Goal: Task Accomplishment & Management: Manage account settings

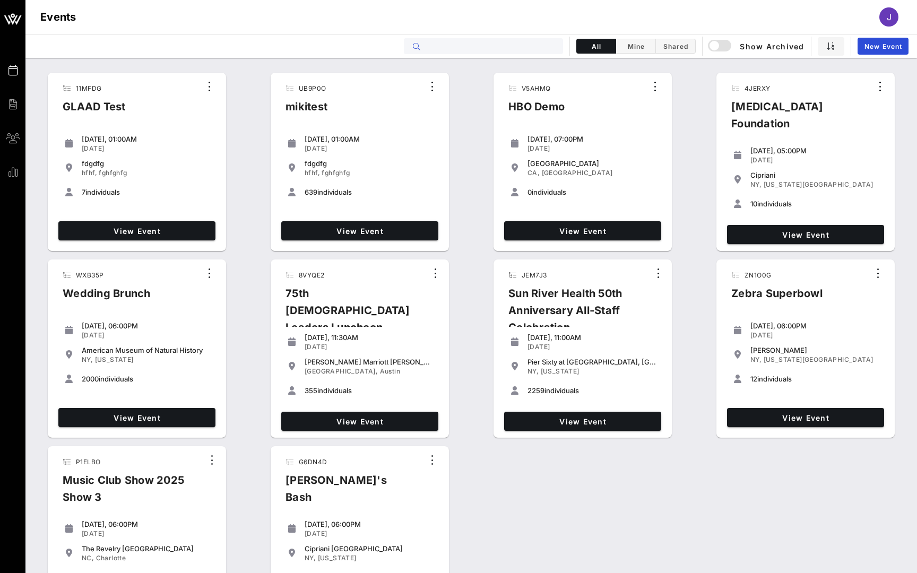
click at [533, 41] on input "text" at bounding box center [491, 46] width 132 height 14
type input "c"
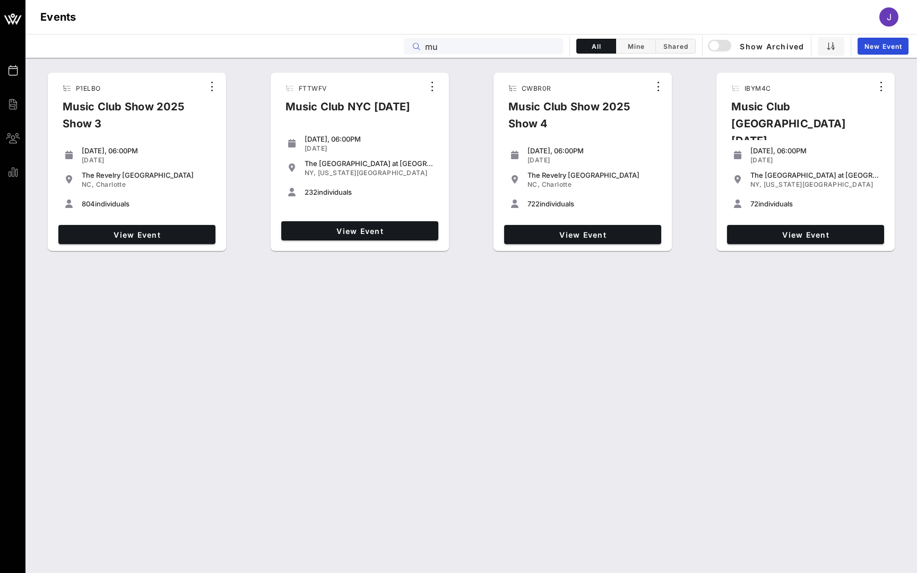
type input "m"
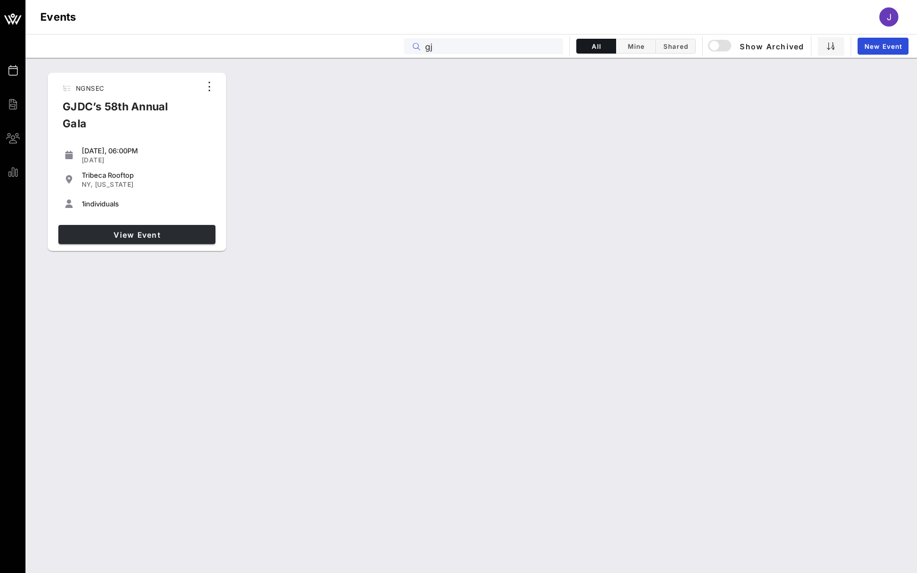
type input "gj"
click at [175, 238] on span "View Event" at bounding box center [137, 234] width 149 height 9
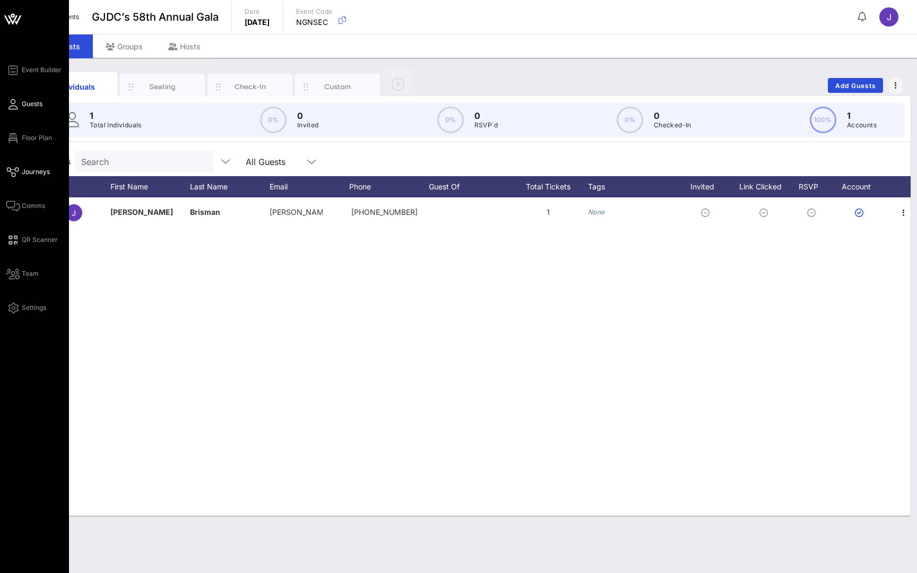
click at [29, 174] on span "Journeys" at bounding box center [36, 172] width 28 height 10
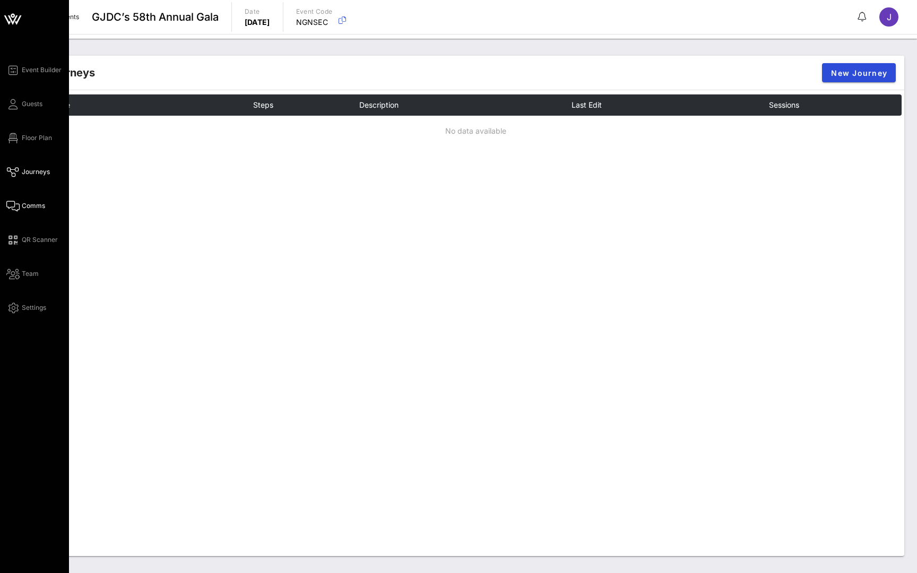
click at [18, 205] on icon at bounding box center [12, 206] width 13 height 2
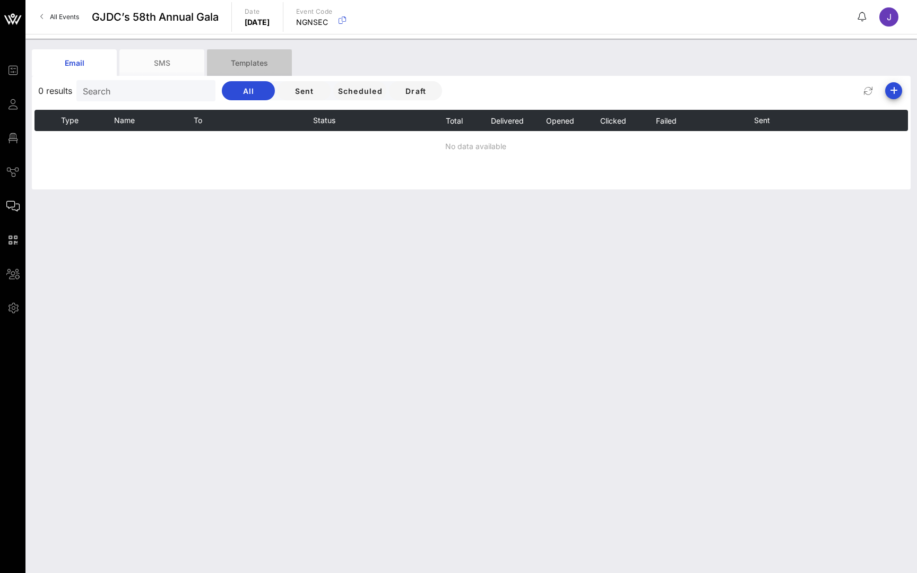
click at [233, 63] on div "Templates" at bounding box center [249, 62] width 85 height 27
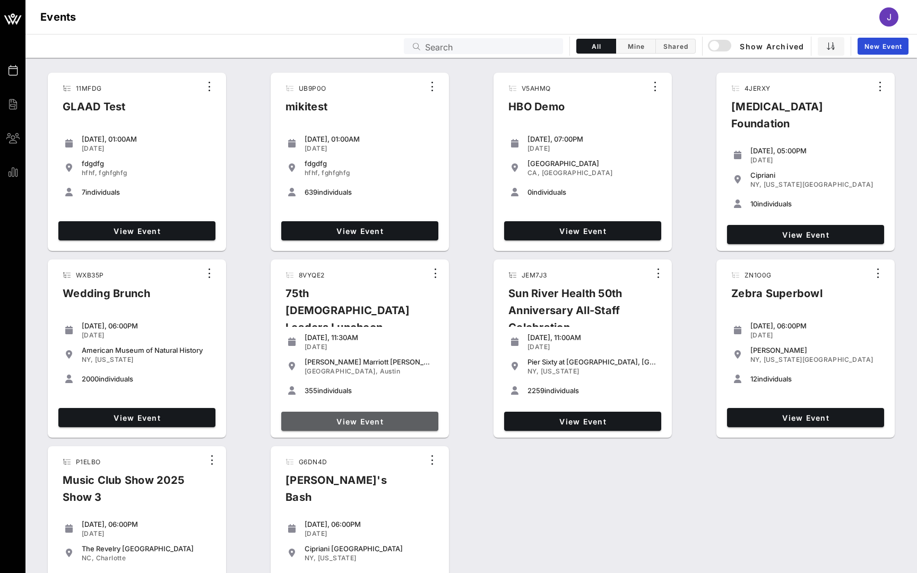
click at [366, 415] on link "View Event" at bounding box center [359, 421] width 157 height 19
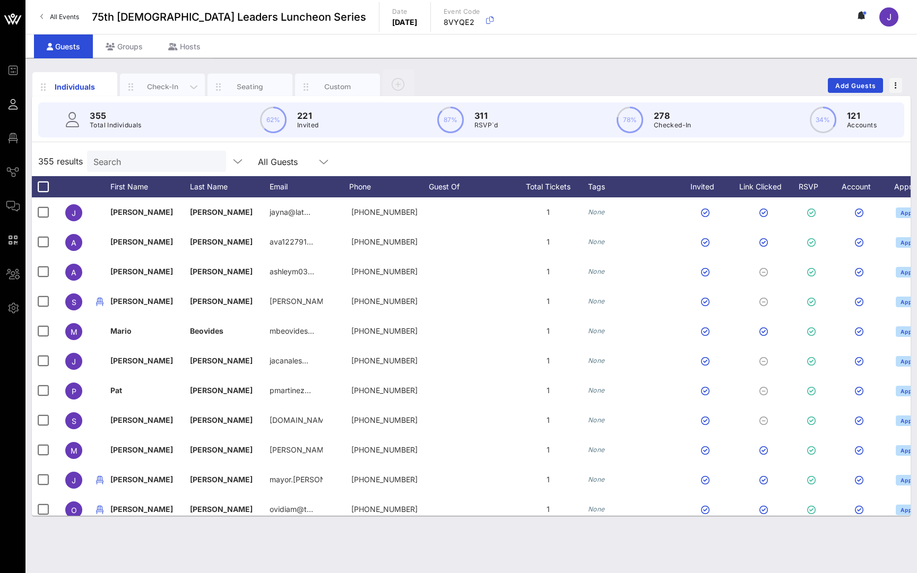
click at [161, 90] on div "Check-In" at bounding box center [162, 87] width 47 height 10
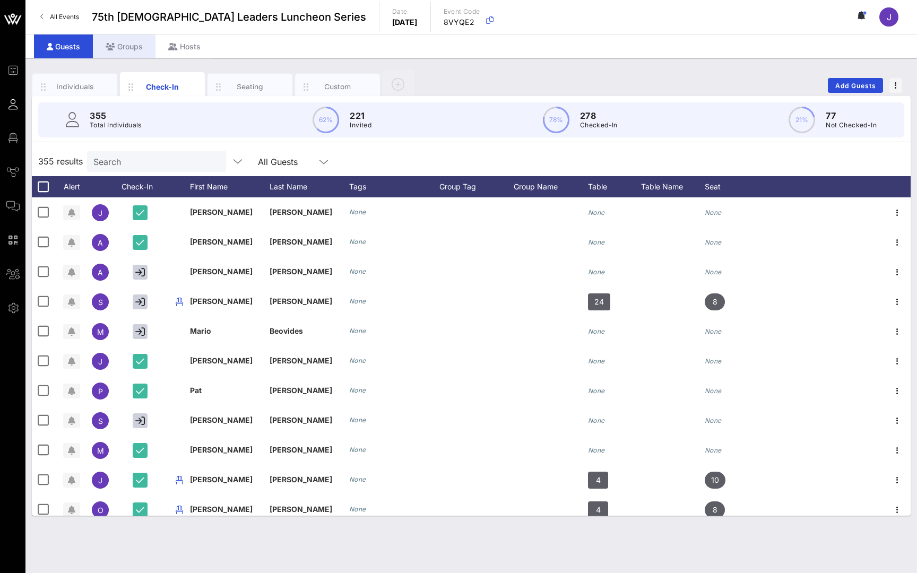
click at [129, 40] on div "Groups" at bounding box center [124, 46] width 63 height 24
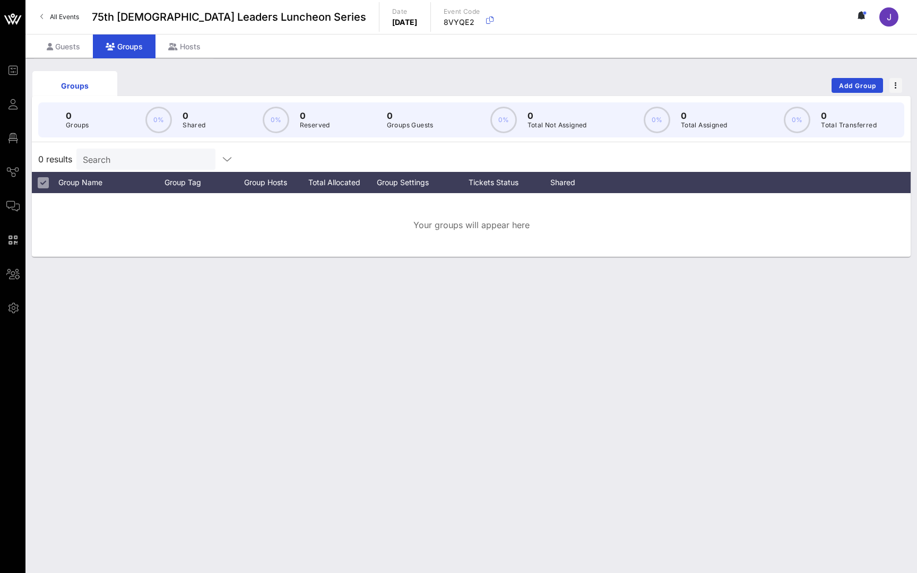
click at [895, 84] on icon "button" at bounding box center [896, 85] width 2 height 7
click at [68, 23] on link "All Events" at bounding box center [59, 16] width 51 height 17
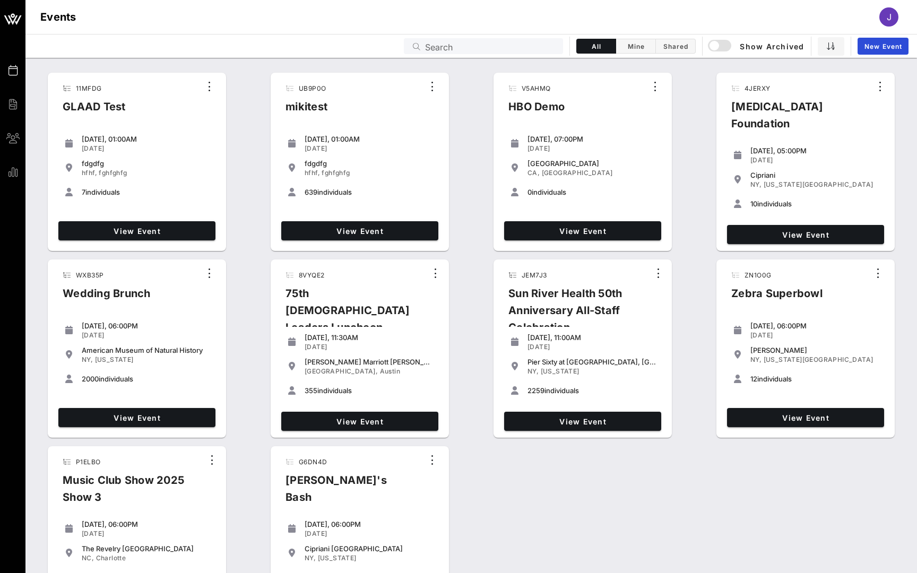
click at [581, 420] on span "View Event" at bounding box center [582, 421] width 149 height 9
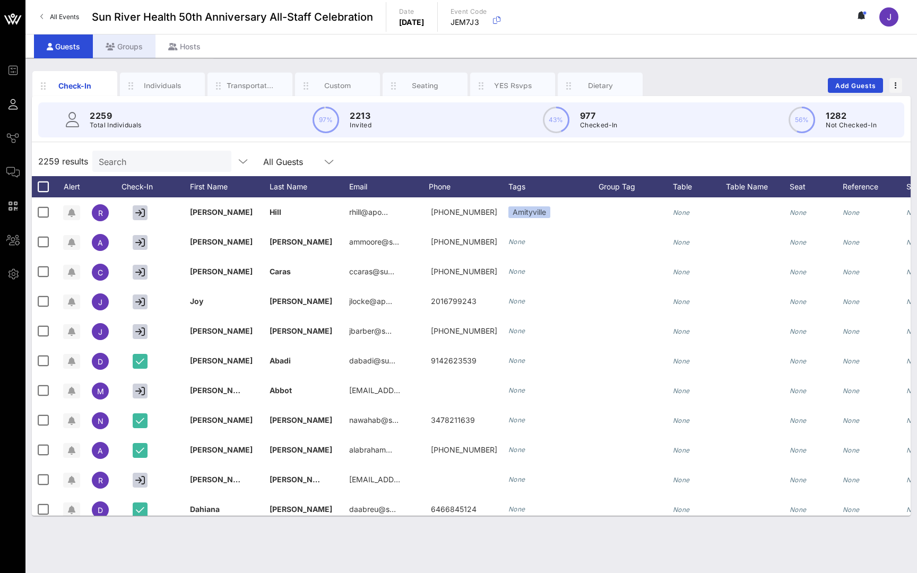
click at [126, 42] on div "Groups" at bounding box center [124, 46] width 63 height 24
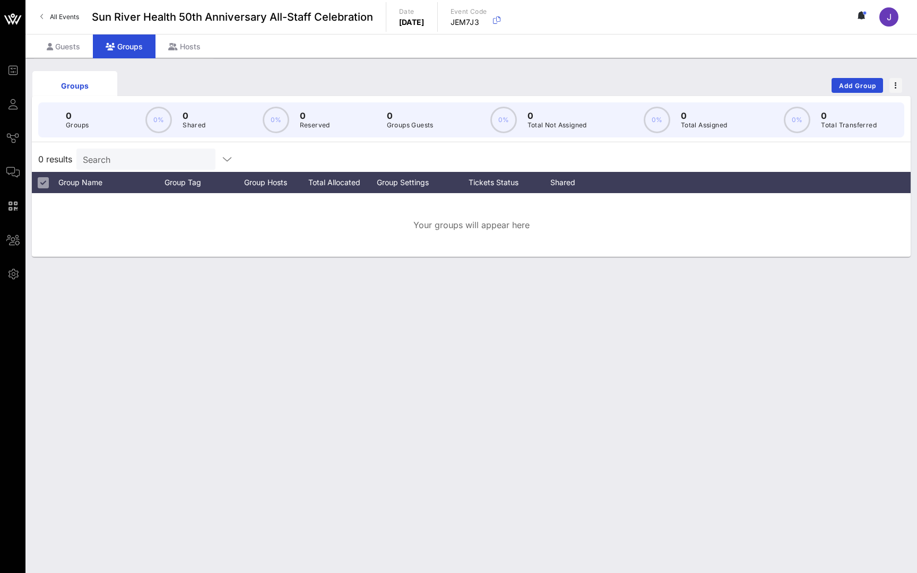
click at [63, 15] on span "All Events" at bounding box center [64, 17] width 29 height 8
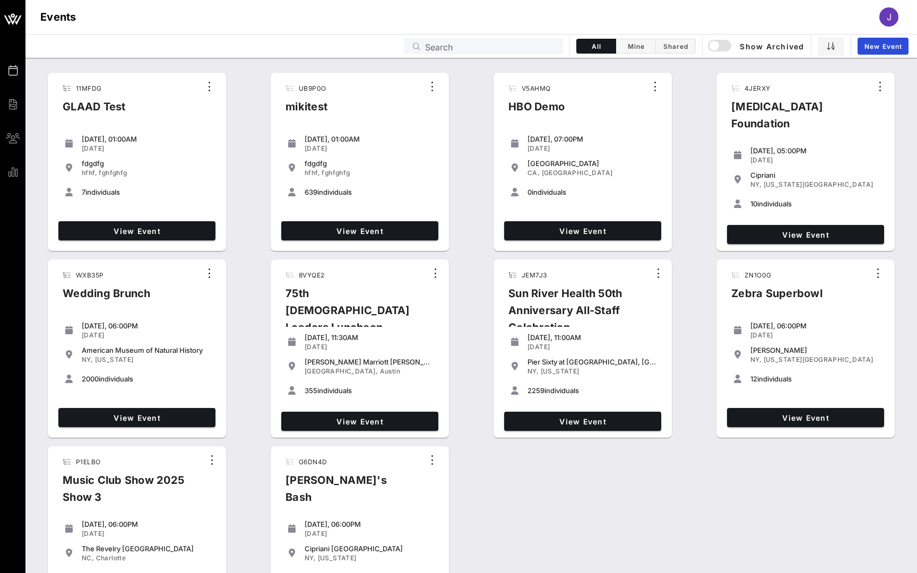
click at [437, 46] on input "Search" at bounding box center [491, 46] width 132 height 14
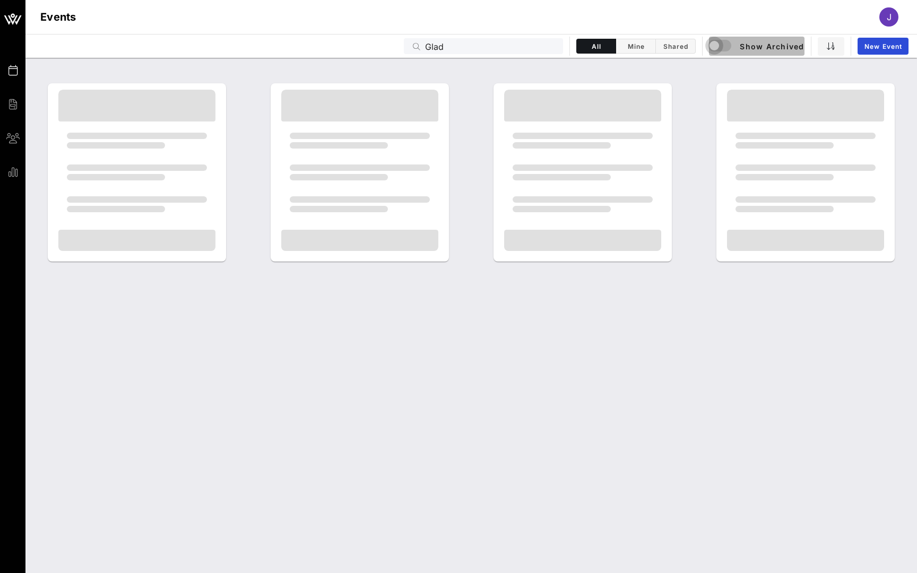
click at [723, 50] on div "button" at bounding box center [721, 46] width 25 height 13
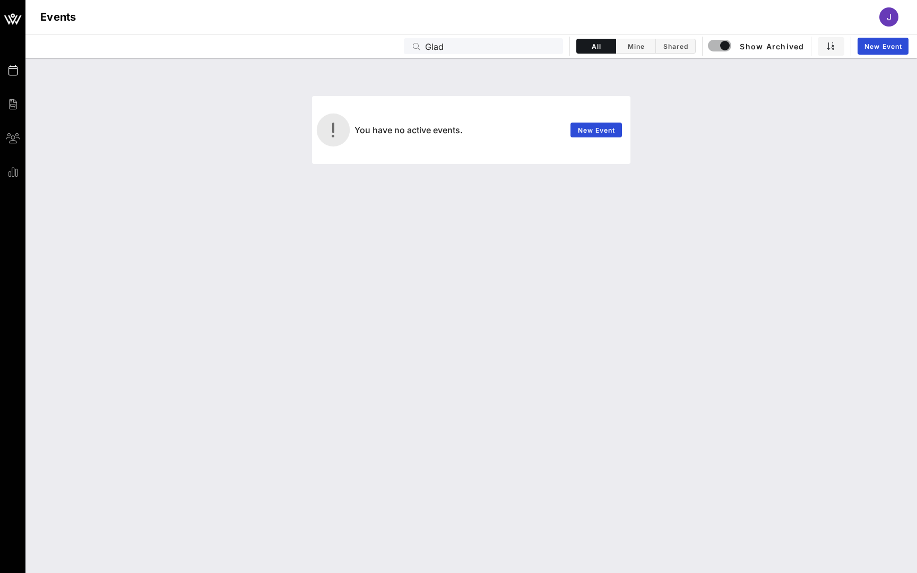
click at [438, 46] on input "Glad" at bounding box center [491, 46] width 132 height 14
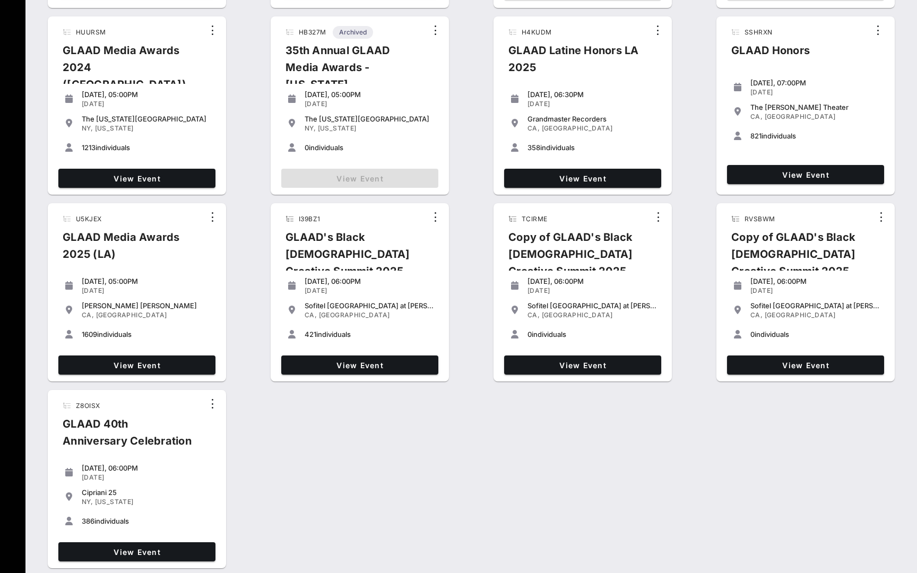
scroll to position [243, 0]
type input "Glaad"
click at [201, 358] on link "View Event" at bounding box center [136, 365] width 157 height 19
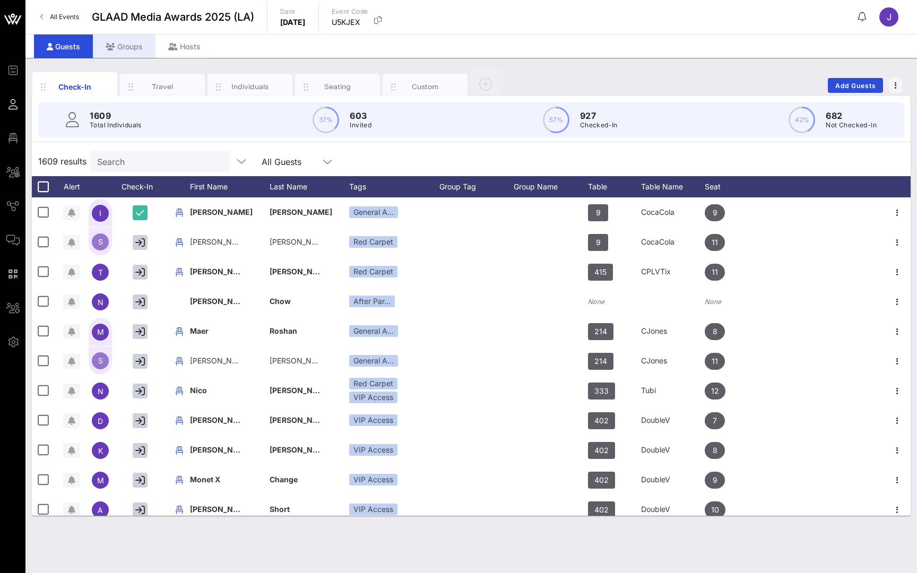
click at [132, 40] on div "Groups" at bounding box center [124, 46] width 63 height 24
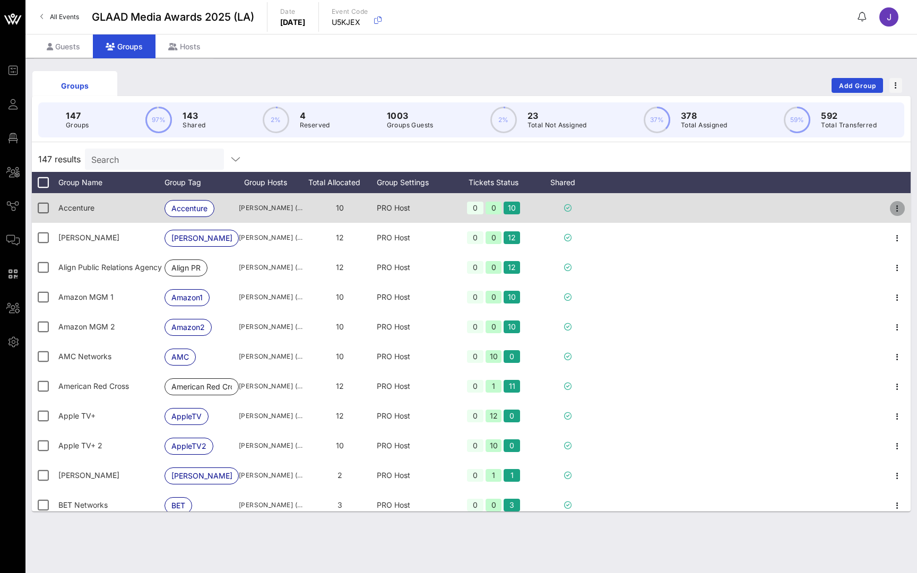
click at [898, 210] on icon "button" at bounding box center [897, 208] width 13 height 13
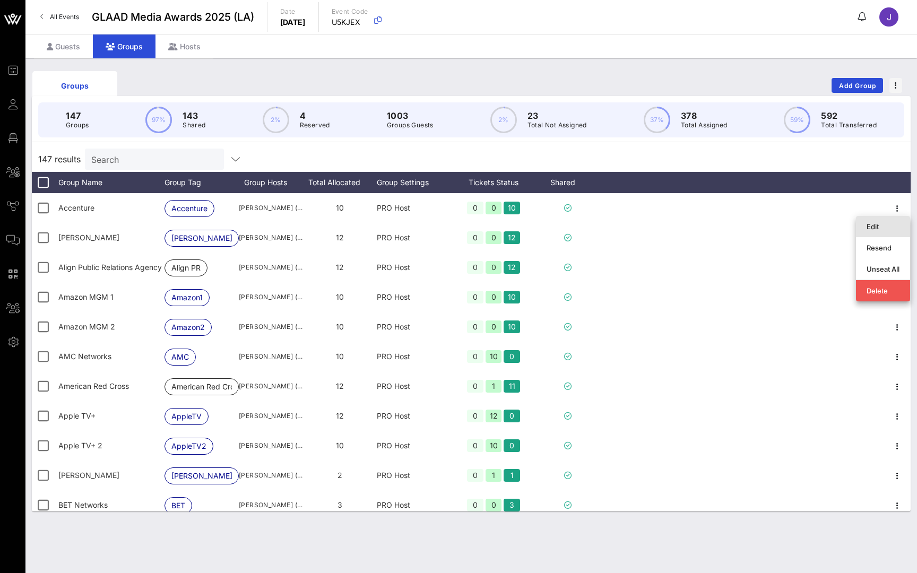
click at [886, 229] on div "Edit" at bounding box center [883, 226] width 33 height 8
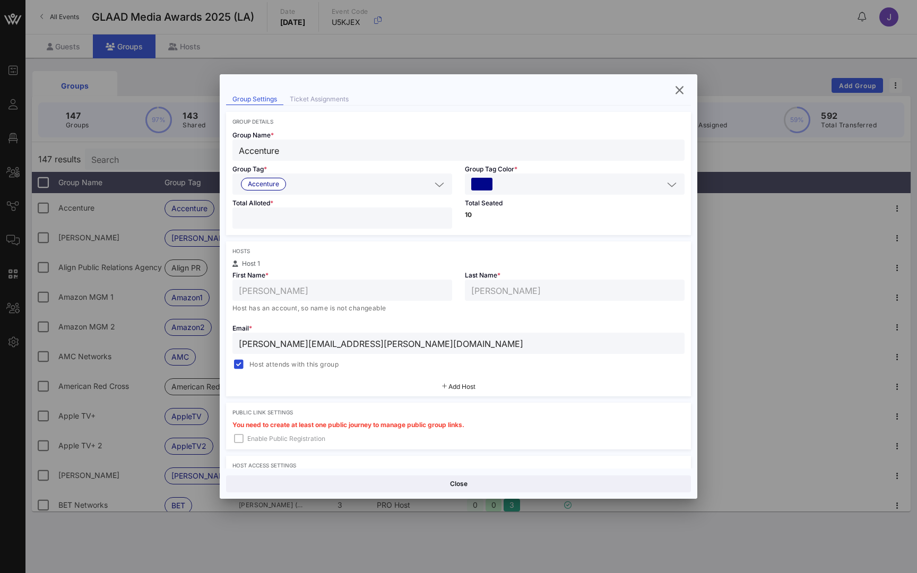
scroll to position [74, 0]
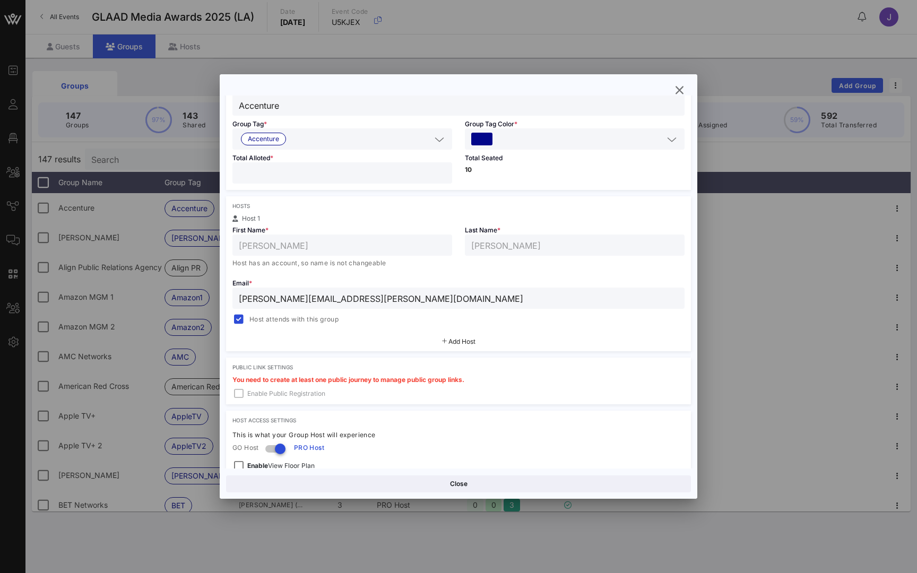
click at [241, 394] on div "You need to create at least one public journey to manage public group links. En…" at bounding box center [458, 391] width 465 height 28
click at [240, 394] on div "You need to create at least one public journey to manage public group links. En…" at bounding box center [458, 391] width 465 height 28
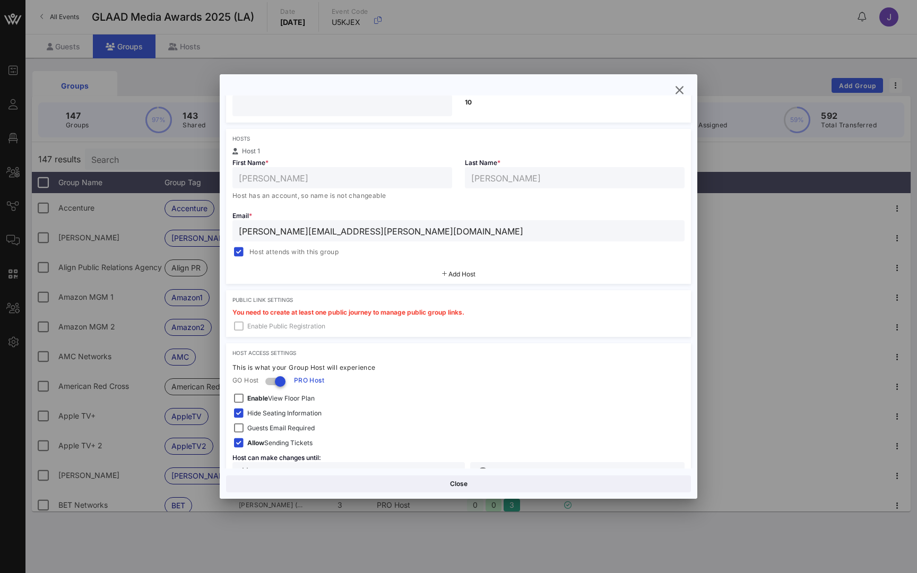
scroll to position [143, 0]
click at [83, 170] on div at bounding box center [458, 286] width 917 height 573
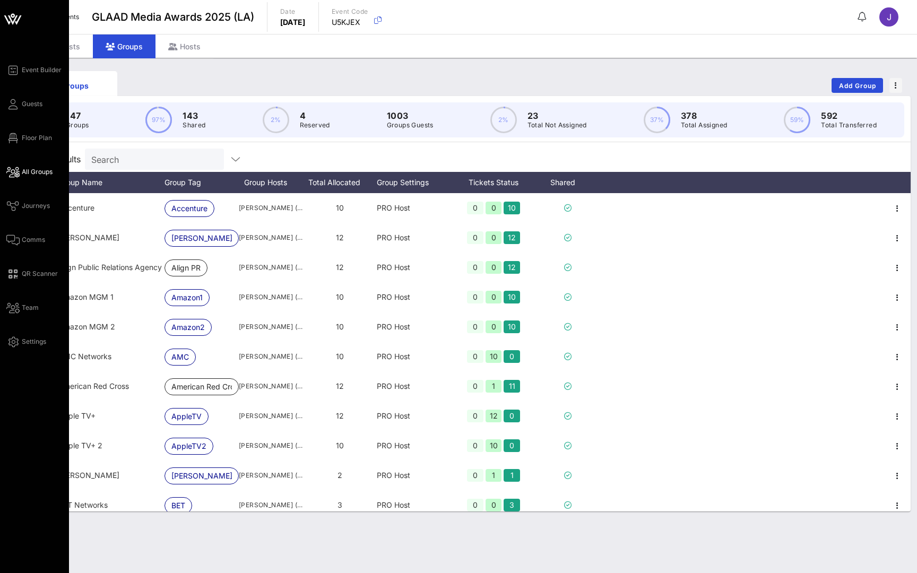
click at [27, 170] on span "All Groups" at bounding box center [37, 172] width 31 height 10
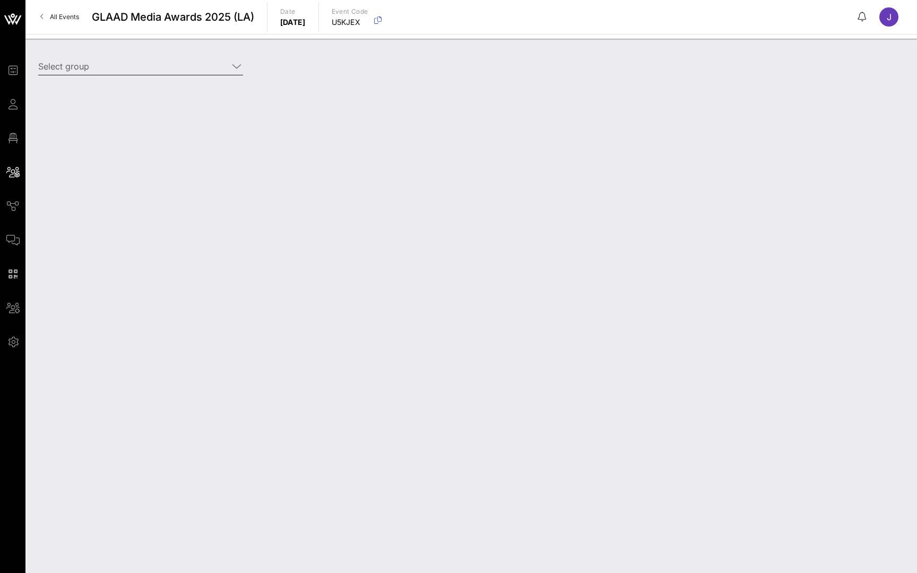
click at [107, 63] on input "Select group" at bounding box center [133, 66] width 190 height 17
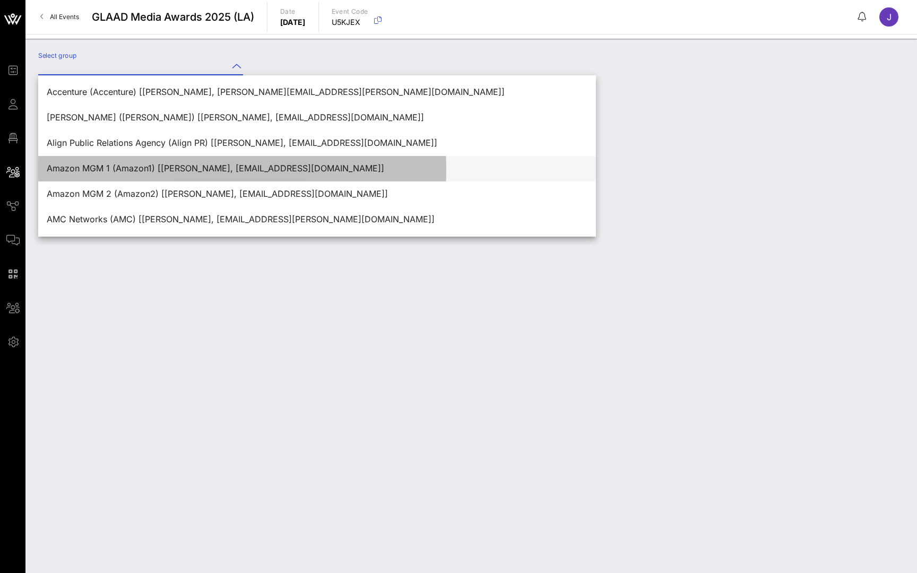
click at [111, 164] on div "Amazon MGM 1 (Amazon1) [Rikkel Bravo, rikkel@amazon.com]" at bounding box center [317, 168] width 541 height 10
type input "Amazon MGM 1 (Amazon1) [Rikkel Bravo, rikkel@amazon.com]"
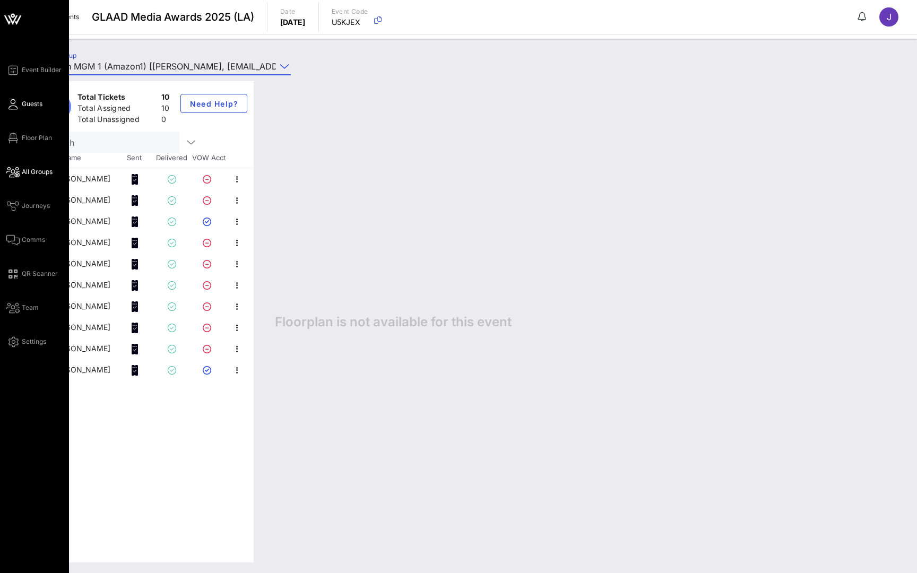
click at [30, 100] on span "Guests" at bounding box center [32, 104] width 21 height 10
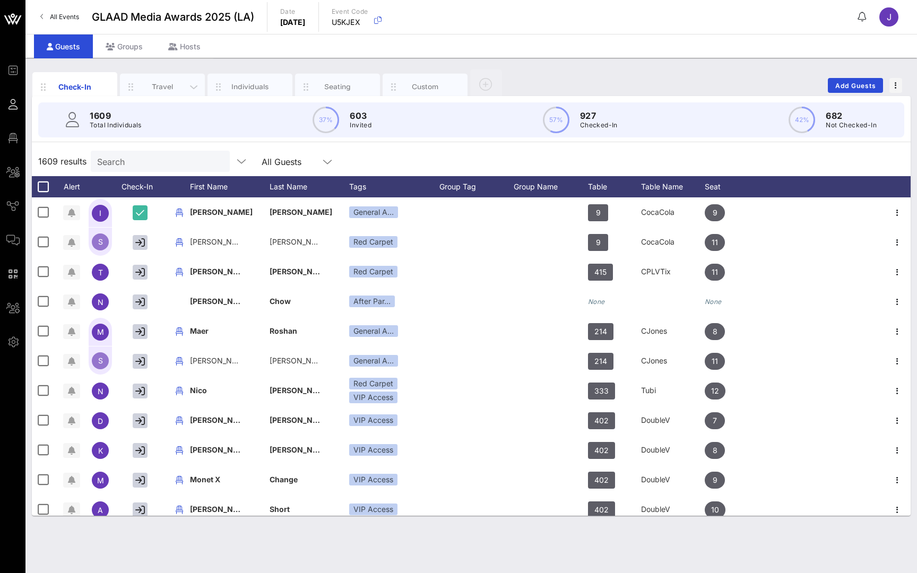
click at [131, 88] on icon "button" at bounding box center [130, 87] width 13 height 12
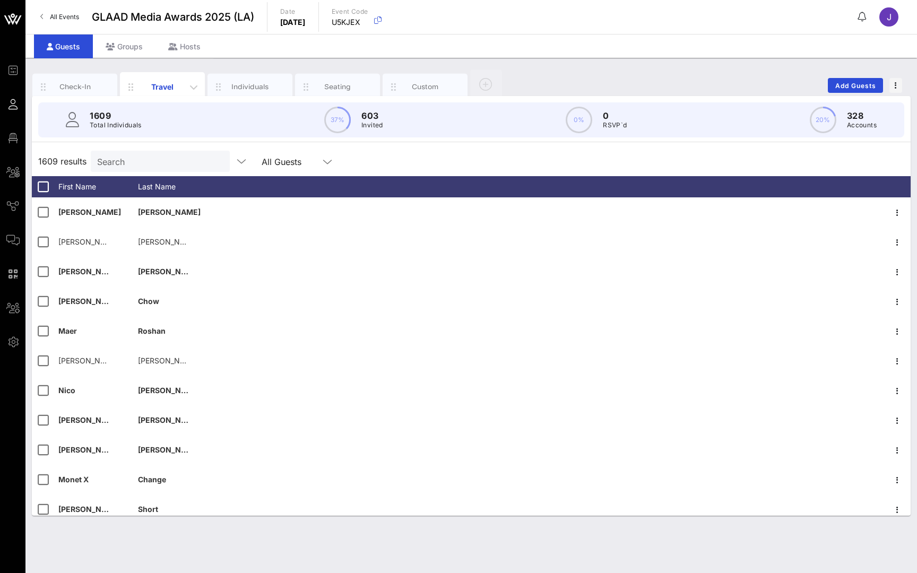
click at [127, 48] on div "Groups" at bounding box center [124, 46] width 63 height 24
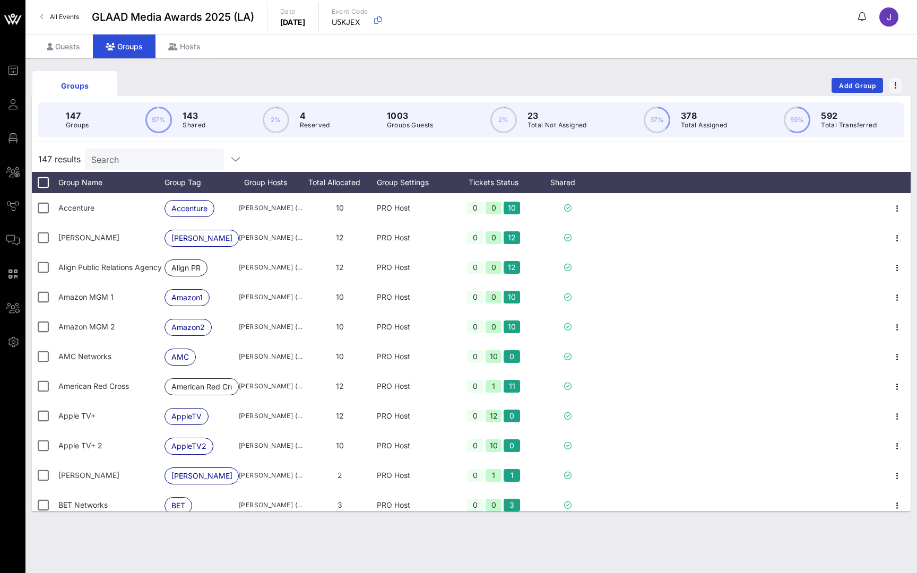
click at [899, 210] on icon "button" at bounding box center [897, 208] width 13 height 13
click at [889, 223] on div "Edit" at bounding box center [883, 226] width 33 height 8
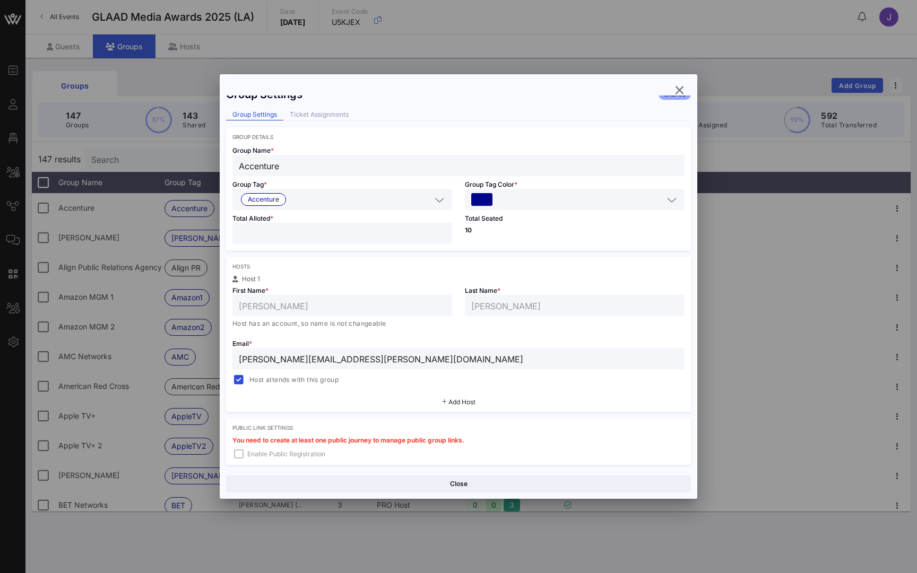
scroll to position [27, 0]
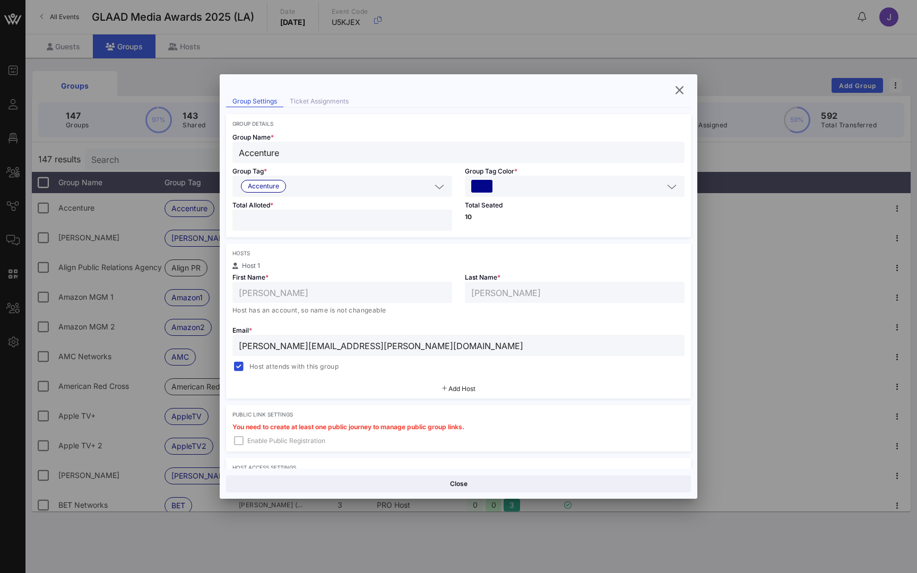
click at [679, 91] on icon "button" at bounding box center [679, 90] width 13 height 13
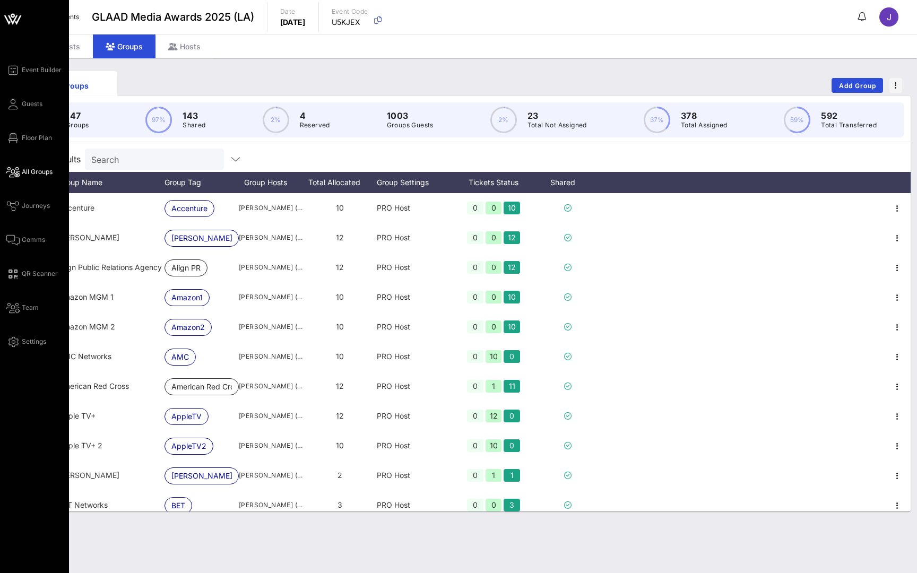
click at [35, 171] on span "All Groups" at bounding box center [37, 172] width 31 height 10
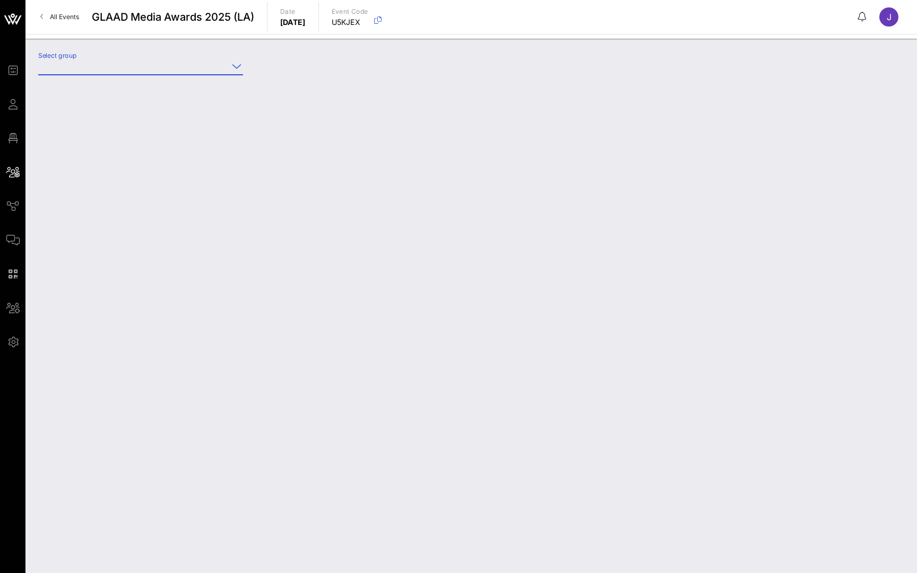
click at [168, 68] on input "Select group" at bounding box center [133, 66] width 190 height 17
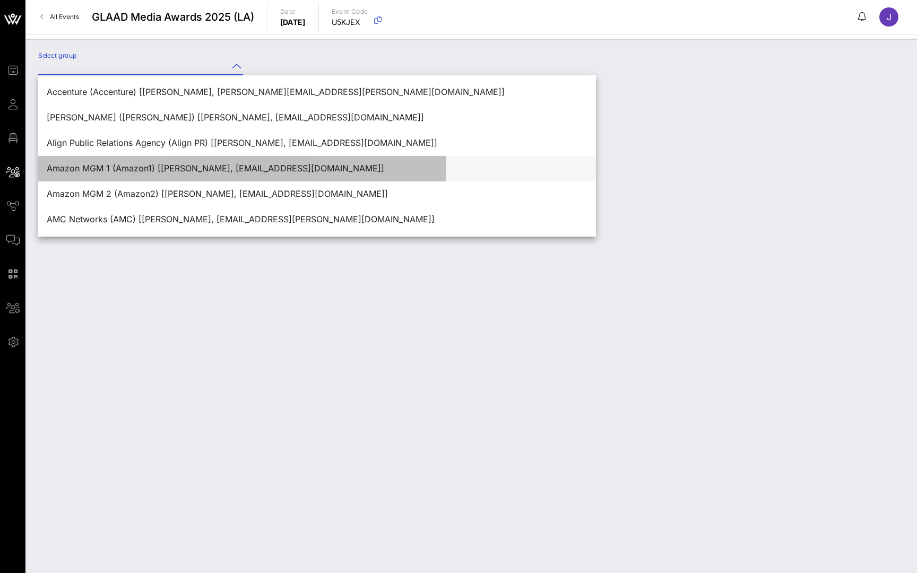
click at [146, 162] on div "Amazon MGM 1 (Amazon1) [Rikkel Bravo, rikkel@amazon.com]" at bounding box center [317, 168] width 541 height 23
type input "Amazon MGM 1 (Amazon1) [Rikkel Bravo, rikkel@amazon.com]"
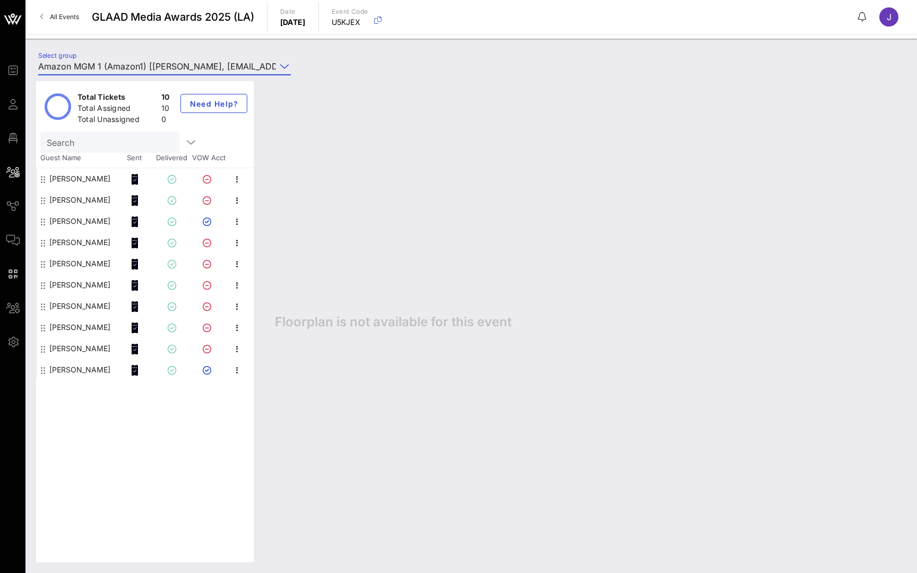
drag, startPoint x: 570, startPoint y: 573, endPoint x: 70, endPoint y: 17, distance: 747.7
click at [70, 17] on span "All Events" at bounding box center [64, 17] width 29 height 8
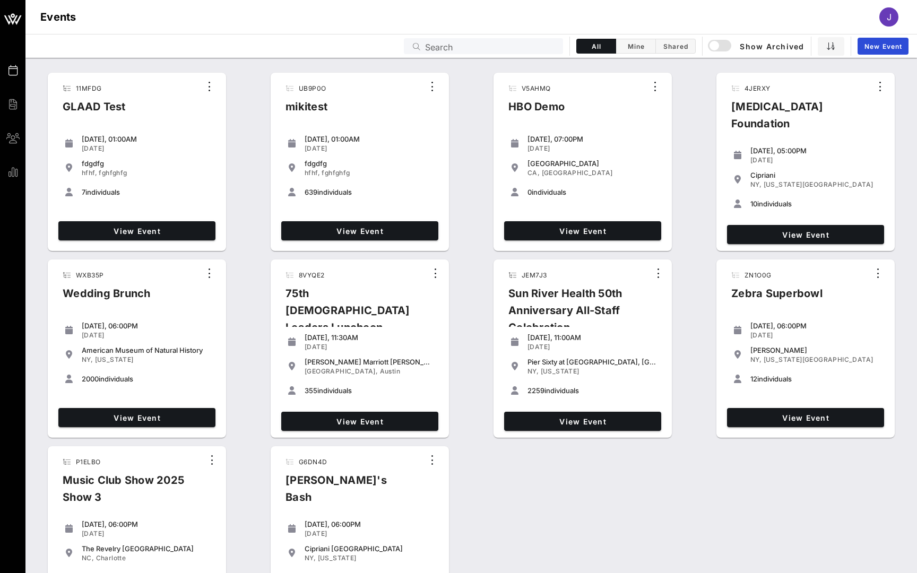
click at [478, 44] on input "Search" at bounding box center [491, 46] width 132 height 14
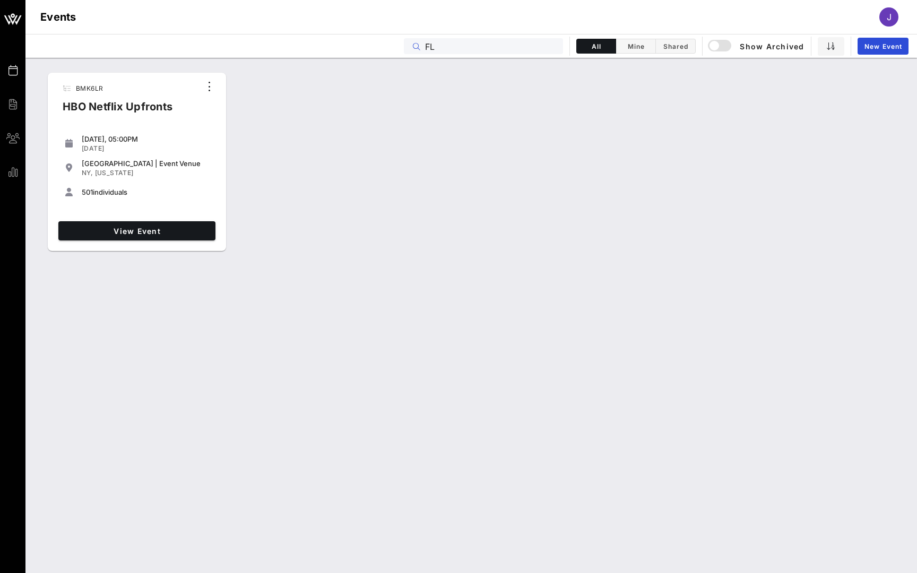
type input "F"
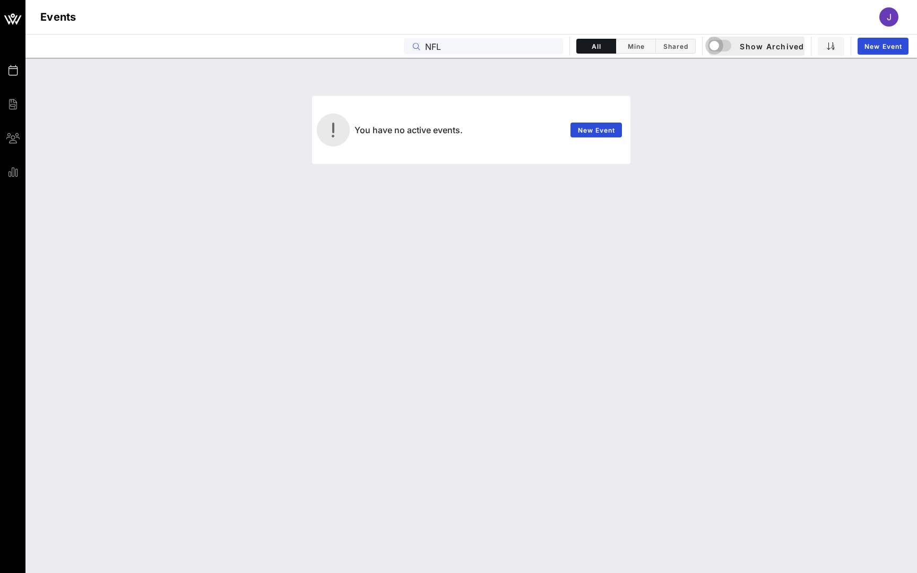
type input "NFL"
click at [716, 45] on div "button" at bounding box center [714, 45] width 15 height 15
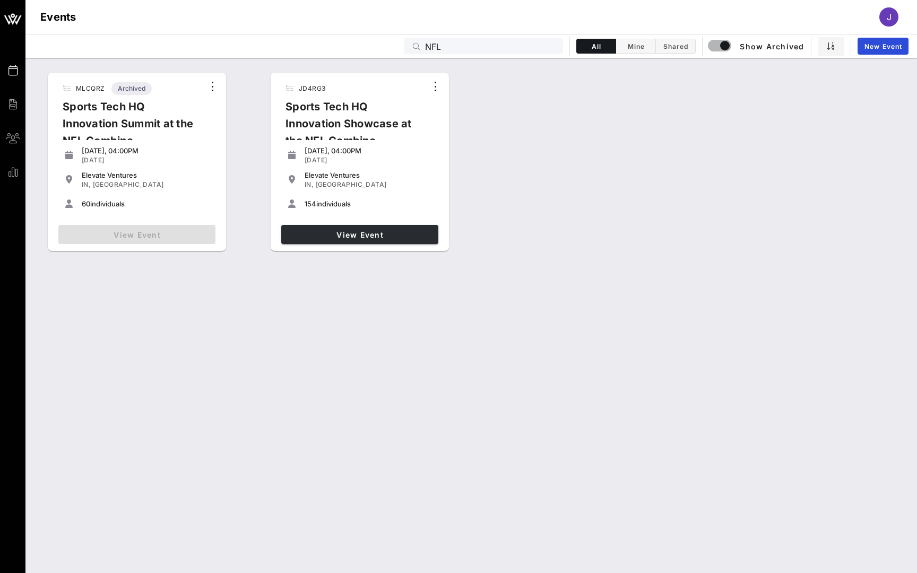
click at [319, 232] on span "View Event" at bounding box center [359, 234] width 149 height 9
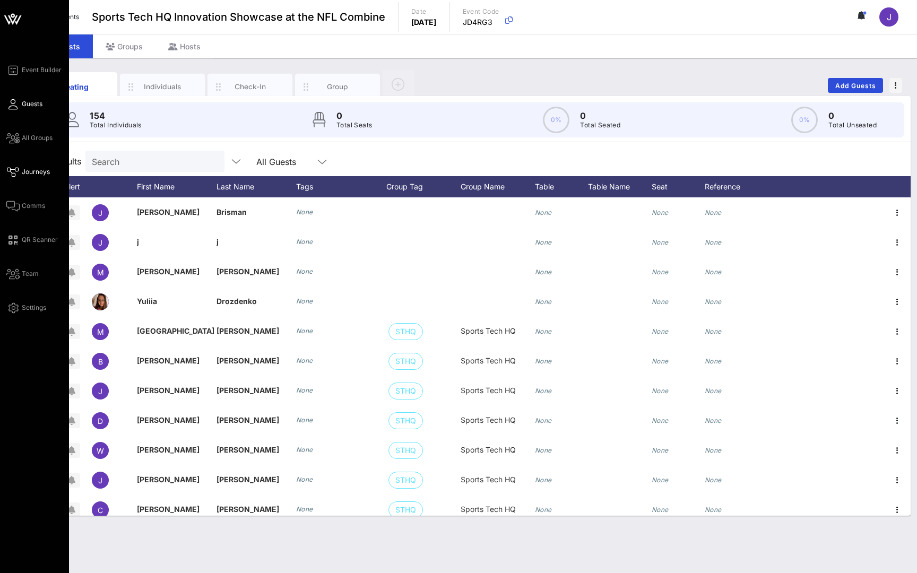
click at [14, 171] on icon at bounding box center [12, 172] width 13 height 2
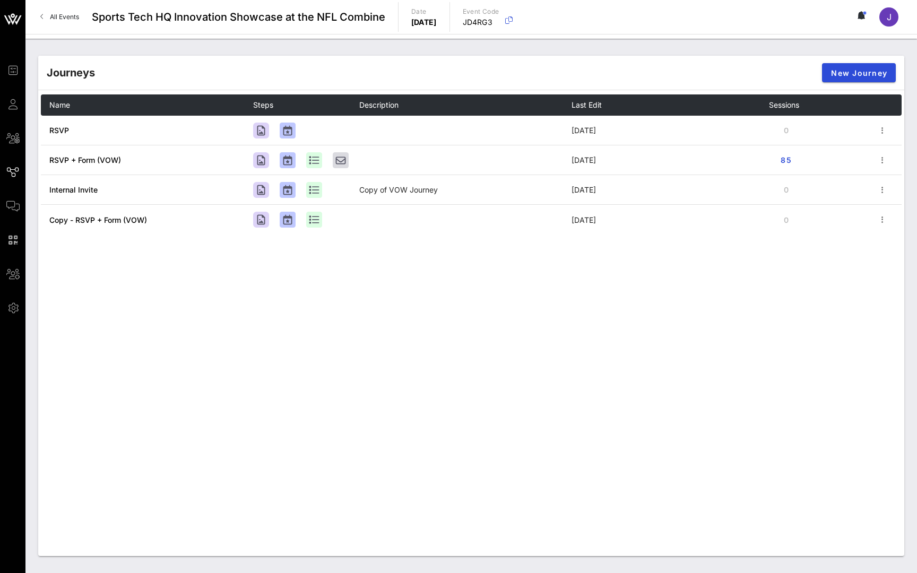
click at [786, 161] on span "85" at bounding box center [785, 159] width 17 height 9
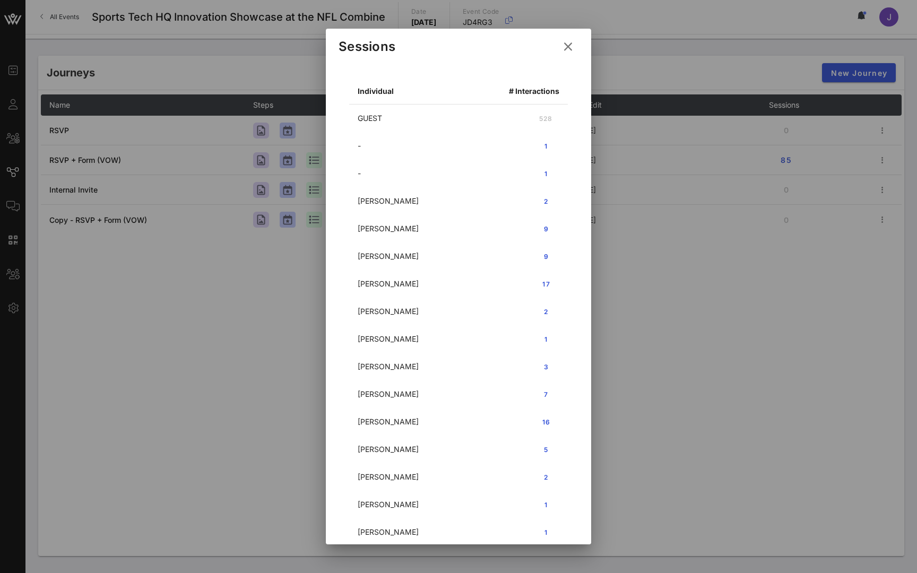
click at [566, 44] on icon at bounding box center [567, 47] width 15 height 14
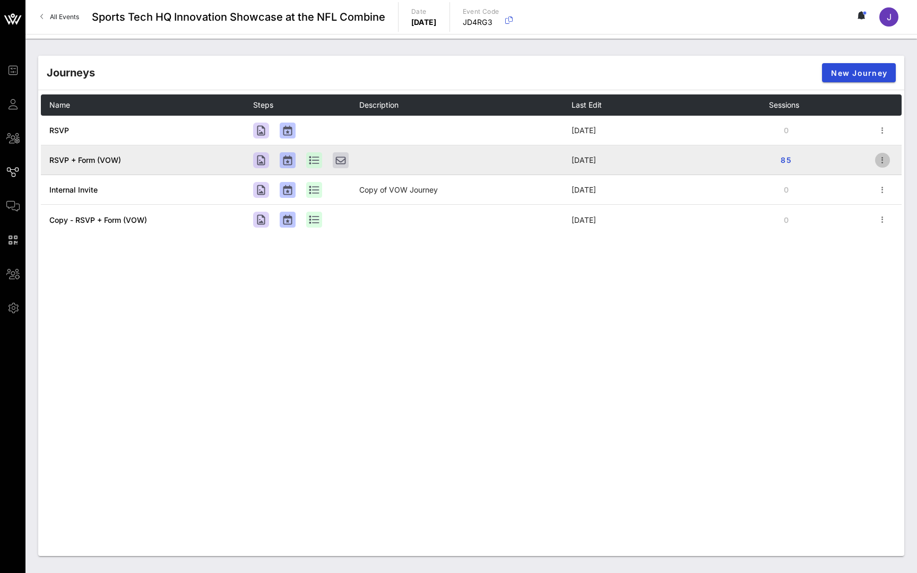
click at [881, 162] on icon "button" at bounding box center [882, 160] width 13 height 13
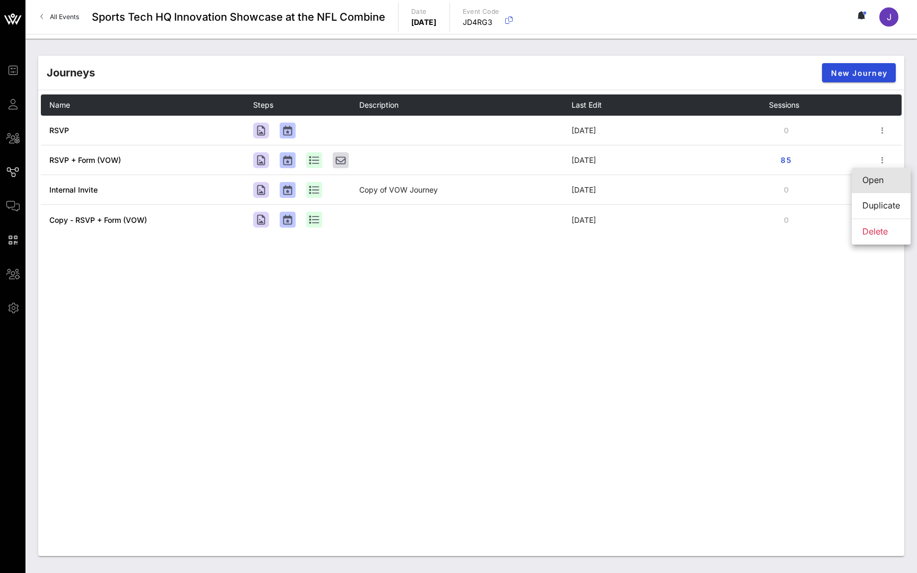
click at [874, 190] on div "Open" at bounding box center [881, 180] width 38 height 23
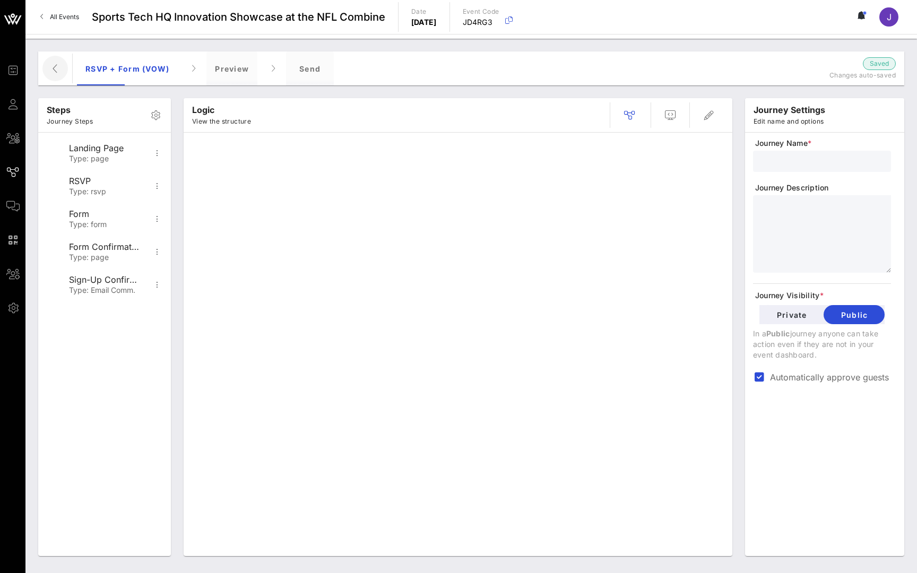
type input "RSVP + Form (VOW)"
click at [62, 73] on span "button" at bounding box center [54, 68] width 25 height 13
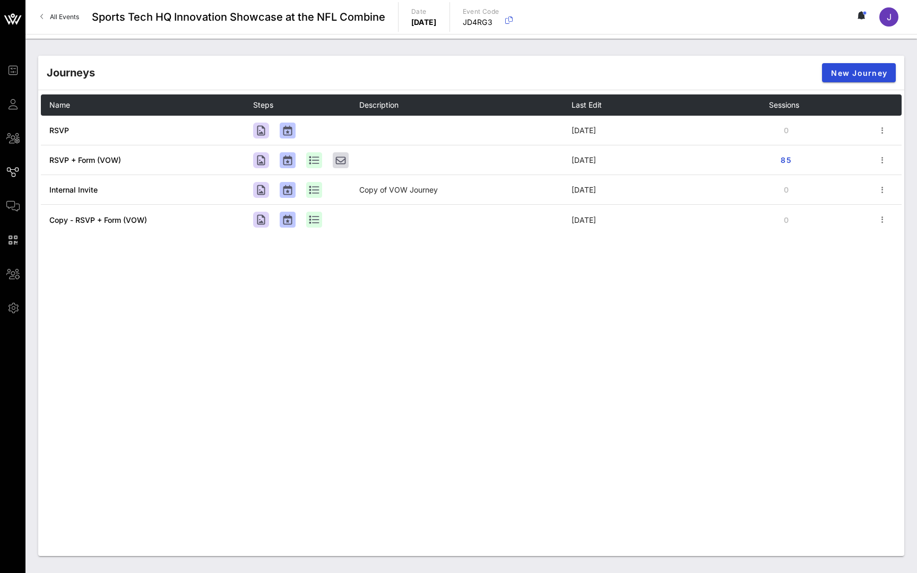
click at [68, 13] on span "All Events" at bounding box center [64, 17] width 29 height 8
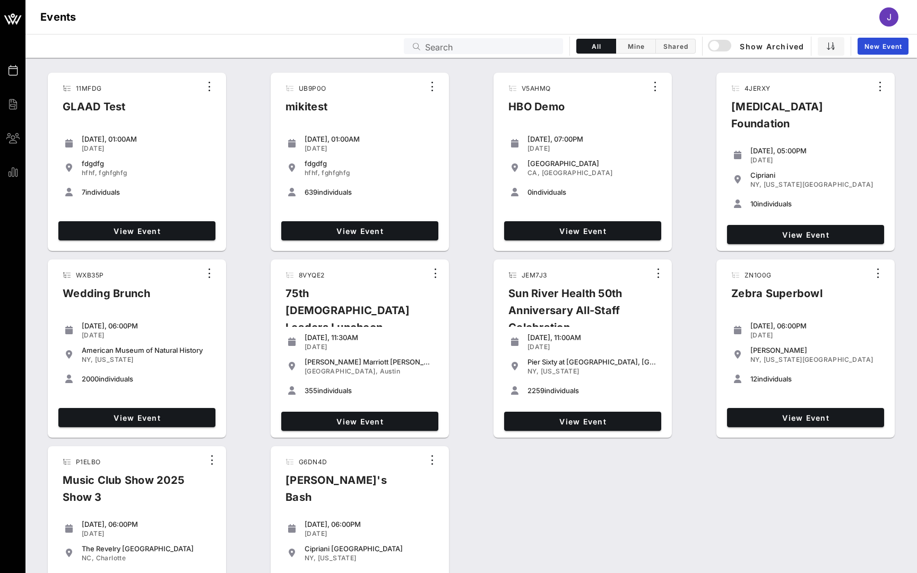
click at [480, 40] on input "Search" at bounding box center [491, 46] width 132 height 14
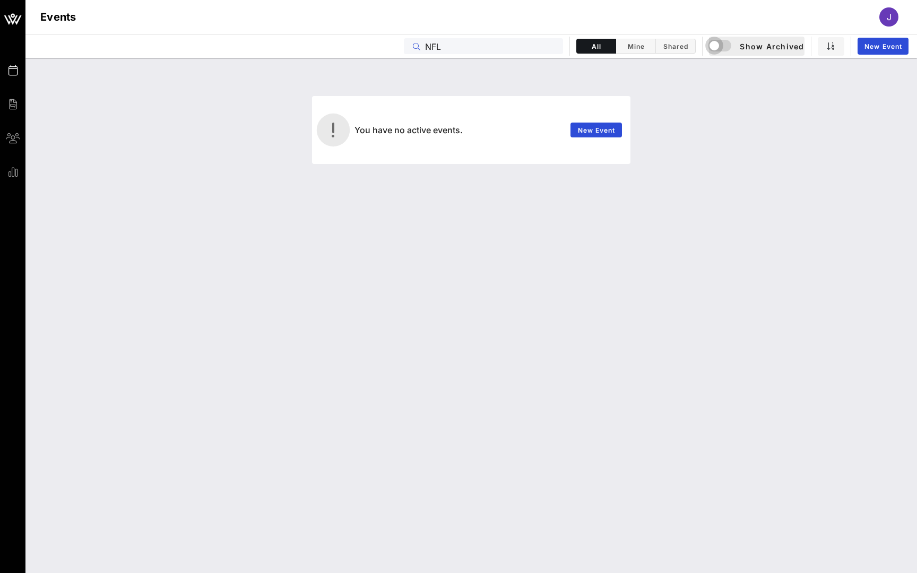
type input "NFL"
click at [718, 45] on div "button" at bounding box center [714, 45] width 15 height 15
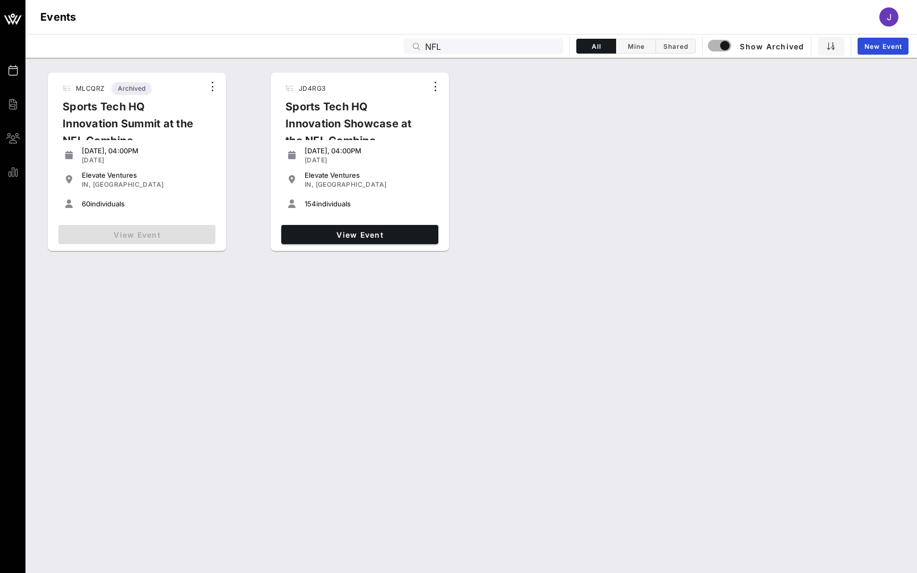
click at [124, 238] on div "View Event" at bounding box center [137, 235] width 166 height 28
click at [135, 235] on div "View Event" at bounding box center [137, 235] width 166 height 28
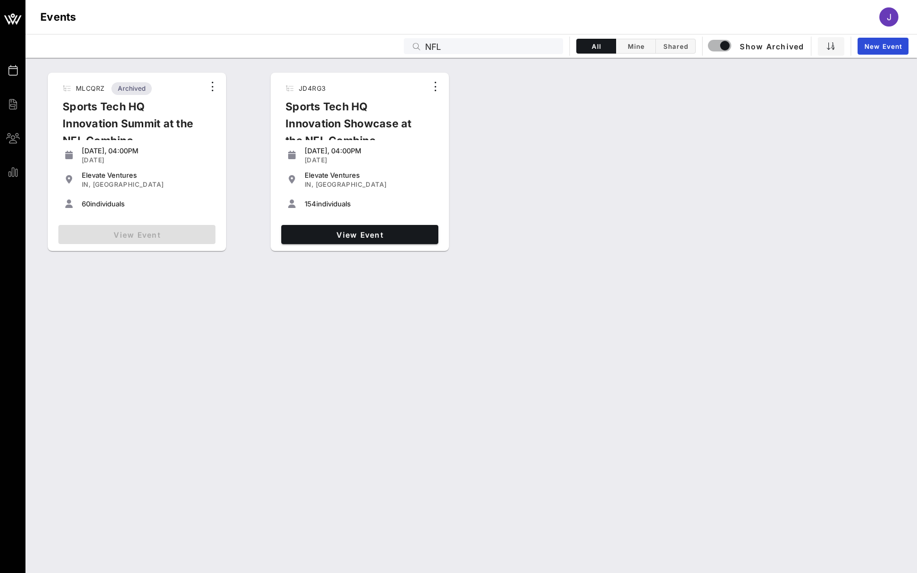
click at [136, 93] on span "Archived" at bounding box center [132, 88] width 28 height 13
click at [159, 240] on div "View Event" at bounding box center [137, 235] width 166 height 28
click at [342, 233] on span "View Event" at bounding box center [359, 234] width 149 height 9
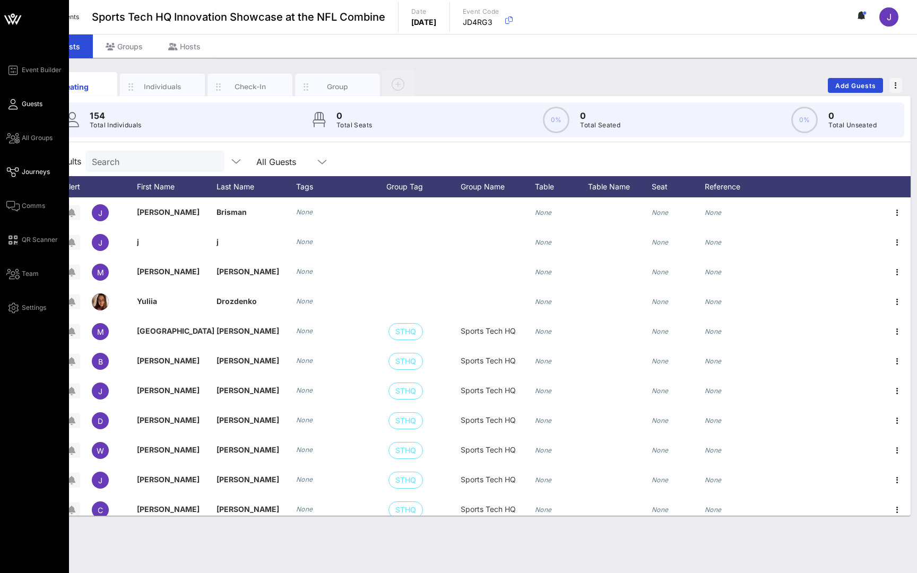
click at [13, 173] on icon at bounding box center [12, 172] width 13 height 2
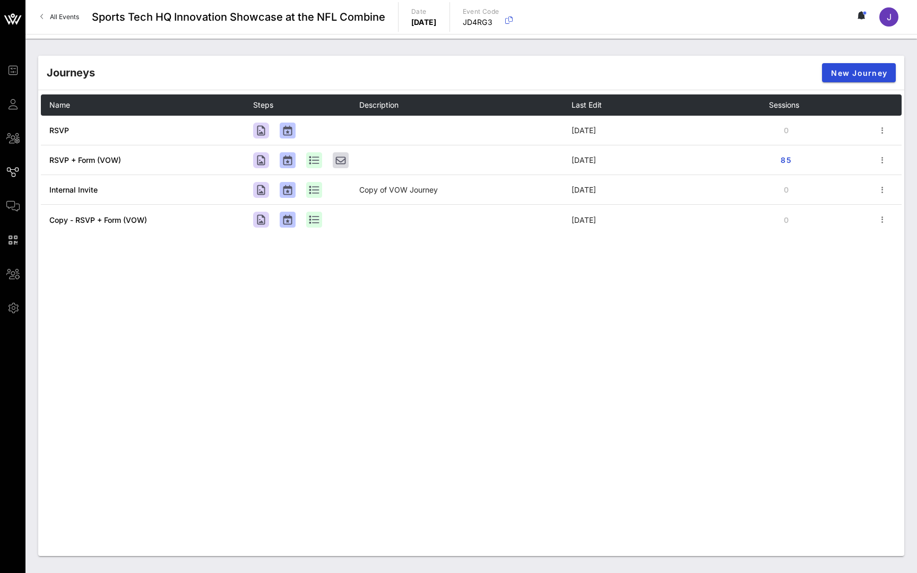
click at [77, 18] on span "All Events" at bounding box center [64, 17] width 29 height 8
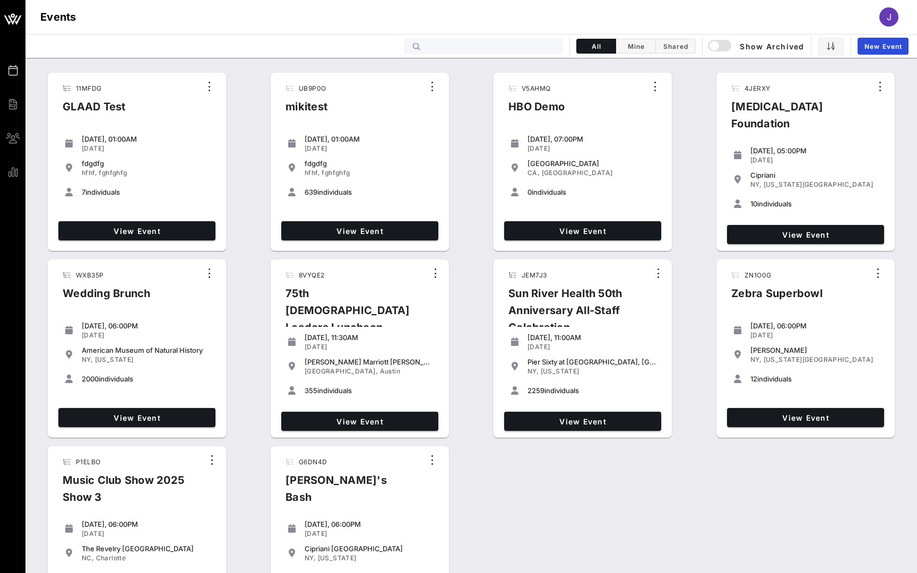
click at [520, 43] on input "text" at bounding box center [491, 46] width 132 height 14
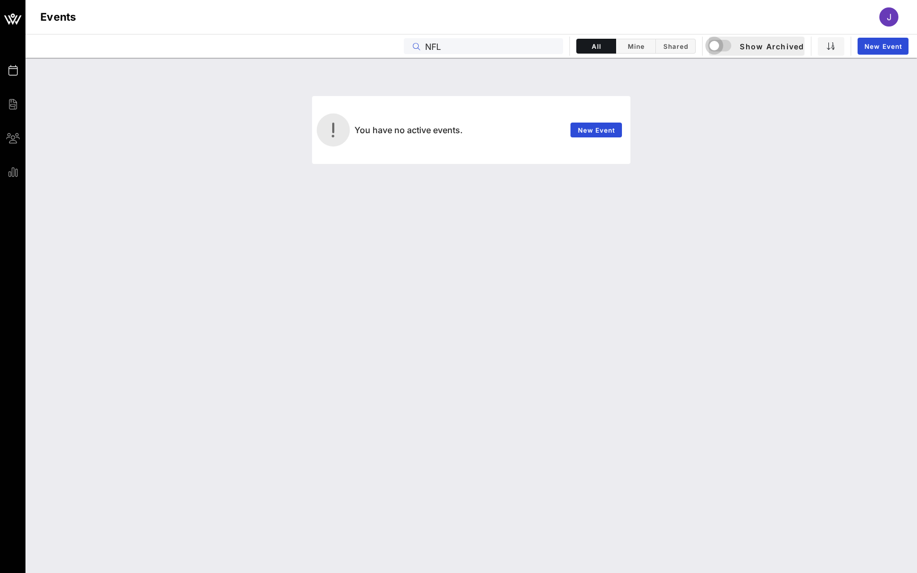
type input "NFL"
click at [718, 44] on div "button" at bounding box center [714, 45] width 15 height 15
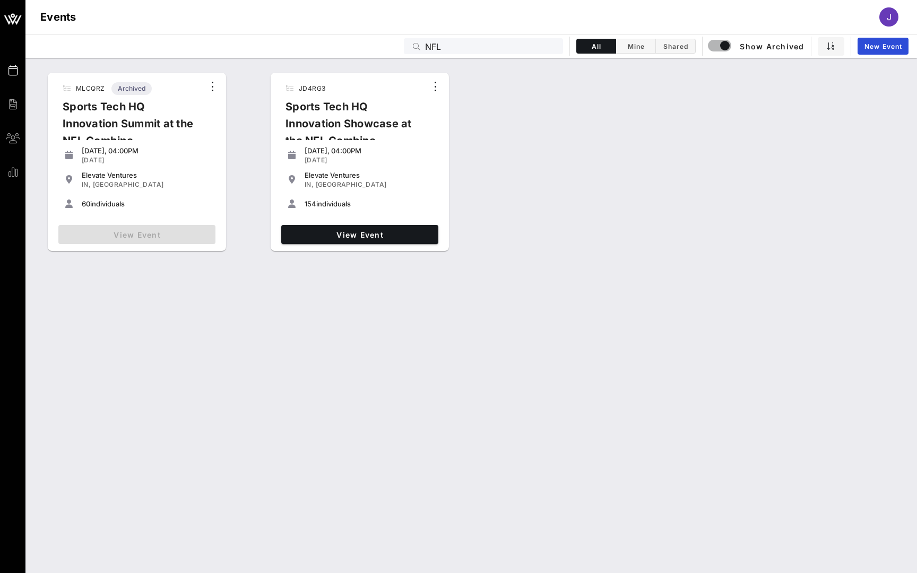
click at [155, 239] on div "View Event" at bounding box center [137, 235] width 166 height 28
click at [213, 83] on icon "button" at bounding box center [212, 86] width 13 height 13
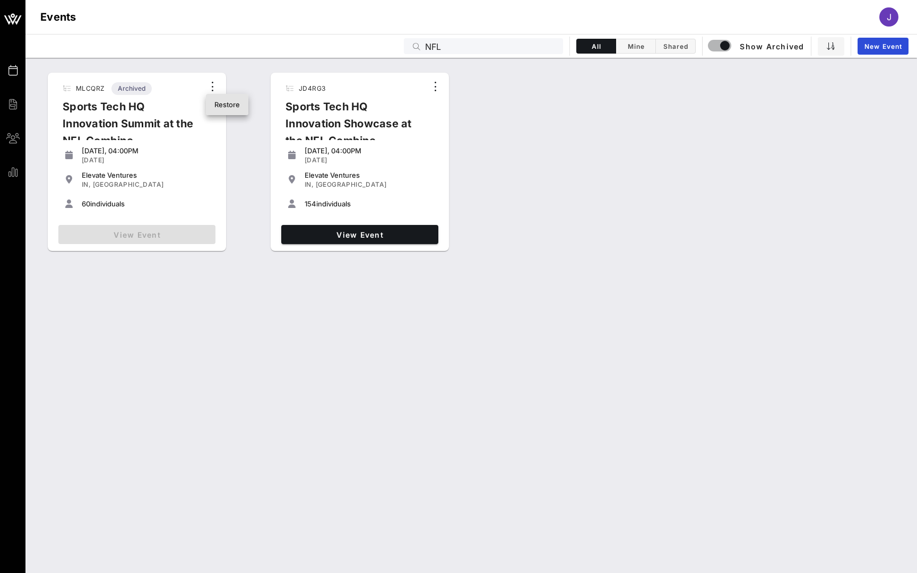
click at [232, 105] on div "Restore" at bounding box center [226, 104] width 25 height 8
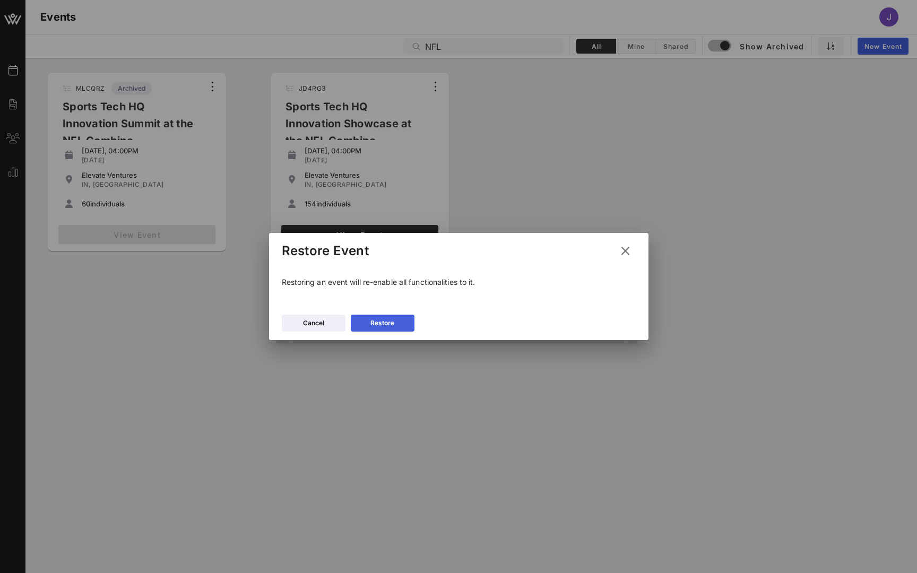
click at [390, 324] on div "Restore" at bounding box center [382, 323] width 24 height 11
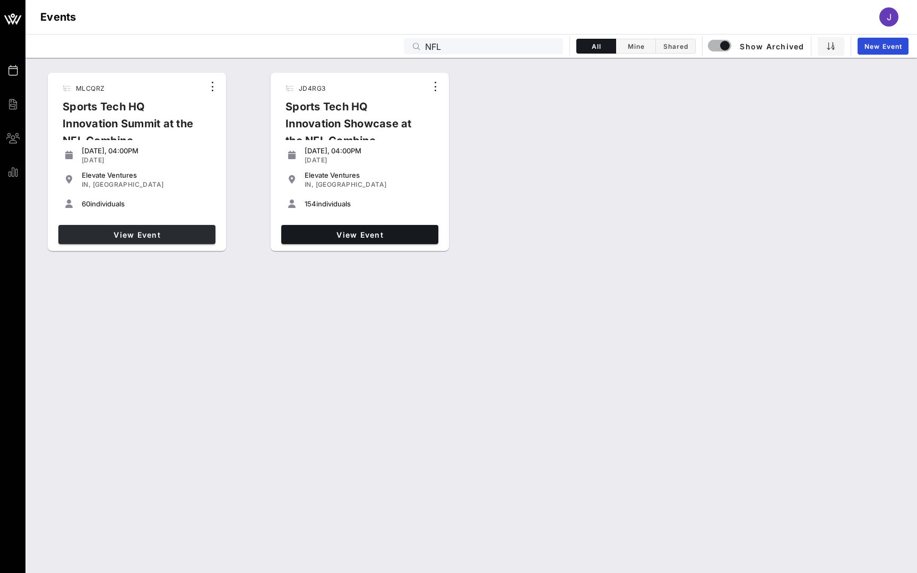
click at [171, 229] on link "View Event" at bounding box center [136, 234] width 157 height 19
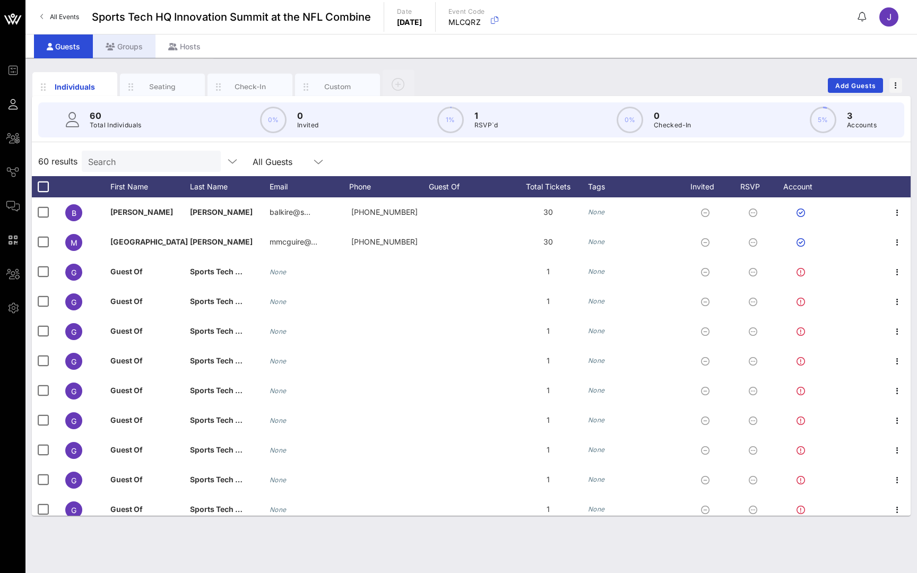
click at [126, 45] on div "Groups" at bounding box center [124, 46] width 63 height 24
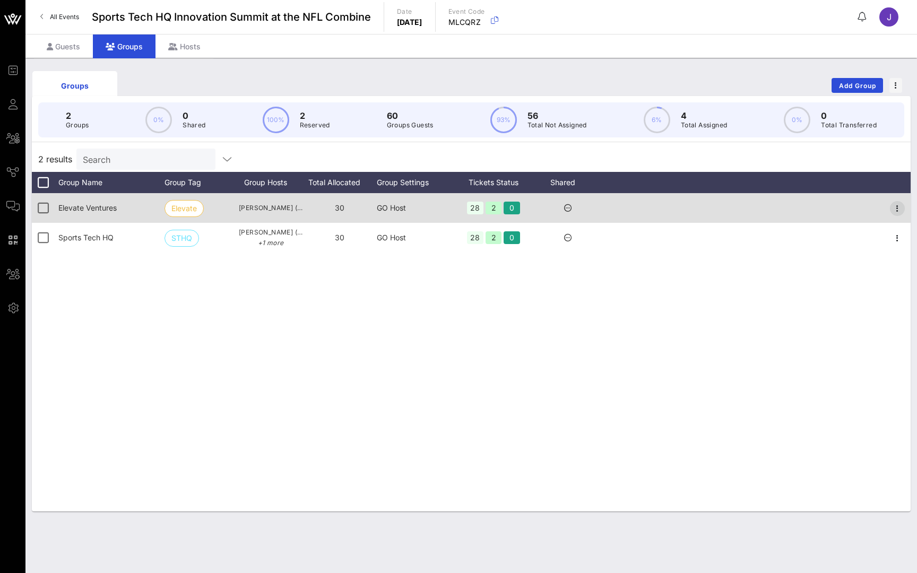
click at [897, 207] on icon "button" at bounding box center [897, 208] width 13 height 13
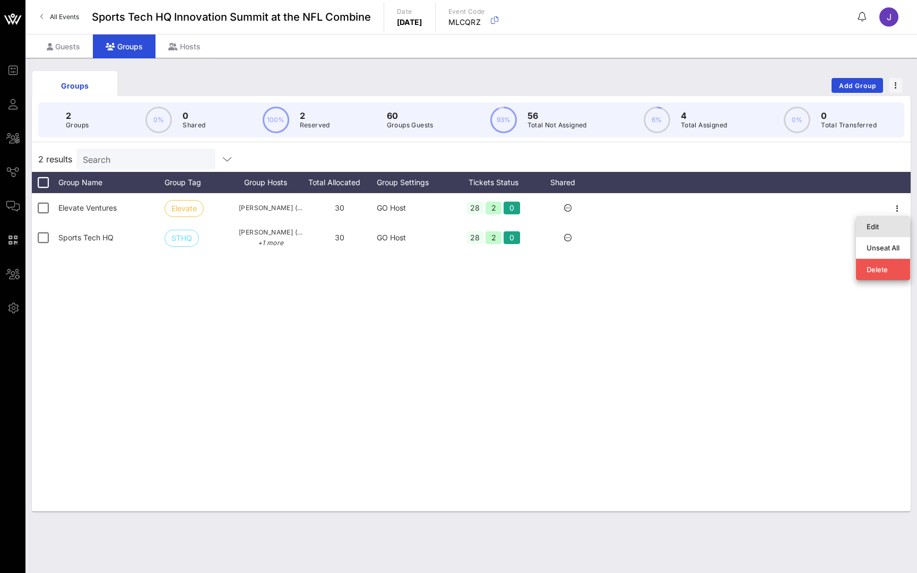
click at [882, 229] on div "Edit" at bounding box center [883, 226] width 33 height 8
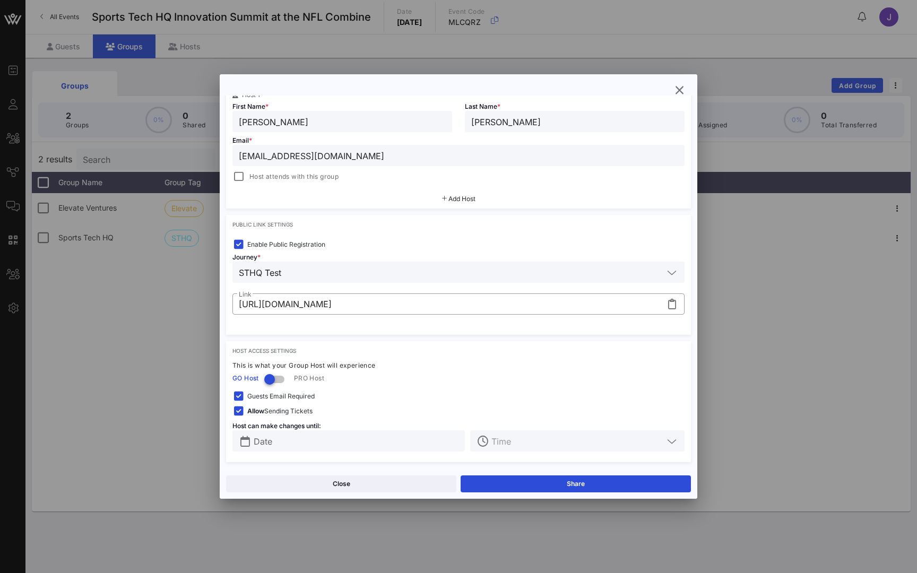
scroll to position [198, 0]
click at [683, 89] on icon "button" at bounding box center [679, 90] width 13 height 13
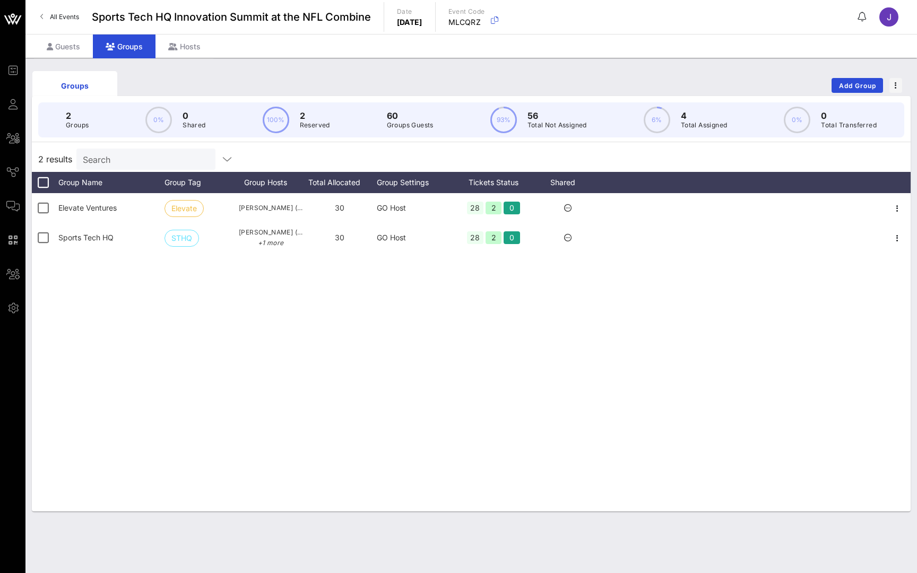
click at [70, 13] on span "All Events" at bounding box center [64, 17] width 29 height 8
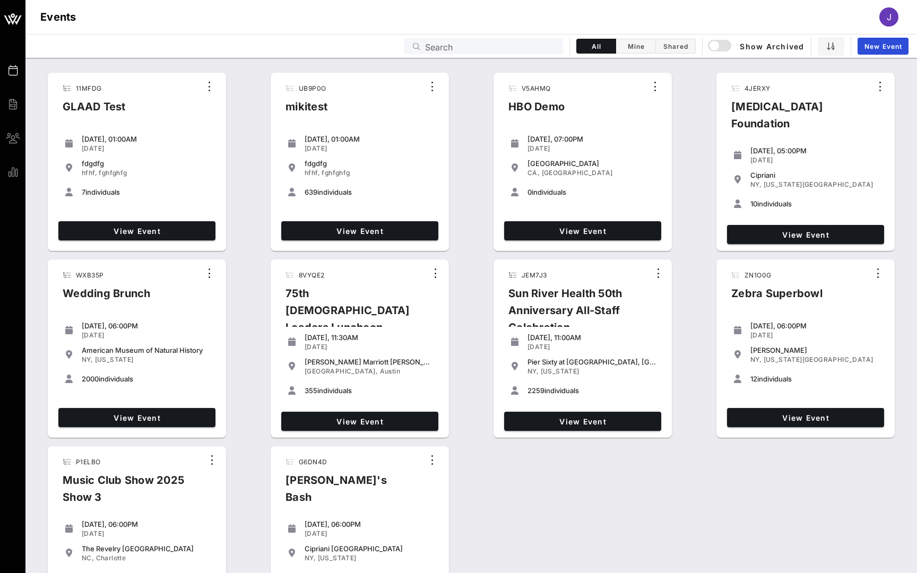
click at [531, 50] on input "Search" at bounding box center [491, 46] width 132 height 14
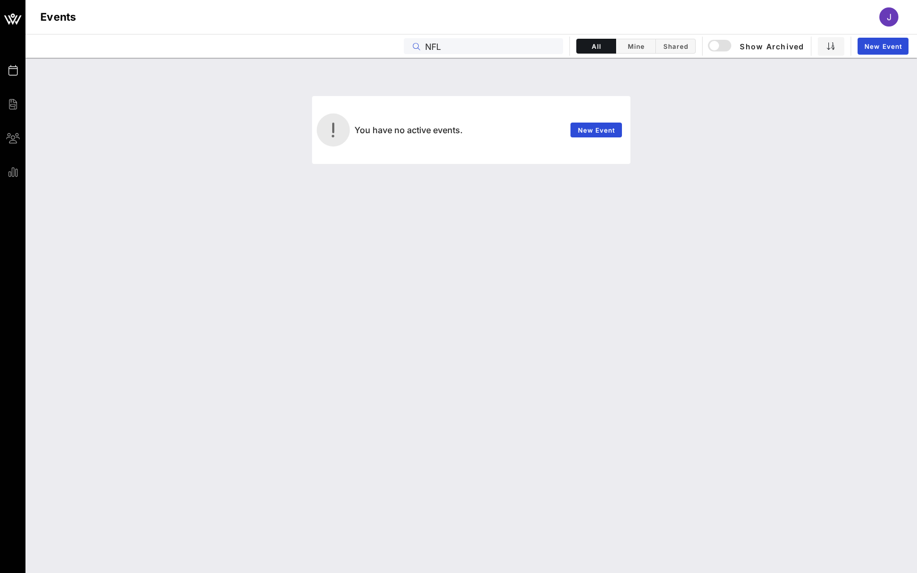
type input "NFL"
drag, startPoint x: 531, startPoint y: 50, endPoint x: 716, endPoint y: 45, distance: 184.7
click at [716, 45] on div "button" at bounding box center [714, 45] width 15 height 15
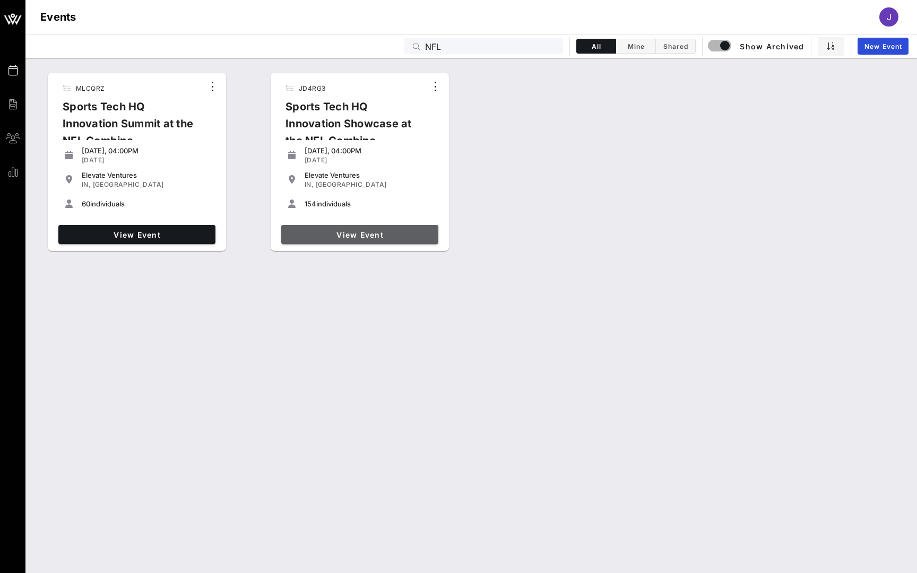
click at [320, 230] on span "View Event" at bounding box center [359, 234] width 149 height 9
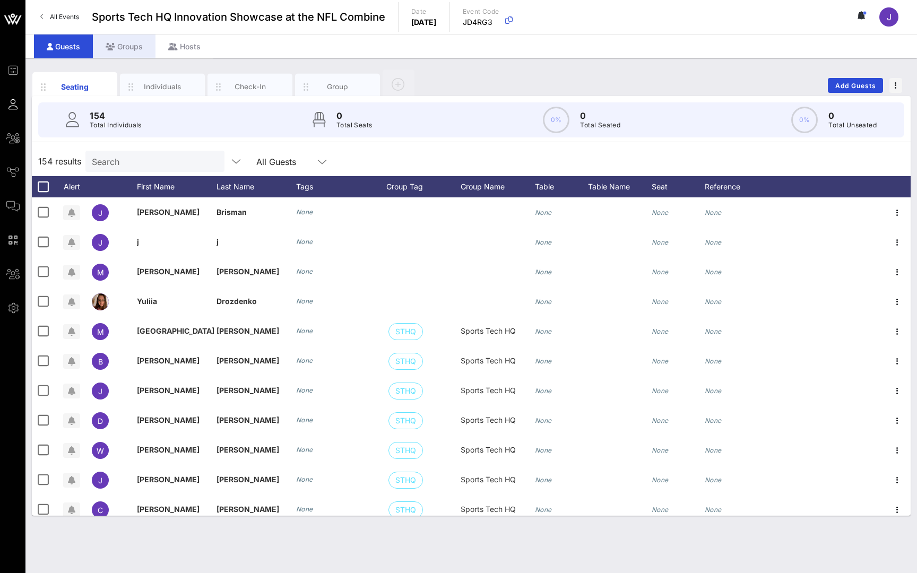
click at [133, 43] on div "Groups" at bounding box center [124, 46] width 63 height 24
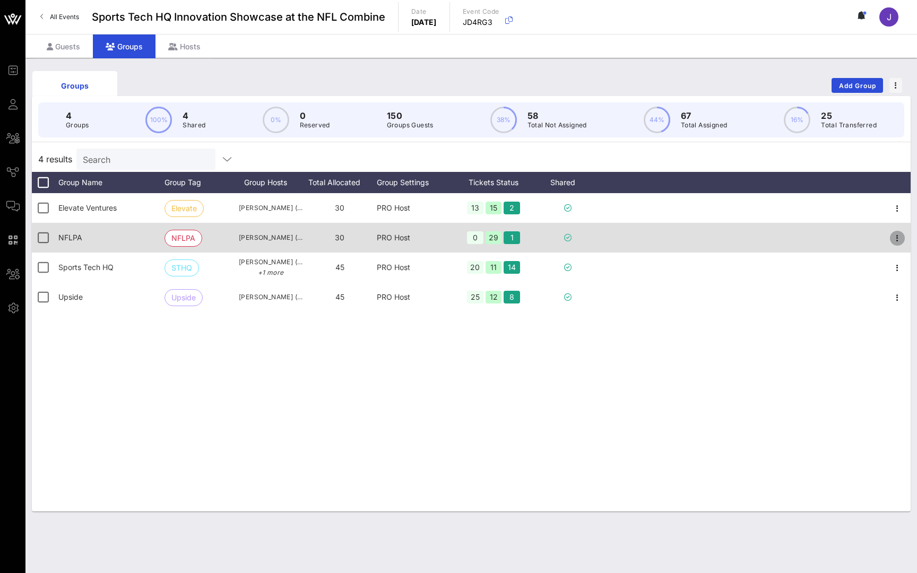
click at [897, 242] on icon "button" at bounding box center [897, 238] width 13 height 13
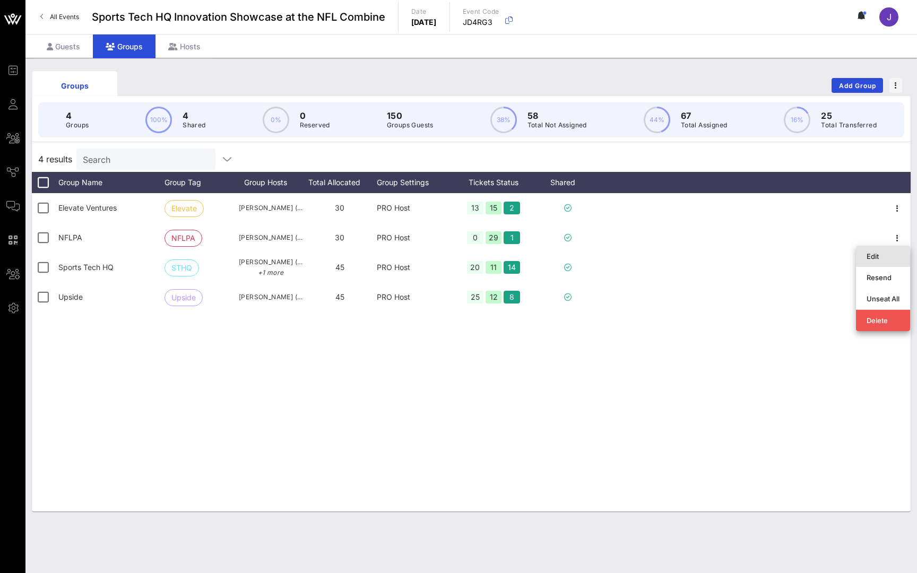
click at [885, 261] on div "Edit" at bounding box center [883, 256] width 33 height 17
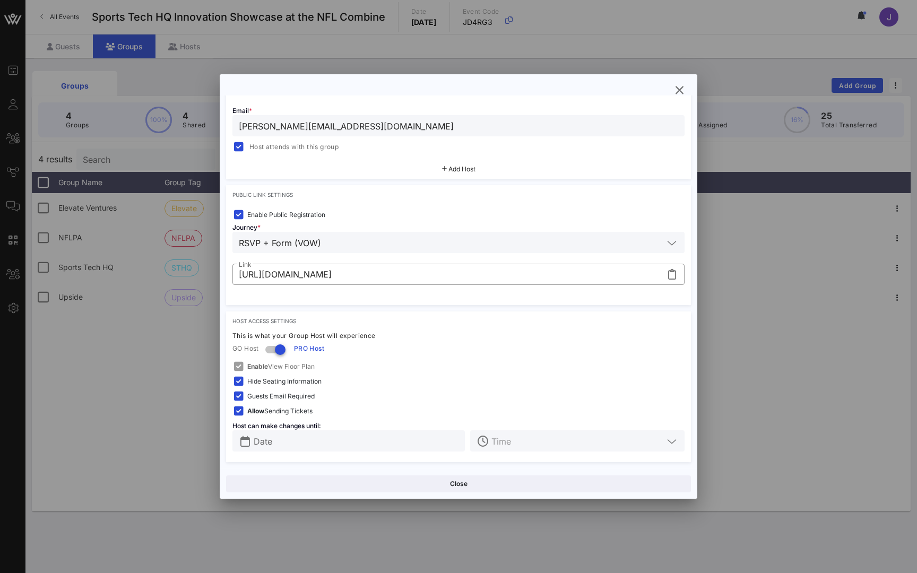
scroll to position [247, 0]
click at [282, 351] on div at bounding box center [280, 350] width 18 height 18
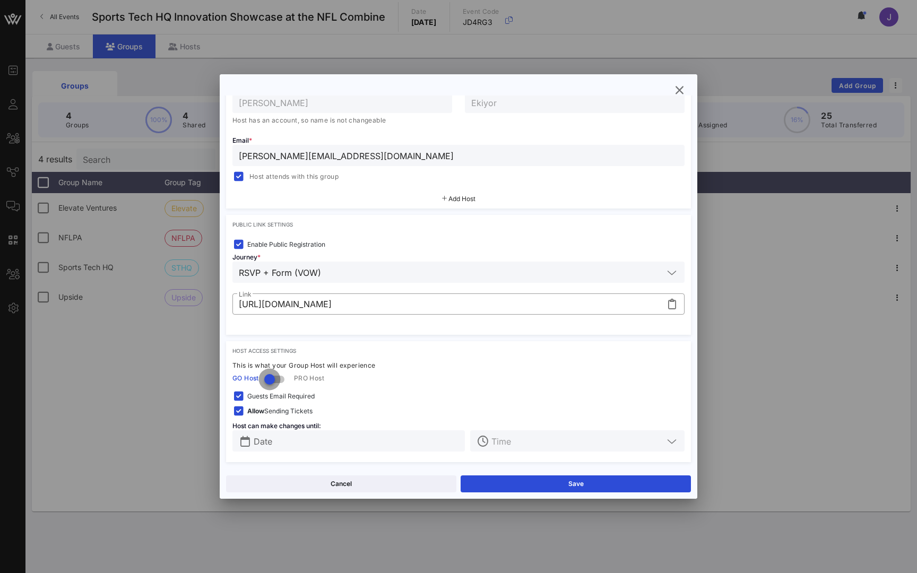
click at [273, 379] on div at bounding box center [270, 379] width 18 height 18
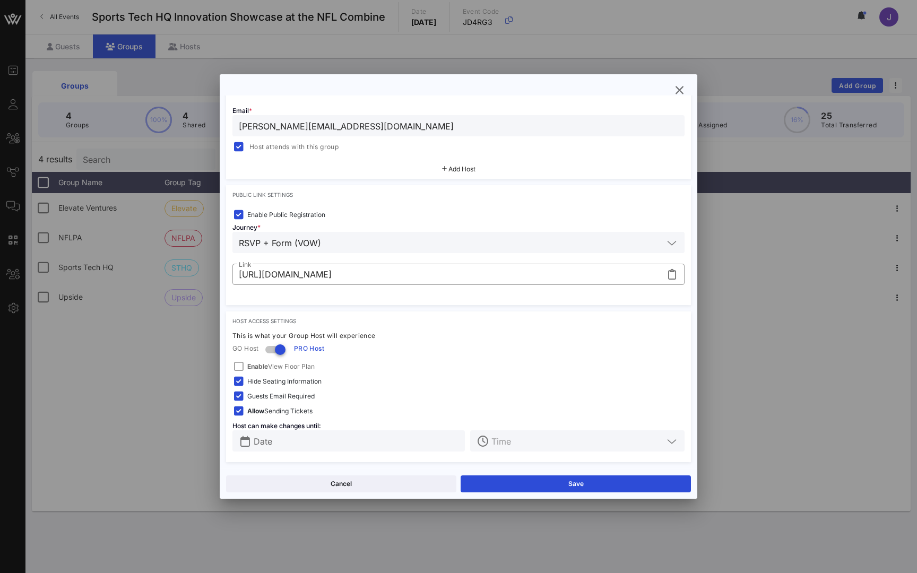
scroll to position [247, 0]
click at [681, 91] on icon "button" at bounding box center [679, 90] width 13 height 13
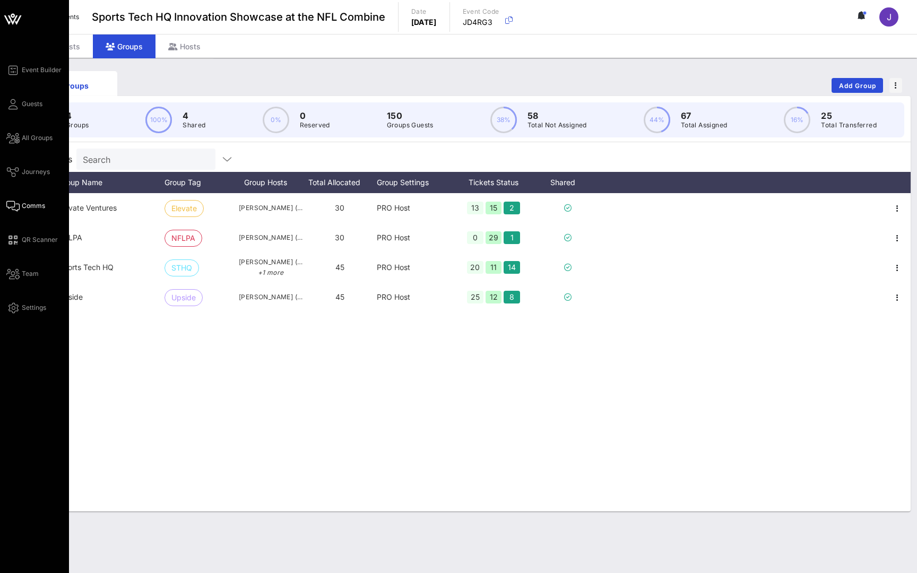
click at [20, 206] on link "Comms" at bounding box center [25, 206] width 39 height 13
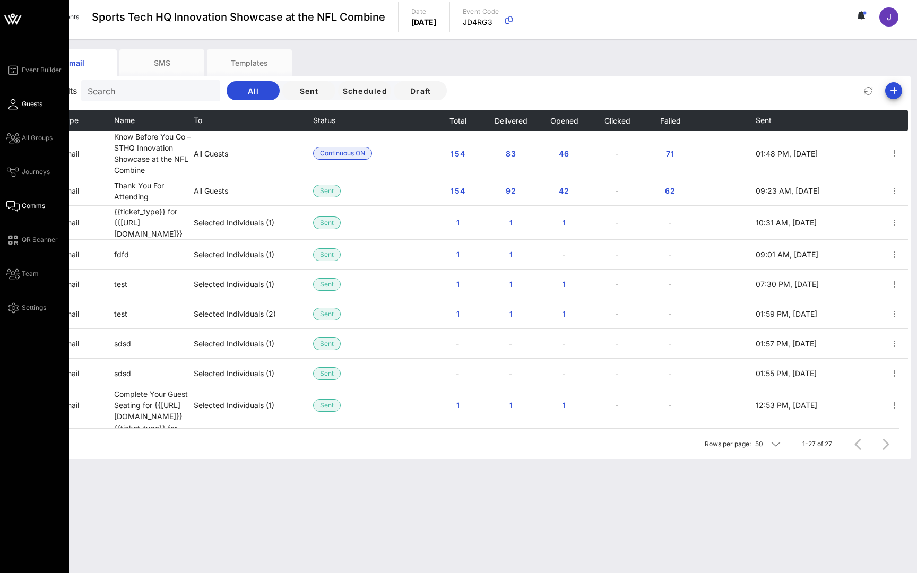
click at [27, 103] on span "Guests" at bounding box center [32, 104] width 21 height 10
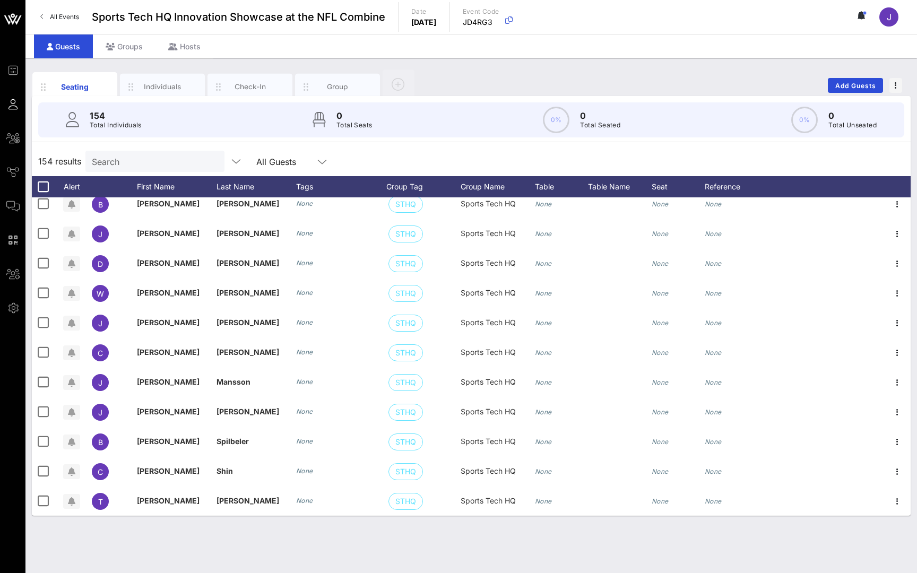
scroll to position [157, 0]
click at [160, 90] on div "Individuals" at bounding box center [162, 87] width 47 height 10
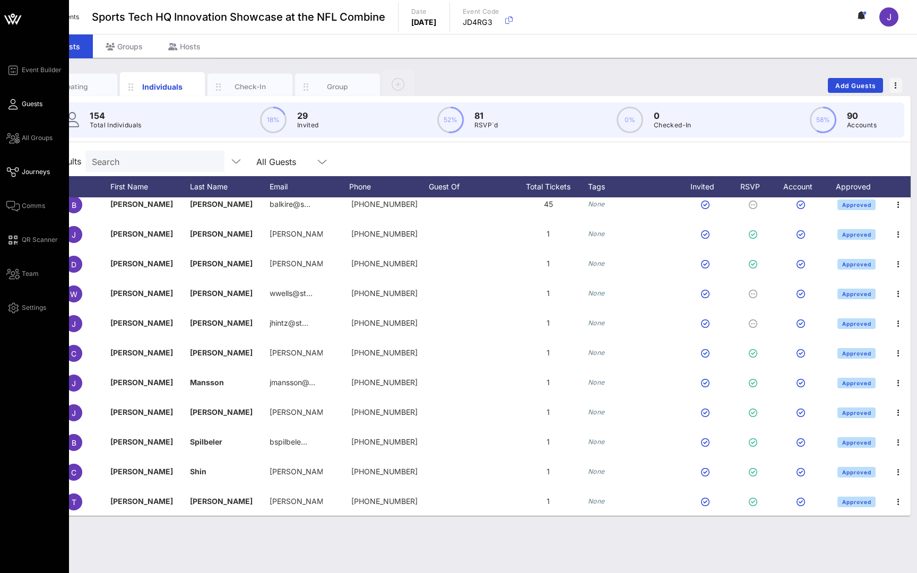
click at [15, 171] on icon at bounding box center [12, 172] width 13 height 2
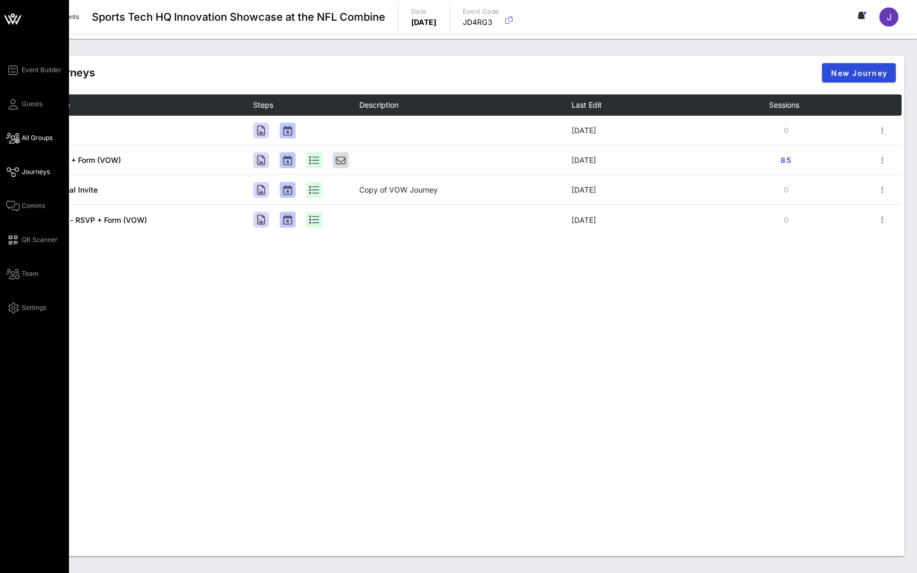
click at [34, 138] on span "All Groups" at bounding box center [37, 138] width 31 height 10
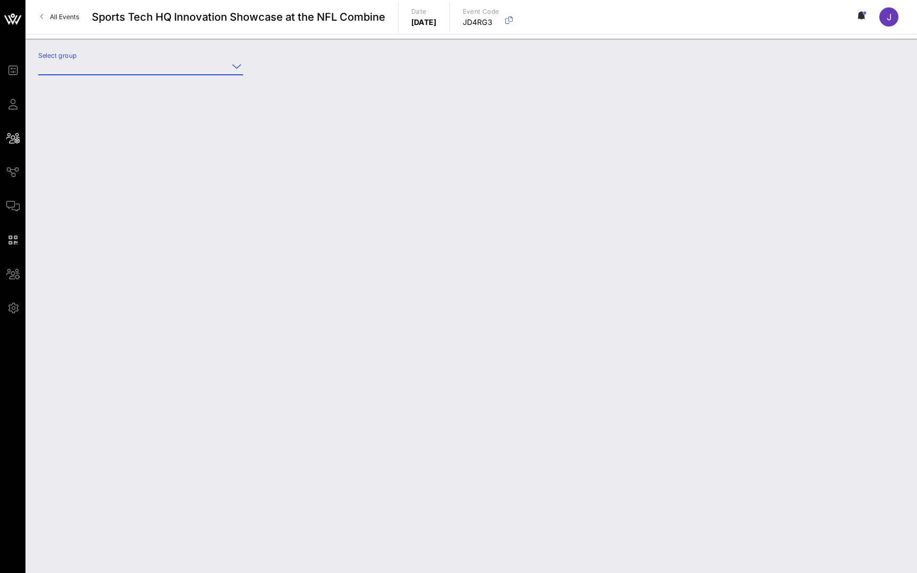
click at [179, 73] on input "Select group" at bounding box center [133, 66] width 190 height 17
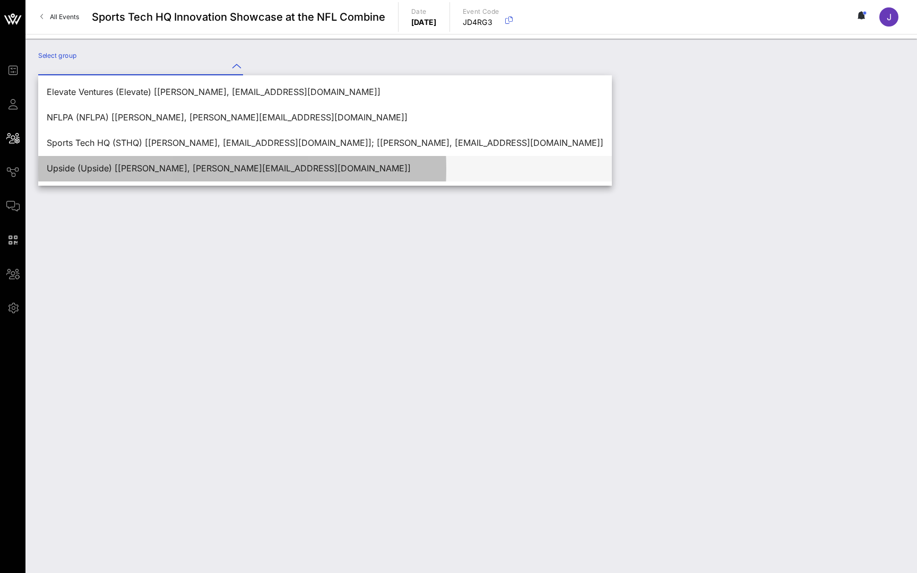
click at [163, 170] on div "Upside (Upside) [Julien Blin, julien@upsideglobal.co]" at bounding box center [325, 168] width 557 height 10
type input "Upside (Upside) [Julien Blin, julien@upsideglobal.co]"
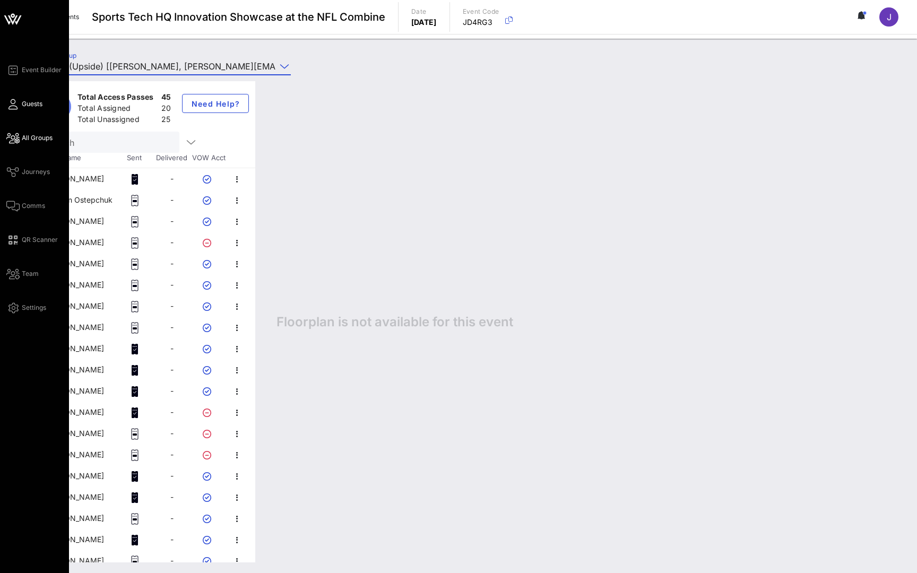
click at [18, 102] on link "Guests" at bounding box center [24, 104] width 36 height 13
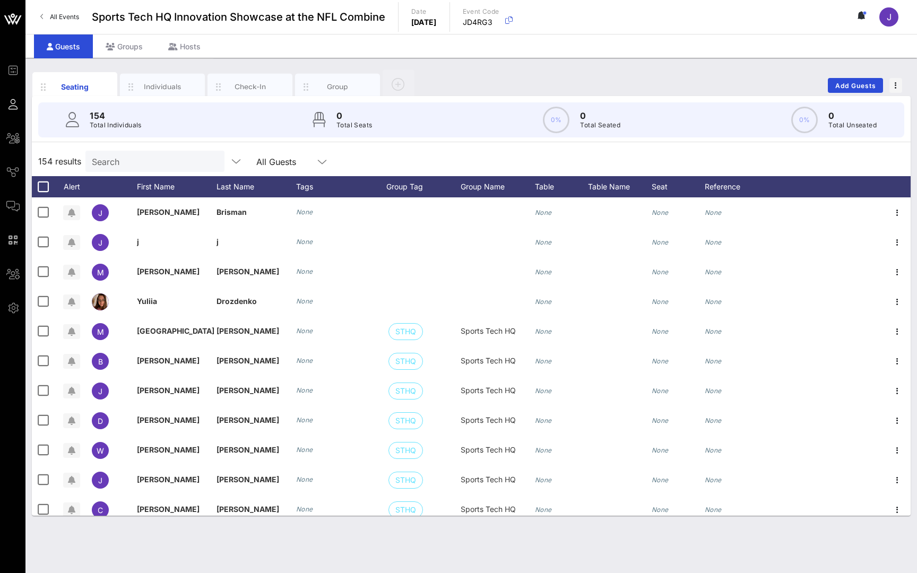
click at [863, 13] on icon at bounding box center [862, 15] width 3 height 6
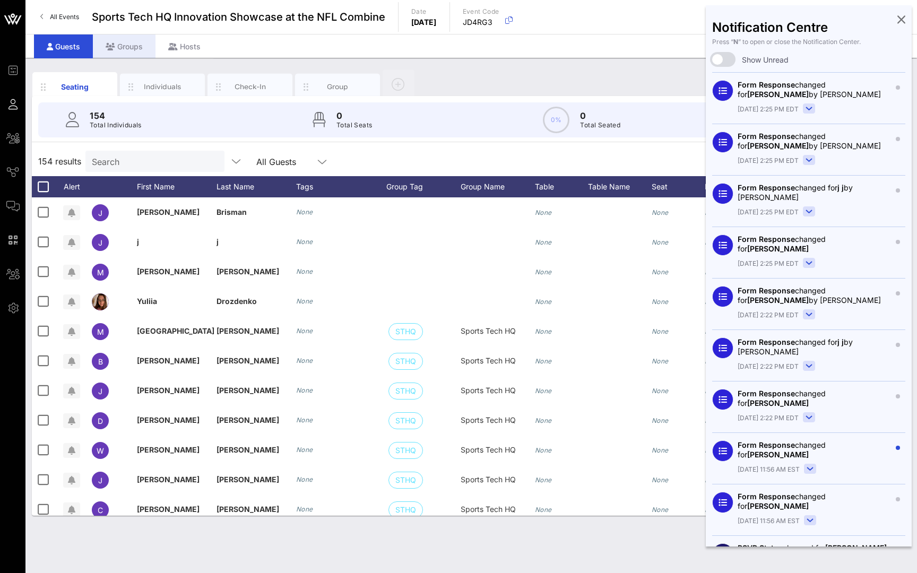
click at [129, 44] on div "Groups" at bounding box center [124, 46] width 63 height 24
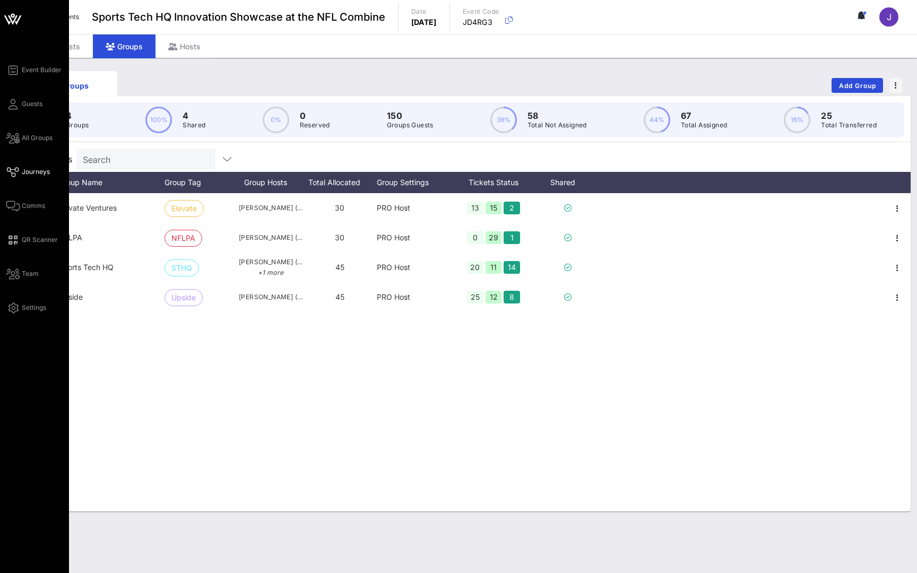
click at [22, 175] on span "Journeys" at bounding box center [36, 172] width 28 height 10
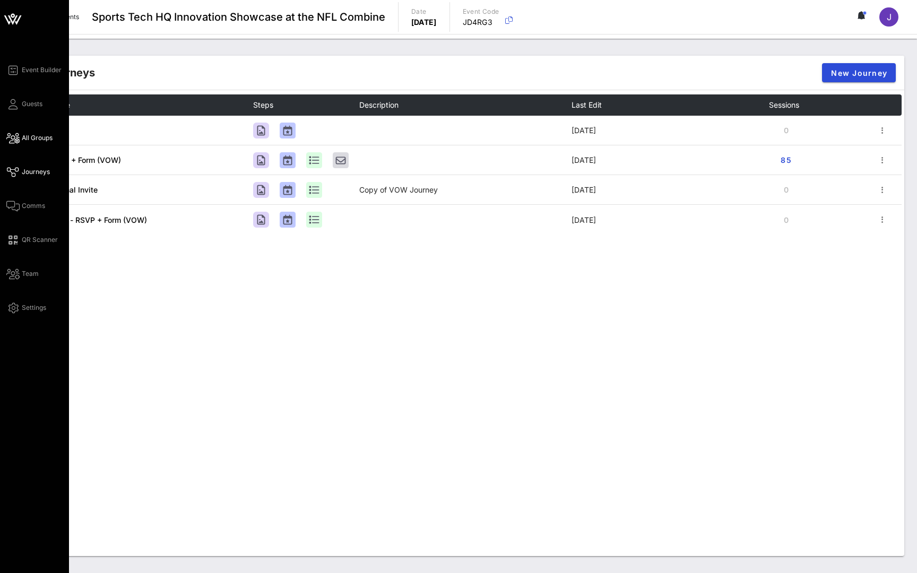
click at [28, 140] on span "All Groups" at bounding box center [37, 138] width 31 height 10
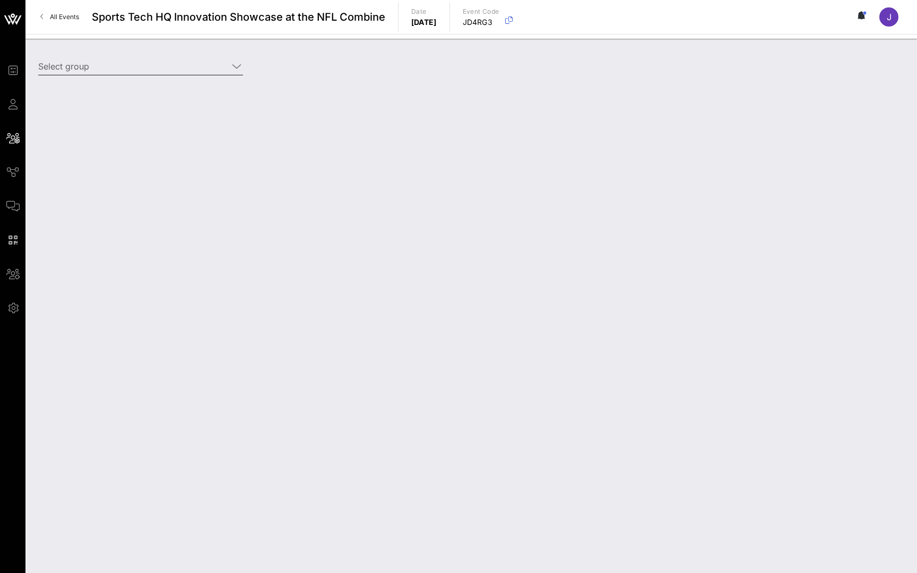
click at [184, 71] on input "Select group" at bounding box center [133, 66] width 190 height 17
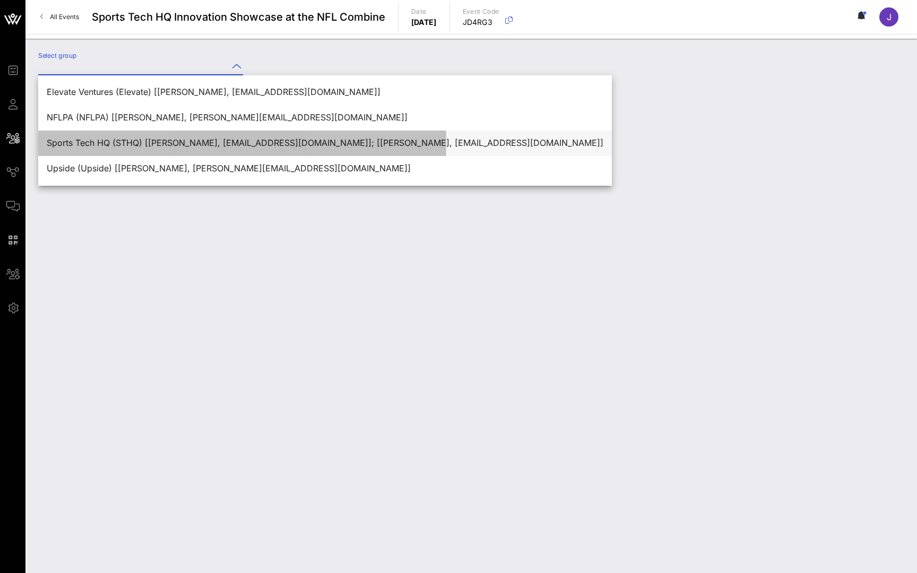
click at [166, 154] on div "Sports Tech HQ (STHQ) [Madison McGuire, mmcguire@sthq.org]; [Brian Alkire, balk…" at bounding box center [325, 143] width 557 height 23
type input "Sports Tech HQ (STHQ) [Madison McGuire, mmcguire@sthq.org]; [Brian Alkire, balk…"
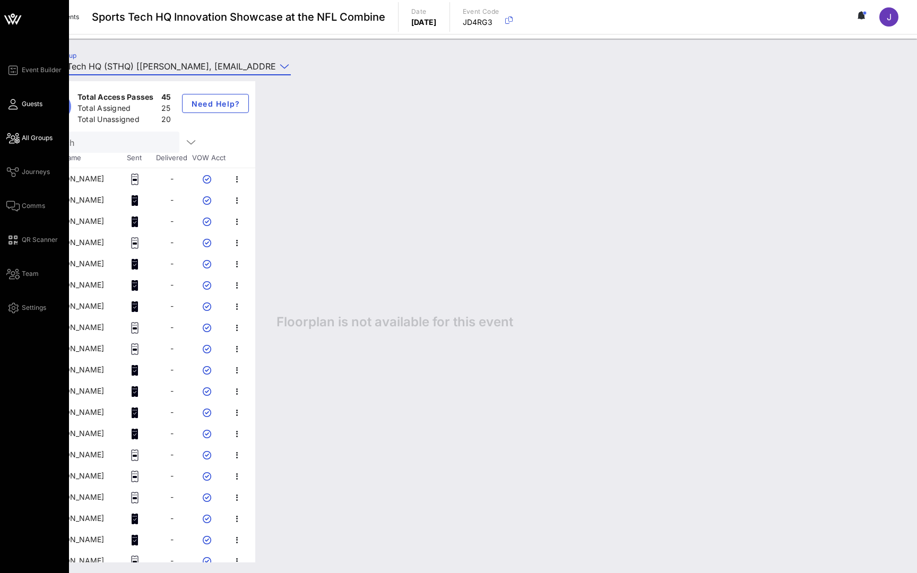
click at [14, 105] on icon at bounding box center [12, 104] width 13 height 2
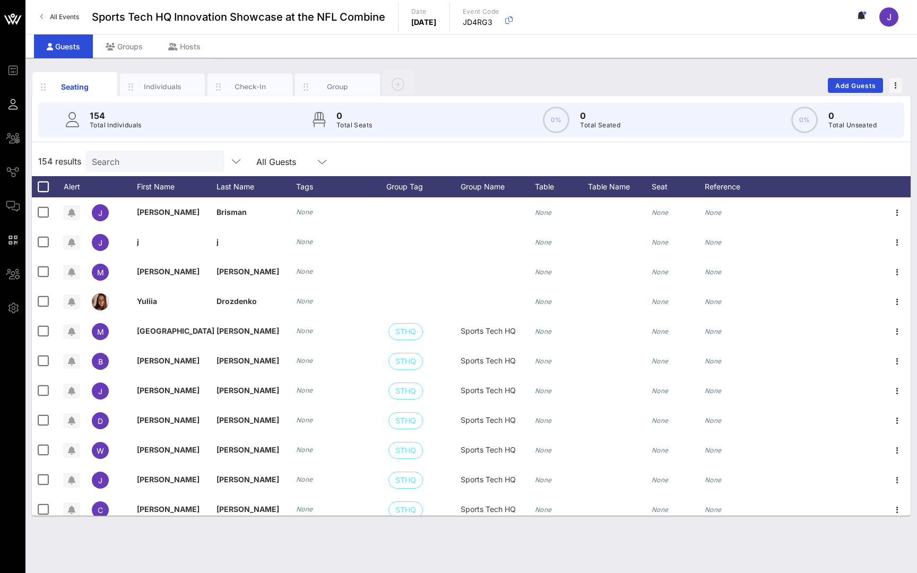
click at [862, 15] on icon at bounding box center [862, 15] width 3 height 6
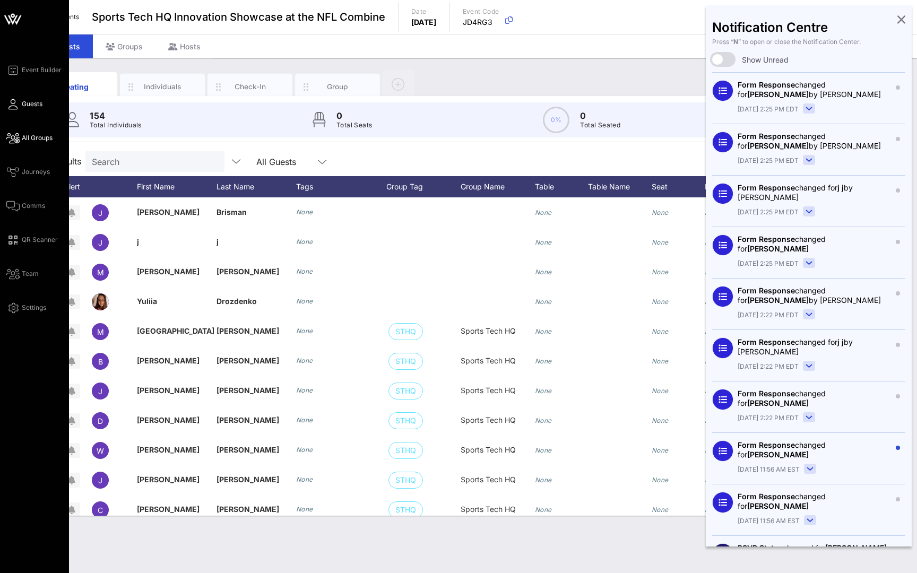
click at [31, 141] on span "All Groups" at bounding box center [37, 138] width 31 height 10
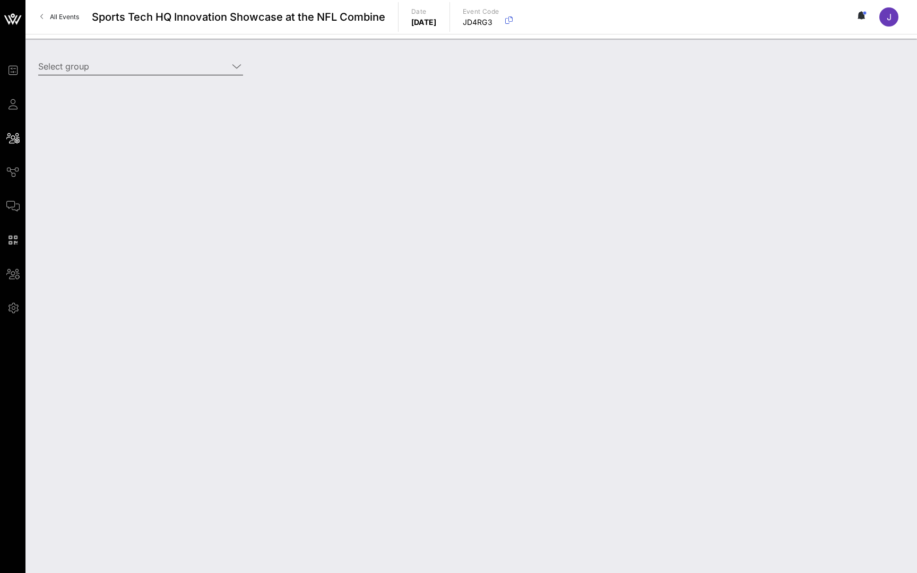
click at [201, 68] on input "Select group" at bounding box center [133, 66] width 190 height 17
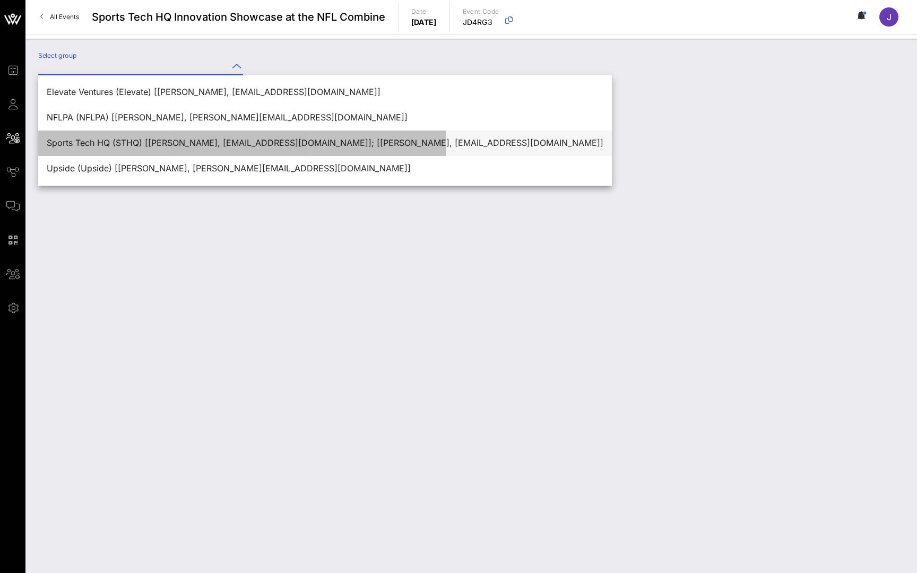
click at [201, 144] on div "Sports Tech HQ (STHQ) [Madison McGuire, mmcguire@sthq.org]; [Brian Alkire, balk…" at bounding box center [325, 143] width 557 height 10
type input "Sports Tech HQ (STHQ) [Madison McGuire, mmcguire@sthq.org]; [Brian Alkire, balk…"
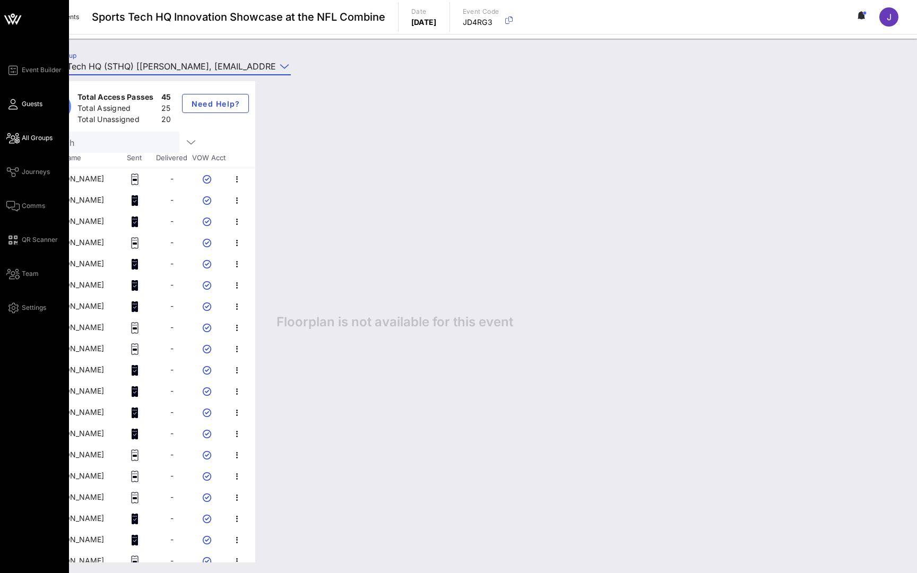
click at [14, 105] on icon at bounding box center [12, 104] width 13 height 2
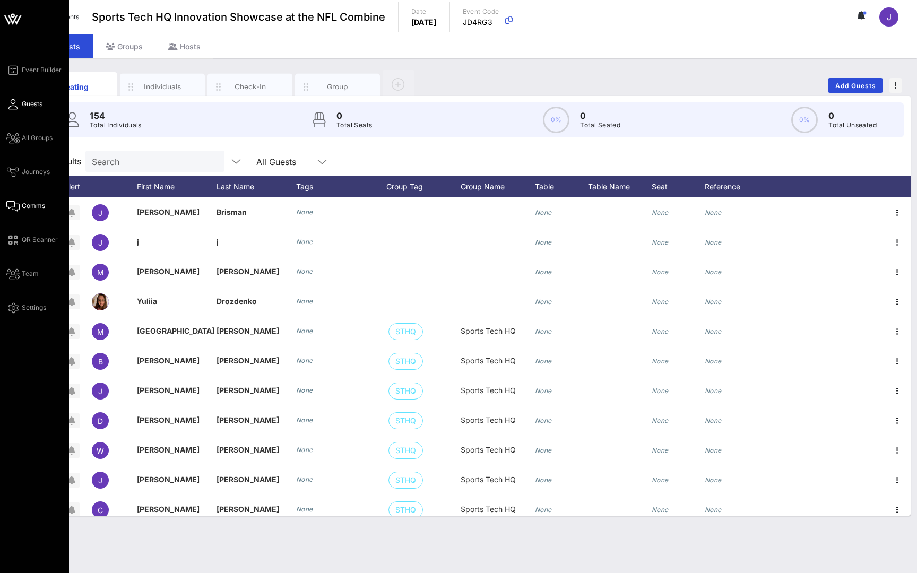
click at [34, 204] on span "Comms" at bounding box center [33, 206] width 23 height 10
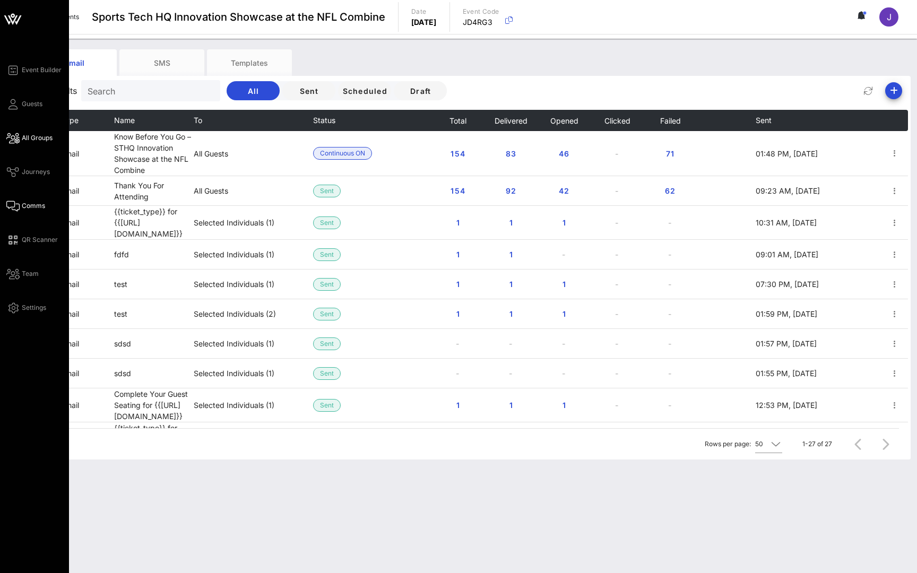
click at [18, 137] on icon at bounding box center [12, 138] width 13 height 2
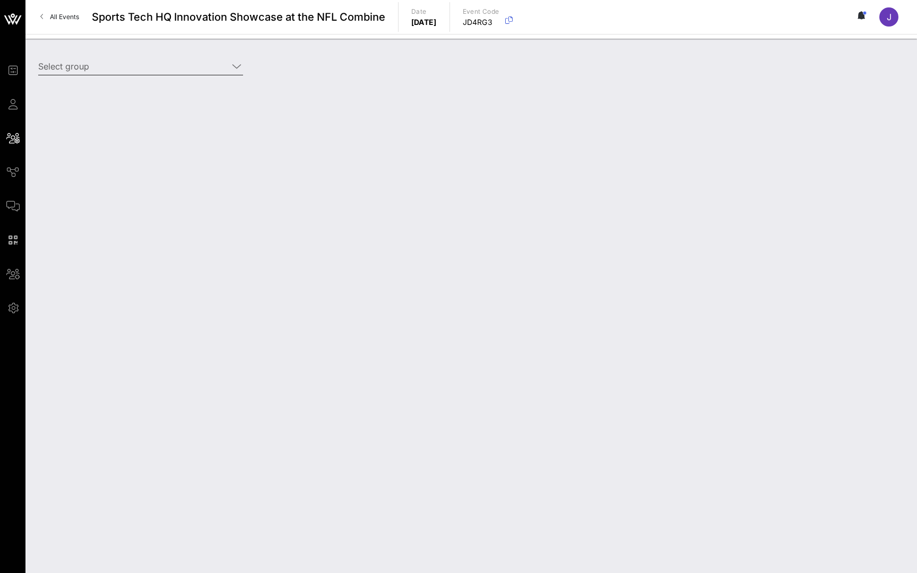
click at [193, 63] on input "Select group" at bounding box center [133, 66] width 190 height 17
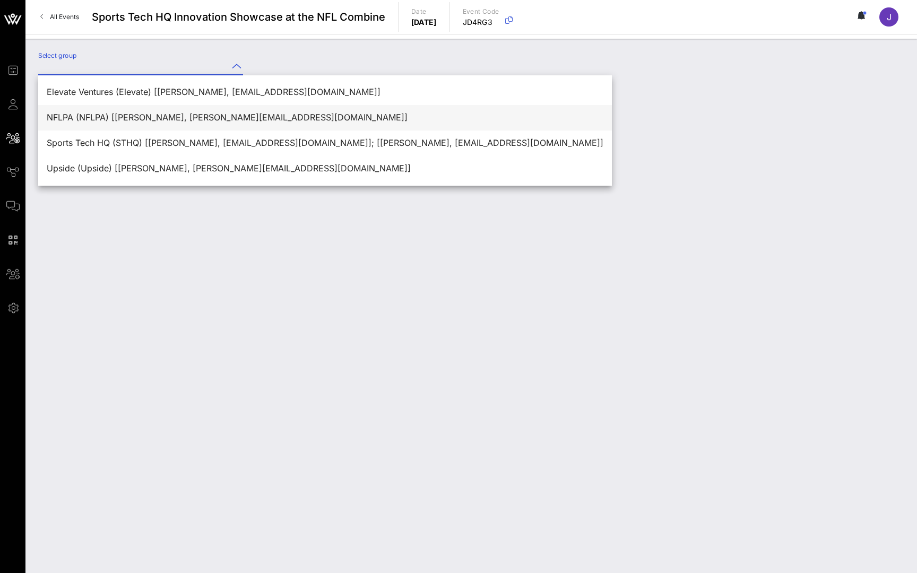
click at [180, 118] on div "NFLPA (NFLPA) [Emil Ekiyor, emil@innopowerindy.com]" at bounding box center [325, 117] width 557 height 10
type input "NFLPA (NFLPA) [Emil Ekiyor, emil@innopowerindy.com]"
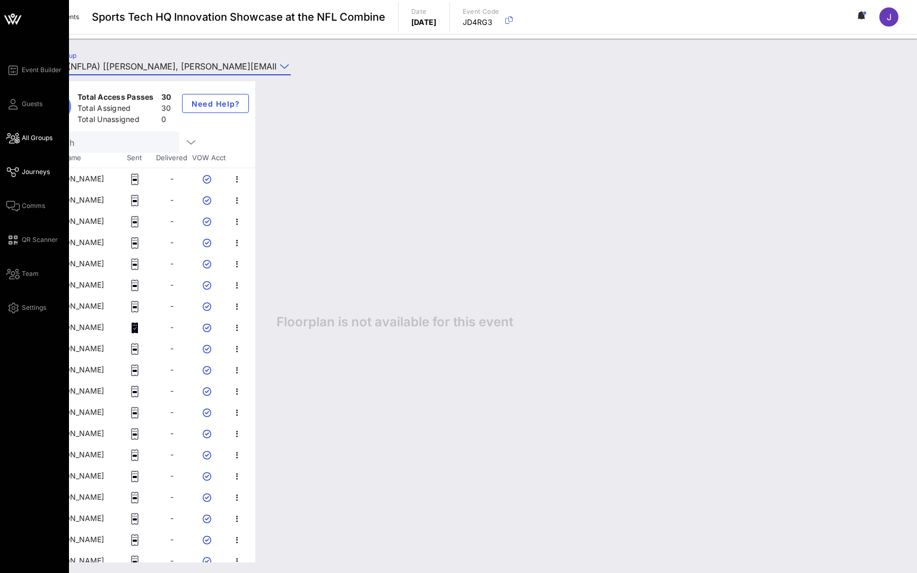
click at [12, 171] on icon at bounding box center [12, 172] width 13 height 2
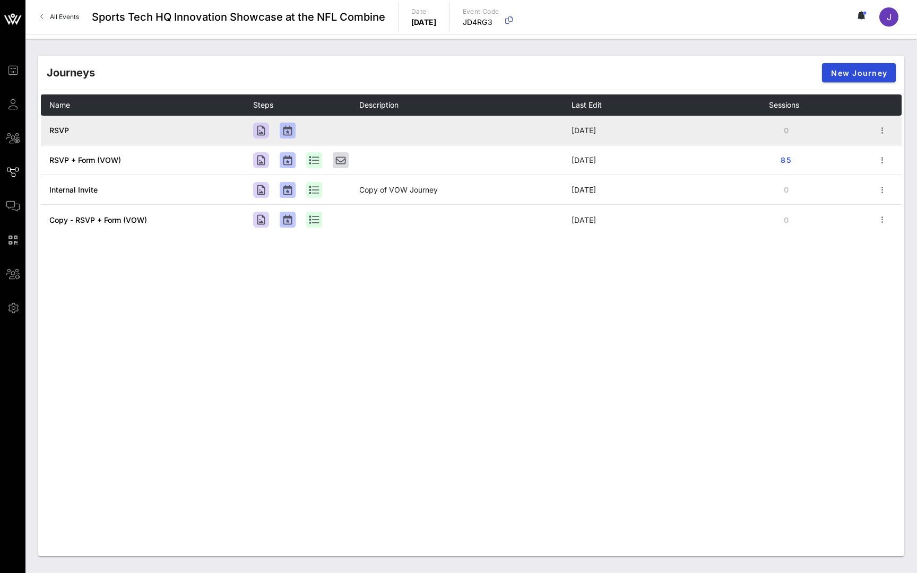
click at [56, 132] on span "RSVP" at bounding box center [59, 130] width 20 height 9
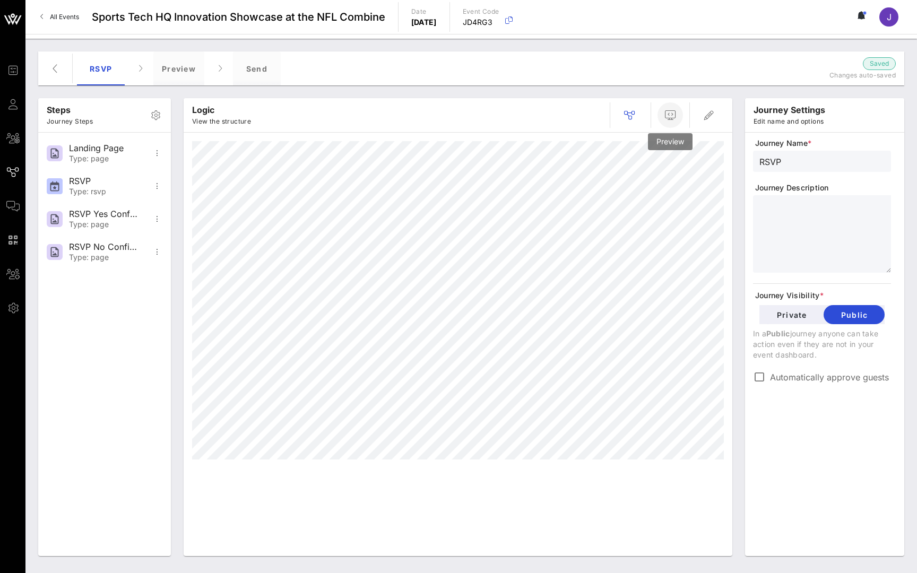
click at [673, 115] on icon "button" at bounding box center [670, 115] width 13 height 13
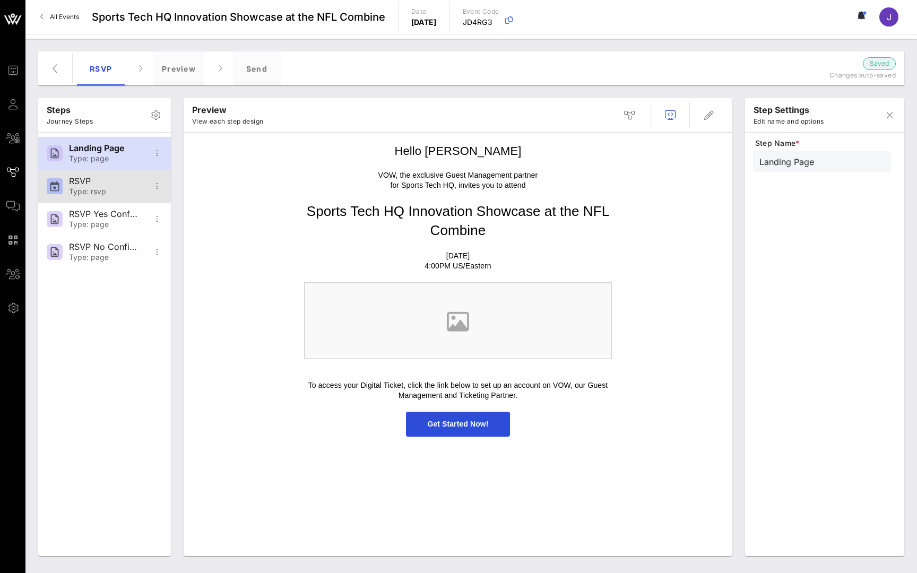
click at [114, 187] on div "Type: rsvp" at bounding box center [104, 191] width 70 height 9
type input "RSVP"
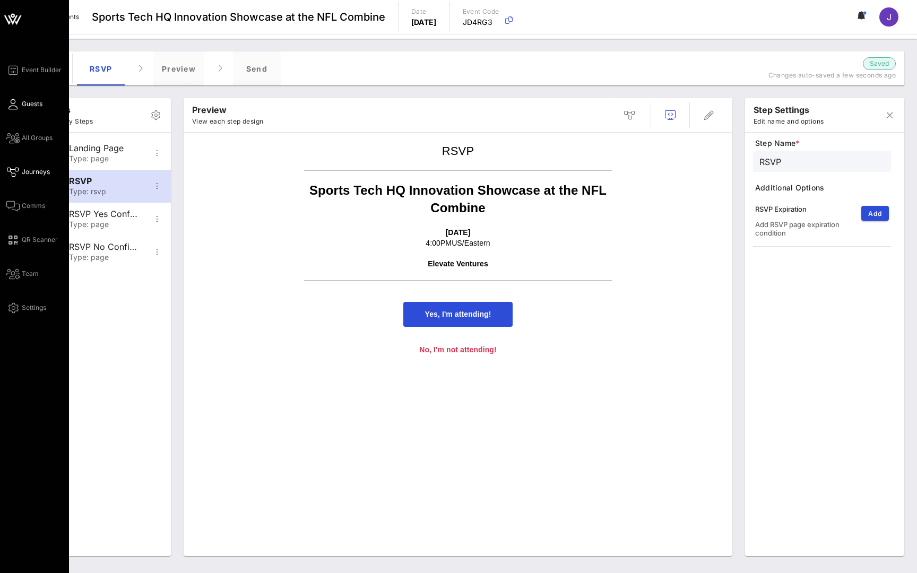
click at [27, 107] on span "Guests" at bounding box center [32, 104] width 21 height 10
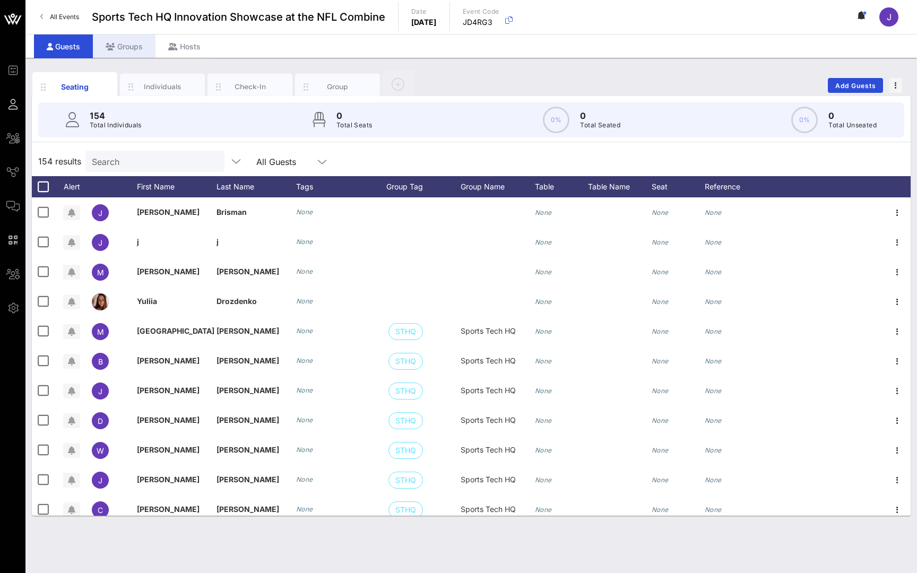
click at [139, 47] on div "Groups" at bounding box center [124, 46] width 63 height 24
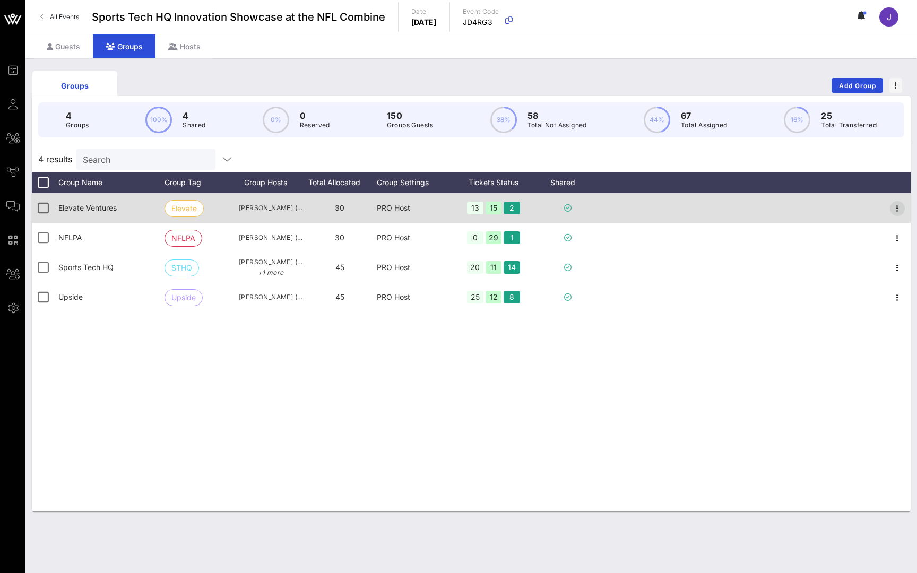
click at [893, 209] on icon "button" at bounding box center [897, 208] width 13 height 13
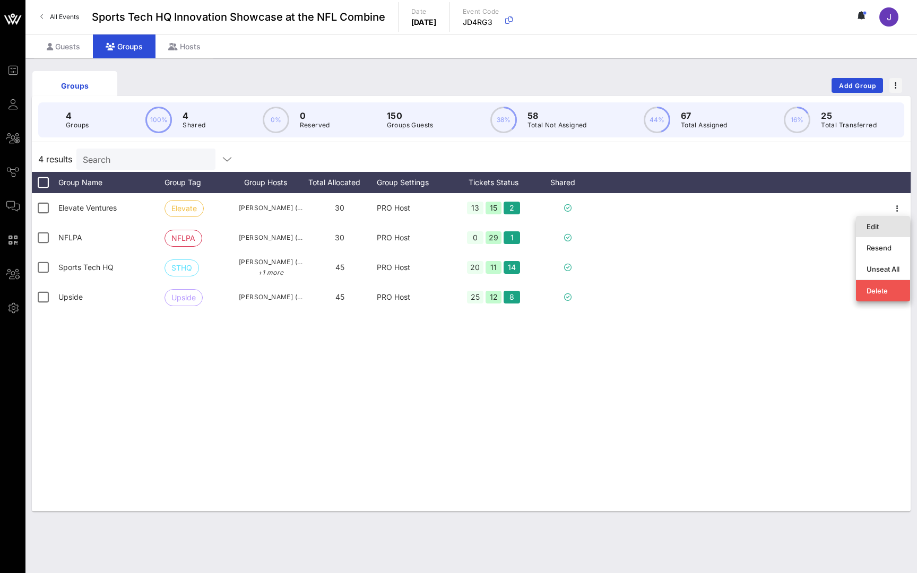
click at [885, 232] on div "Edit" at bounding box center [883, 226] width 33 height 17
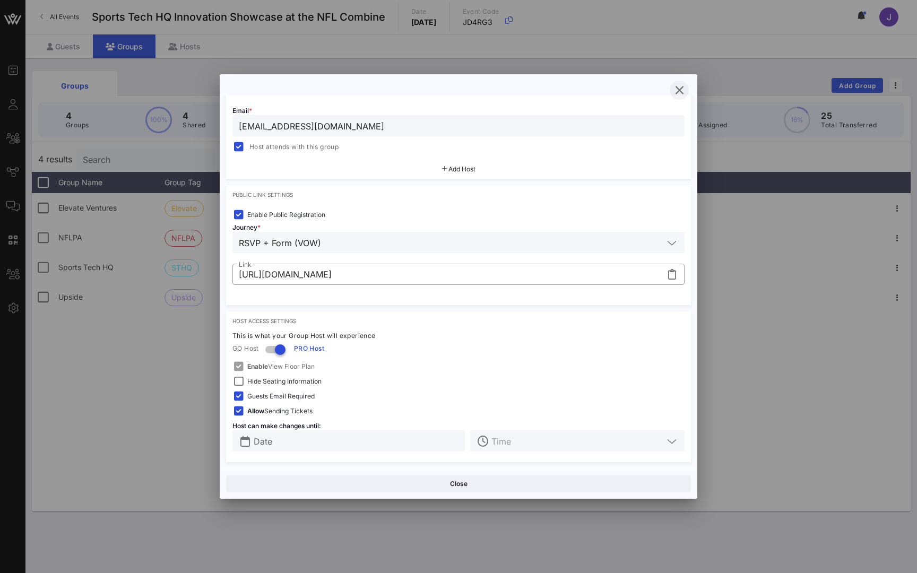
click at [682, 91] on icon "button" at bounding box center [679, 90] width 13 height 13
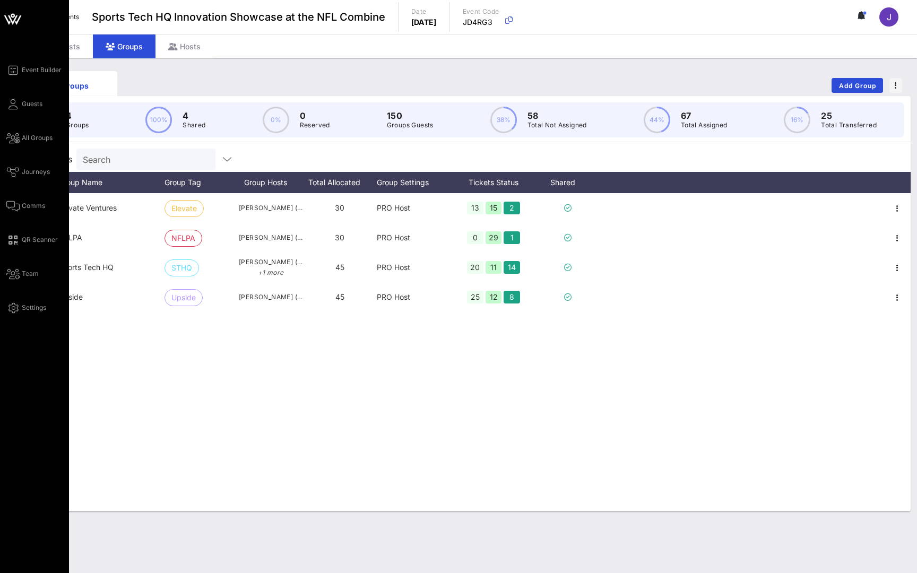
click at [41, 178] on div "Event Builder Guests All Groups Journeys Comms QR Scanner Team Settings" at bounding box center [37, 189] width 63 height 250
click at [40, 172] on span "Journeys" at bounding box center [36, 172] width 28 height 10
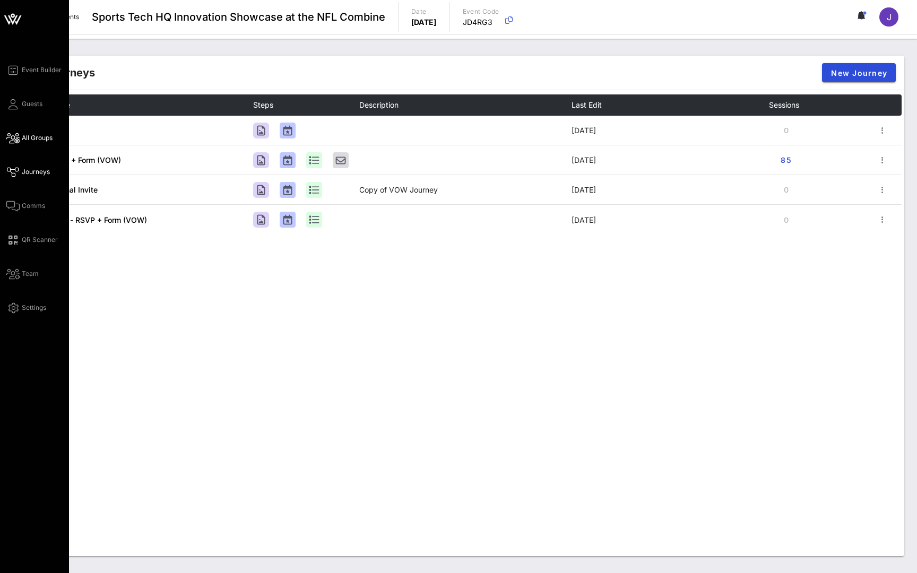
click at [38, 140] on span "All Groups" at bounding box center [37, 138] width 31 height 10
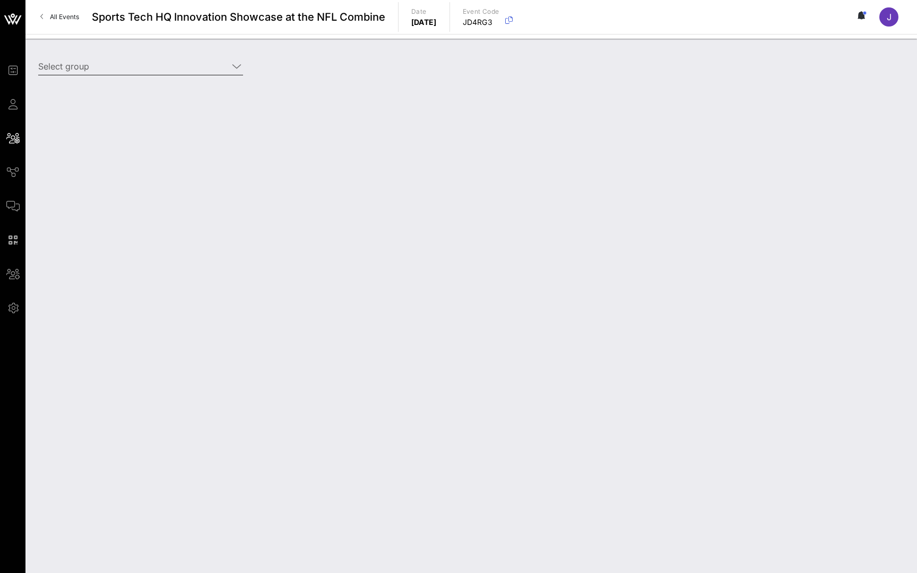
click at [204, 72] on input "Select group" at bounding box center [133, 66] width 190 height 17
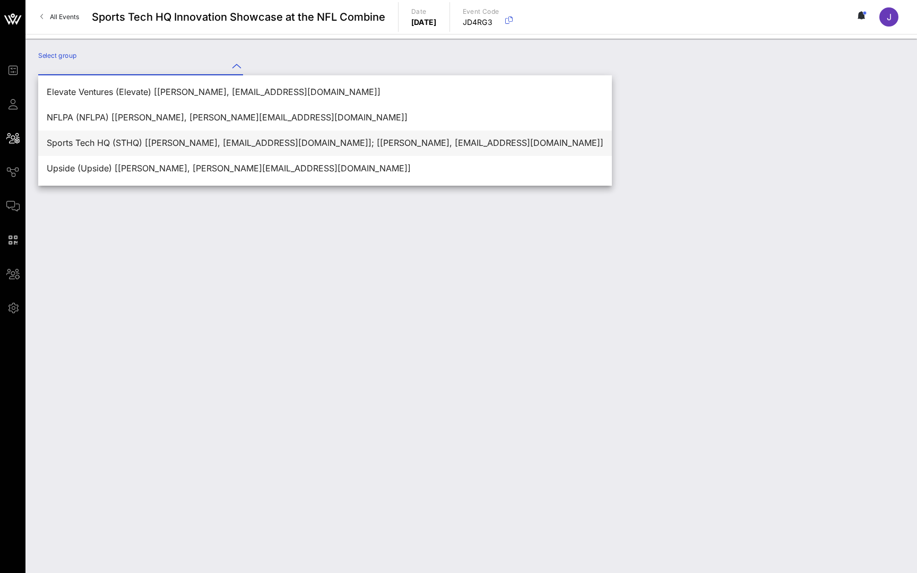
click at [190, 144] on div "Sports Tech HQ (STHQ) [Madison McGuire, mmcguire@sthq.org]; [Brian Alkire, balk…" at bounding box center [325, 143] width 557 height 10
type input "Sports Tech HQ (STHQ) [Madison McGuire, mmcguire@sthq.org]; [Brian Alkire, balk…"
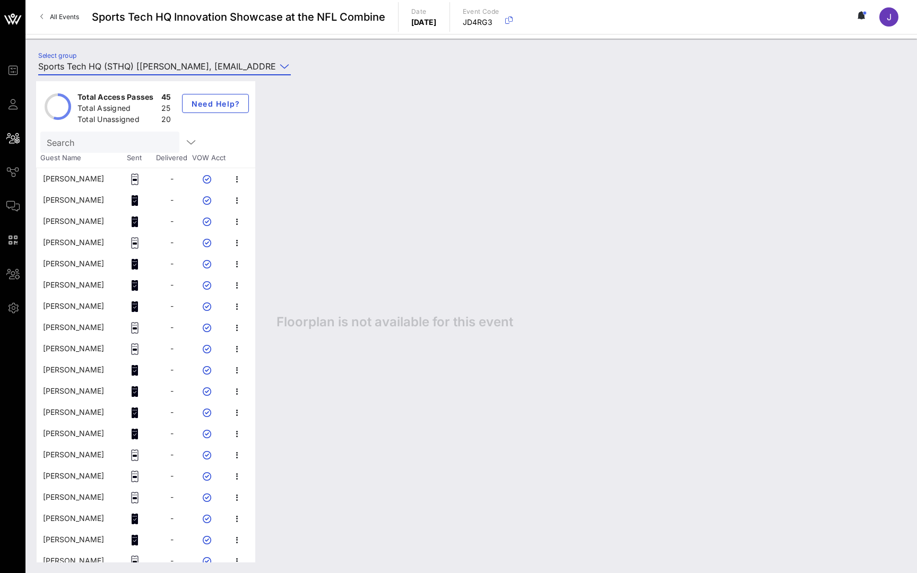
drag, startPoint x: 308, startPoint y: 1, endPoint x: 629, endPoint y: 298, distance: 437.8
click at [629, 298] on div "Floorplan is not available for this event" at bounding box center [586, 321] width 640 height 481
click at [860, 14] on icon at bounding box center [859, 15] width 3 height 6
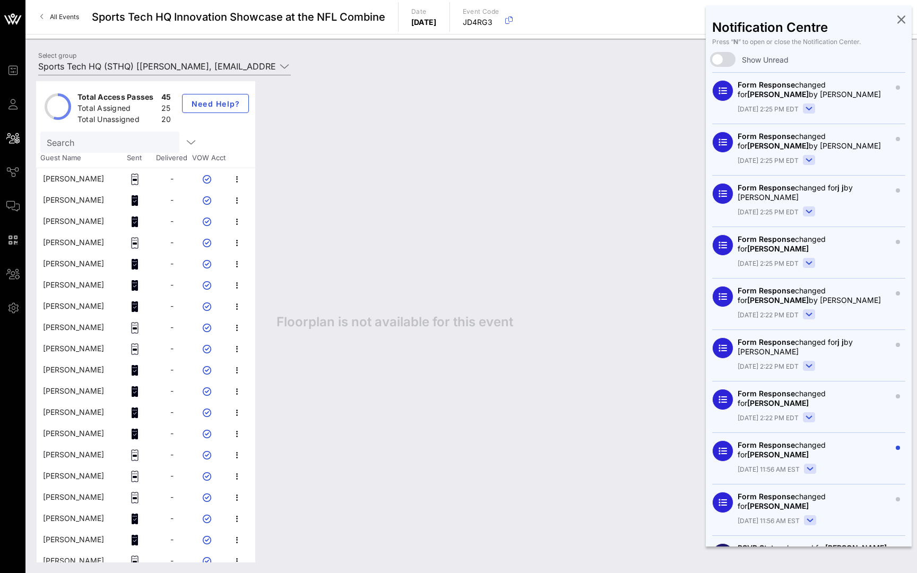
click at [562, 200] on div "Floorplan is not available for this event" at bounding box center [586, 321] width 640 height 481
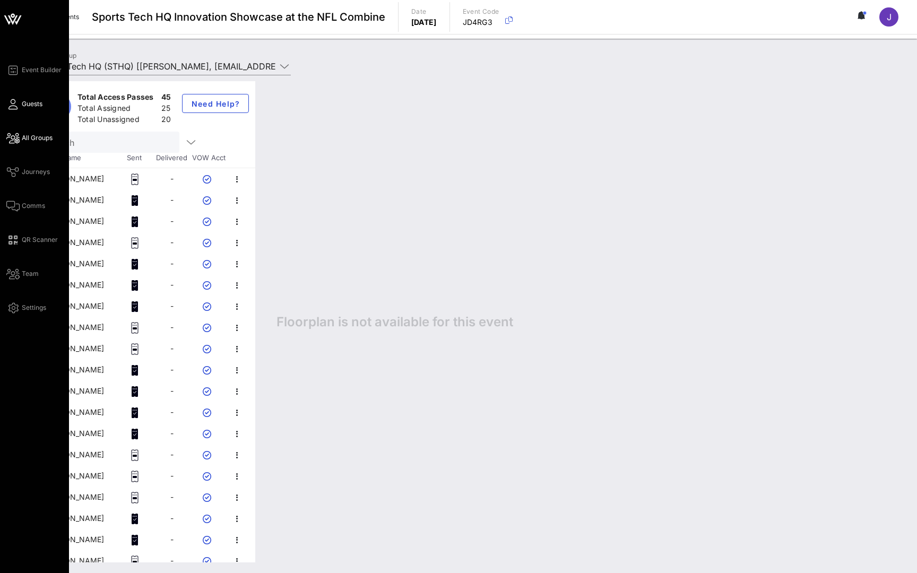
click at [34, 100] on span "Guests" at bounding box center [32, 104] width 21 height 10
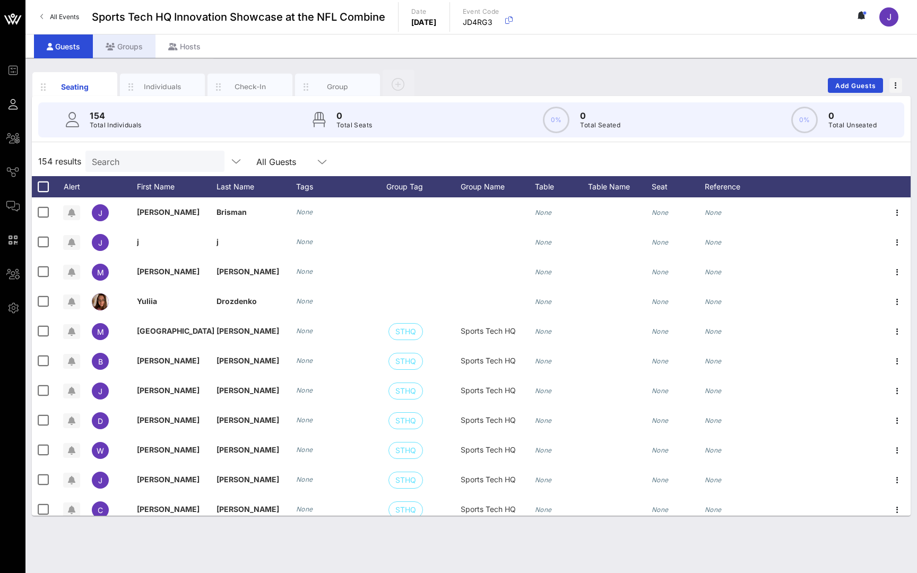
click at [123, 47] on div "Groups" at bounding box center [124, 46] width 63 height 24
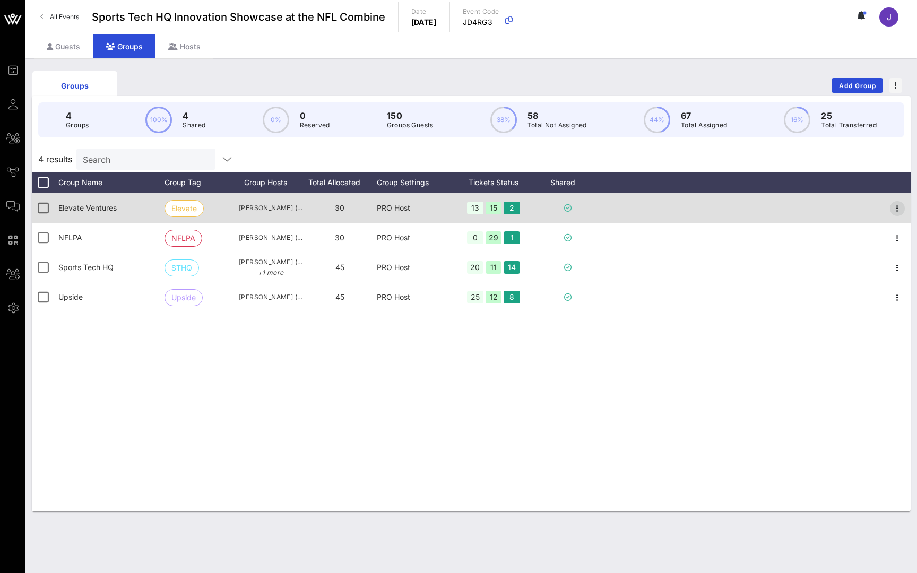
click at [896, 206] on icon "button" at bounding box center [897, 208] width 13 height 13
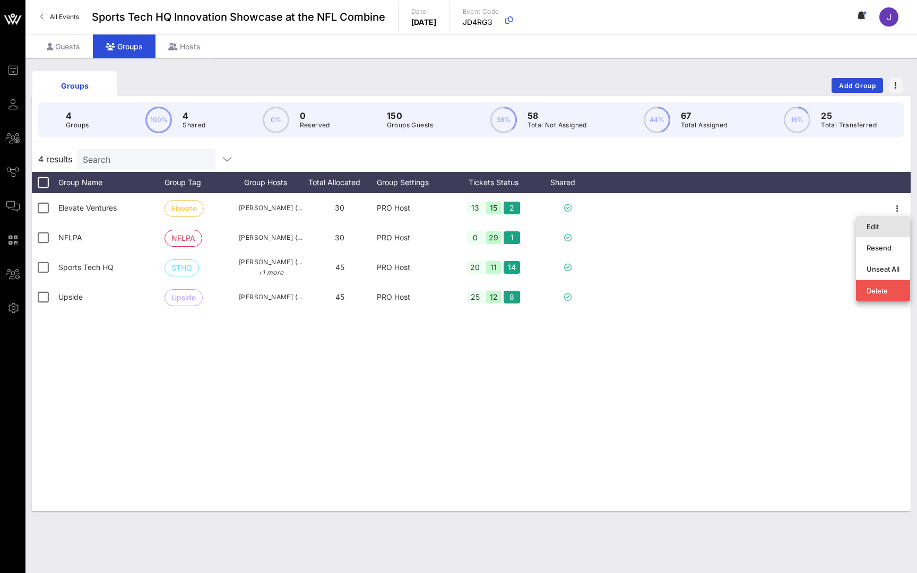
click at [876, 229] on div "Edit" at bounding box center [883, 226] width 33 height 8
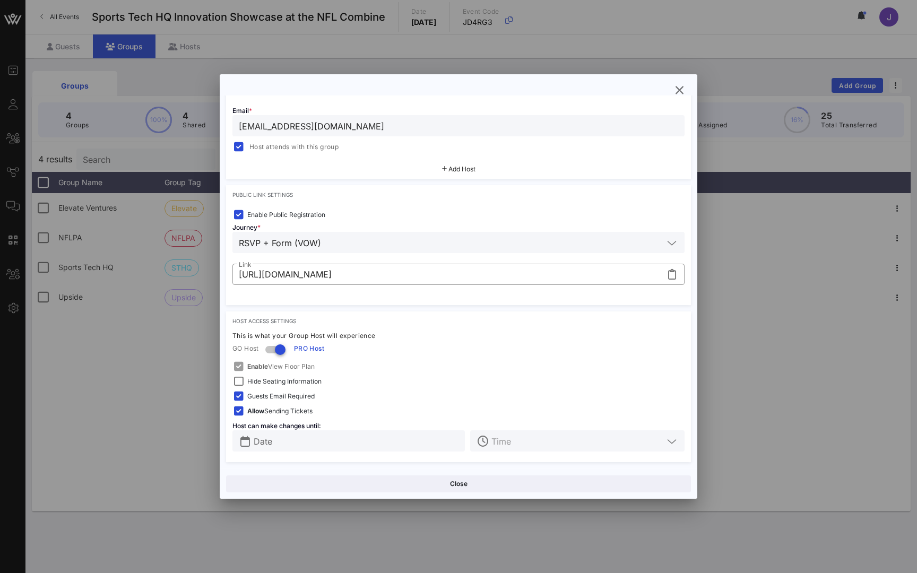
scroll to position [247, 0]
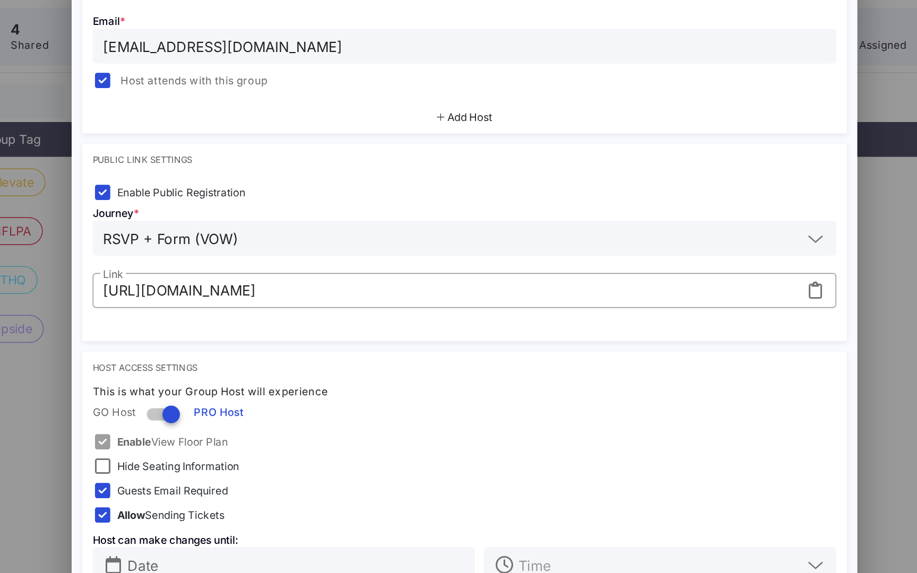
click at [32, 195] on div at bounding box center [458, 286] width 917 height 573
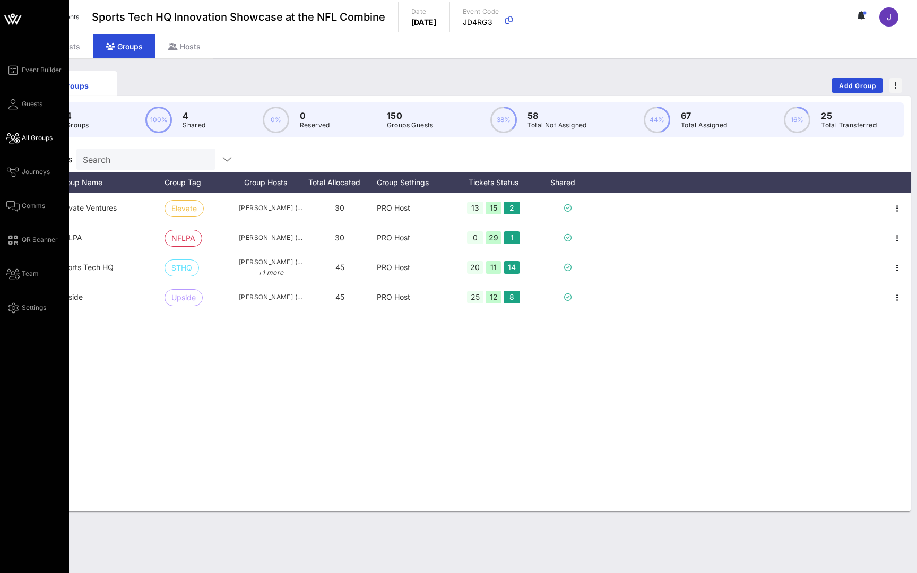
click at [39, 138] on span "All Groups" at bounding box center [37, 138] width 31 height 10
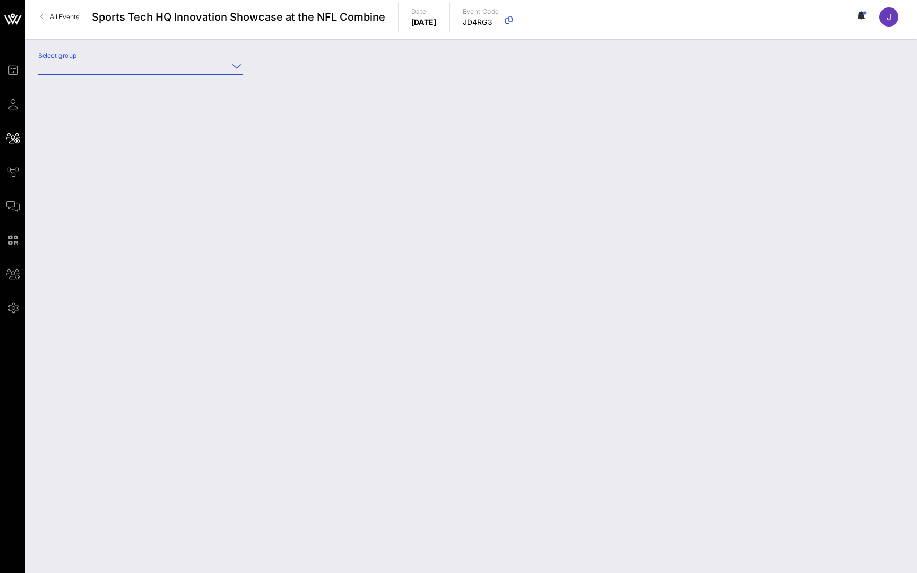
click at [221, 73] on input "Select group" at bounding box center [133, 66] width 190 height 17
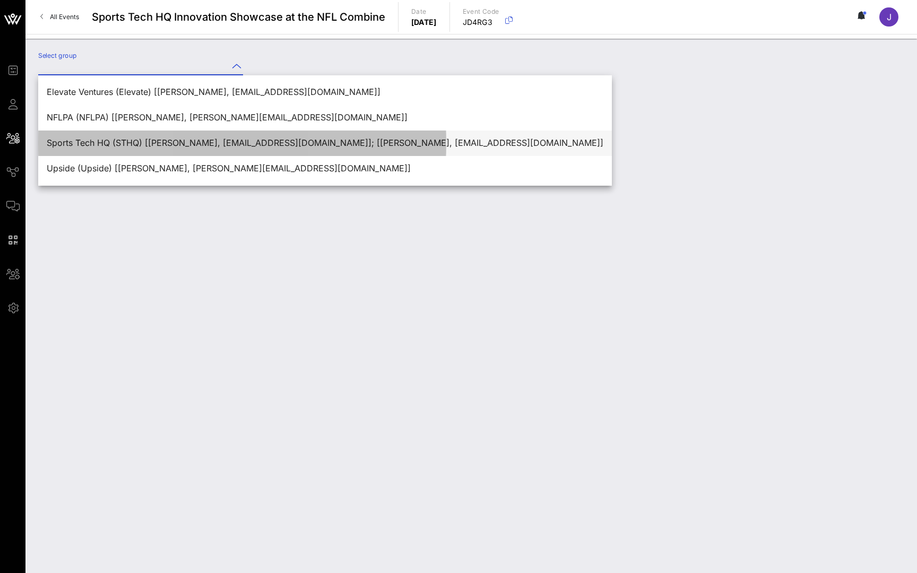
click at [189, 147] on div "Sports Tech HQ (STHQ) [Madison McGuire, mmcguire@sthq.org]; [Brian Alkire, balk…" at bounding box center [325, 143] width 557 height 10
type input "Sports Tech HQ (STHQ) [Madison McGuire, mmcguire@sthq.org]; [Brian Alkire, balk…"
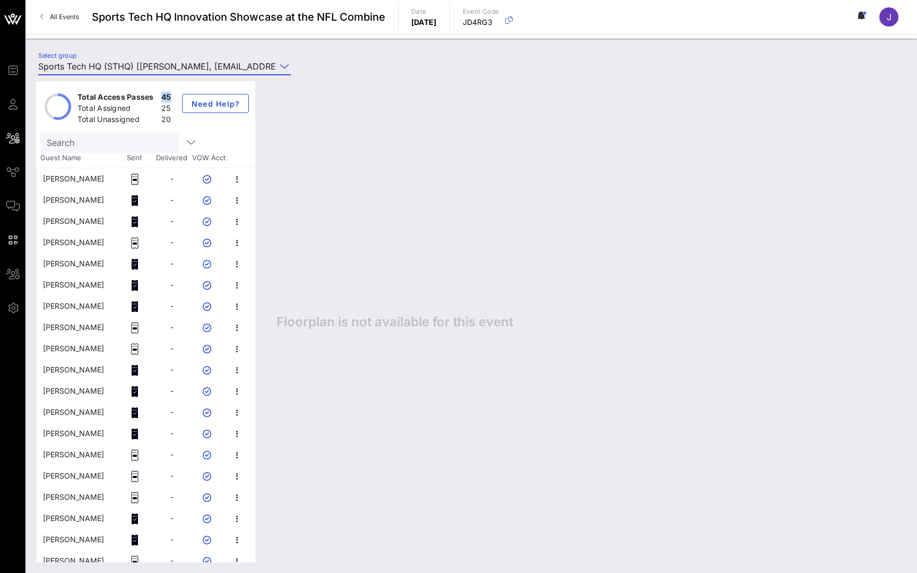
drag, startPoint x: 159, startPoint y: 96, endPoint x: 172, endPoint y: 96, distance: 13.3
click at [172, 96] on div "Total Access Passes 45" at bounding box center [124, 99] width 98 height 18
click at [58, 182] on div "brad weitz" at bounding box center [73, 178] width 61 height 21
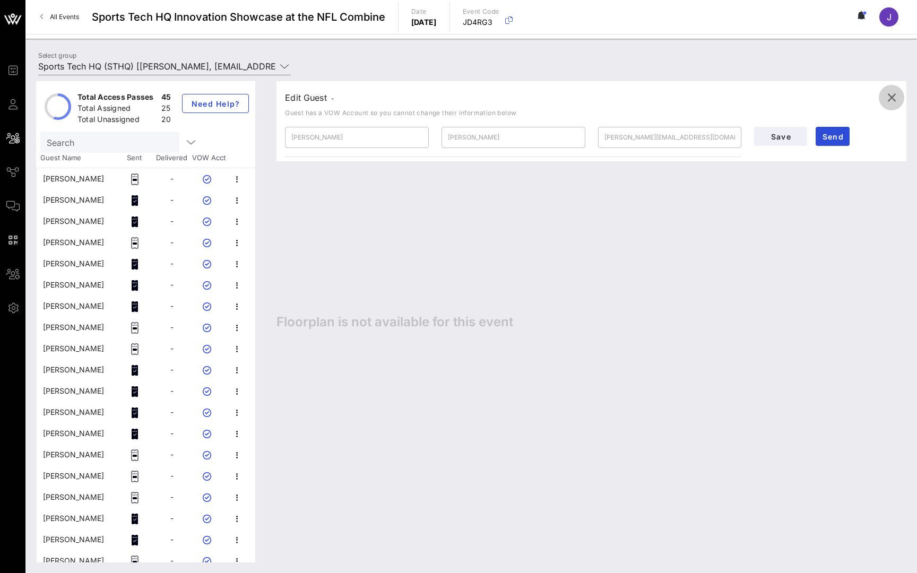
click at [890, 100] on icon "button" at bounding box center [891, 97] width 13 height 13
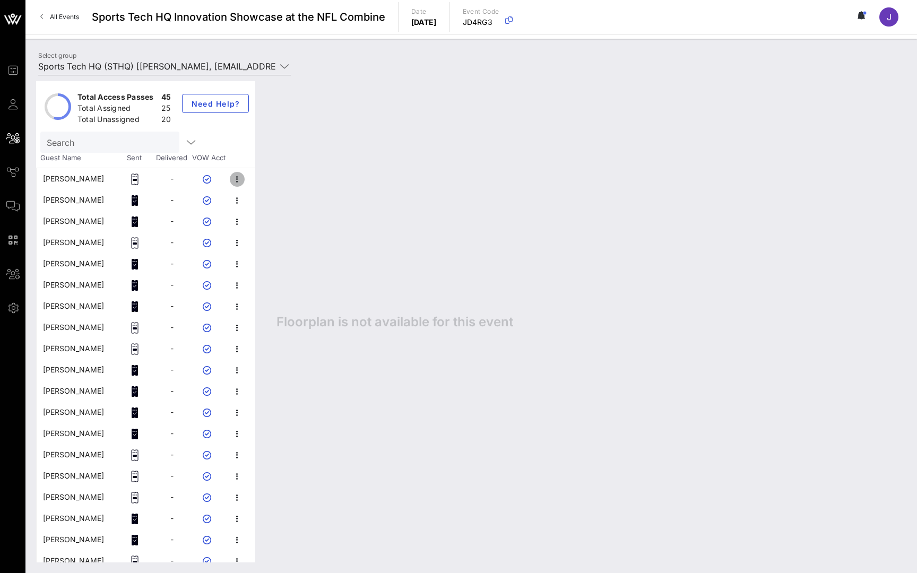
click at [238, 178] on icon "button" at bounding box center [237, 179] width 13 height 13
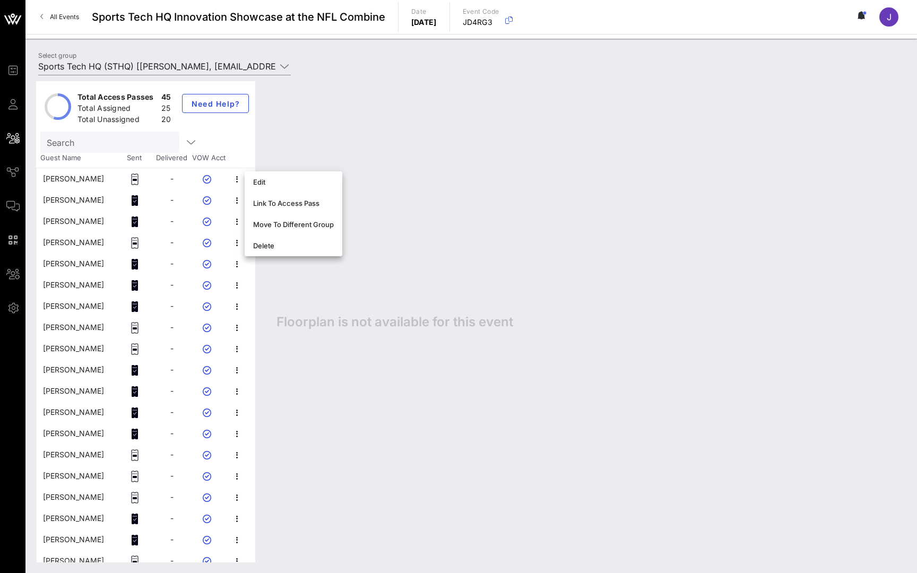
click at [387, 153] on div "Floorplan is not available for this event" at bounding box center [586, 321] width 640 height 481
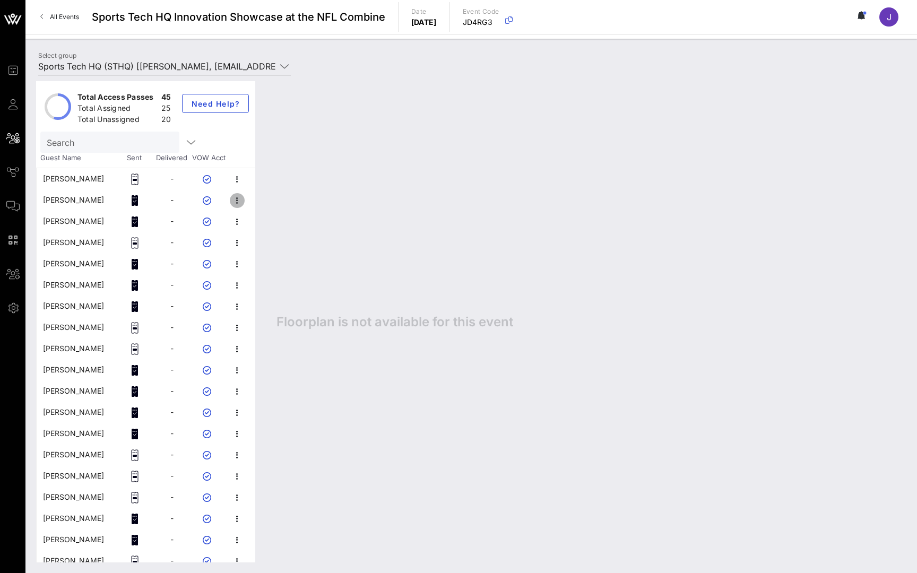
click at [237, 201] on icon "button" at bounding box center [237, 200] width 13 height 13
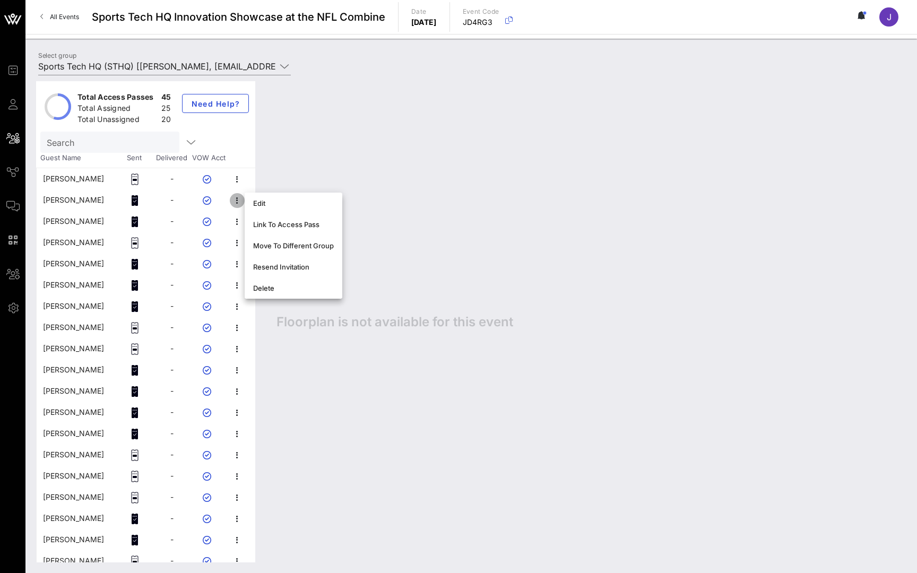
click at [237, 201] on icon "button" at bounding box center [237, 200] width 13 height 13
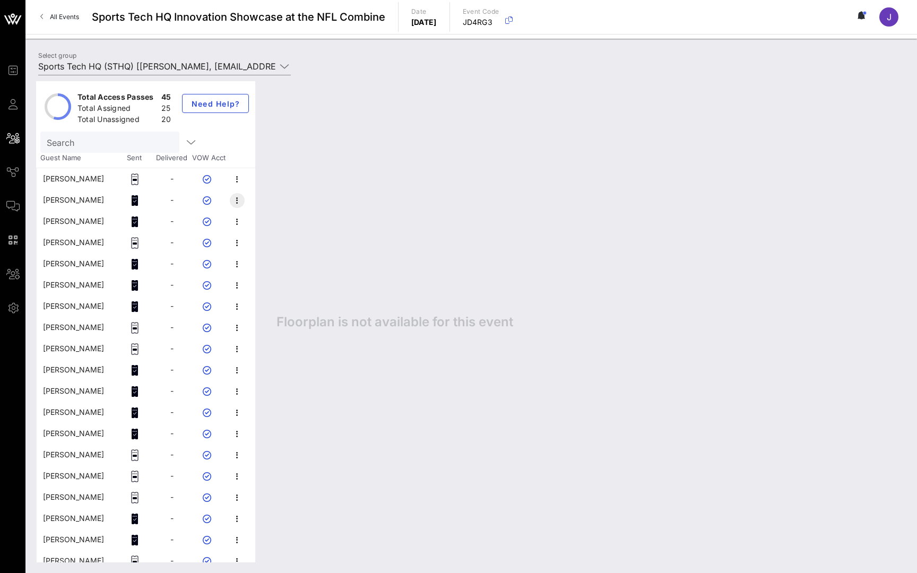
click at [239, 200] on icon "button" at bounding box center [237, 200] width 13 height 13
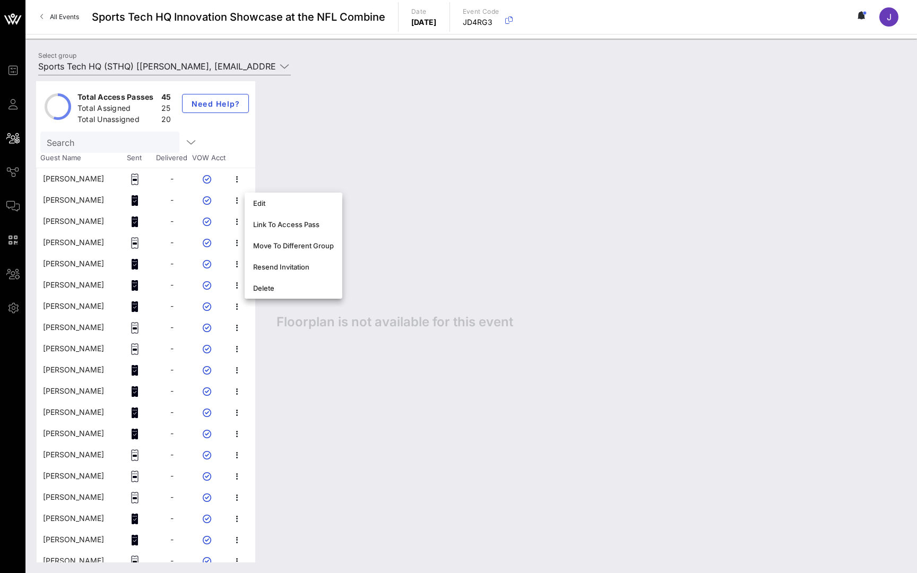
click at [66, 177] on div "brad weitz" at bounding box center [73, 178] width 61 height 21
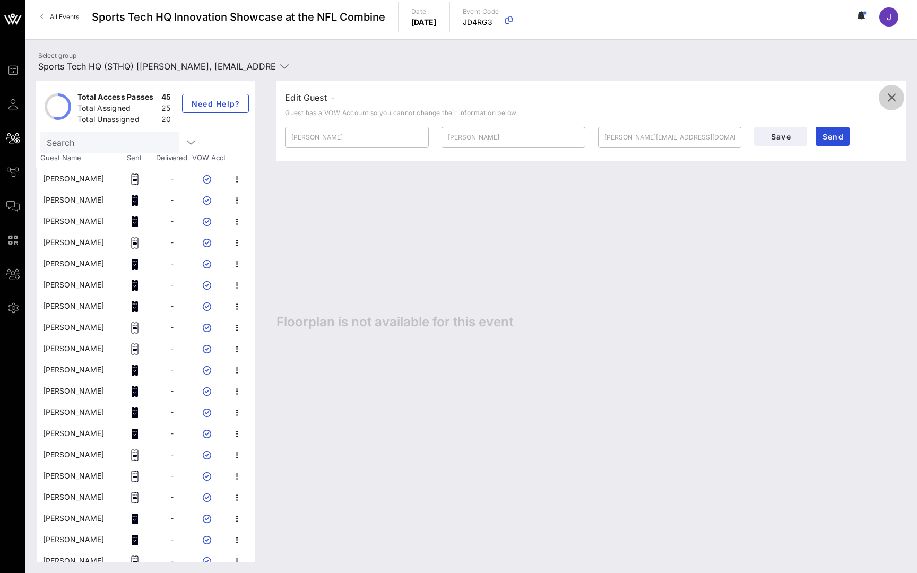
click at [893, 99] on icon "button" at bounding box center [891, 97] width 13 height 13
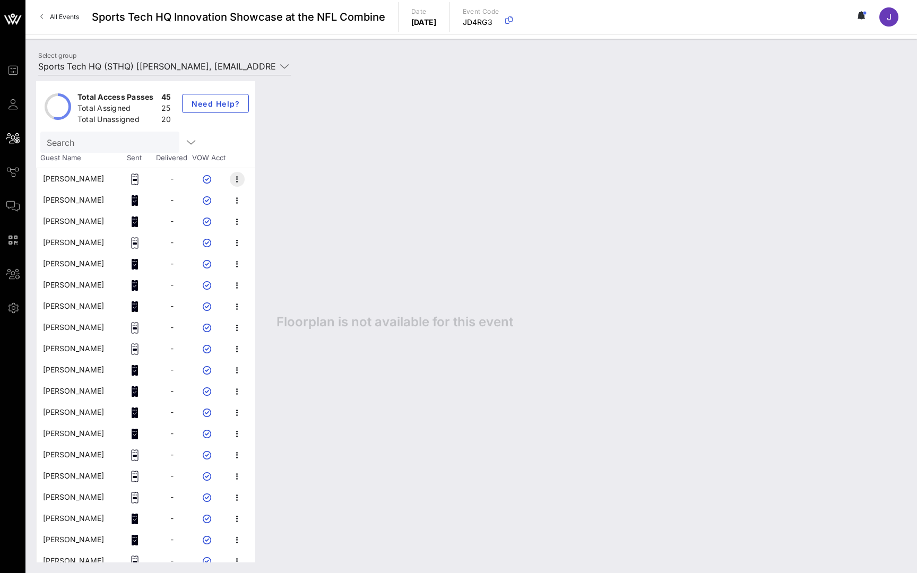
click at [239, 179] on icon "button" at bounding box center [237, 179] width 13 height 13
click at [287, 136] on div "Floorplan is not available for this event" at bounding box center [586, 321] width 640 height 481
click at [54, 178] on div "brad weitz" at bounding box center [73, 178] width 61 height 21
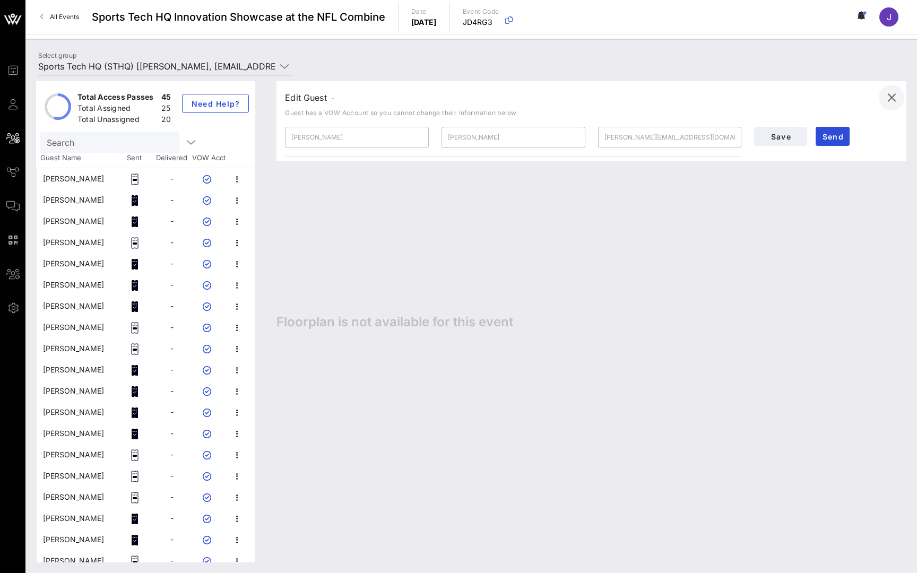
click at [892, 104] on button "button" at bounding box center [891, 97] width 25 height 25
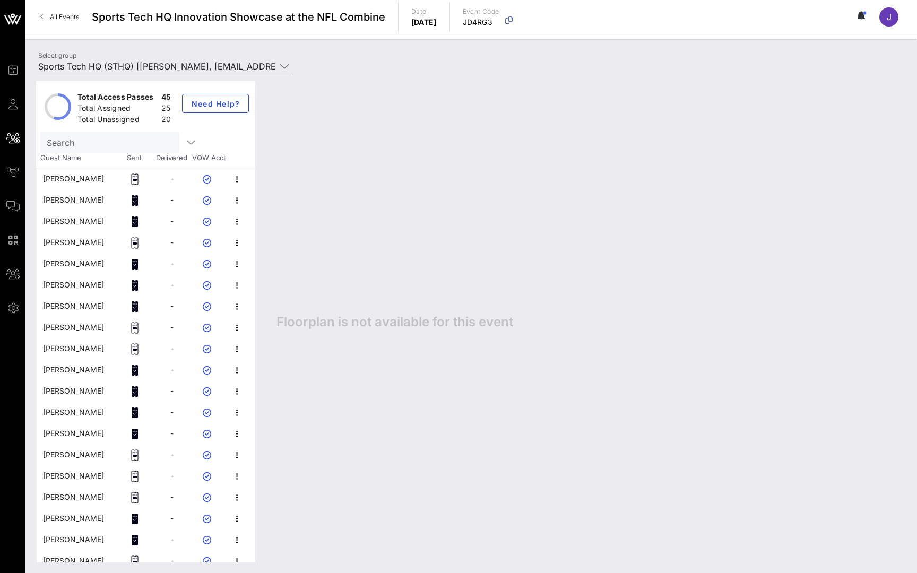
click at [58, 182] on div "brad weitz" at bounding box center [73, 178] width 61 height 21
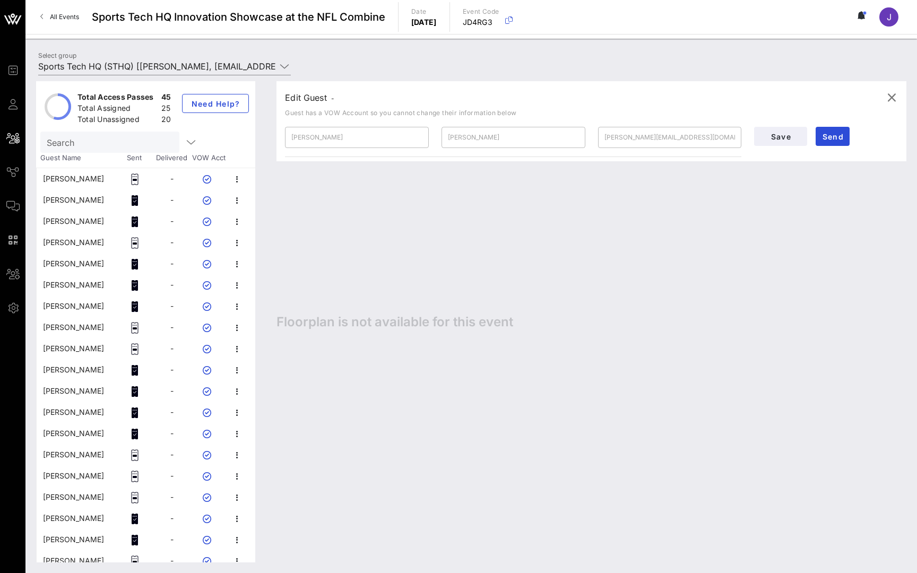
click at [58, 200] on div "Brian Alkire" at bounding box center [73, 199] width 61 height 21
type input "Brian"
type input "Alkire"
type input "balkire@sthq.org"
click at [59, 224] on div "Brian Spilbeler" at bounding box center [73, 221] width 61 height 21
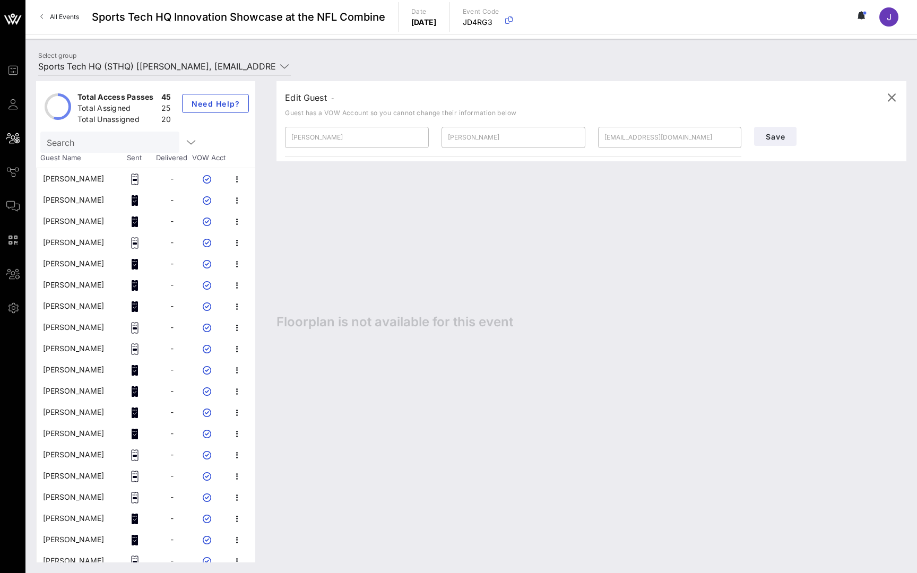
type input "Spilbeler"
type input "bspilbeler@gmail.com"
click at [59, 248] on div "Brian Weissler" at bounding box center [73, 242] width 61 height 21
type input "Weissler"
type input "brian@superquickquestion.com"
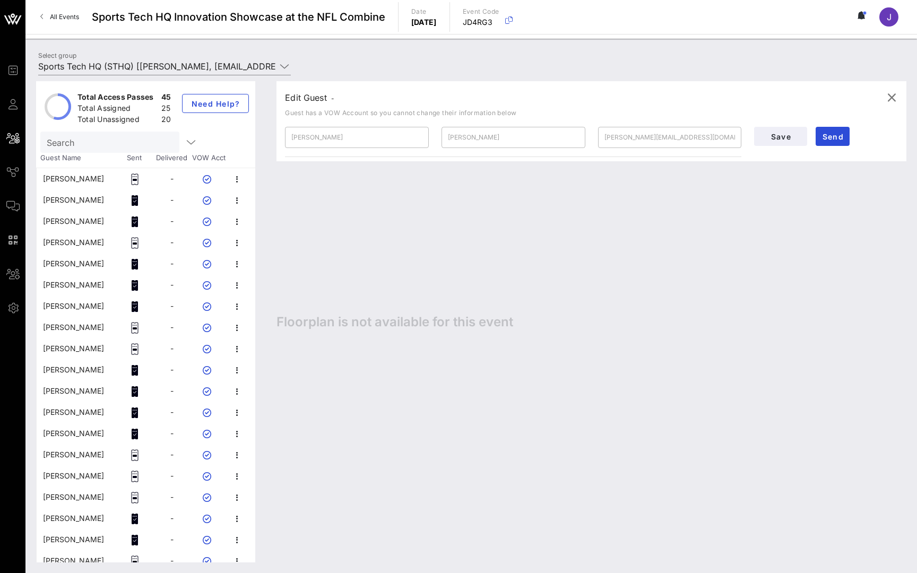
click at [63, 271] on div "Charlie Shin" at bounding box center [73, 263] width 61 height 21
type input "Charlie"
type input "Shin"
type input "charlie.shin@colts.com"
click at [72, 291] on div "Chris Wilkerson" at bounding box center [73, 284] width 61 height 21
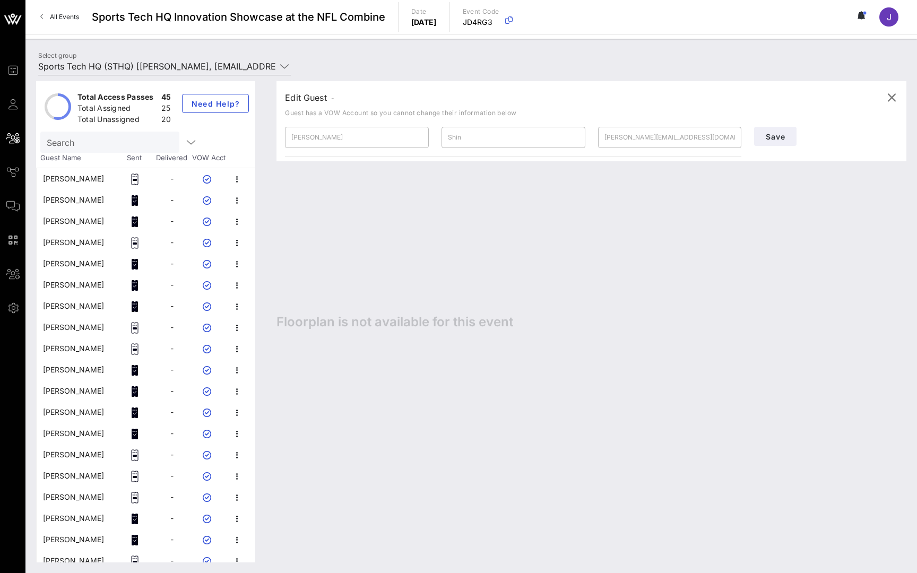
type input "Chris"
type input "Wilkerson"
type input "chris@51ventures.vc"
click at [72, 308] on div "Darius Willis" at bounding box center [73, 306] width 61 height 21
type input "Darius"
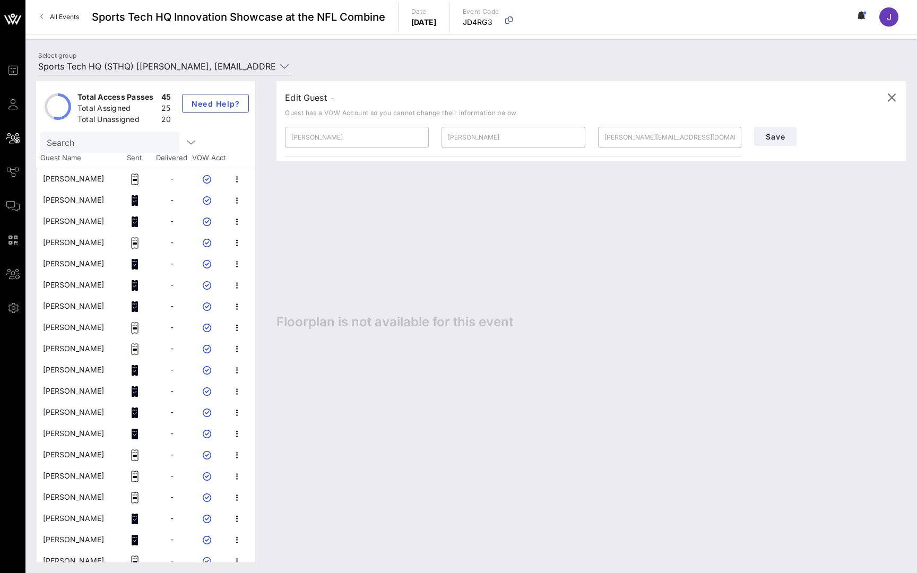
type input "Willis"
type input "darius.willis@scoutsync.com"
click at [72, 341] on div "Jade Prieboy" at bounding box center [73, 348] width 61 height 21
type input "Jade"
type input "Prieboy"
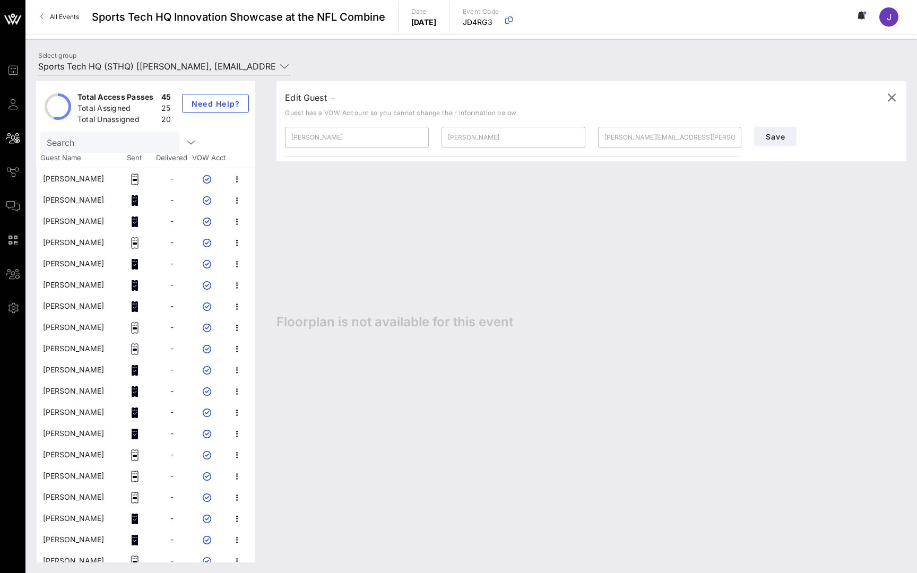
type input "jade@rockpaperscissors.biz"
click at [74, 366] on div "Jan-Anders Mansson" at bounding box center [73, 369] width 61 height 21
type input "Jan-Anders"
type input "Mansson"
type input "jmansson@purdue.edu"
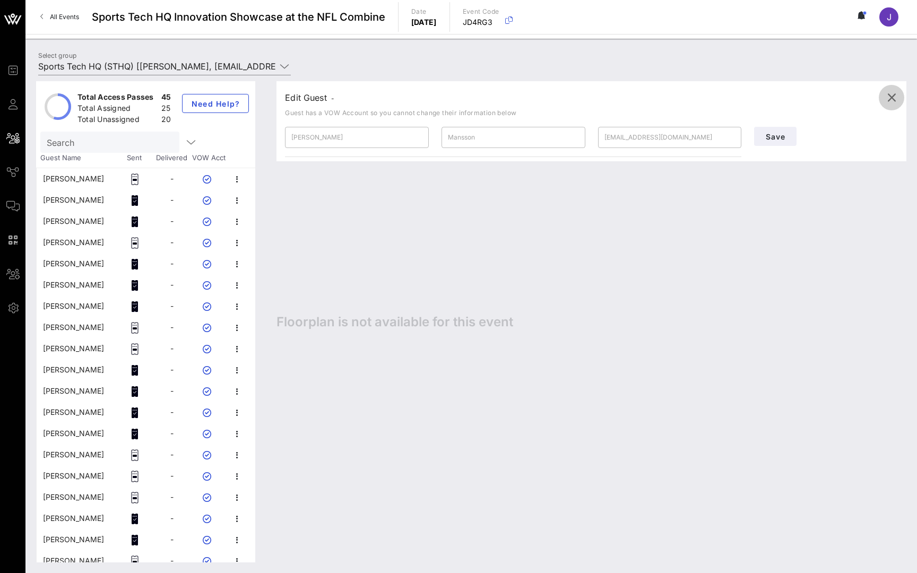
click at [895, 97] on icon "button" at bounding box center [891, 97] width 13 height 13
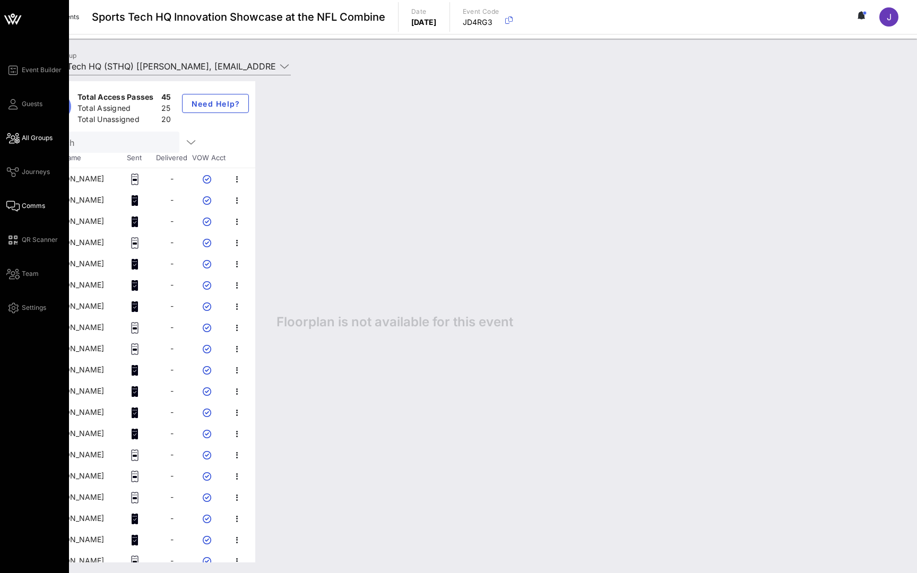
click at [21, 209] on link "Comms" at bounding box center [25, 206] width 39 height 13
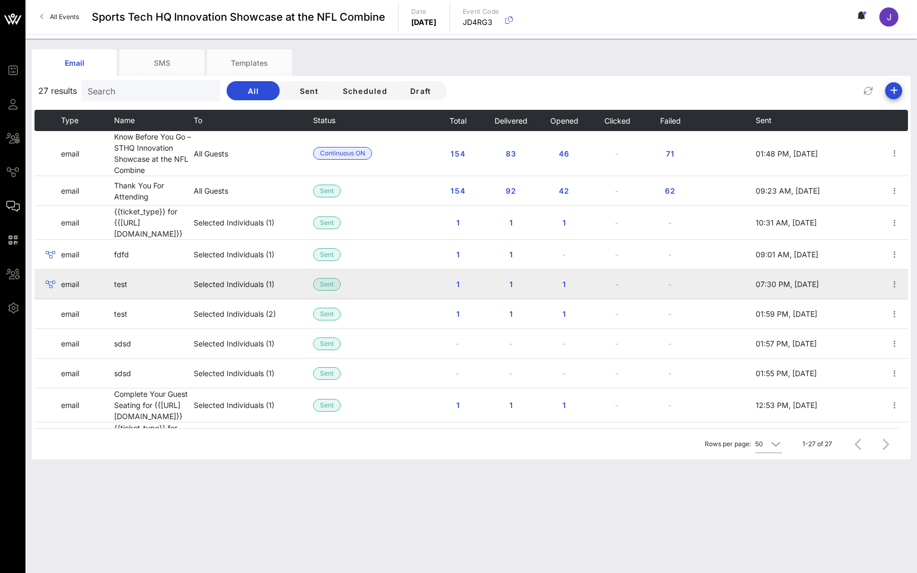
click at [124, 283] on td "test" at bounding box center [154, 285] width 80 height 30
drag, startPoint x: 205, startPoint y: 284, endPoint x: 323, endPoint y: 278, distance: 117.4
click at [323, 278] on tr "email test Selected Individuals (1) Sent 1 1 1 - - 07:30 PM, Feb 11" at bounding box center [470, 285] width 873 height 30
click at [284, 277] on td "Selected Individuals (1)" at bounding box center [253, 285] width 119 height 30
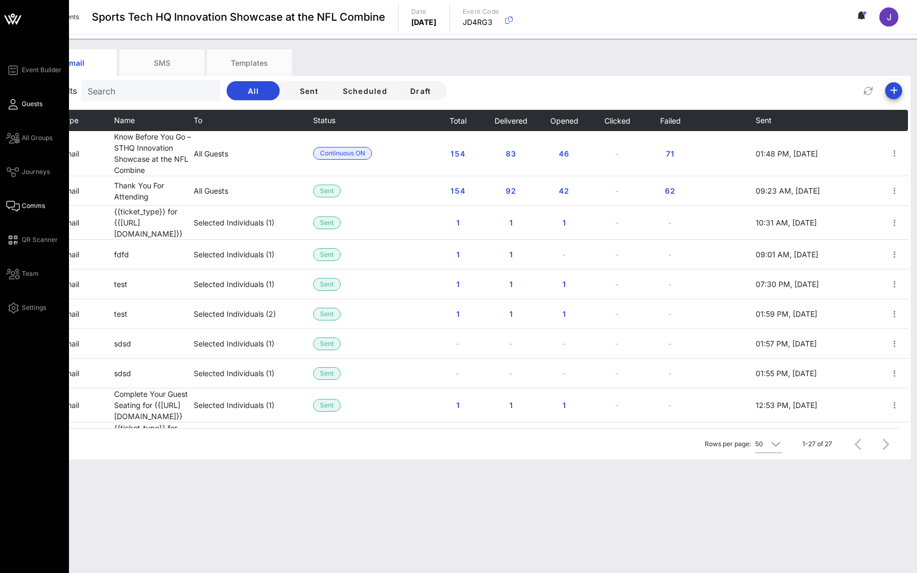
click at [31, 109] on link "Guests" at bounding box center [24, 104] width 36 height 13
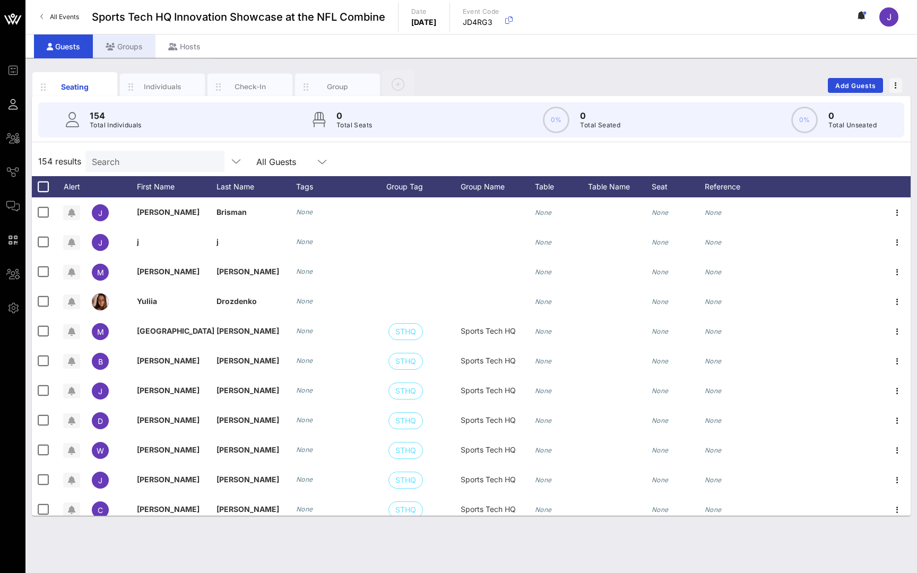
click at [120, 50] on div "Groups" at bounding box center [124, 46] width 63 height 24
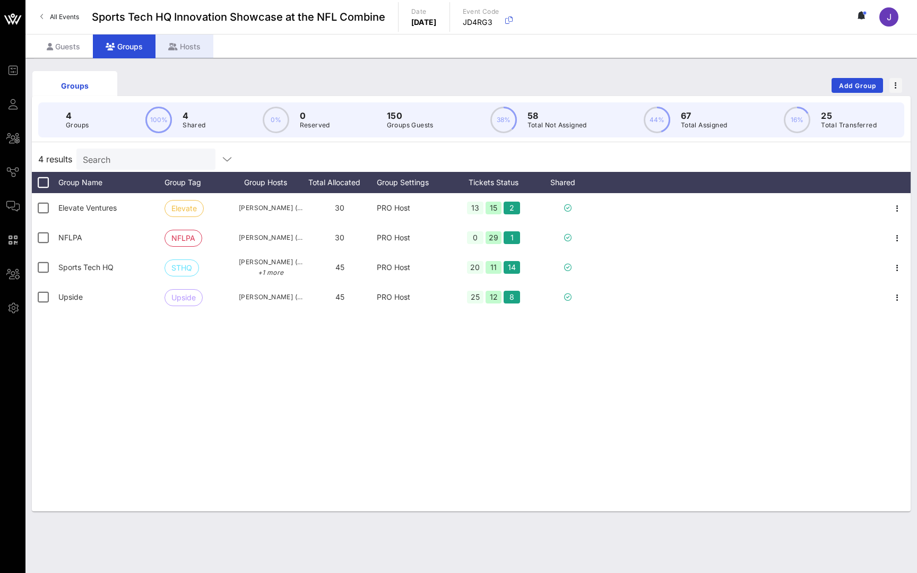
click at [190, 47] on div "Hosts" at bounding box center [184, 46] width 58 height 24
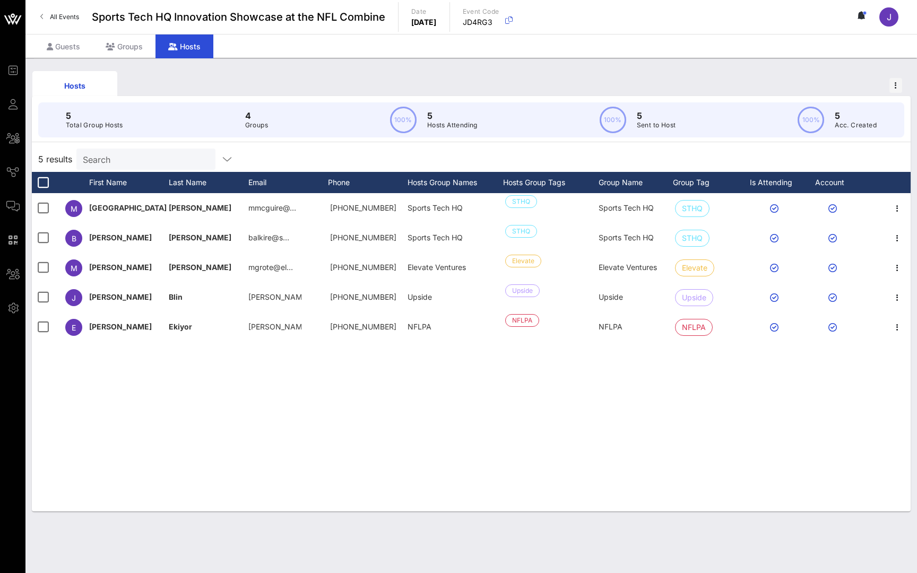
click at [862, 15] on icon at bounding box center [862, 15] width 3 height 6
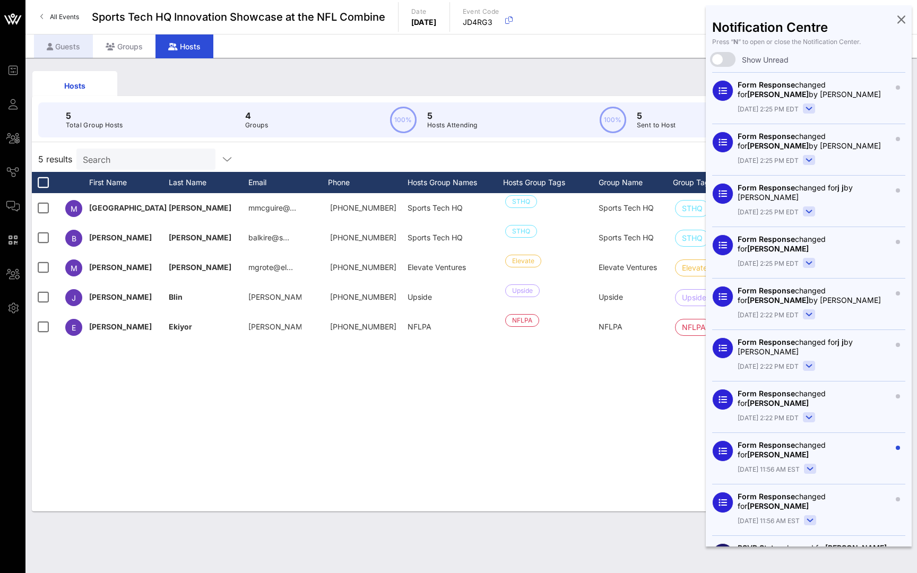
click at [59, 46] on div "Guests" at bounding box center [63, 46] width 59 height 24
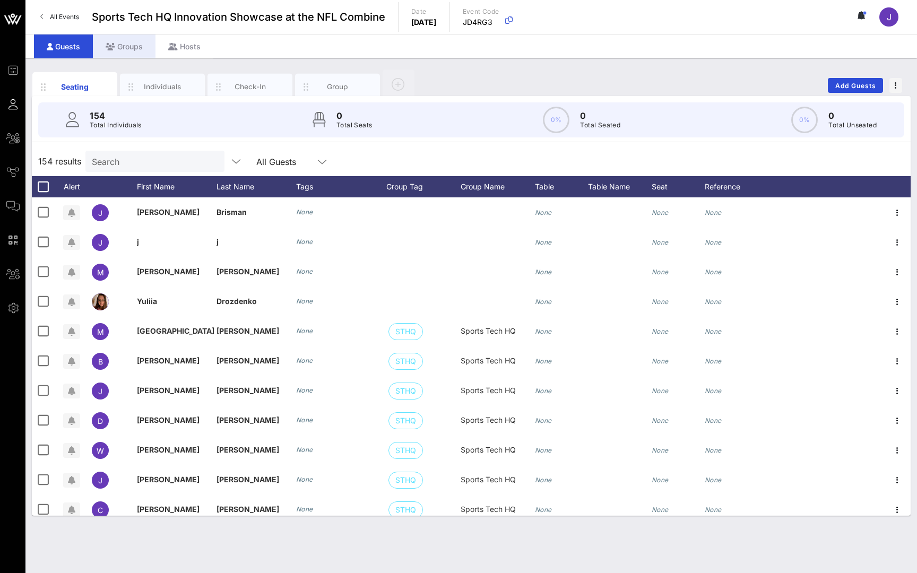
click at [124, 44] on div "Groups" at bounding box center [124, 46] width 63 height 24
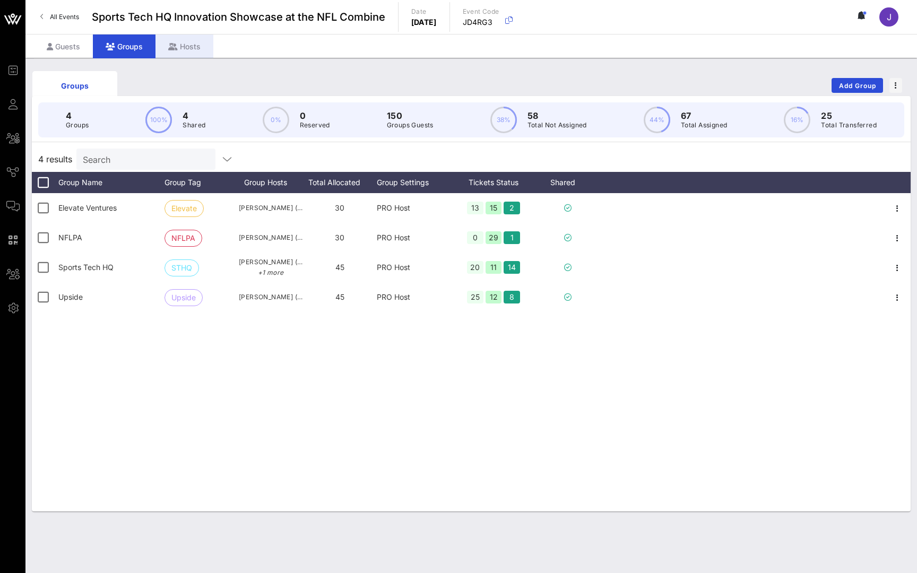
click at [179, 49] on div "Hosts" at bounding box center [184, 46] width 58 height 24
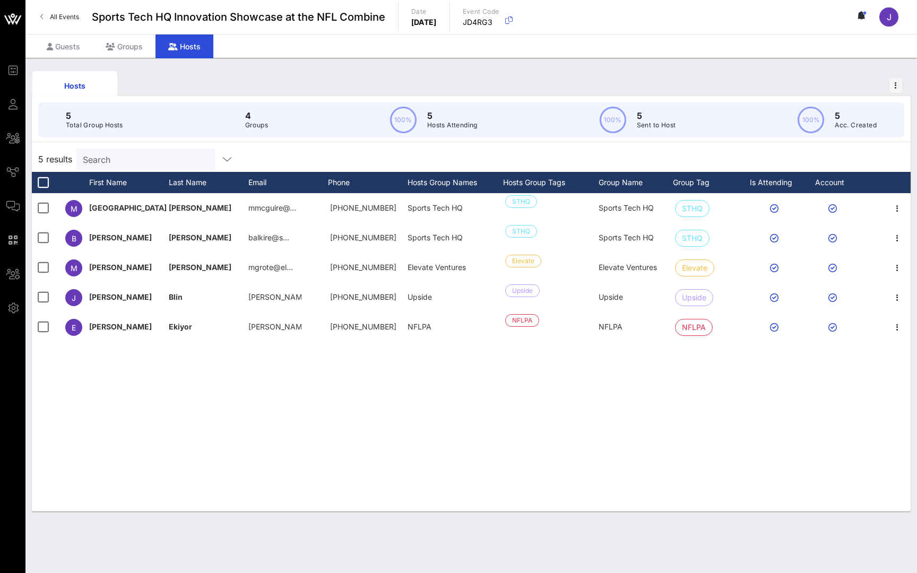
click at [861, 12] on circle at bounding box center [862, 12] width 2 height 2
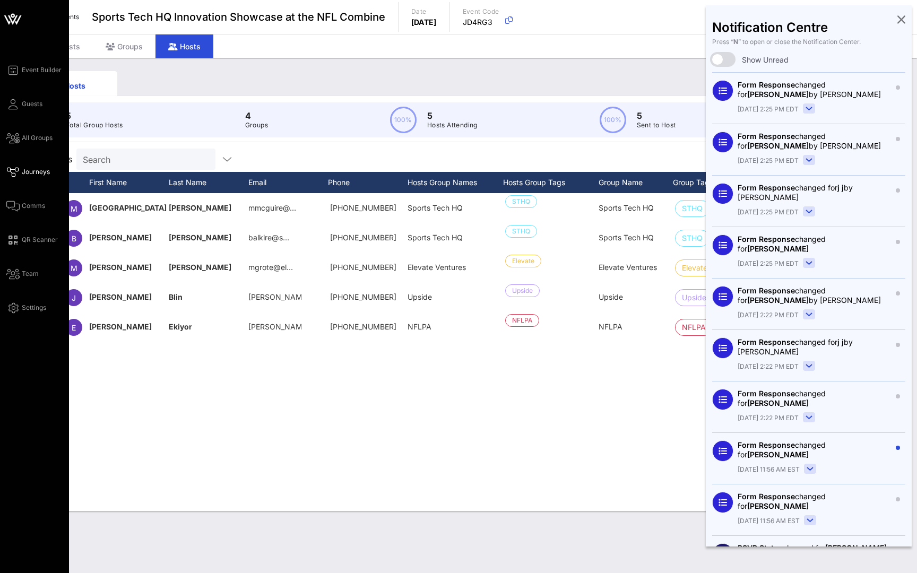
click at [31, 171] on span "Journeys" at bounding box center [36, 172] width 28 height 10
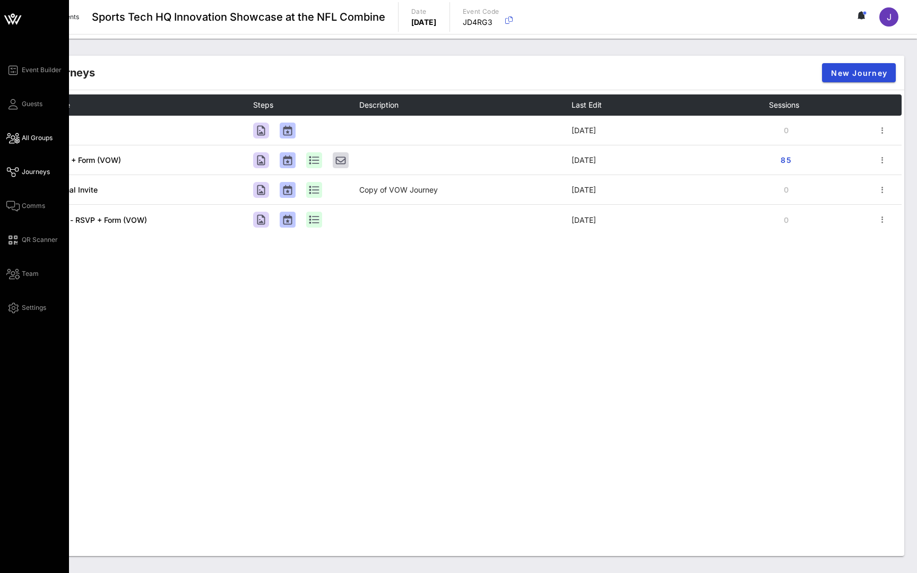
click at [36, 138] on span "All Groups" at bounding box center [37, 138] width 31 height 10
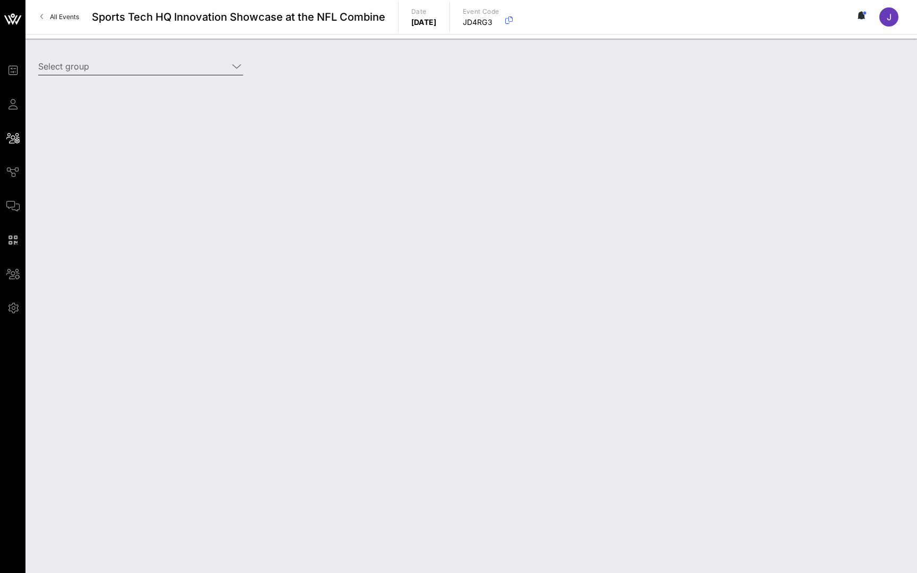
click at [142, 67] on input "Select group" at bounding box center [133, 66] width 190 height 17
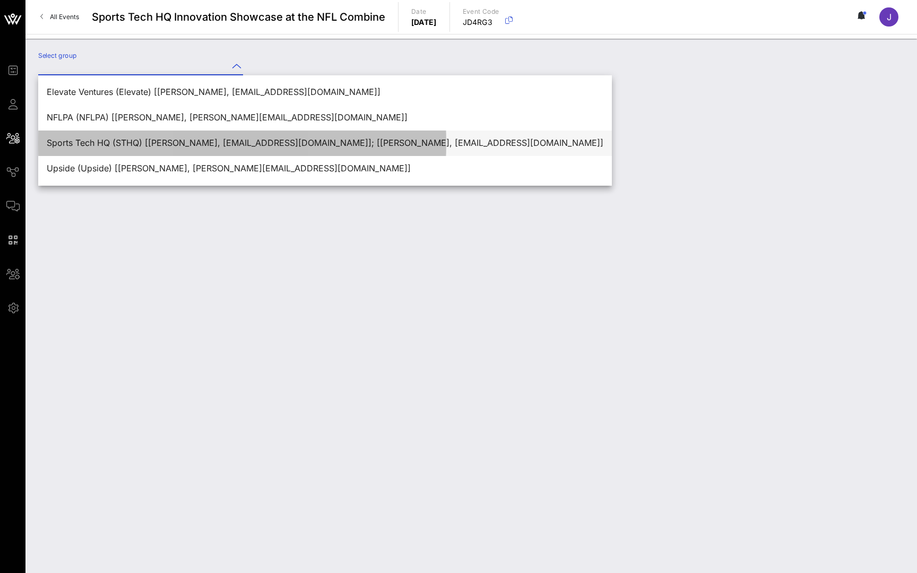
click at [133, 142] on div "Sports Tech HQ (STHQ) [Madison McGuire, mmcguire@sthq.org]; [Brian Alkire, balk…" at bounding box center [325, 143] width 557 height 10
type input "Sports Tech HQ (STHQ) [Madison McGuire, mmcguire@sthq.org]; [Brian Alkire, balk…"
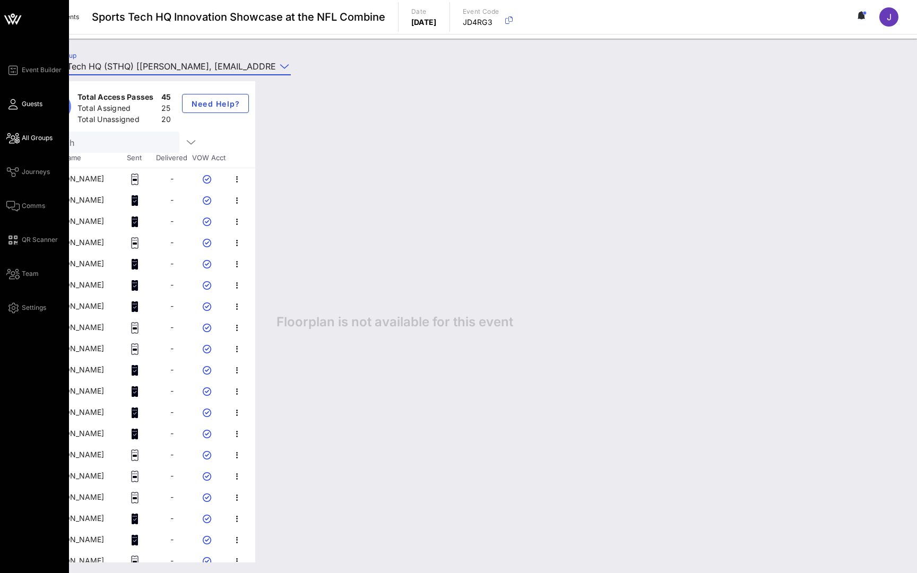
click at [14, 105] on icon at bounding box center [12, 104] width 13 height 2
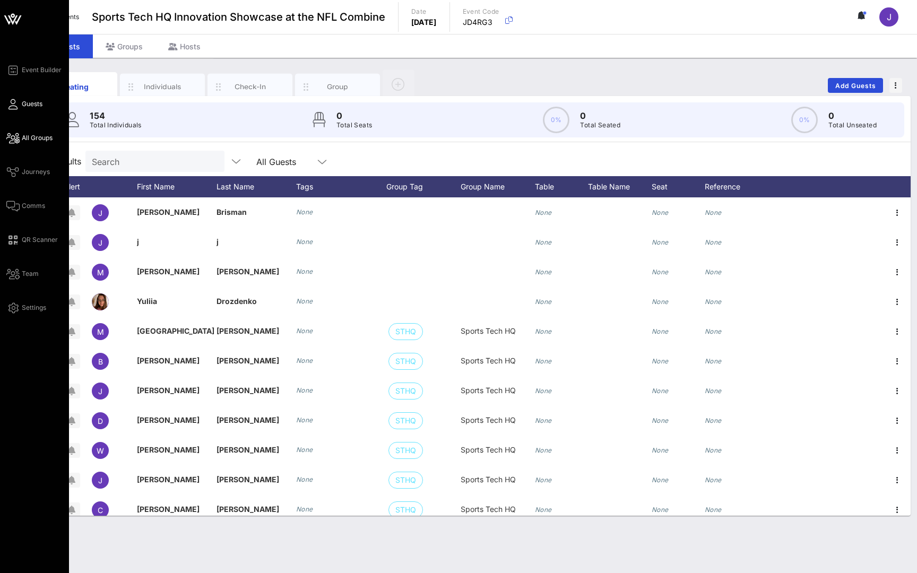
click at [38, 142] on span "All Groups" at bounding box center [37, 138] width 31 height 10
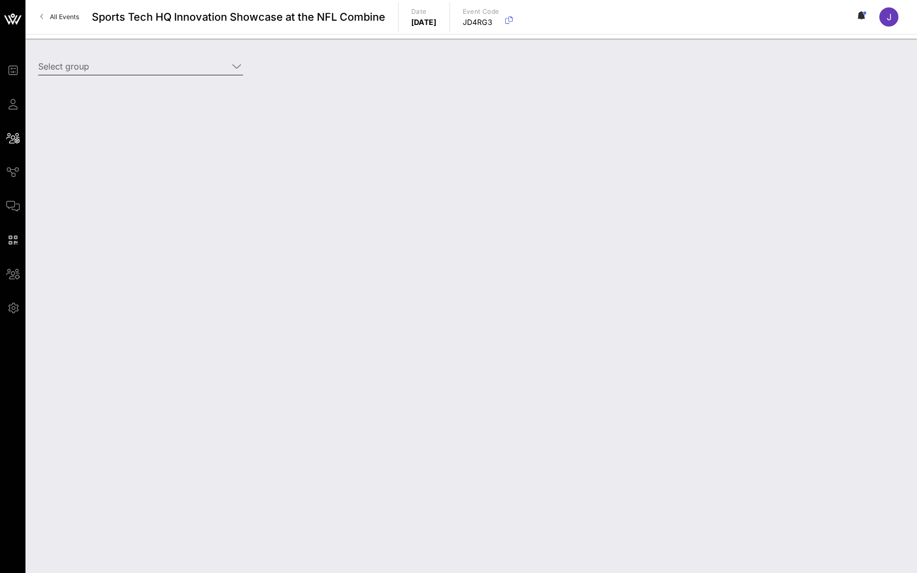
click at [150, 75] on div "Select group" at bounding box center [140, 66] width 205 height 17
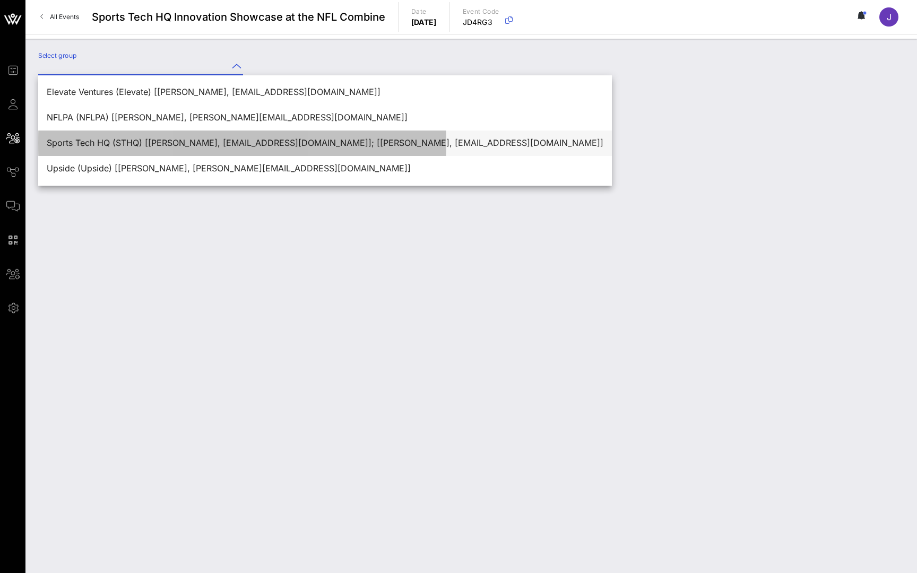
click at [141, 144] on div "Sports Tech HQ (STHQ) [Madison McGuire, mmcguire@sthq.org]; [Brian Alkire, balk…" at bounding box center [325, 143] width 557 height 10
type input "Sports Tech HQ (STHQ) [Madison McGuire, mmcguire@sthq.org]; [Brian Alkire, balk…"
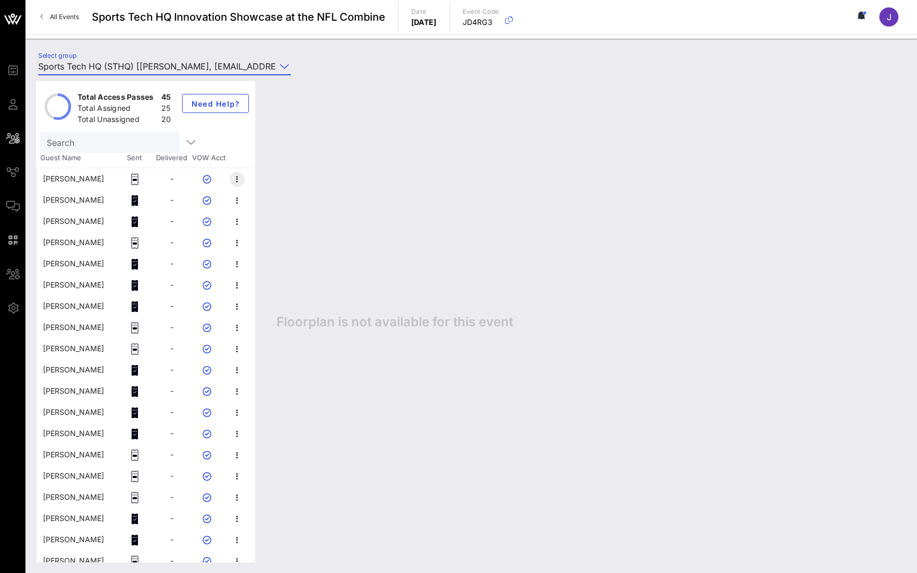
click at [238, 180] on icon "button" at bounding box center [237, 179] width 13 height 13
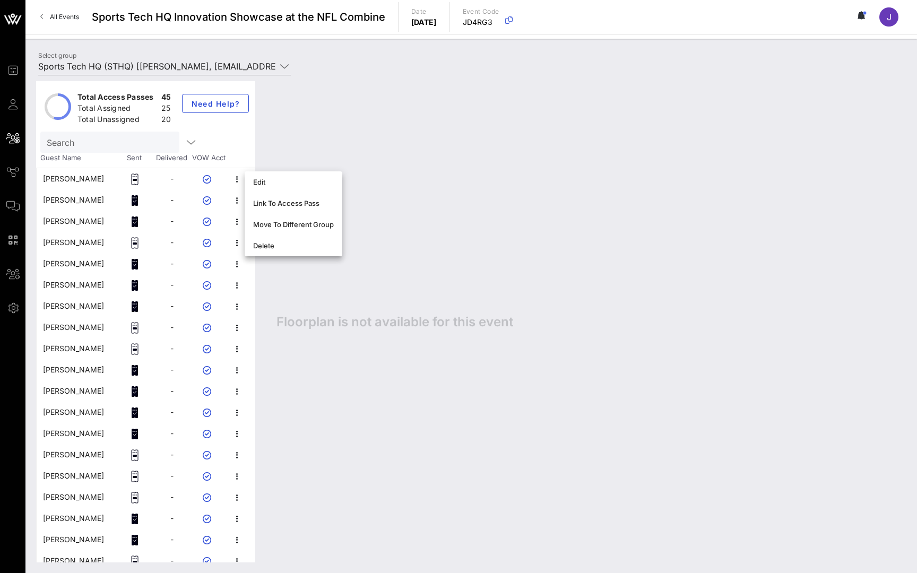
click at [73, 16] on span "All Events" at bounding box center [64, 17] width 29 height 8
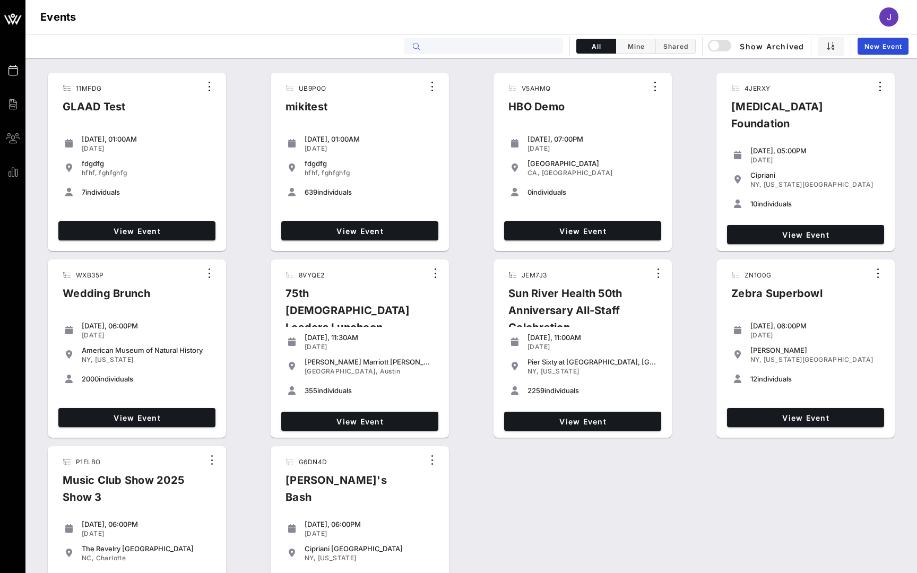
click at [498, 50] on input "text" at bounding box center [491, 46] width 132 height 14
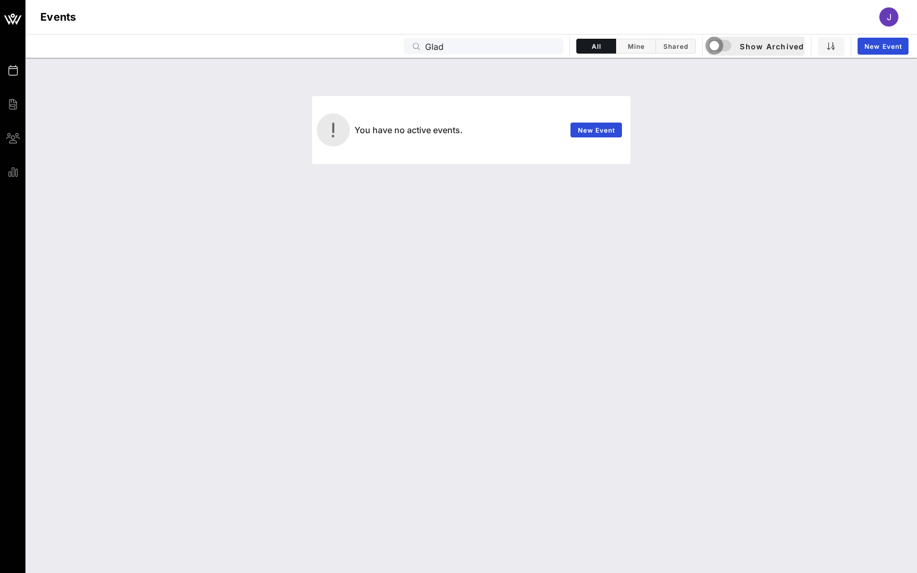
drag, startPoint x: 688, startPoint y: 28, endPoint x: 711, endPoint y: 48, distance: 30.8
click at [711, 48] on div "button" at bounding box center [714, 45] width 15 height 15
click at [438, 46] on input "Glad" at bounding box center [491, 46] width 132 height 14
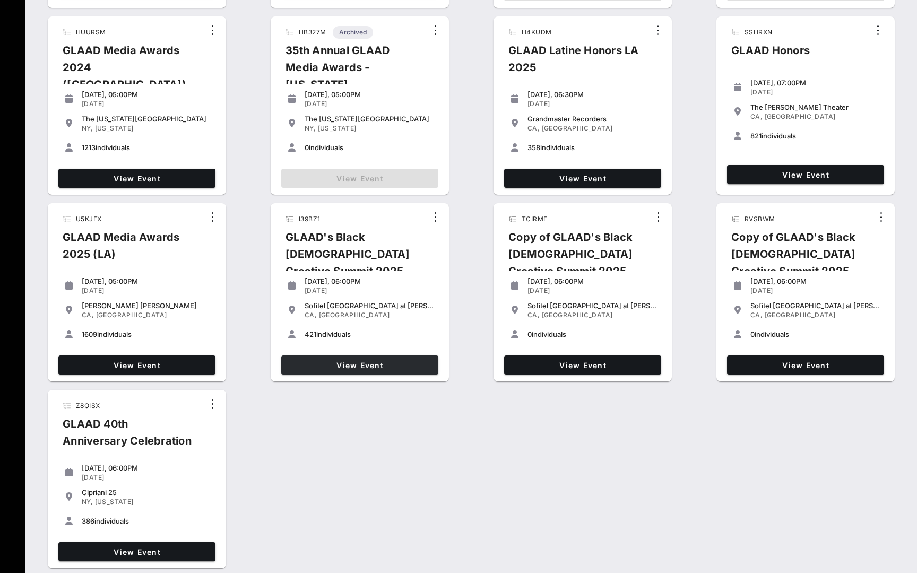
scroll to position [243, 0]
type input "Glaad"
click at [179, 372] on link "View Event" at bounding box center [136, 365] width 157 height 19
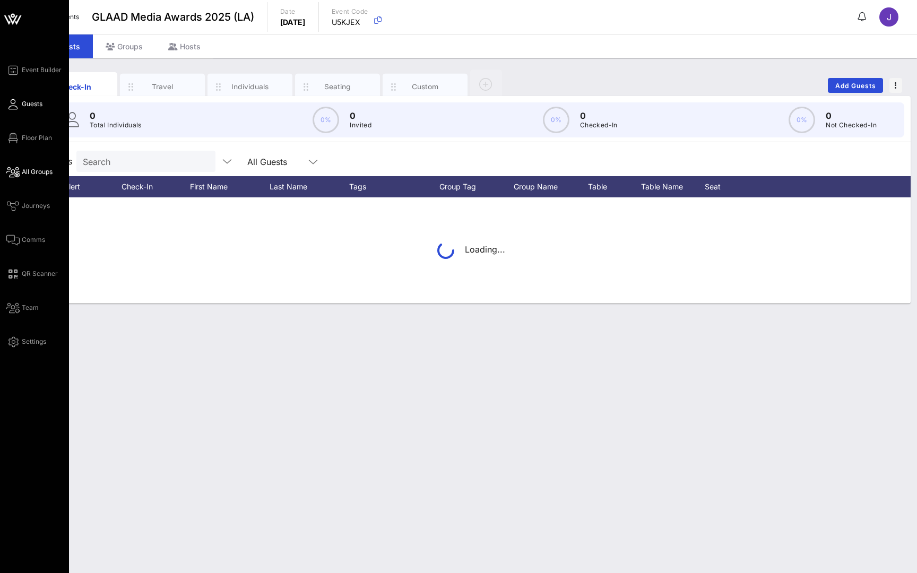
click at [11, 171] on icon at bounding box center [12, 172] width 13 height 2
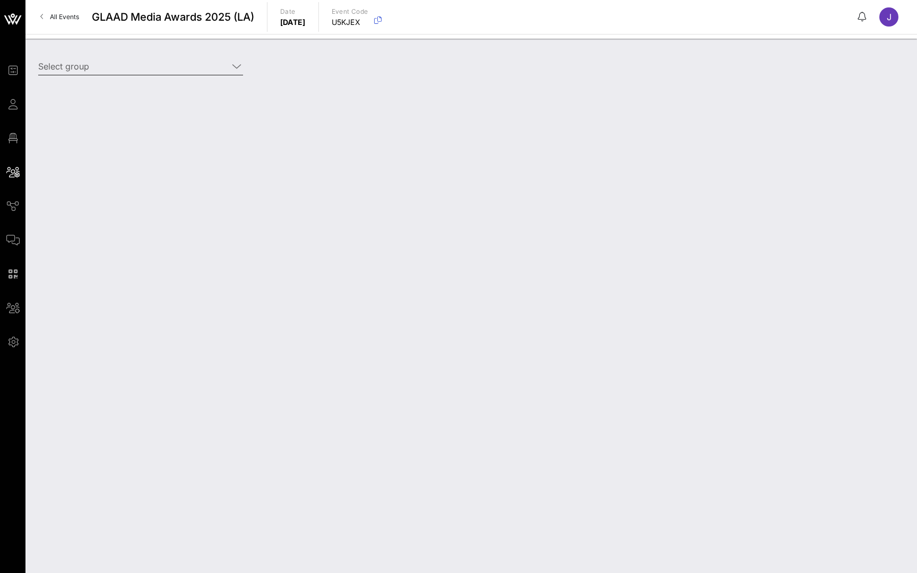
click at [143, 73] on input "Select group" at bounding box center [133, 66] width 190 height 17
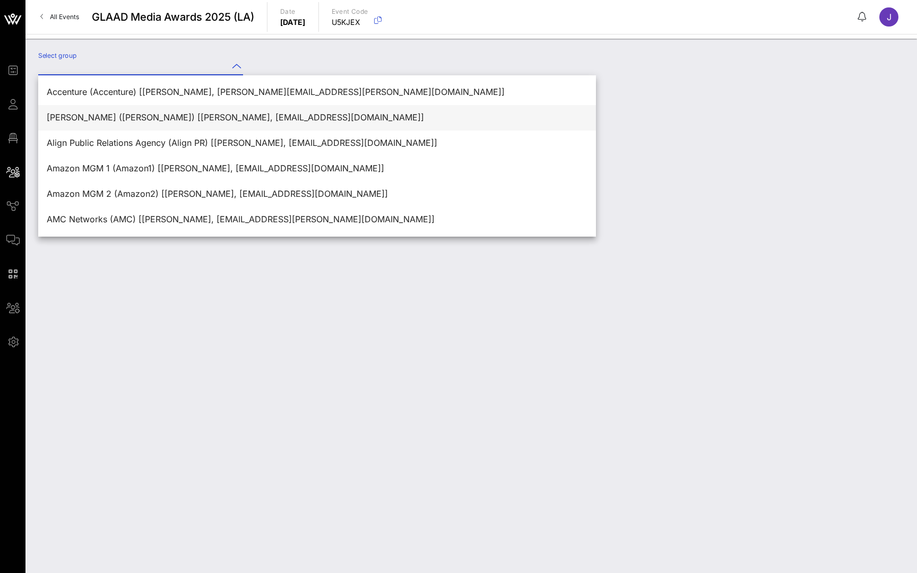
click at [143, 128] on div "Aiden Madigan-Curtis (Madigan-Curtis) [Aidan Madigan-Curtis, aidan.madigancurti…" at bounding box center [317, 117] width 541 height 23
type input "Aiden Madigan-Curtis (Madigan-Curtis) [Aidan Madigan-Curtis, aidan.madigancurti…"
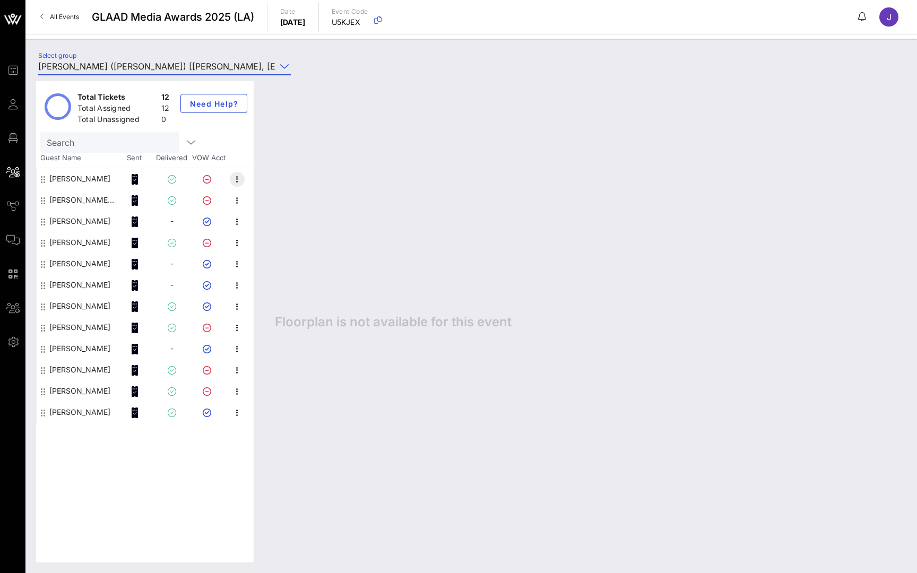
click at [238, 172] on button "button" at bounding box center [237, 179] width 15 height 15
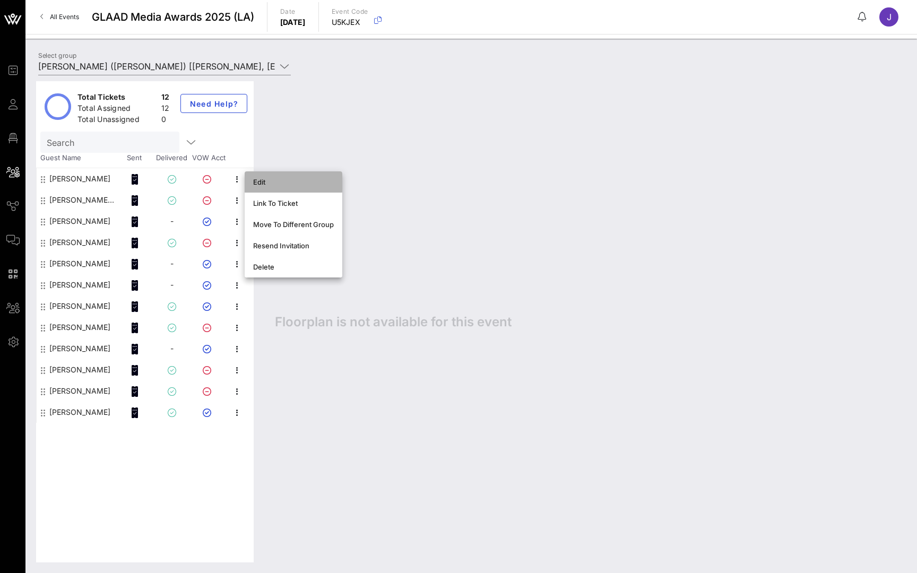
click at [281, 186] on div "Edit" at bounding box center [293, 182] width 81 height 17
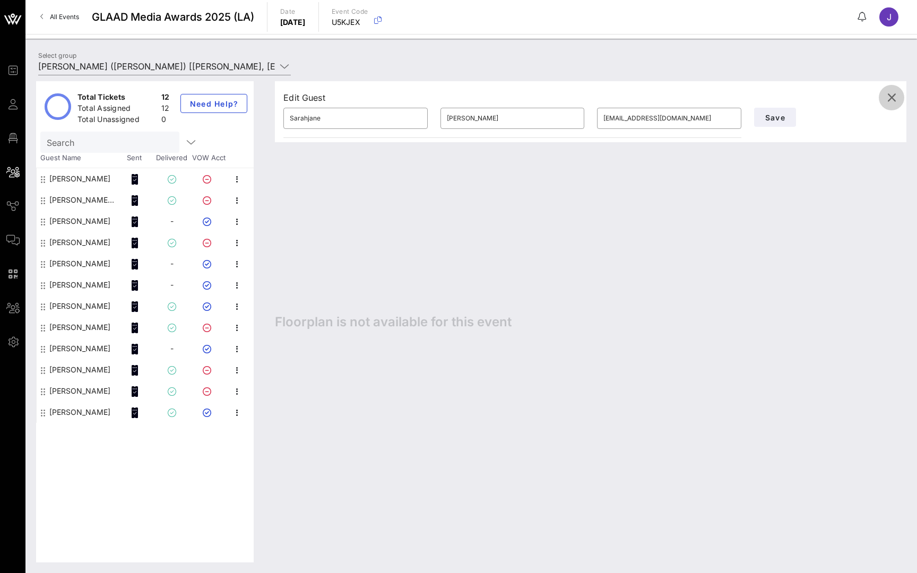
click at [897, 98] on icon "button" at bounding box center [891, 97] width 13 height 13
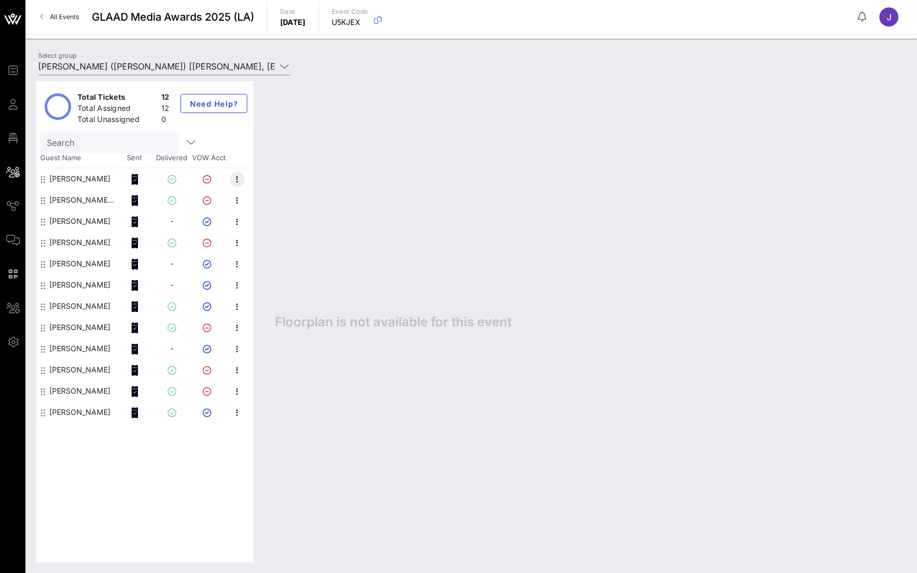
click at [235, 177] on icon "button" at bounding box center [237, 179] width 13 height 13
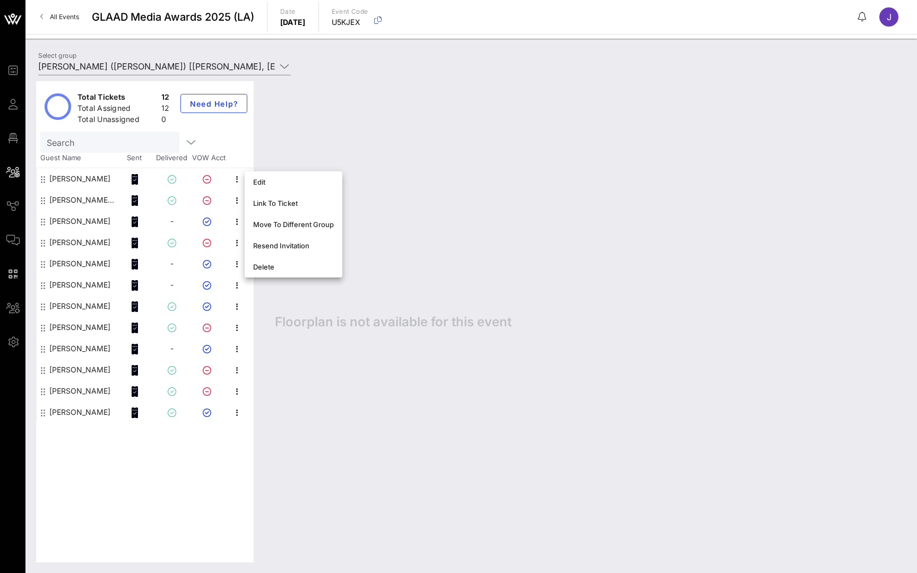
click at [315, 151] on div "Floorplan is not available for this event" at bounding box center [585, 321] width 642 height 481
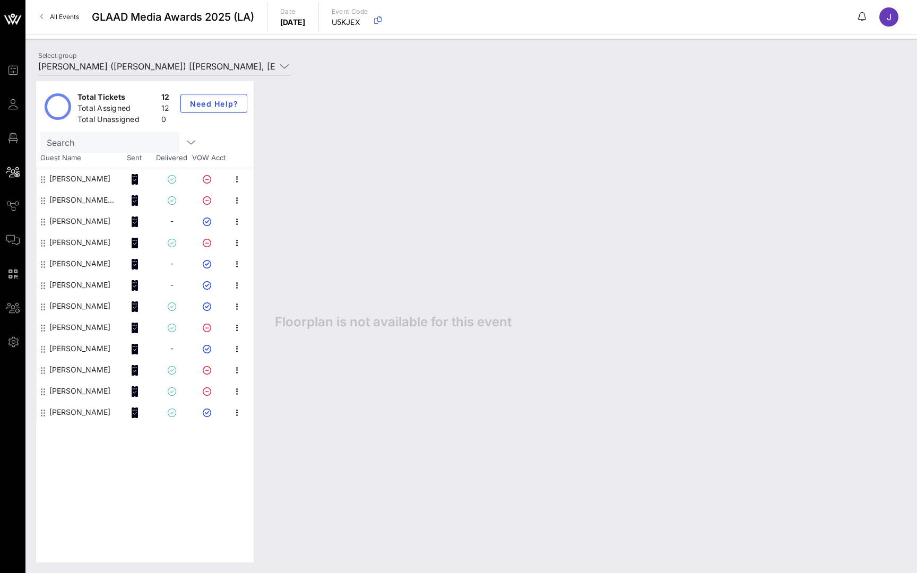
click at [86, 176] on div "Sarahjane Sacchetti" at bounding box center [79, 178] width 61 height 21
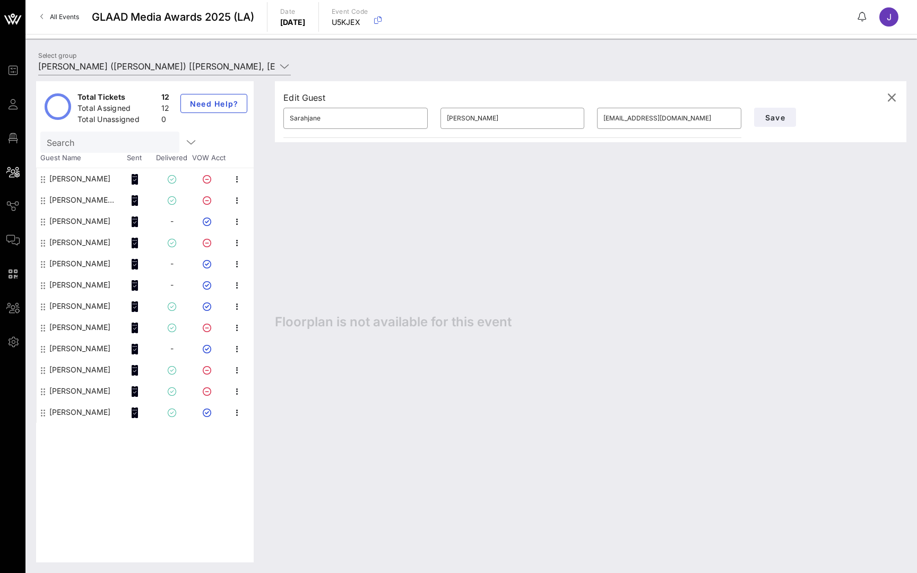
click at [82, 198] on div "Luna Mangum" at bounding box center [82, 199] width 67 height 21
type input "Luna"
type input "Mangum"
type input "sj@beyondfertility.co"
click at [83, 175] on div "Sarahjane Sacchetti" at bounding box center [79, 178] width 61 height 21
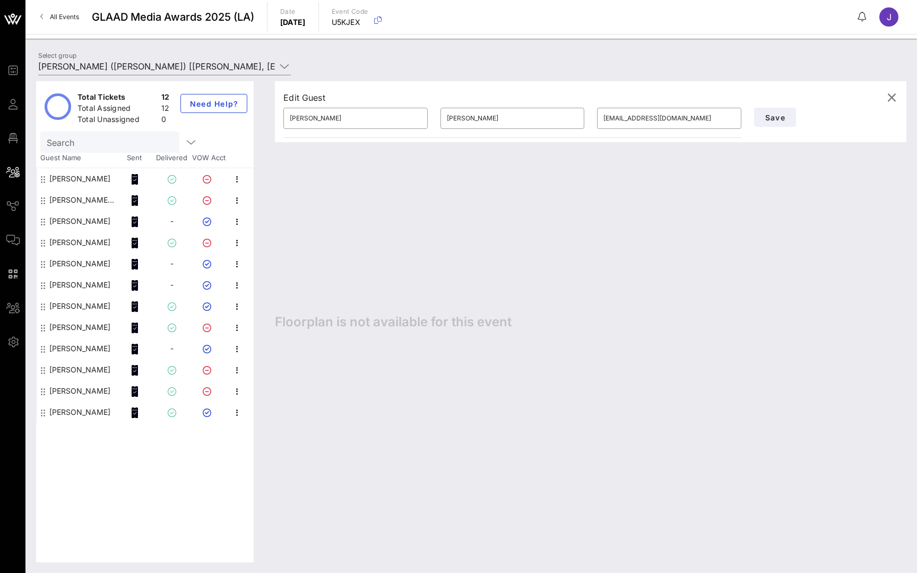
type input "Sarahjane"
type input "Sacchetti"
type input "writesarahjane@gmail.com"
click at [891, 99] on icon "button" at bounding box center [891, 97] width 13 height 13
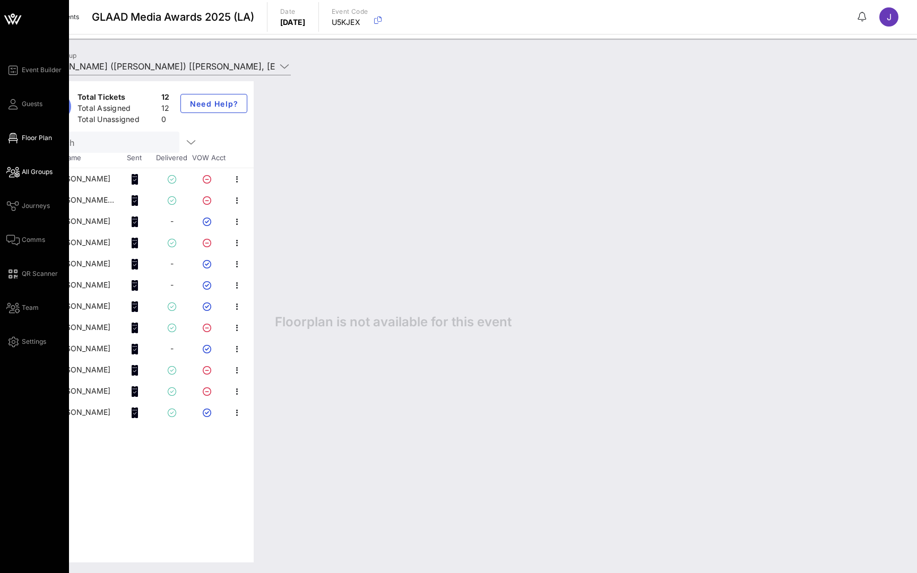
click at [32, 134] on span "Floor Plan" at bounding box center [37, 138] width 30 height 10
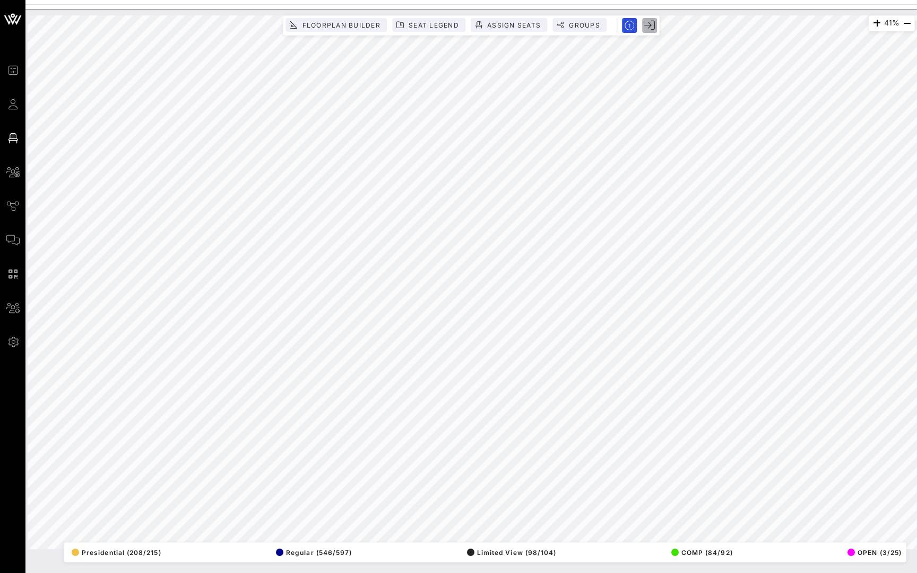
click at [651, 23] on icon "button" at bounding box center [649, 25] width 11 height 11
click at [650, 27] on icon "button" at bounding box center [649, 25] width 11 height 11
click at [909, 28] on icon "button" at bounding box center [906, 23] width 13 height 13
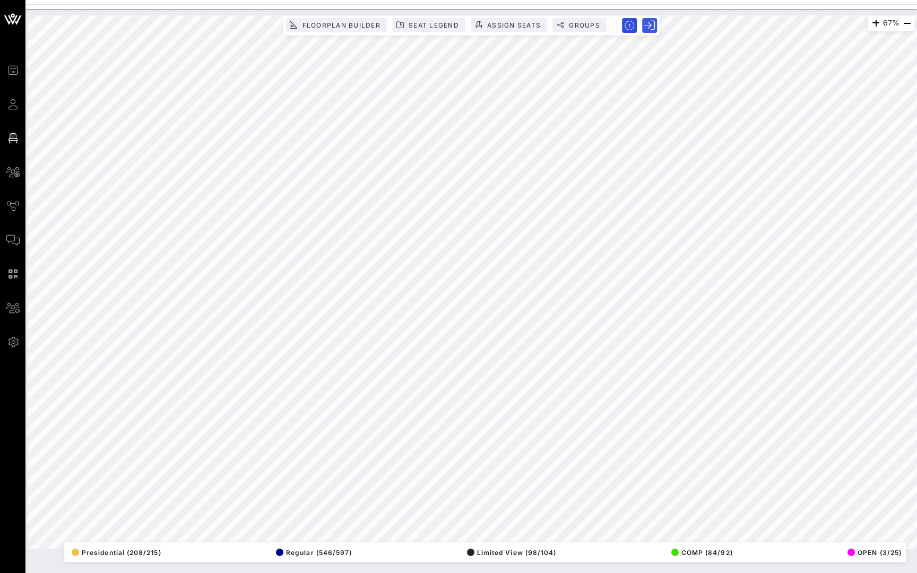
click at [648, 26] on icon "button" at bounding box center [649, 25] width 11 height 11
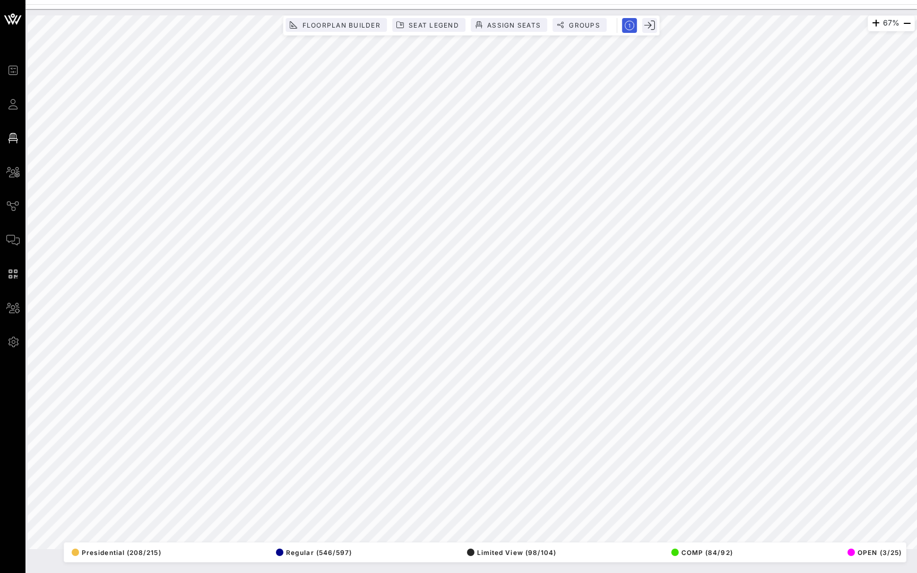
click at [630, 26] on icon "button" at bounding box center [630, 26] width 10 height 10
click at [630, 26] on rect "button" at bounding box center [629, 25] width 18 height 18
click at [630, 27] on icon "button" at bounding box center [630, 26] width 10 height 10
click at [653, 25] on icon "button" at bounding box center [649, 25] width 11 height 11
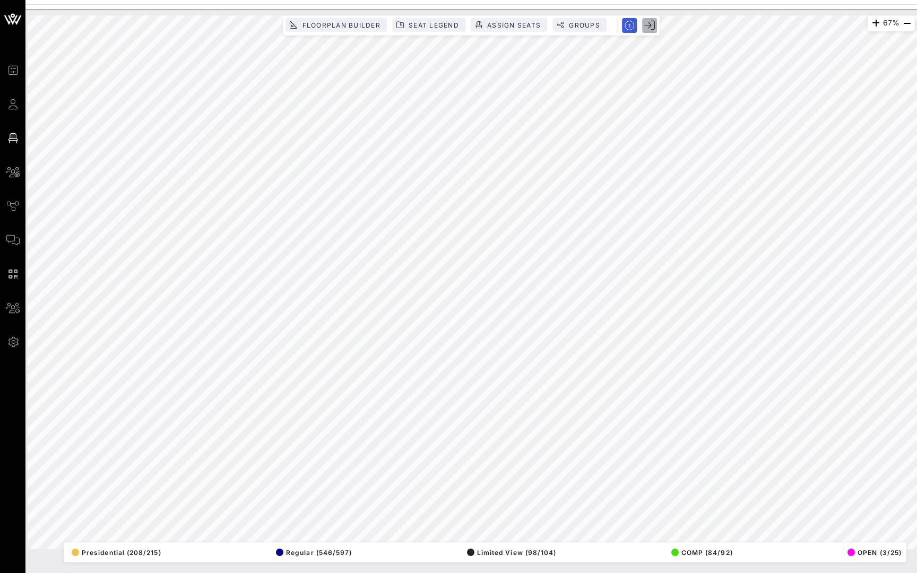
click at [653, 25] on icon "button" at bounding box center [649, 25] width 11 height 11
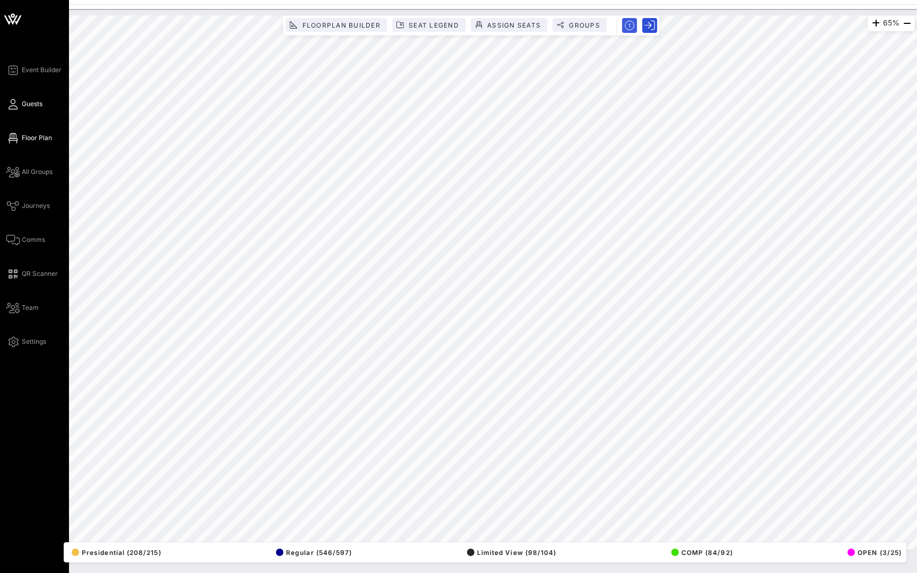
click at [29, 105] on span "Guests" at bounding box center [32, 104] width 21 height 10
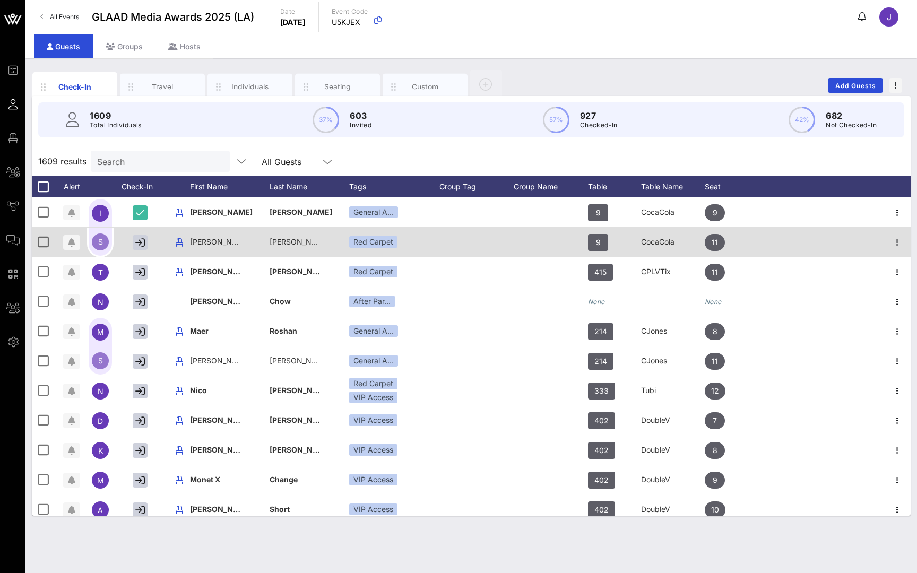
click at [385, 228] on div "Red Carpet" at bounding box center [394, 242] width 90 height 30
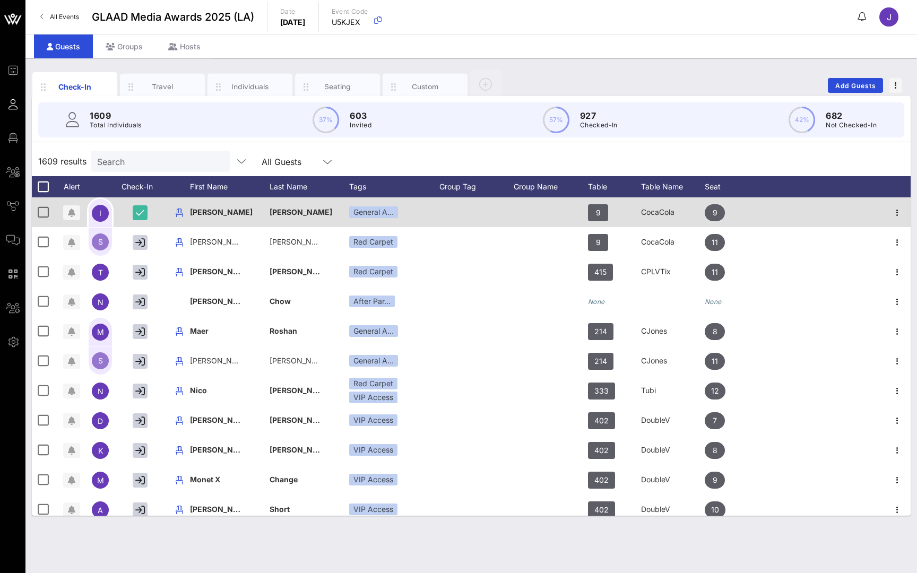
click at [387, 223] on div "General A…" at bounding box center [394, 212] width 90 height 30
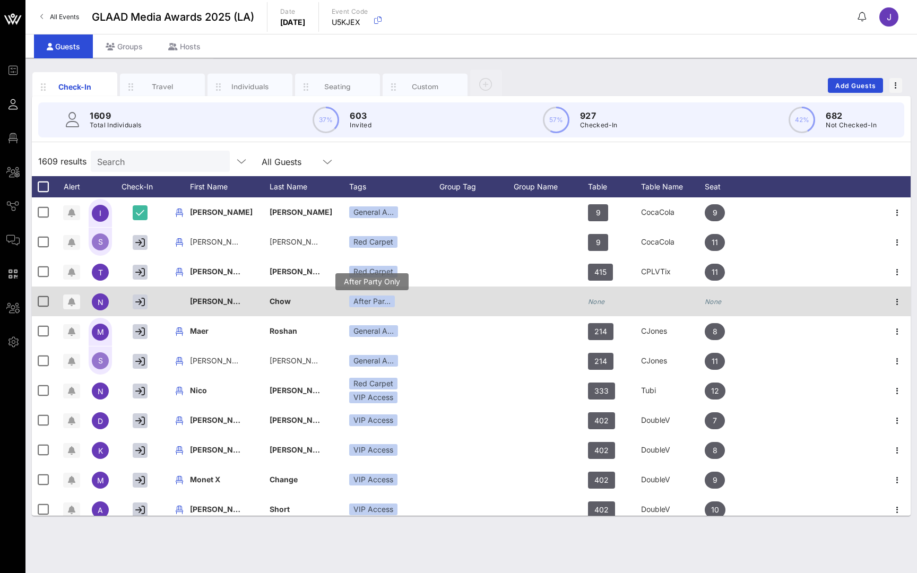
click at [384, 304] on div "After Par…" at bounding box center [372, 302] width 46 height 12
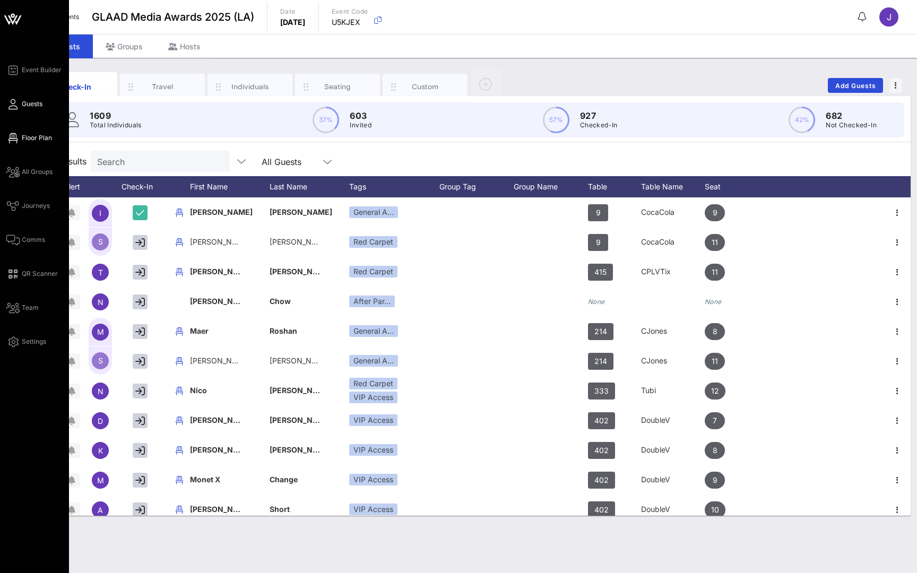
click at [36, 133] on span "Floor Plan" at bounding box center [37, 138] width 30 height 10
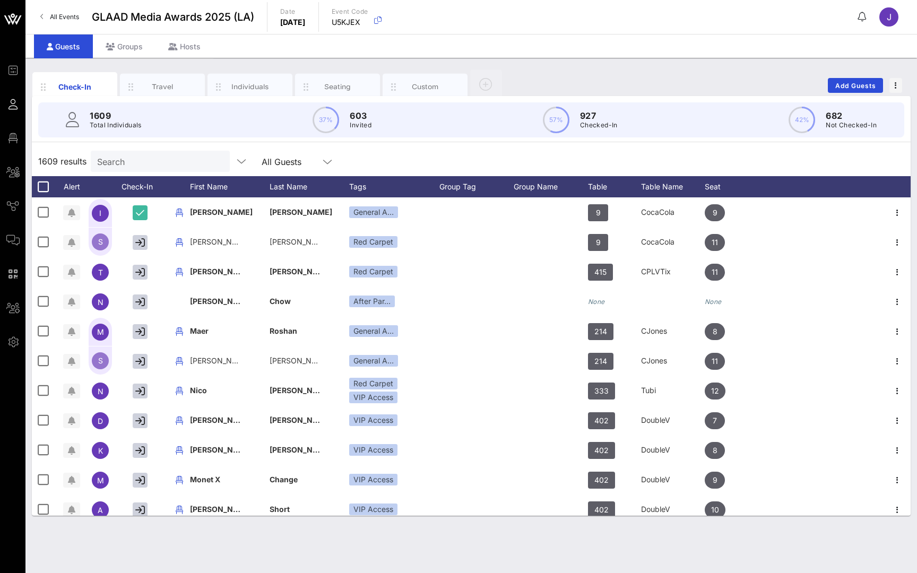
click at [60, 11] on link "All Events" at bounding box center [59, 16] width 51 height 17
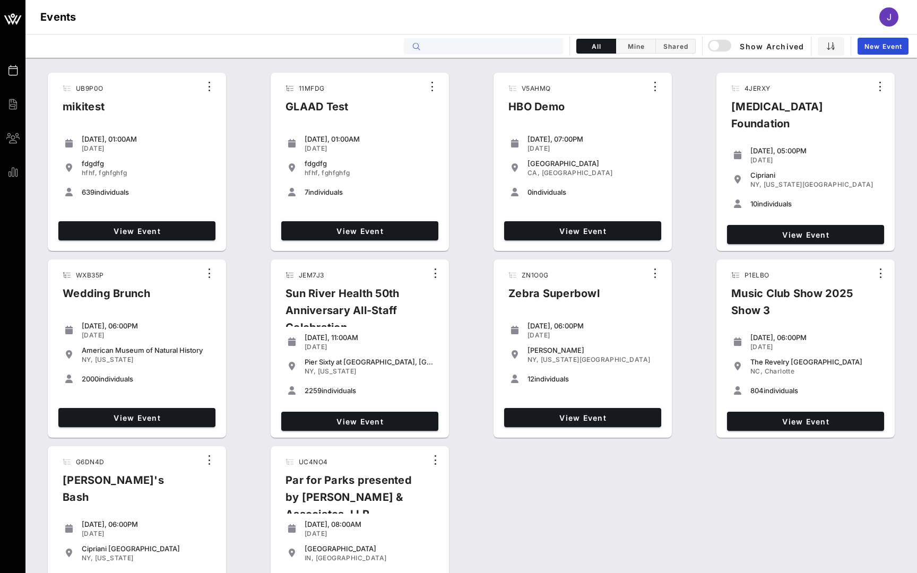
click at [504, 53] on input "text" at bounding box center [491, 46] width 132 height 14
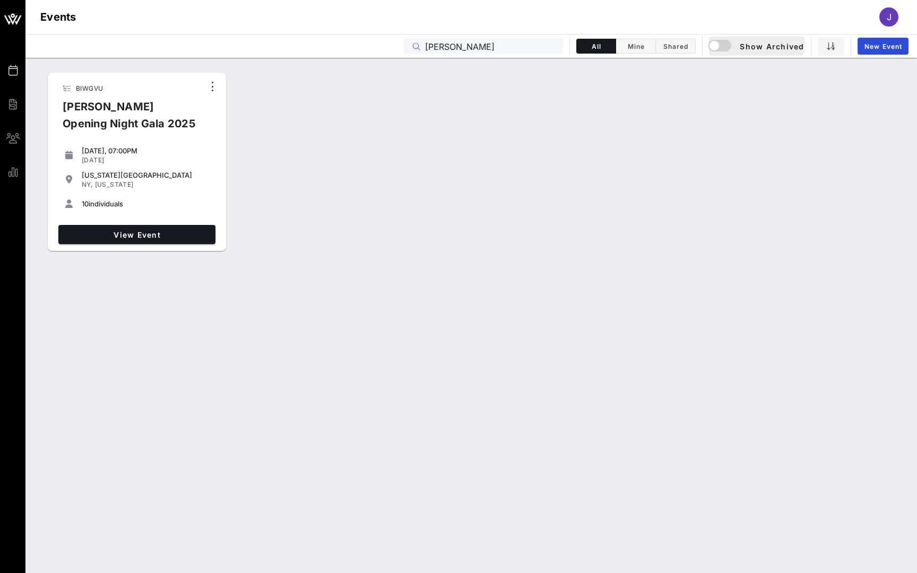
type input "Ailey"
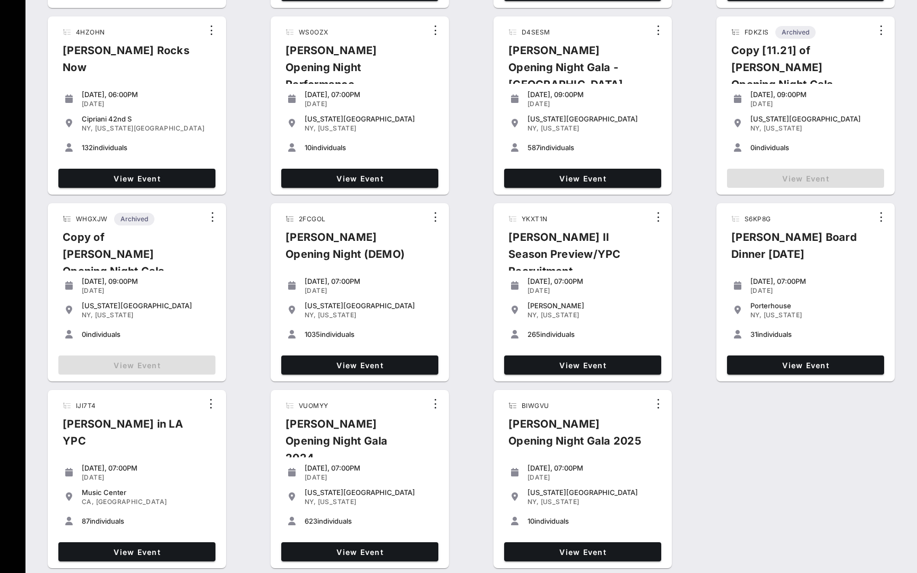
scroll to position [243, 0]
click at [405, 551] on span "View Event" at bounding box center [359, 552] width 149 height 9
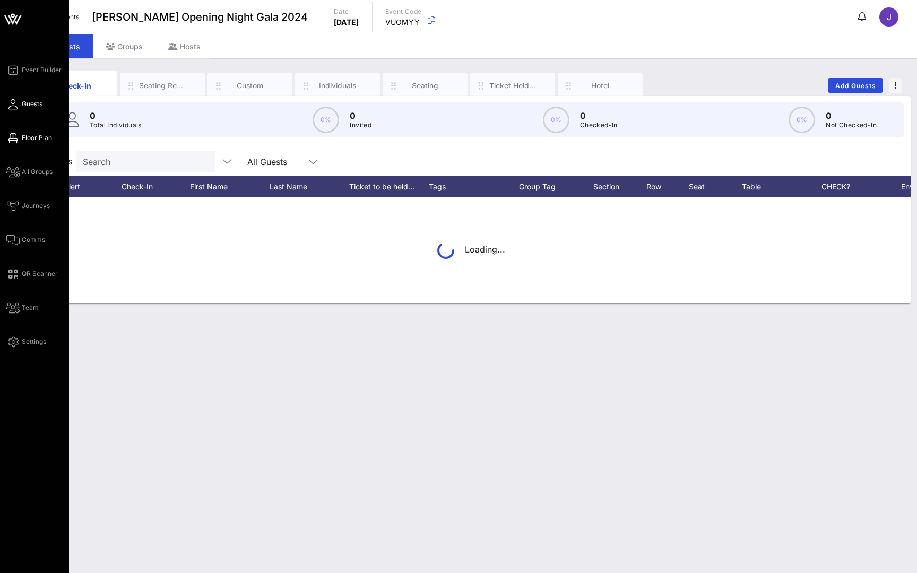
click at [30, 137] on span "Floor Plan" at bounding box center [37, 138] width 30 height 10
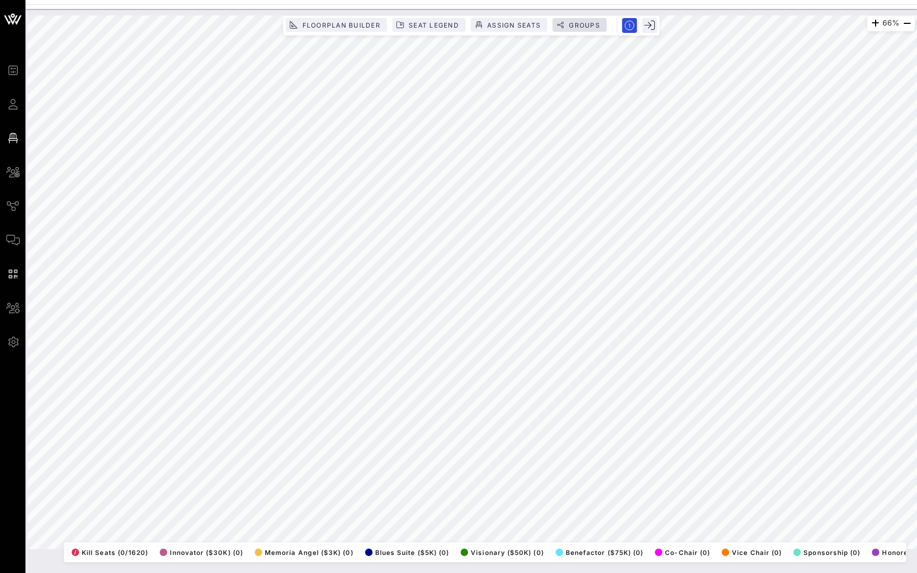
click at [583, 22] on span "Groups" at bounding box center [584, 25] width 32 height 8
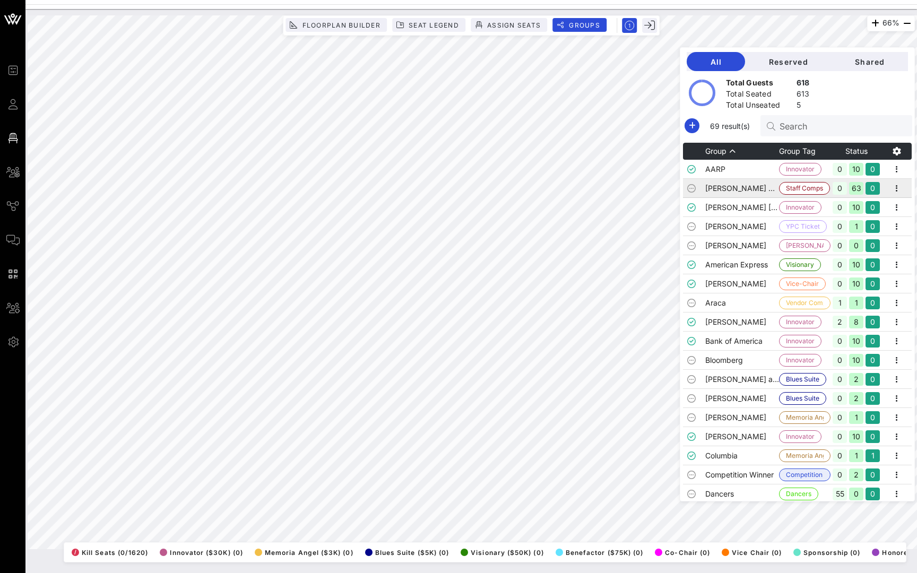
click at [749, 188] on td "Ailey Staff" at bounding box center [742, 188] width 74 height 19
click at [753, 207] on td "Akin Gump" at bounding box center [742, 207] width 74 height 19
click at [895, 214] on button "button" at bounding box center [896, 207] width 15 height 15
click at [722, 340] on td "Bank of America" at bounding box center [742, 341] width 74 height 19
drag, startPoint x: 791, startPoint y: 327, endPoint x: 899, endPoint y: 342, distance: 109.2
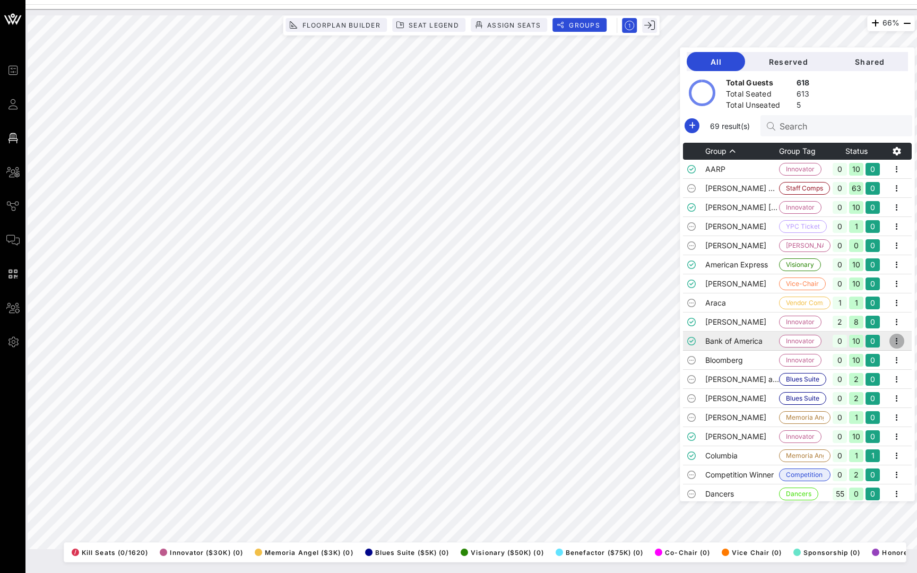
click at [899, 342] on icon "button" at bounding box center [896, 341] width 13 height 13
click at [899, 402] on div "Unseat All" at bounding box center [883, 401] width 33 height 8
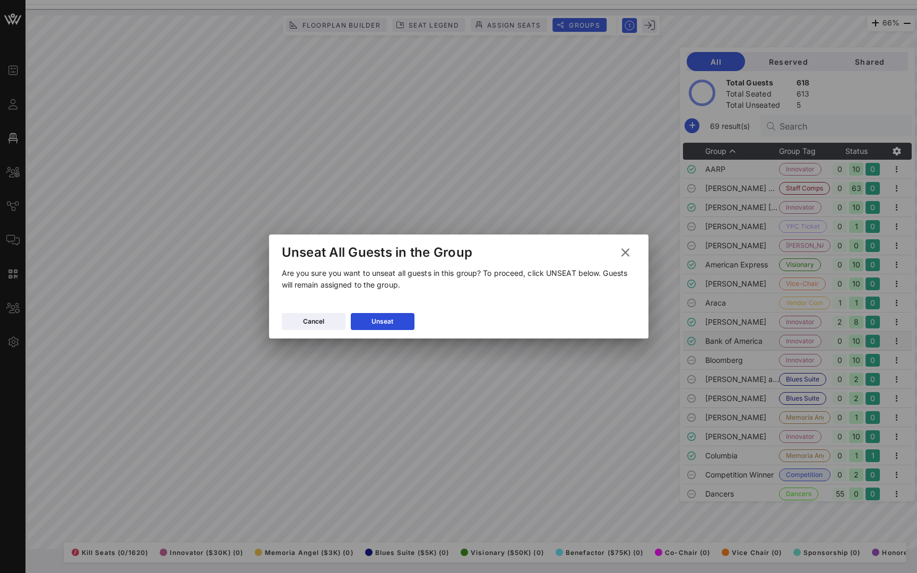
click at [625, 246] on icon at bounding box center [625, 252] width 16 height 15
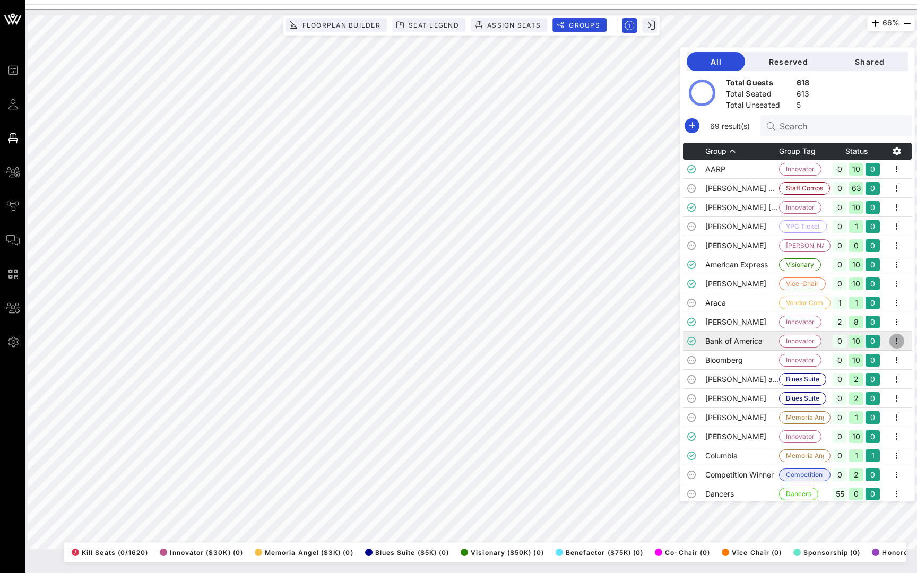
click at [899, 344] on icon "button" at bounding box center [896, 341] width 13 height 13
click at [892, 363] on div "Edit" at bounding box center [883, 359] width 33 height 8
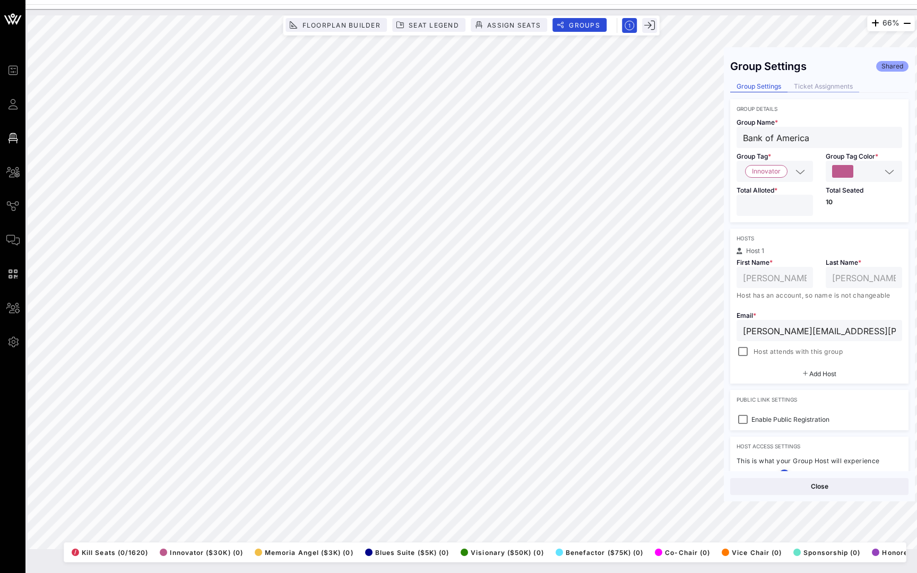
click at [837, 88] on div "Ticket Assignments" at bounding box center [823, 86] width 72 height 11
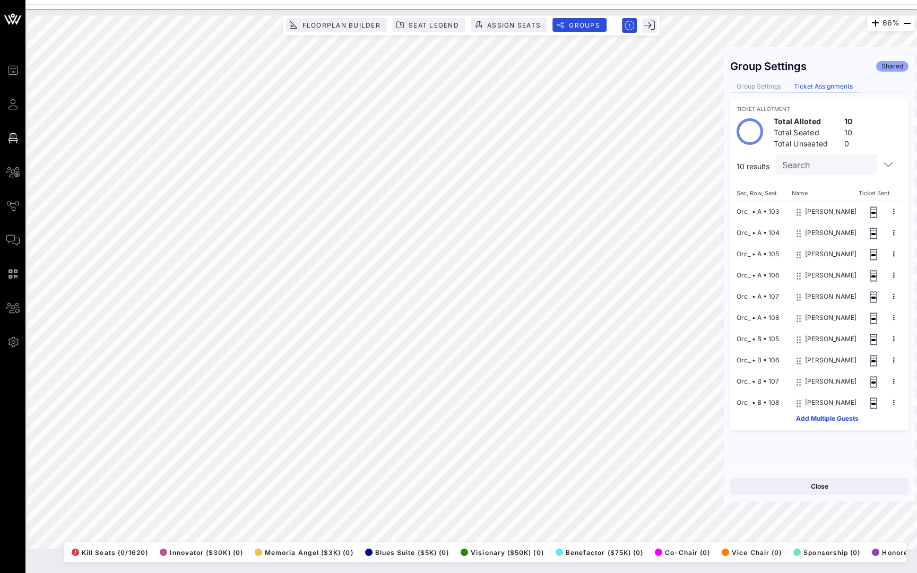
click at [766, 90] on div "Group Settings" at bounding box center [758, 86] width 57 height 11
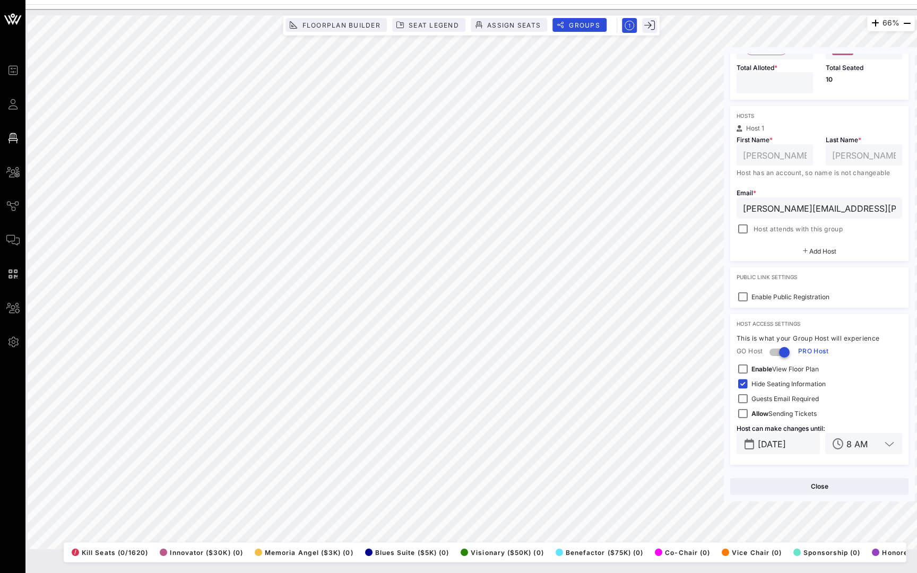
scroll to position [123, 0]
click at [801, 488] on button "Close" at bounding box center [819, 486] width 178 height 17
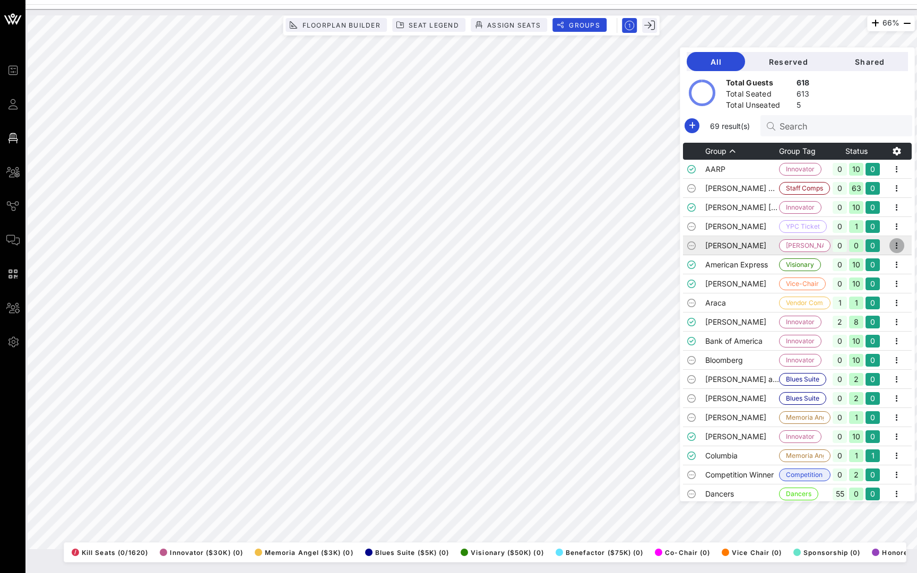
click at [897, 244] on icon "button" at bounding box center [896, 245] width 13 height 13
click at [475, 4] on div "Event Builder Guests Floor Plan All Groups Journeys Comms QR Scanner Team Setti…" at bounding box center [458, 286] width 917 height 573
click at [19, 100] on link "Guests" at bounding box center [12, 104] width 13 height 13
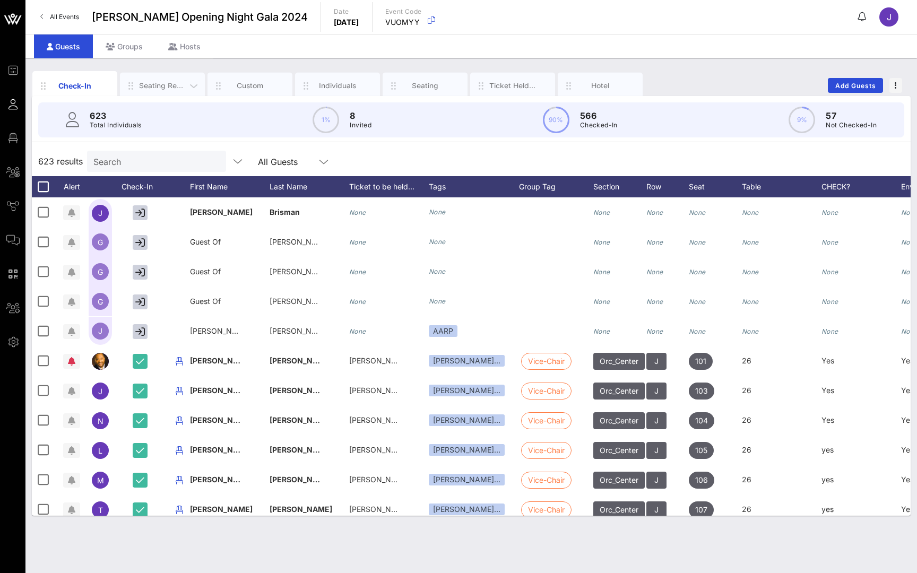
click at [157, 96] on div "Seating Requests" at bounding box center [162, 85] width 85 height 27
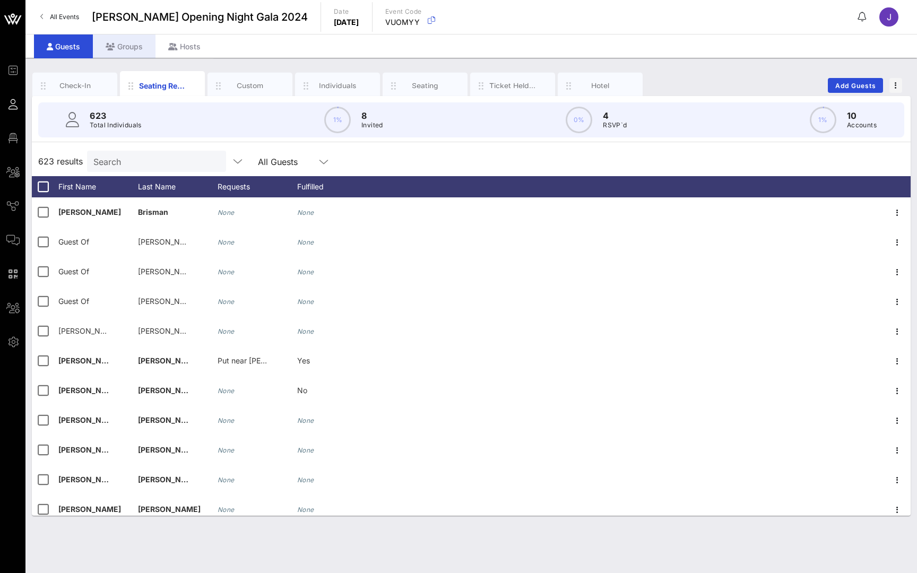
click at [128, 45] on div "Groups" at bounding box center [124, 46] width 63 height 24
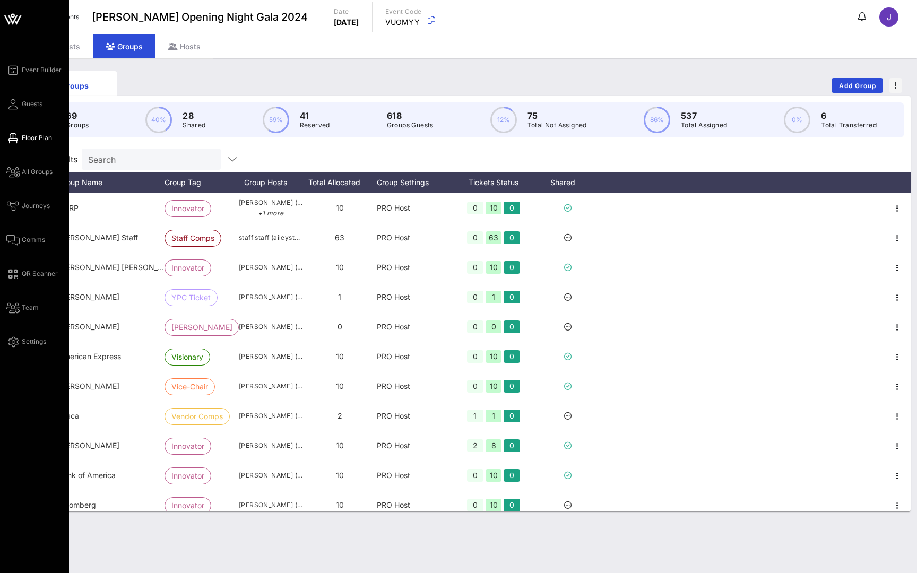
click at [26, 141] on span "Floor Plan" at bounding box center [37, 138] width 30 height 10
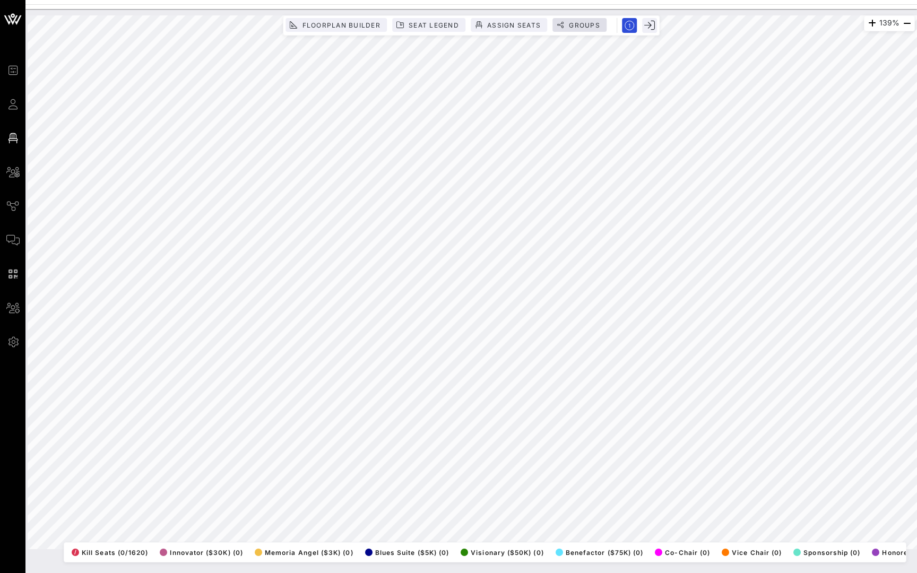
click at [582, 22] on span "Groups" at bounding box center [584, 25] width 32 height 8
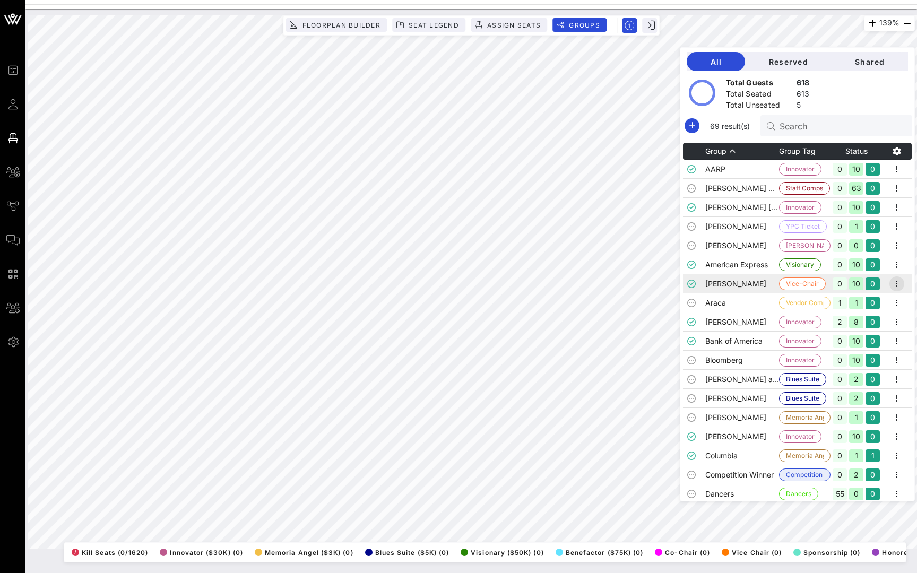
click at [901, 282] on icon "button" at bounding box center [896, 284] width 13 height 13
click at [889, 306] on div "Edit" at bounding box center [883, 301] width 33 height 17
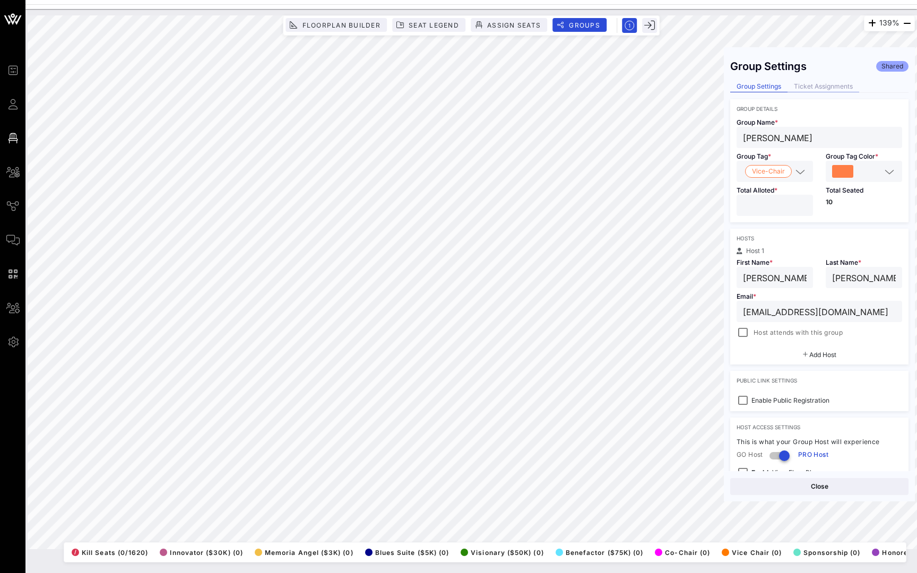
click at [830, 84] on div "Ticket Assignments" at bounding box center [823, 86] width 72 height 11
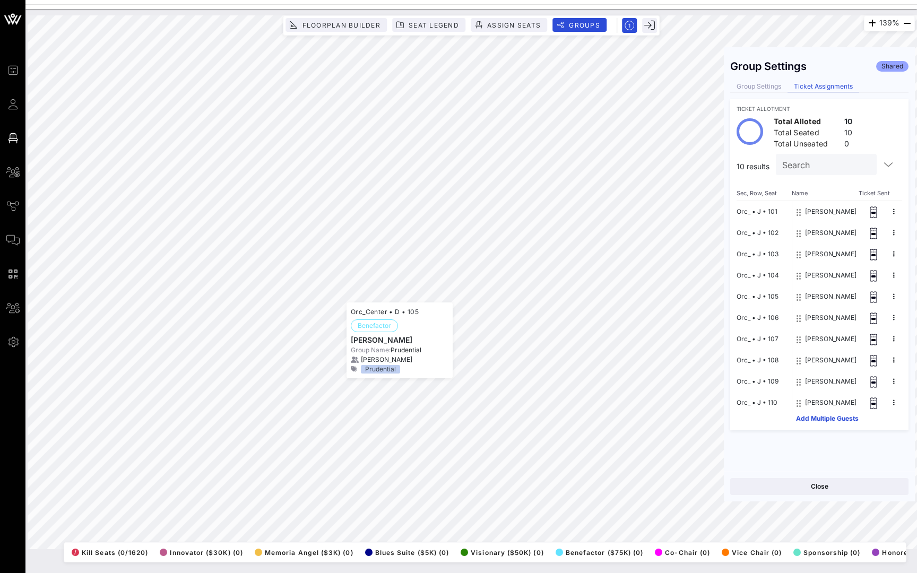
click at [895, 212] on button at bounding box center [894, 212] width 16 height 16
click at [766, 209] on button "Orc_ • J • 101" at bounding box center [757, 211] width 41 height 21
click at [766, 211] on button "Orc_ • J • 101" at bounding box center [757, 211] width 41 height 21
click at [765, 211] on button "Orc_ • J • 101" at bounding box center [757, 211] width 41 height 21
click at [763, 227] on button "Orc_ • J • 102" at bounding box center [758, 232] width 42 height 21
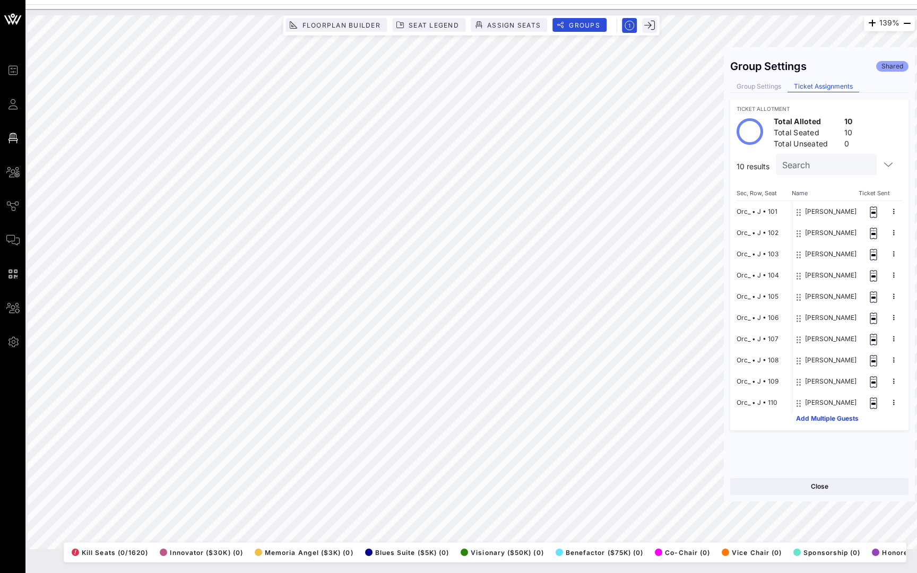
click at [763, 227] on button "Orc_ • J • 102" at bounding box center [758, 232] width 42 height 21
click at [766, 258] on button "Orc_ • J • 103" at bounding box center [758, 254] width 42 height 21
click at [816, 217] on button "Anthony Kendall" at bounding box center [830, 211] width 51 height 21
click at [817, 233] on button "Sherine van Brackle" at bounding box center [830, 232] width 51 height 21
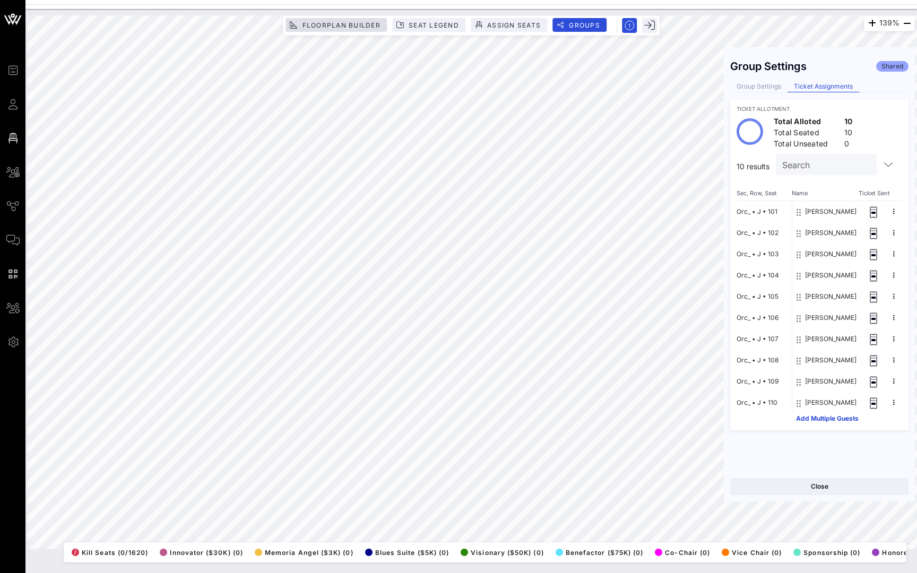
drag, startPoint x: 740, startPoint y: 88, endPoint x: 348, endPoint y: 29, distance: 396.0
click at [348, 29] on span "Floorplan Builder" at bounding box center [340, 25] width 79 height 8
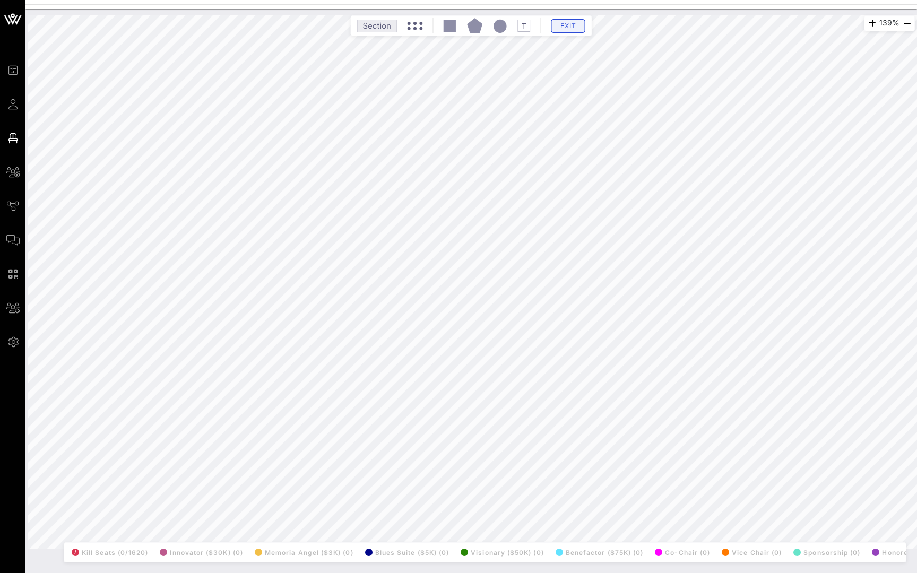
click at [562, 27] on span "Exit" at bounding box center [568, 26] width 20 height 8
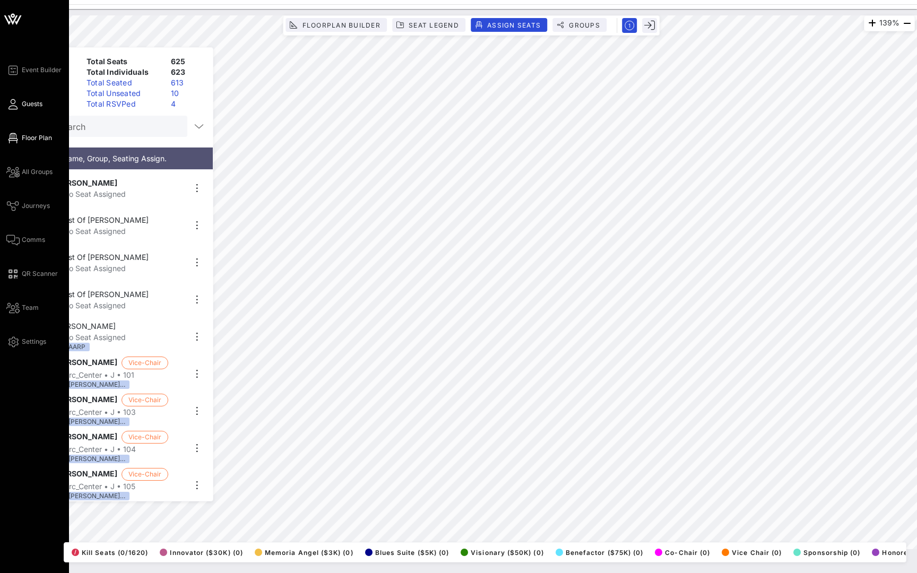
click at [21, 104] on link "Guests" at bounding box center [24, 104] width 36 height 13
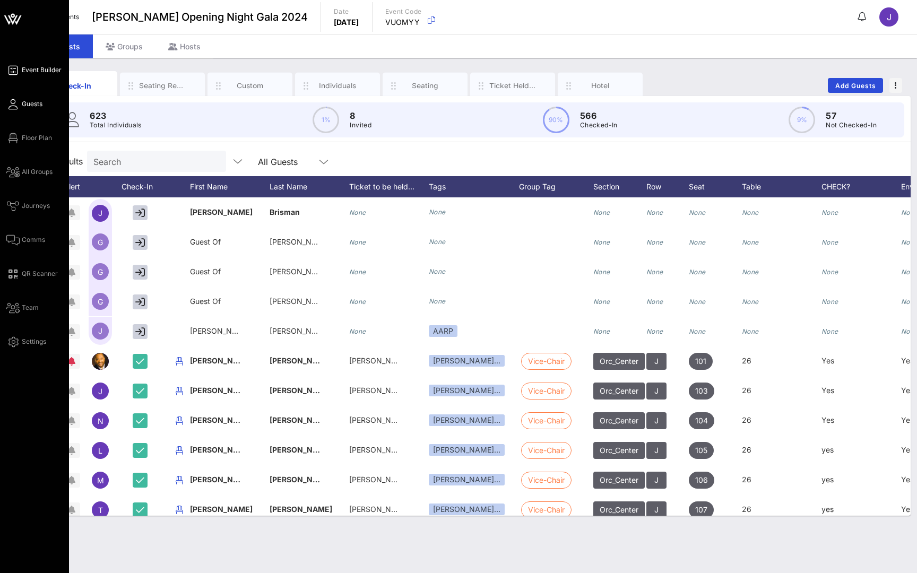
click at [45, 71] on span "Event Builder" at bounding box center [42, 70] width 40 height 10
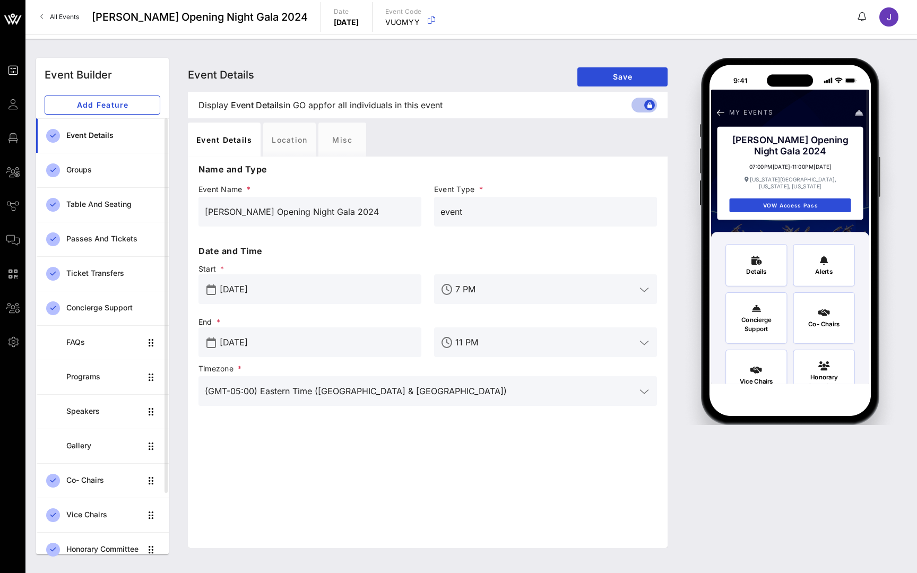
click at [531, 50] on div "Event Builder Event Builder Add Feature Event Details Groups Table and Seating …" at bounding box center [470, 306] width 891 height 534
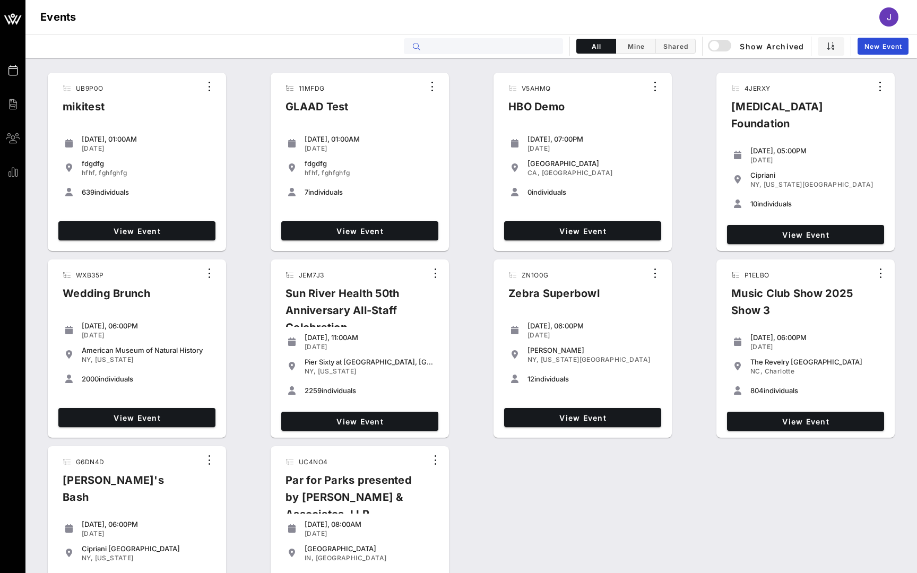
click at [530, 50] on input "text" at bounding box center [491, 46] width 132 height 14
click at [513, 49] on input "text" at bounding box center [491, 46] width 132 height 14
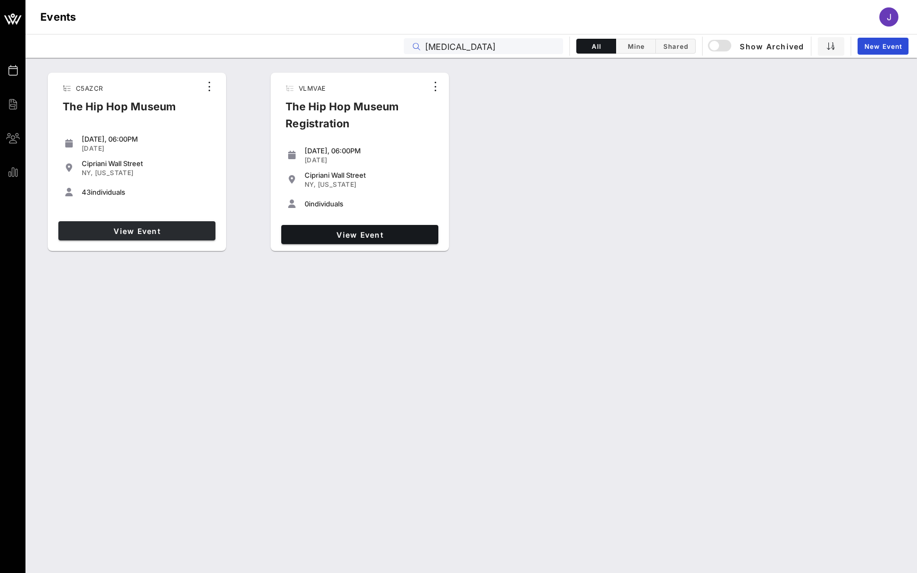
type input "muse"
click at [166, 229] on span "View Event" at bounding box center [137, 231] width 149 height 9
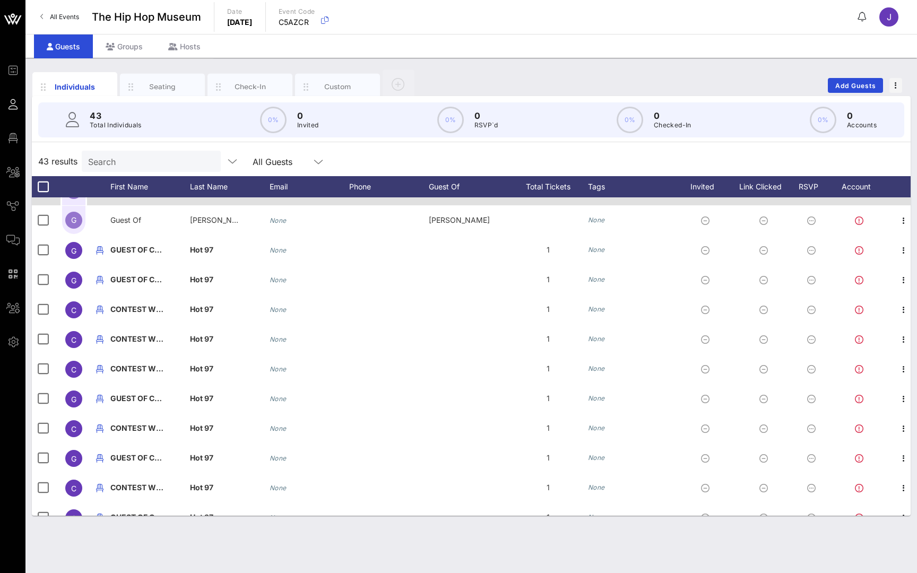
scroll to position [109, 0]
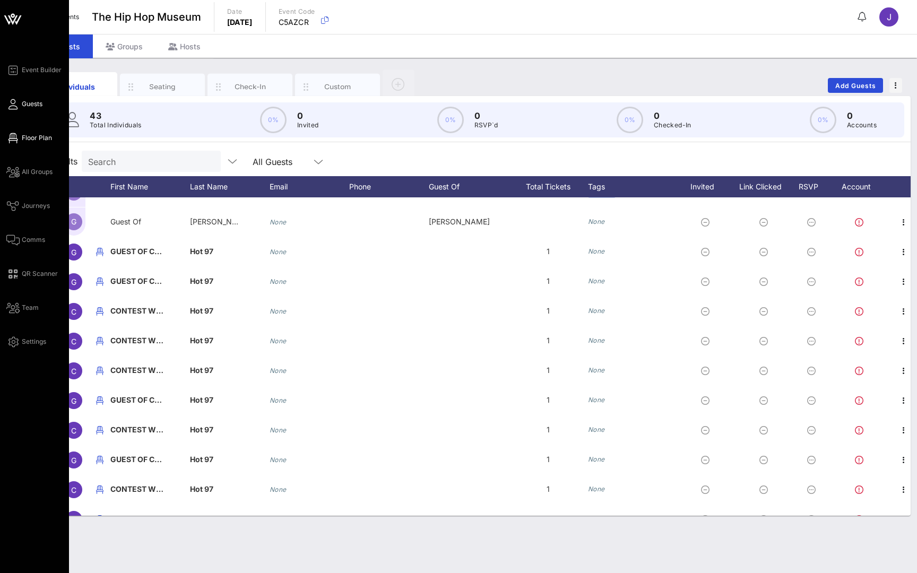
click at [32, 138] on span "Floor Plan" at bounding box center [37, 138] width 30 height 10
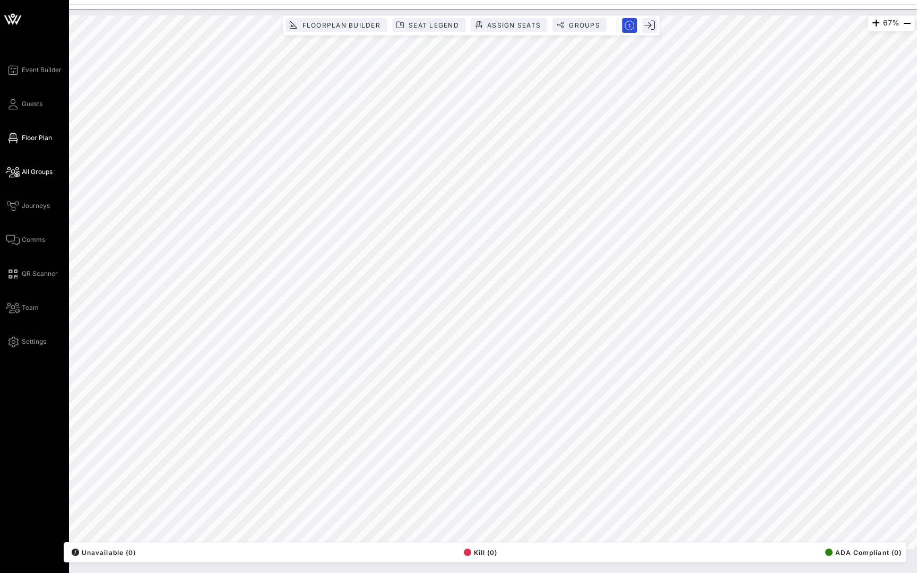
click at [18, 171] on icon at bounding box center [12, 172] width 13 height 2
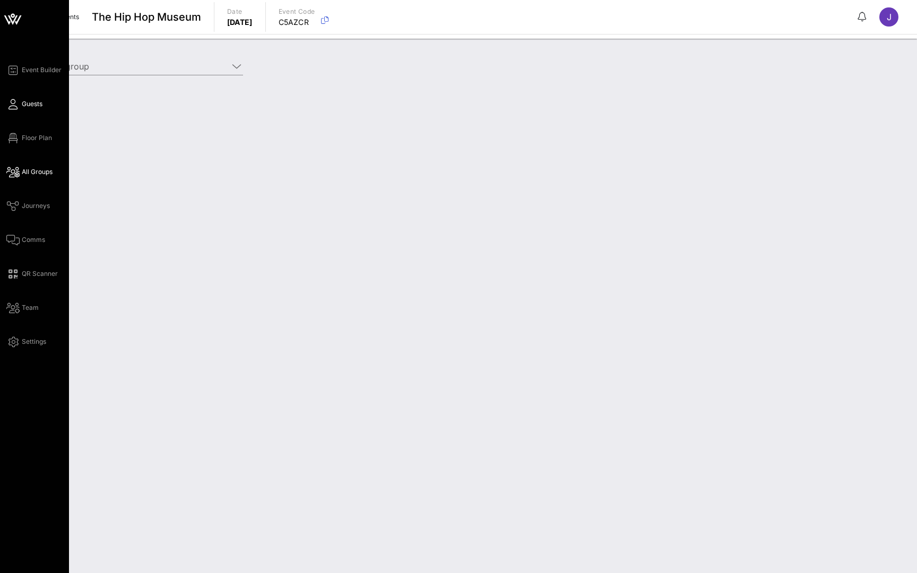
click at [27, 100] on span "Guests" at bounding box center [32, 104] width 21 height 10
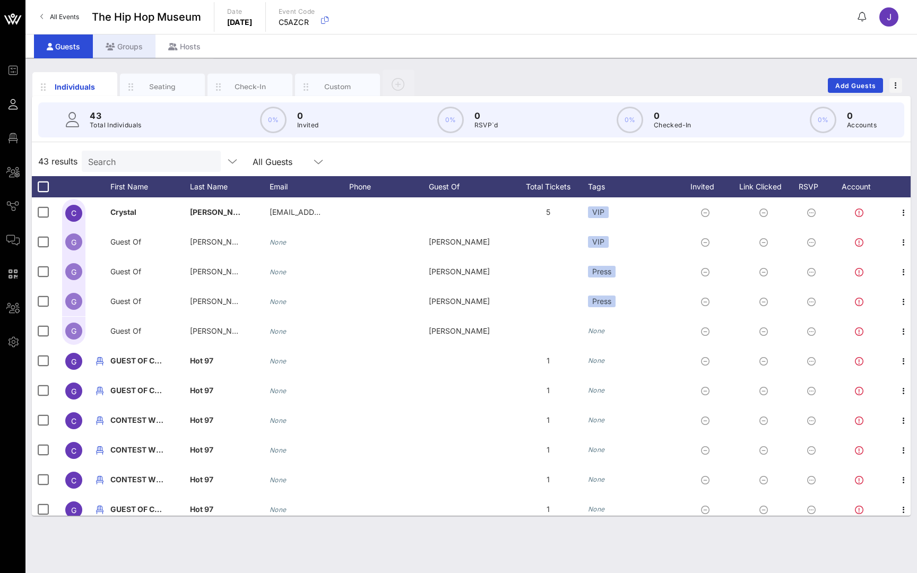
click at [124, 43] on div "Groups" at bounding box center [124, 46] width 63 height 24
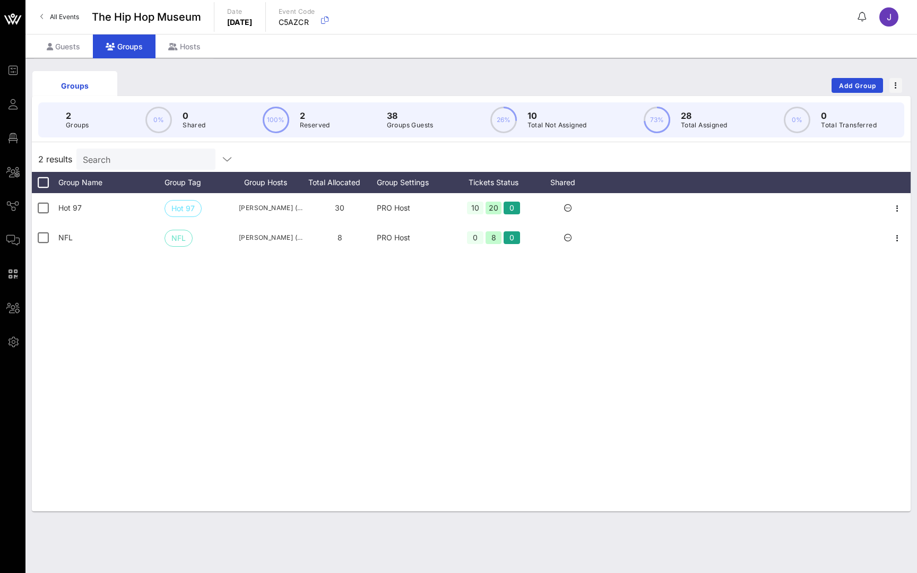
click at [624, 43] on div "Guests Groups Hosts" at bounding box center [470, 46] width 891 height 24
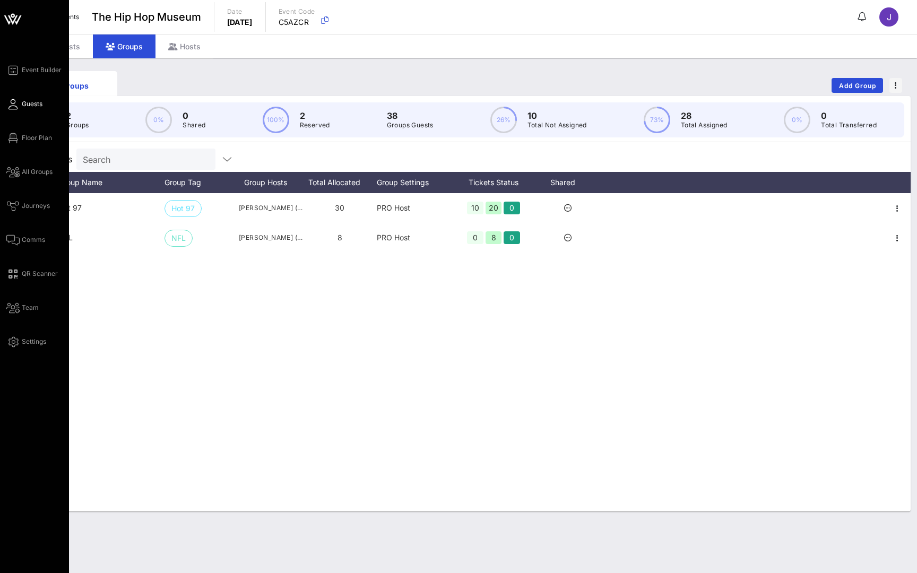
click at [21, 102] on link "Guests" at bounding box center [24, 104] width 36 height 13
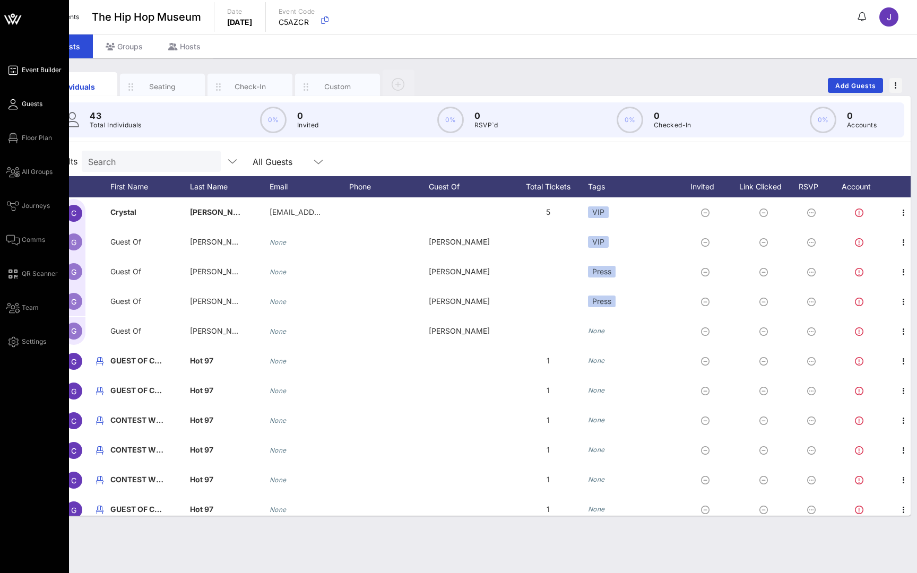
click at [44, 64] on link "Event Builder" at bounding box center [33, 70] width 55 height 13
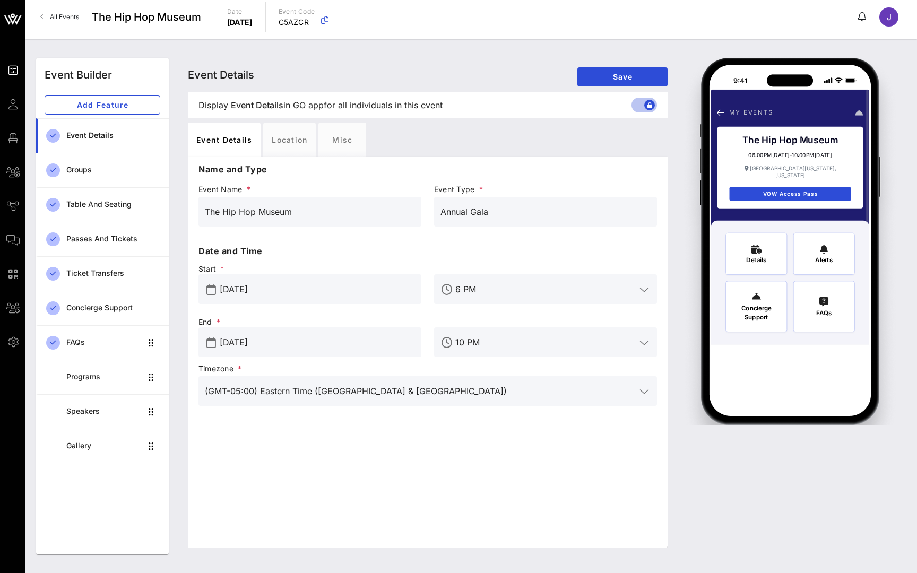
click at [75, 17] on span "All Events" at bounding box center [64, 17] width 29 height 8
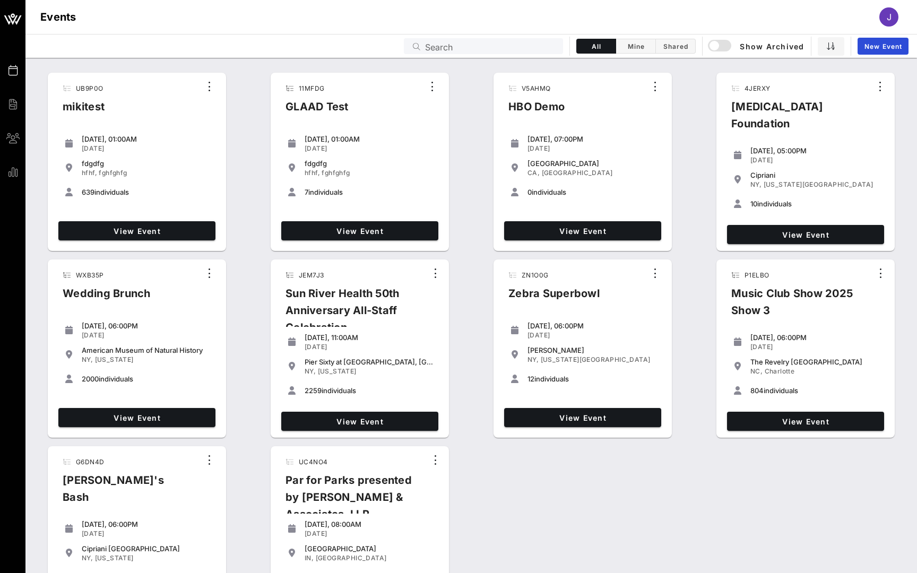
click at [522, 48] on input "Search" at bounding box center [491, 46] width 132 height 14
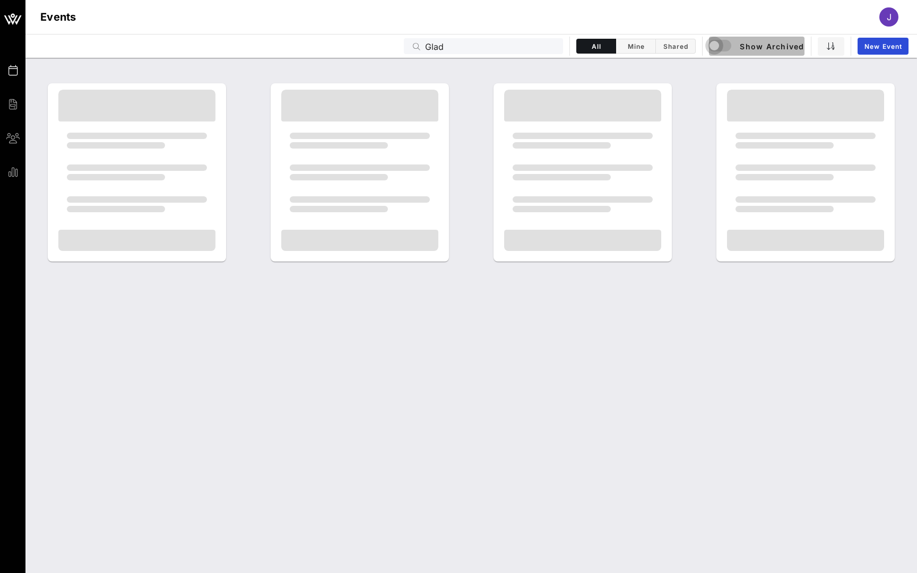
click at [722, 49] on div "button" at bounding box center [721, 46] width 25 height 13
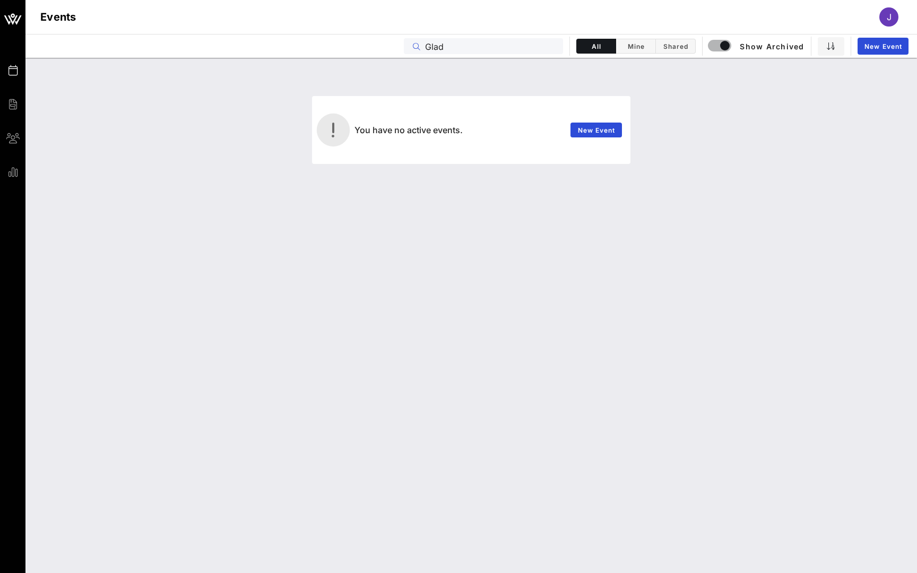
click at [437, 49] on input "Glad" at bounding box center [491, 46] width 132 height 14
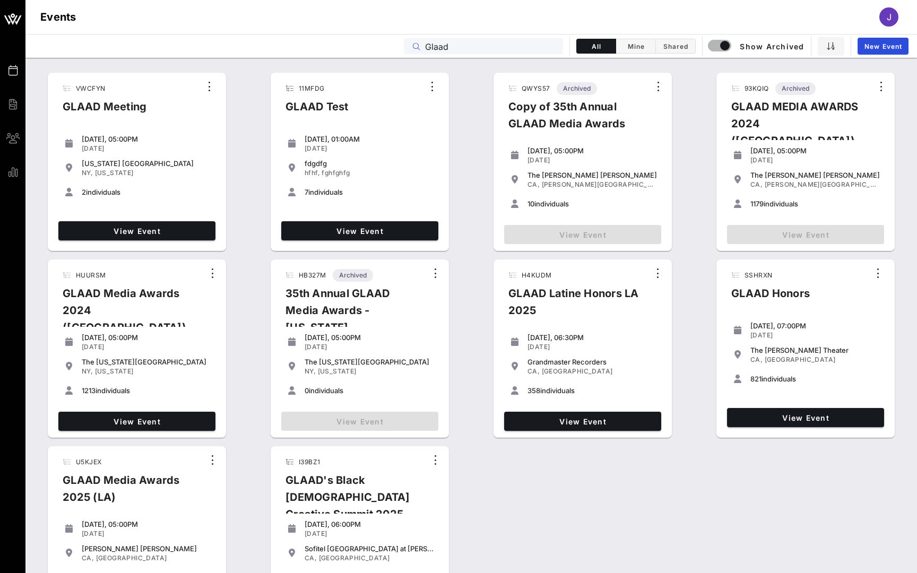
type input "Glaad"
click at [883, 81] on icon "button" at bounding box center [881, 86] width 13 height 13
click at [883, 109] on div "Restore" at bounding box center [890, 104] width 42 height 21
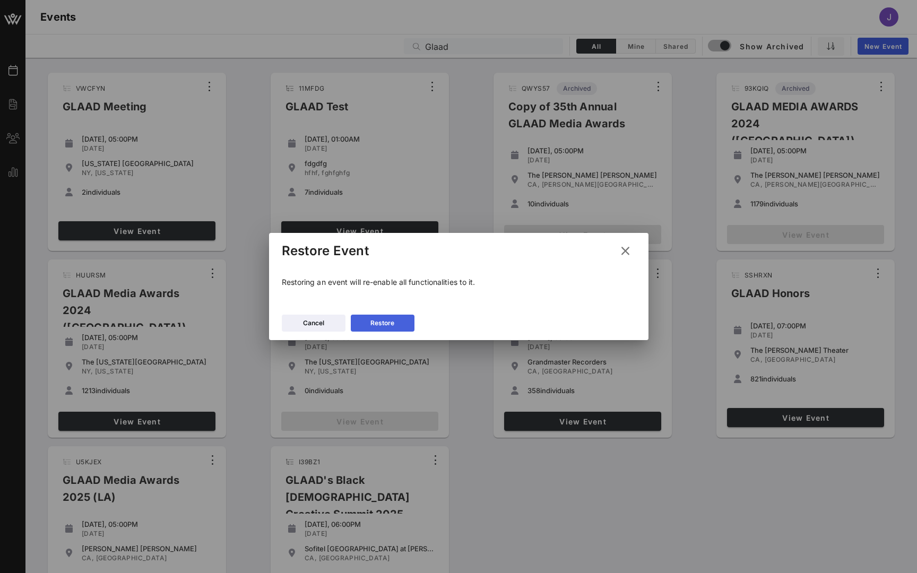
click at [380, 319] on div "Restore" at bounding box center [382, 323] width 24 height 11
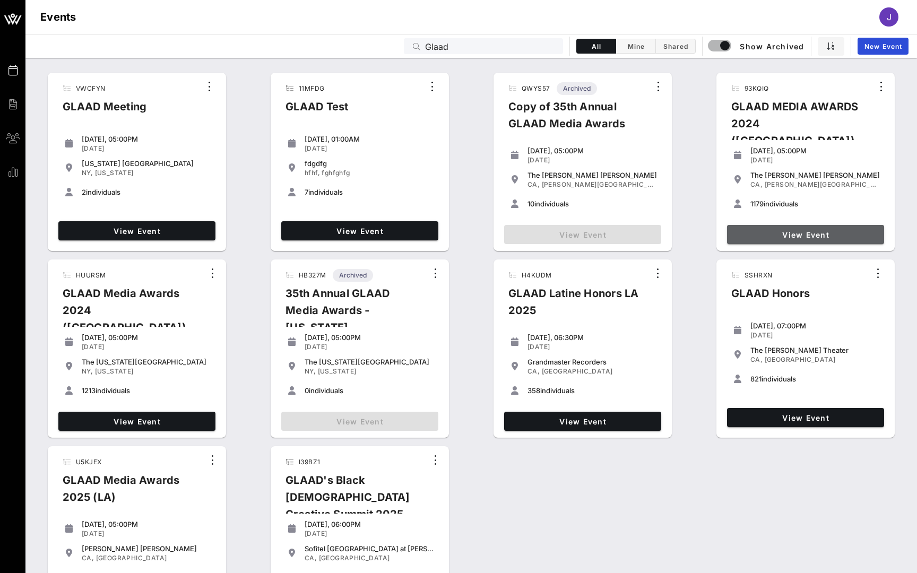
click at [795, 236] on span "View Event" at bounding box center [805, 234] width 149 height 9
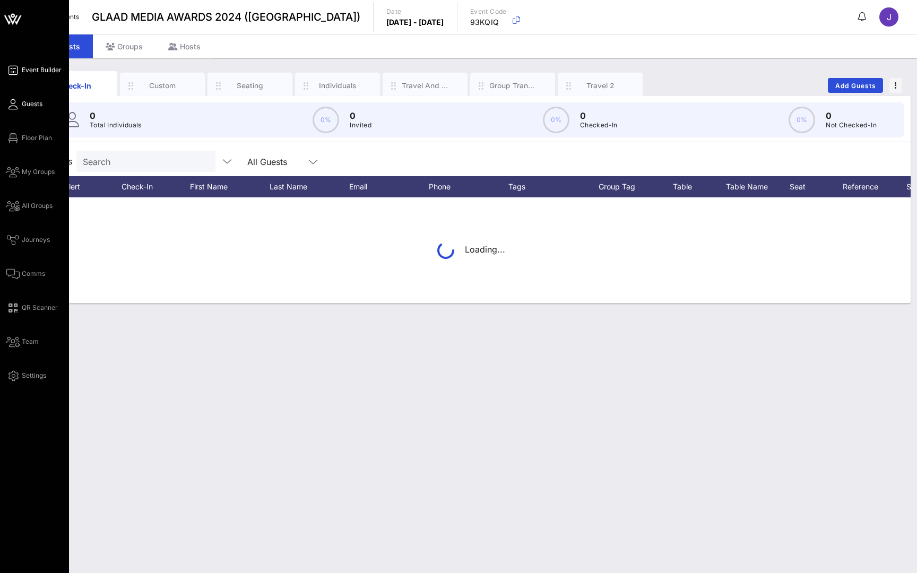
click at [45, 65] on span "Event Builder" at bounding box center [42, 70] width 40 height 10
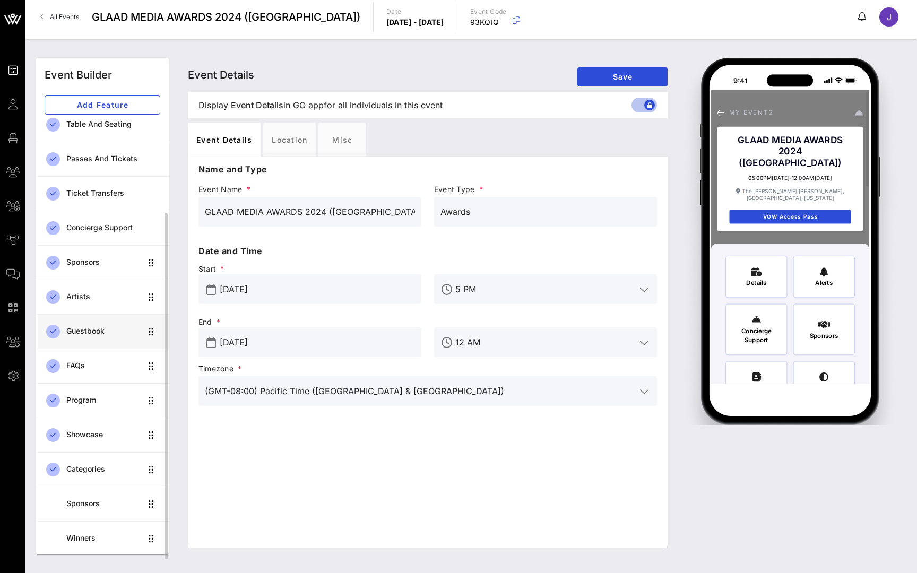
scroll to position [111, 0]
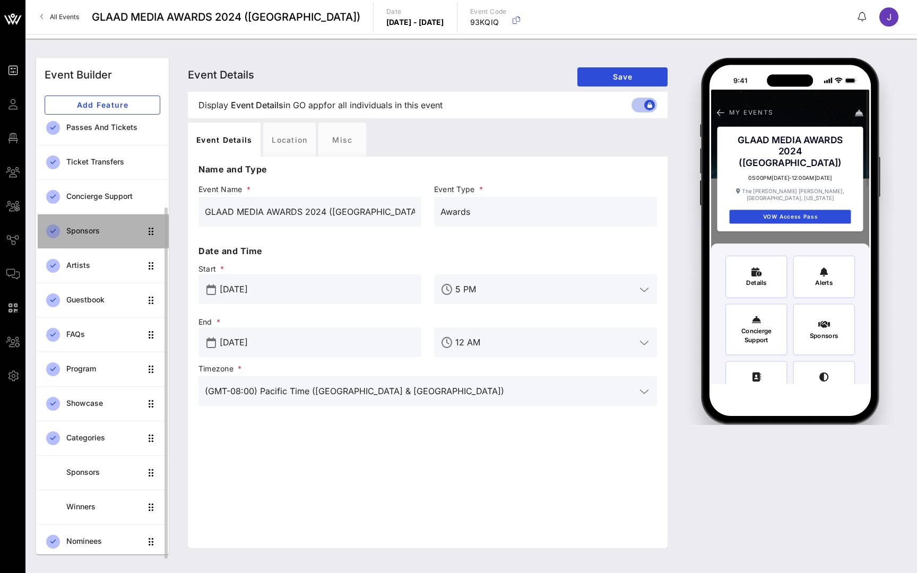
click at [111, 232] on div "Sponsors" at bounding box center [103, 231] width 75 height 9
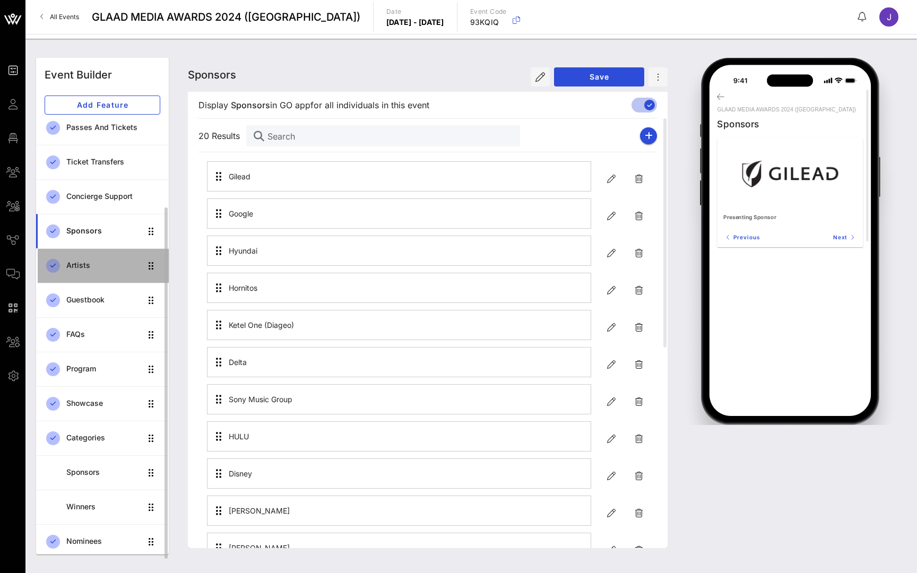
click at [101, 259] on div "Artists" at bounding box center [103, 266] width 75 height 22
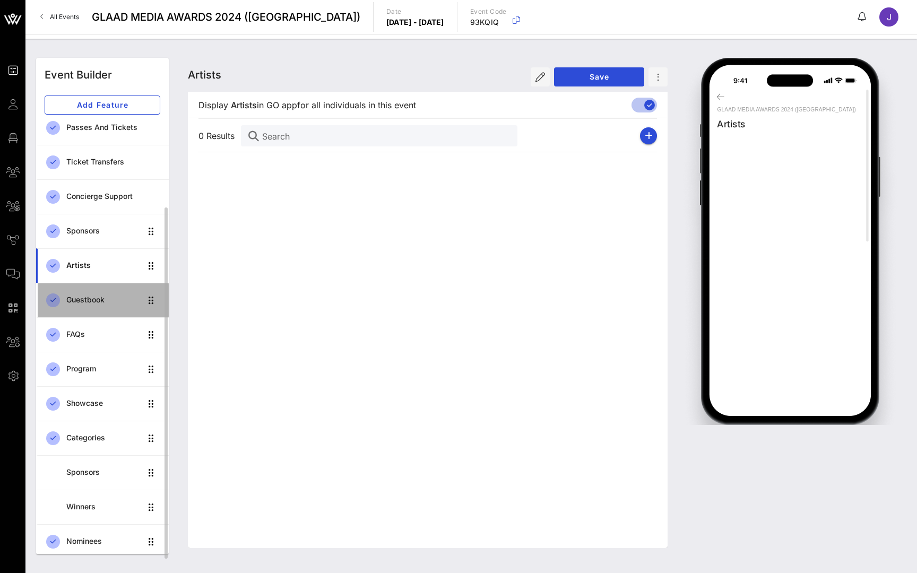
click at [91, 295] on div "Guestbook" at bounding box center [103, 300] width 75 height 22
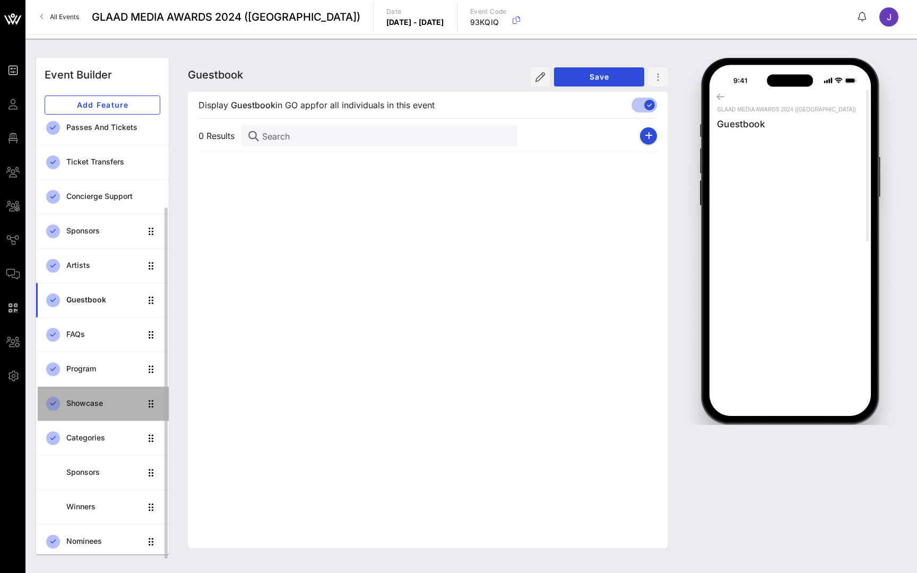
click at [78, 406] on div "Showcase" at bounding box center [103, 403] width 75 height 9
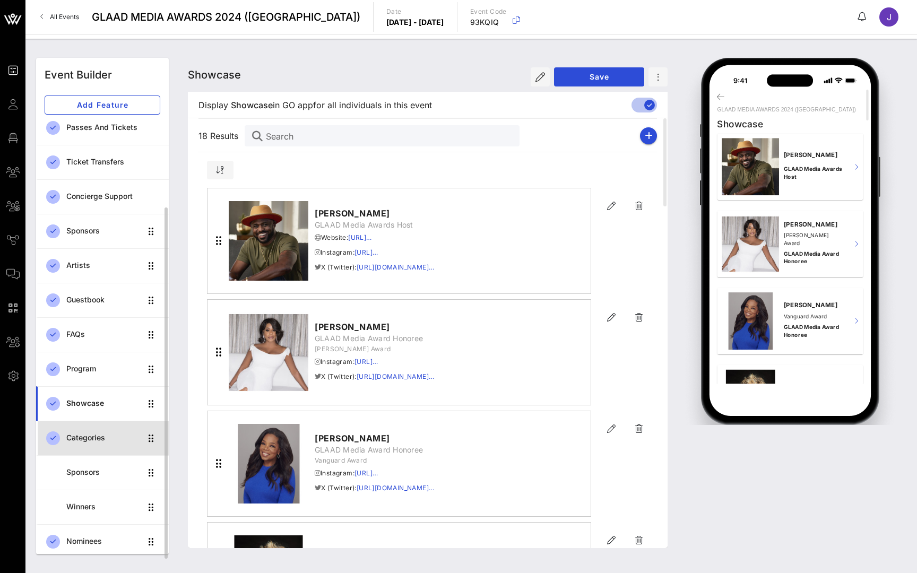
click at [97, 445] on div "Categories" at bounding box center [103, 438] width 75 height 22
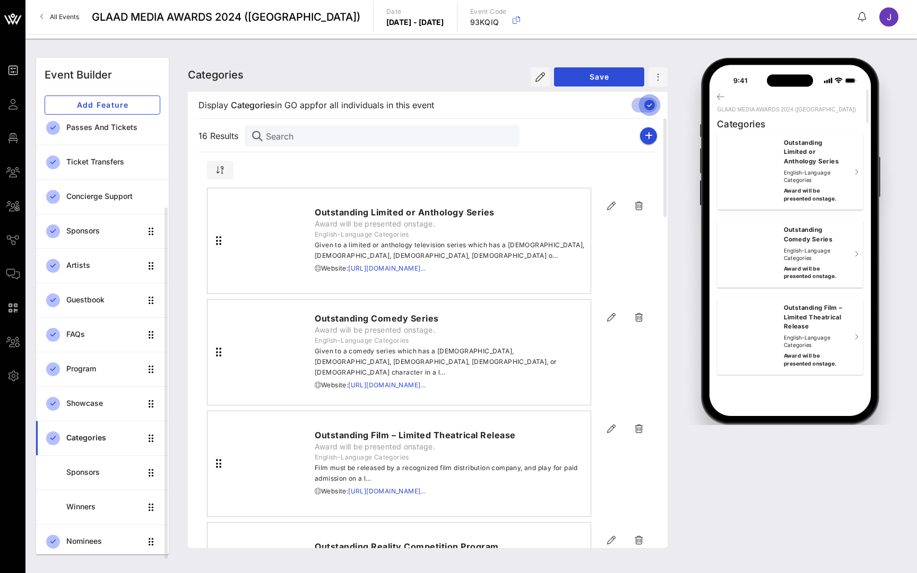
click at [643, 107] on div at bounding box center [649, 105] width 18 height 18
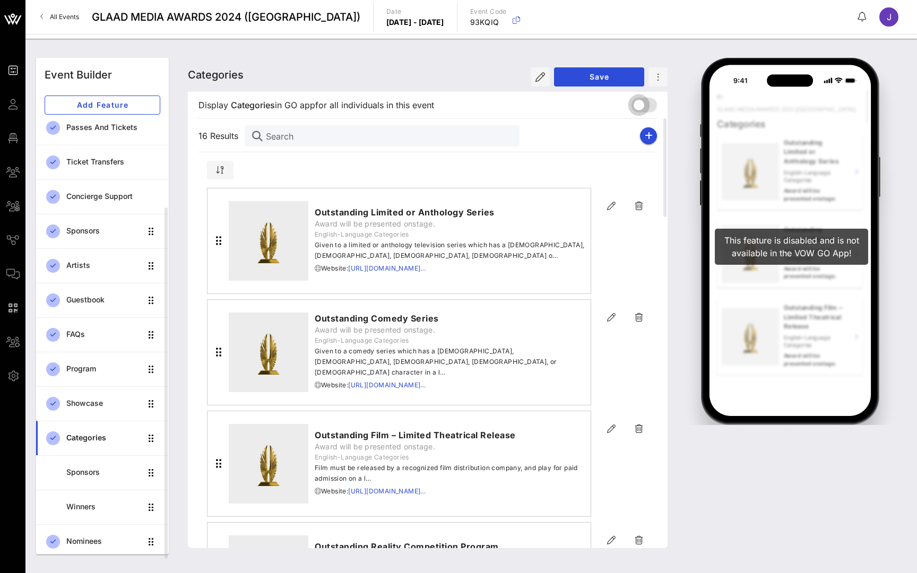
click at [643, 107] on div at bounding box center [639, 105] width 18 height 18
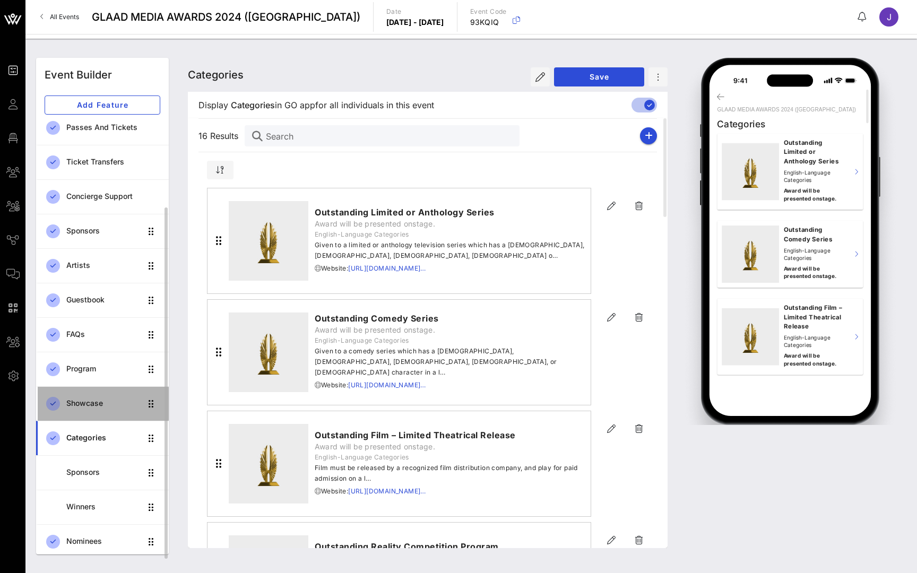
click at [80, 406] on div "Showcase" at bounding box center [103, 403] width 75 height 9
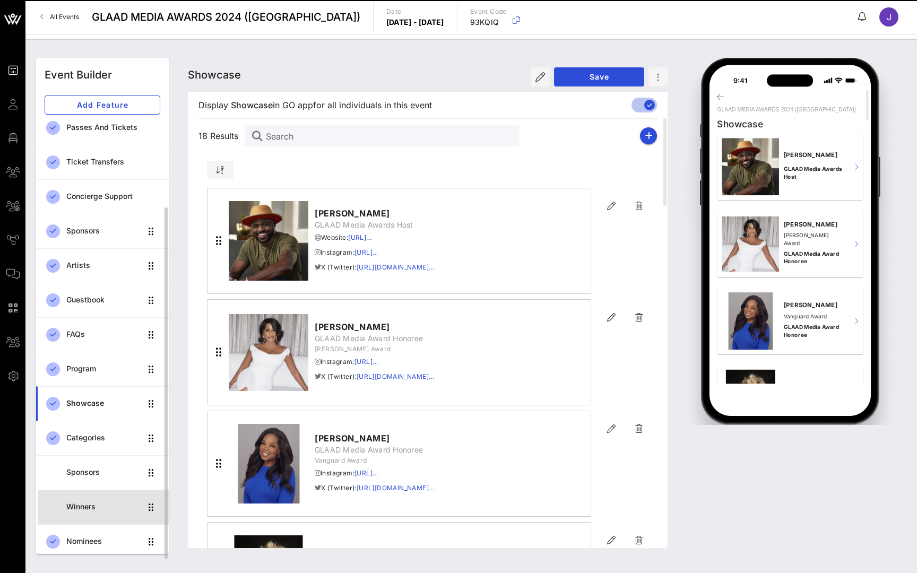
click at [75, 508] on div "Winners" at bounding box center [103, 506] width 75 height 9
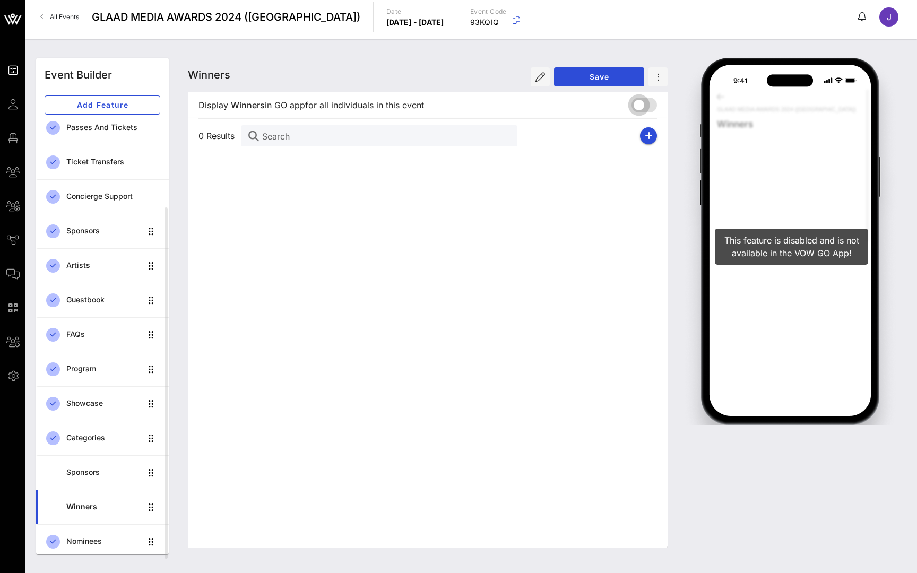
click at [640, 104] on div at bounding box center [639, 105] width 18 height 18
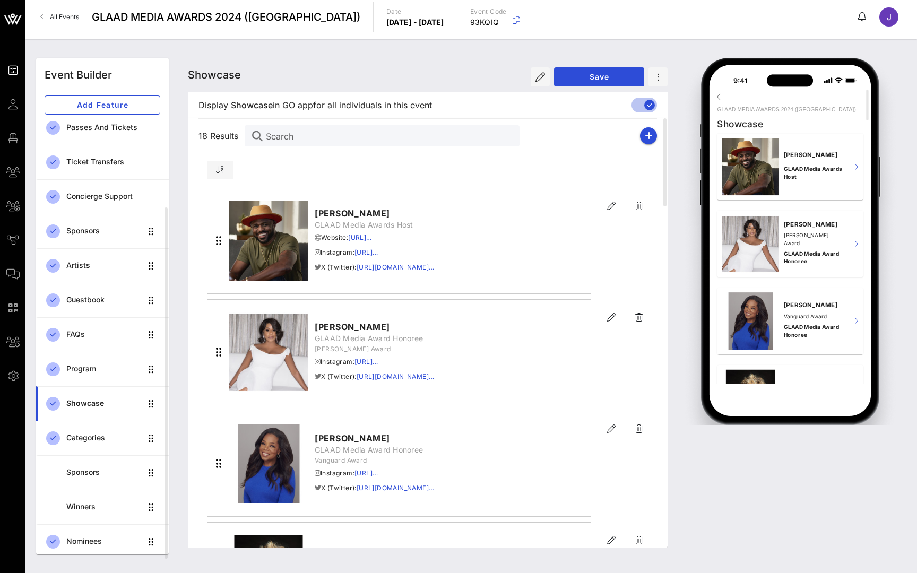
click at [59, 14] on span "All Events" at bounding box center [64, 17] width 29 height 8
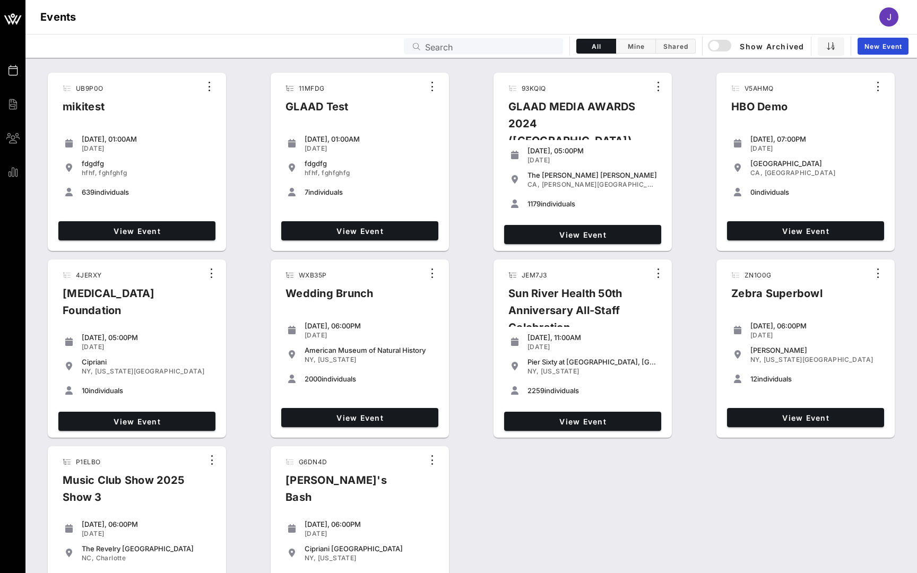
click at [434, 46] on input "Search" at bounding box center [491, 46] width 132 height 14
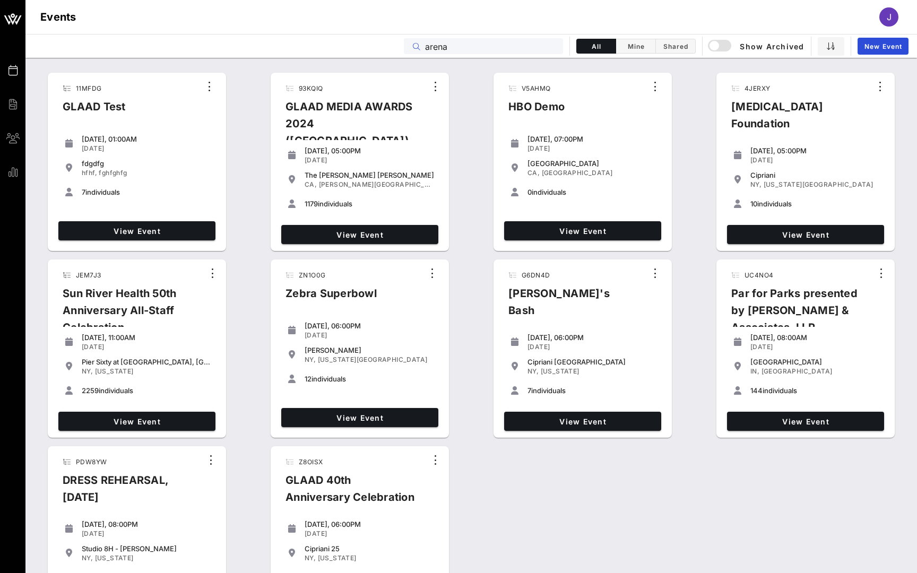
type input "arena"
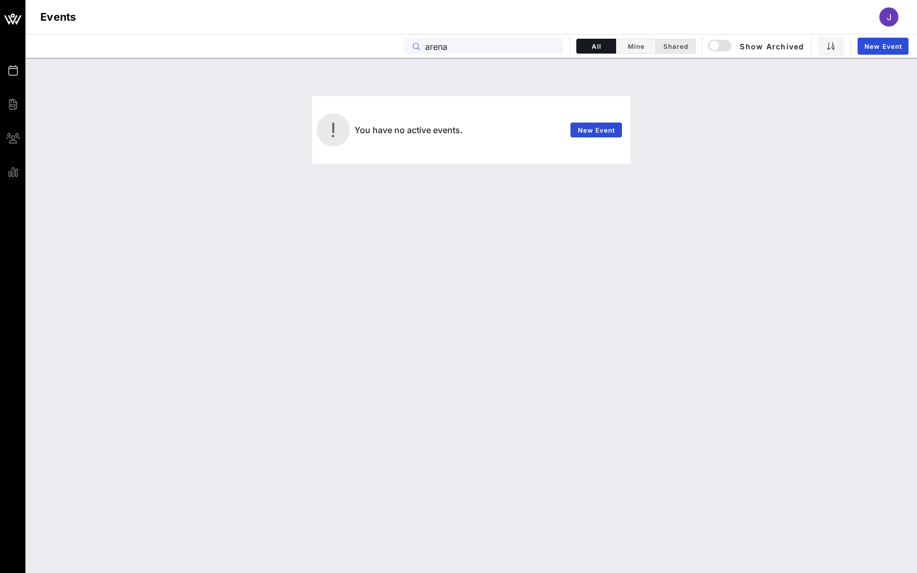
click at [721, 48] on div "button" at bounding box center [714, 45] width 15 height 15
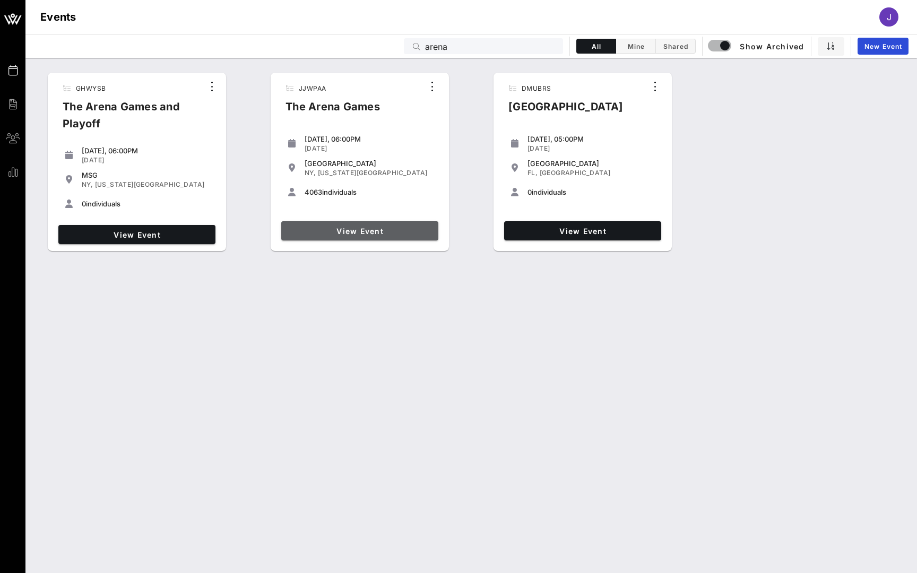
click at [330, 225] on link "View Event" at bounding box center [359, 230] width 157 height 19
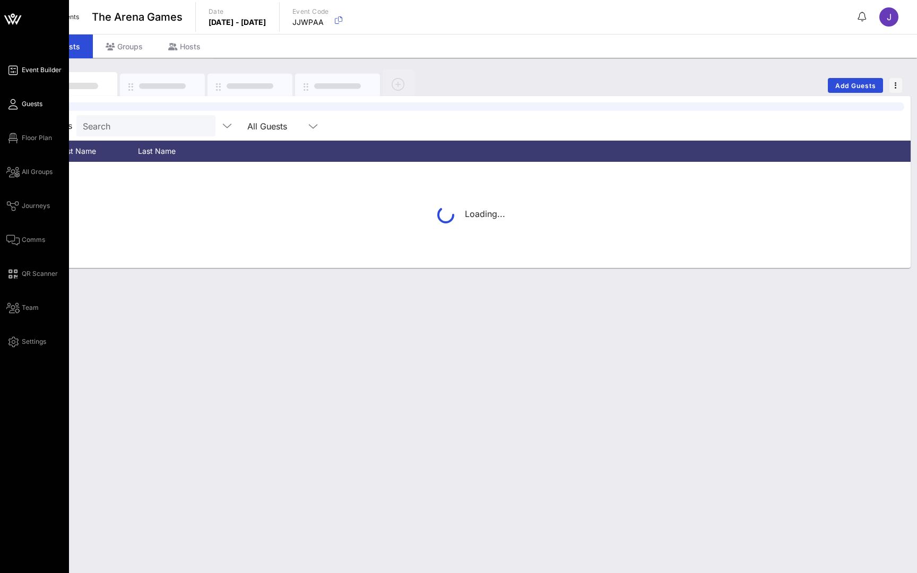
click at [14, 70] on icon at bounding box center [12, 71] width 13 height 2
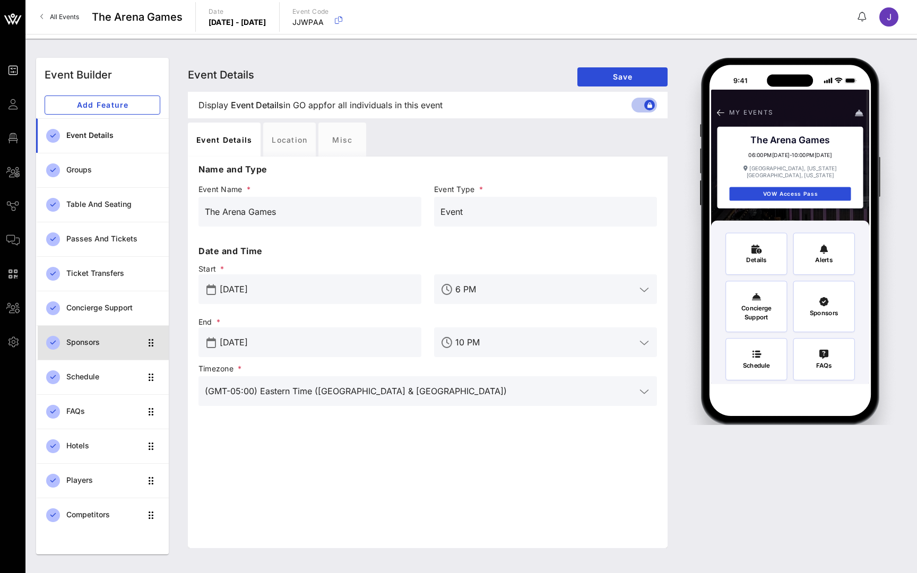
click at [86, 350] on div "Sponsors" at bounding box center [103, 343] width 75 height 22
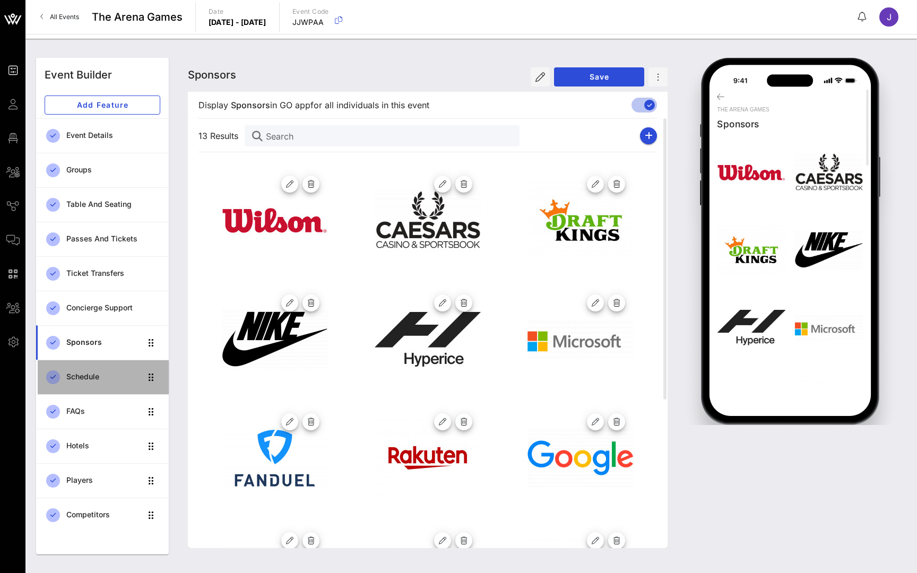
click at [86, 383] on div "Schedule" at bounding box center [103, 377] width 75 height 22
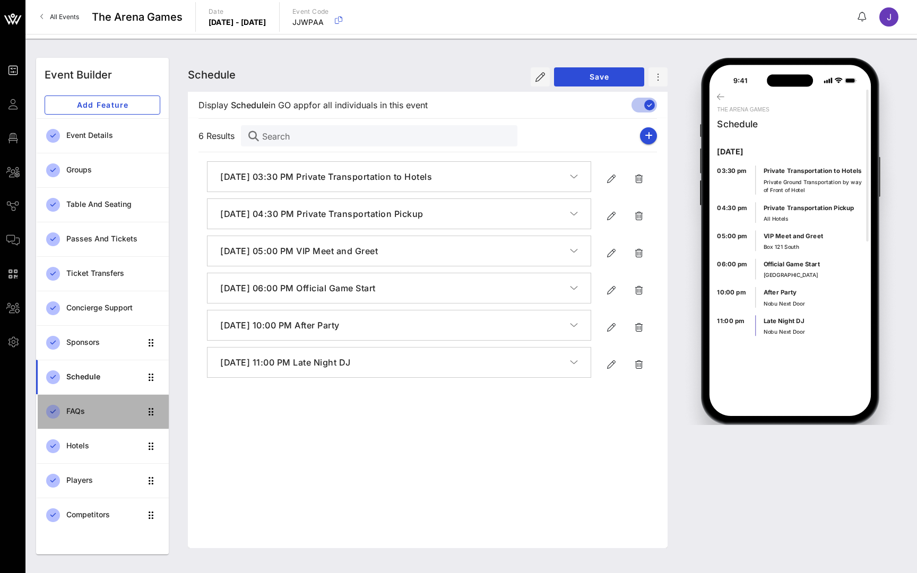
click at [89, 404] on div "FAQs" at bounding box center [103, 412] width 75 height 22
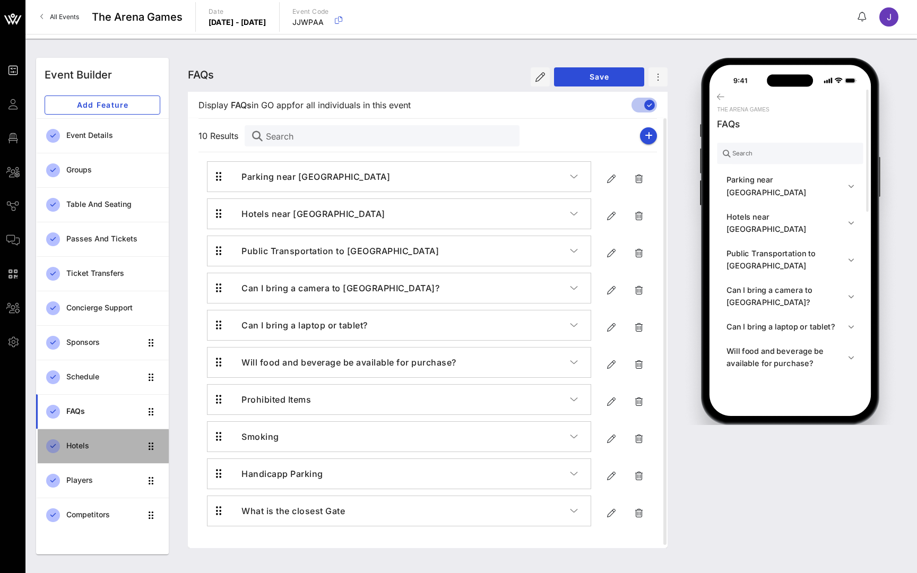
click at [86, 443] on div "Hotels" at bounding box center [103, 445] width 75 height 9
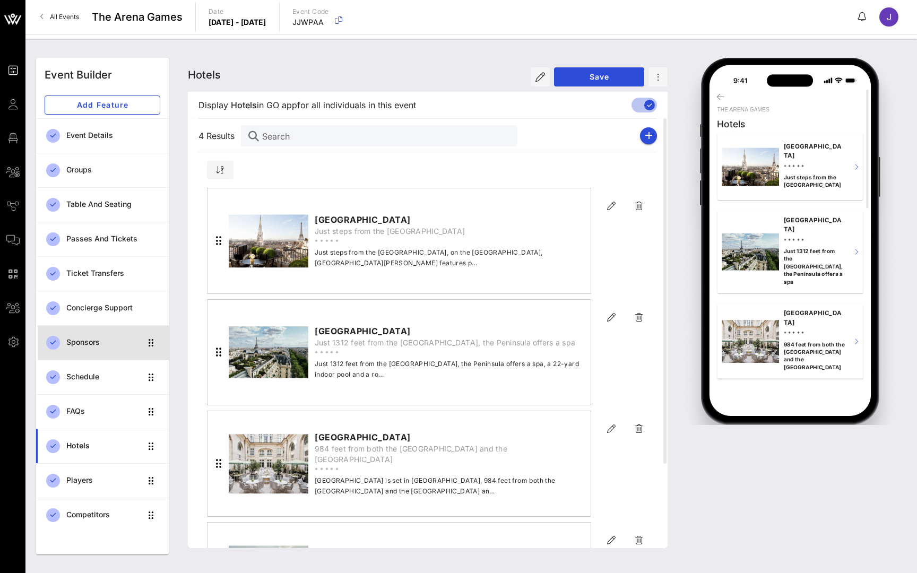
click at [88, 345] on div "Sponsors" at bounding box center [103, 342] width 75 height 9
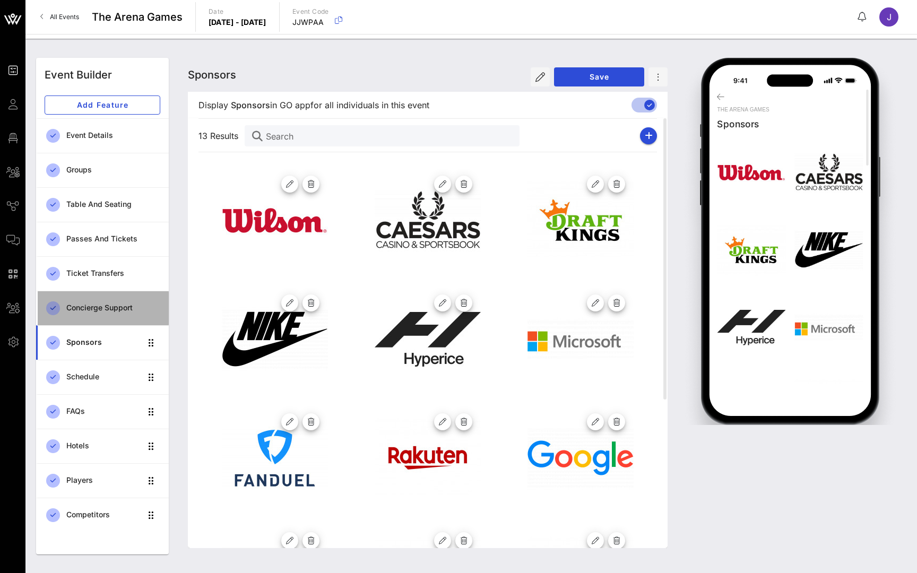
click at [108, 296] on link "Concierge Support" at bounding box center [102, 308] width 133 height 34
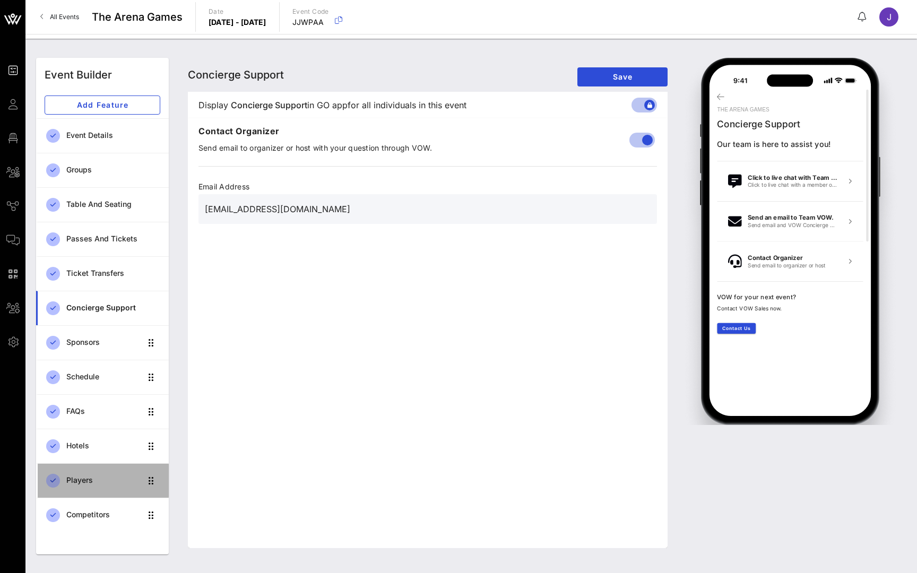
drag, startPoint x: 789, startPoint y: 249, endPoint x: 103, endPoint y: 482, distance: 724.1
click at [103, 482] on div "Players" at bounding box center [103, 480] width 75 height 9
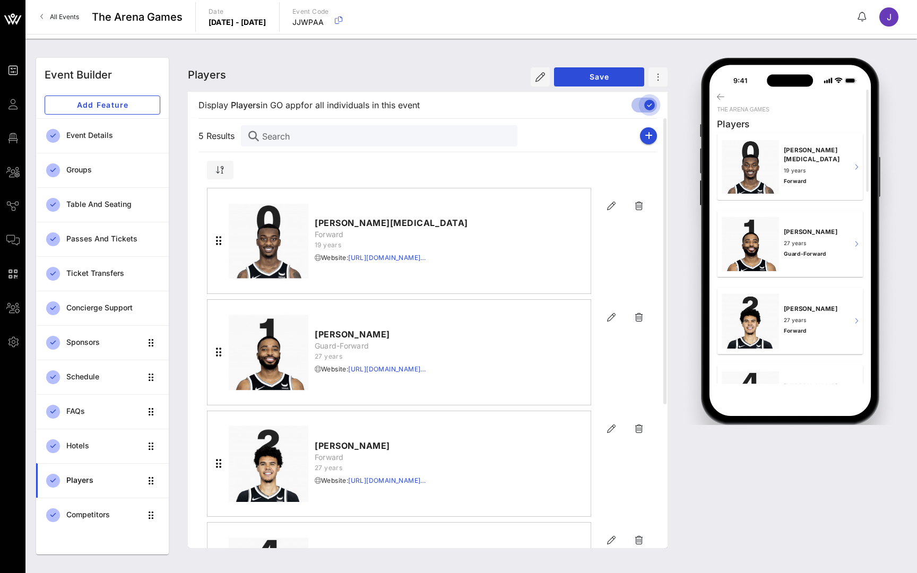
click at [651, 106] on div at bounding box center [649, 105] width 18 height 18
click at [90, 346] on div "Sponsors" at bounding box center [103, 342] width 75 height 9
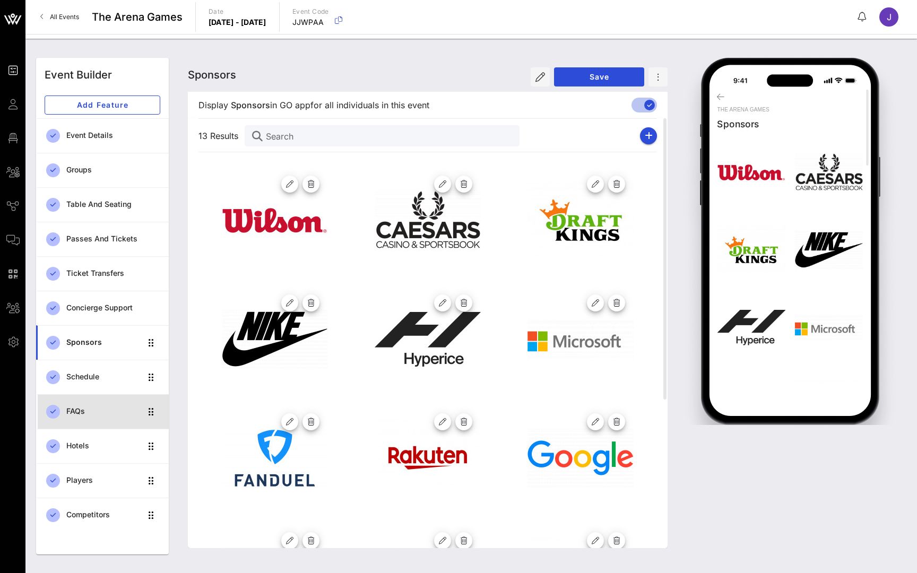
click at [98, 406] on div "FAQs" at bounding box center [103, 412] width 75 height 22
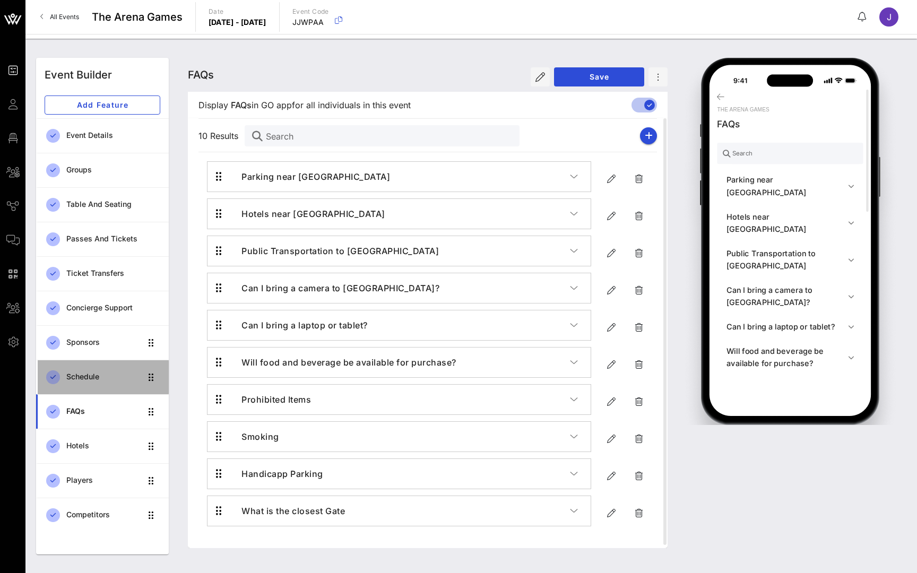
click at [105, 382] on div "Schedule" at bounding box center [103, 377] width 75 height 22
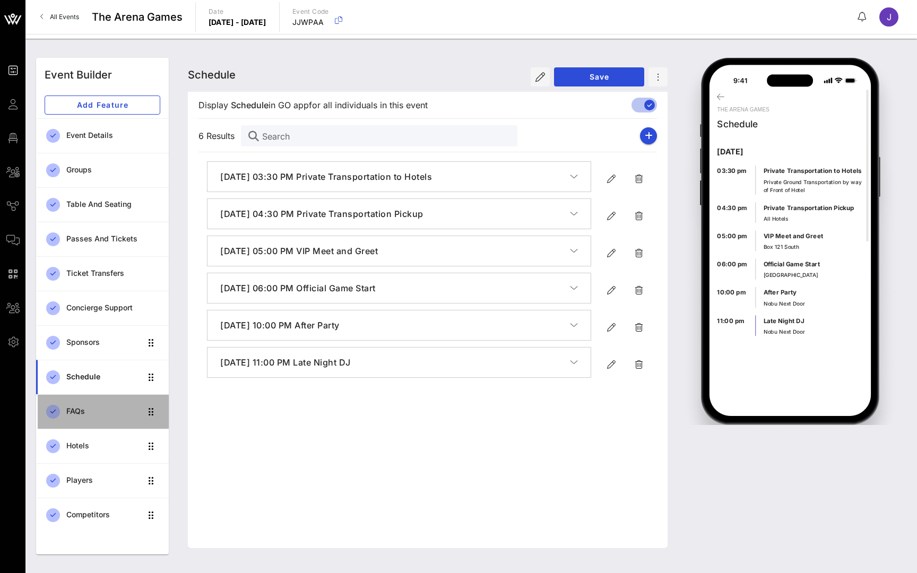
click at [96, 421] on div "FAQs" at bounding box center [103, 412] width 75 height 22
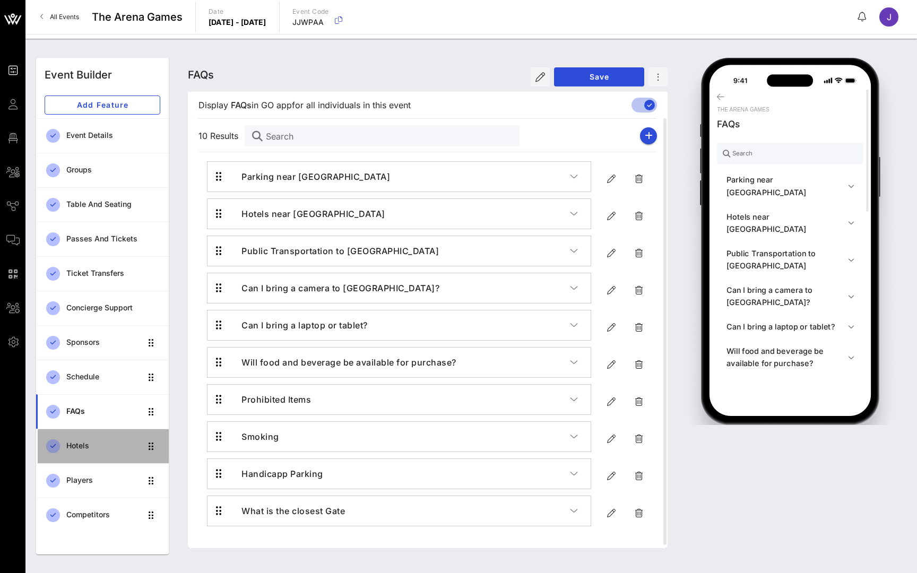
click at [96, 452] on div "Hotels" at bounding box center [103, 446] width 75 height 22
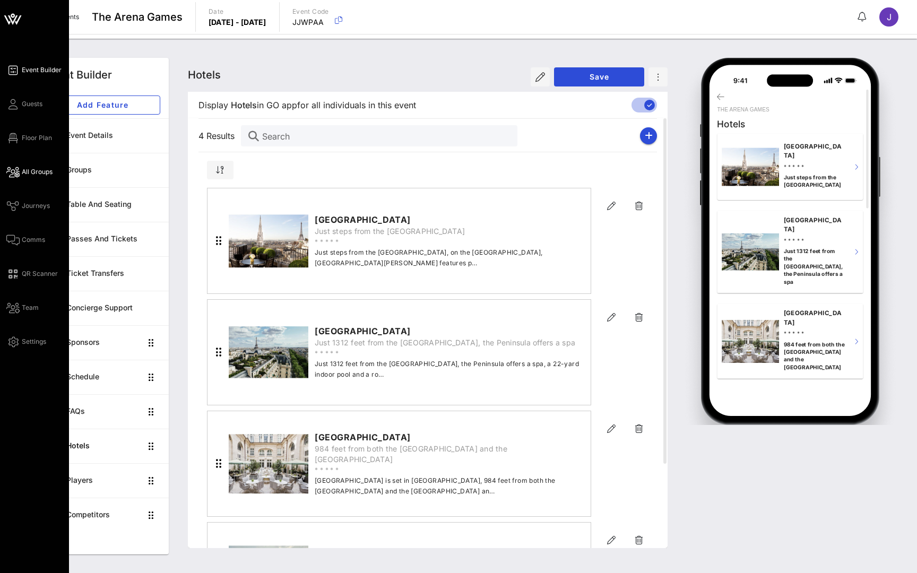
click at [41, 170] on span "All Groups" at bounding box center [37, 172] width 31 height 10
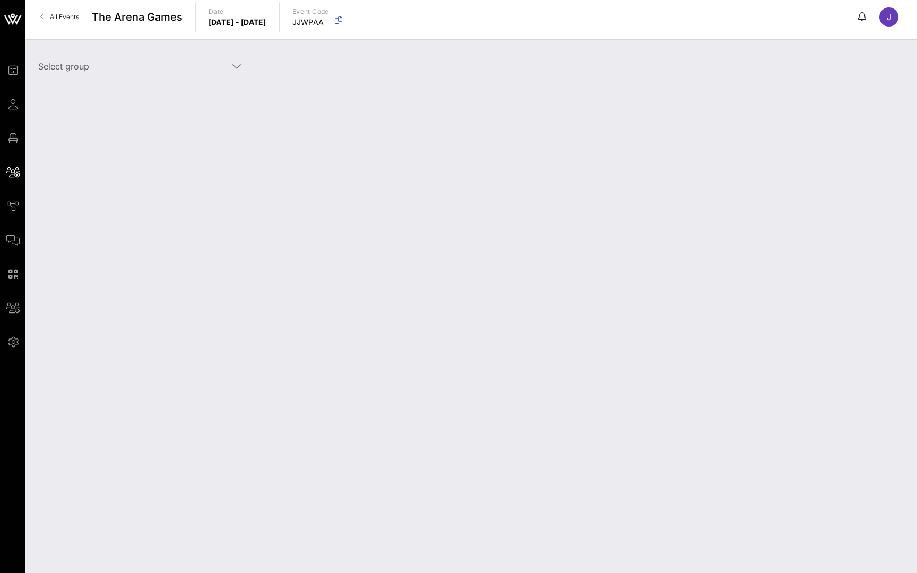
click at [177, 64] on input "Select group" at bounding box center [133, 66] width 190 height 17
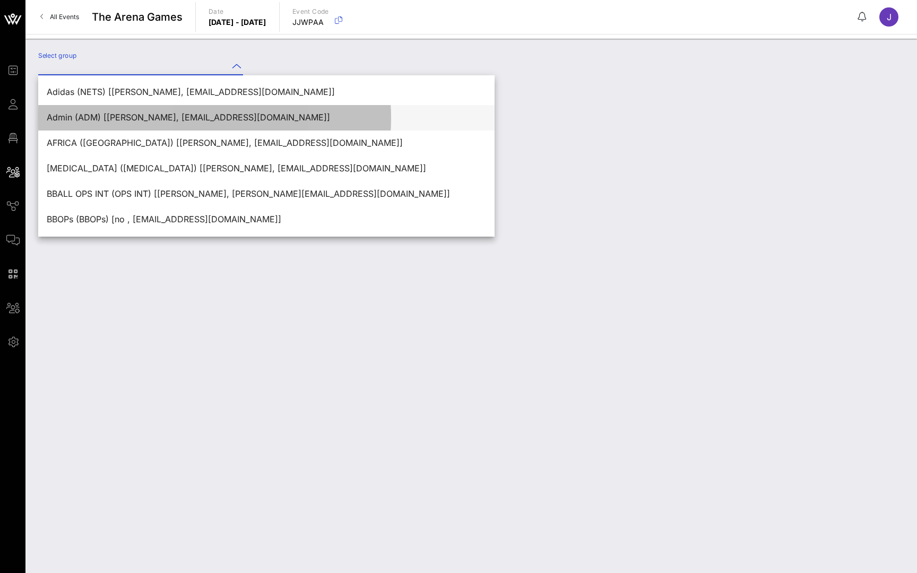
click at [168, 122] on div "Admin (ADM) [Sophia Kim, skim@nba.com]" at bounding box center [266, 117] width 439 height 10
type input "Admin (ADM) [Sophia Kim, skim@nba.com]"
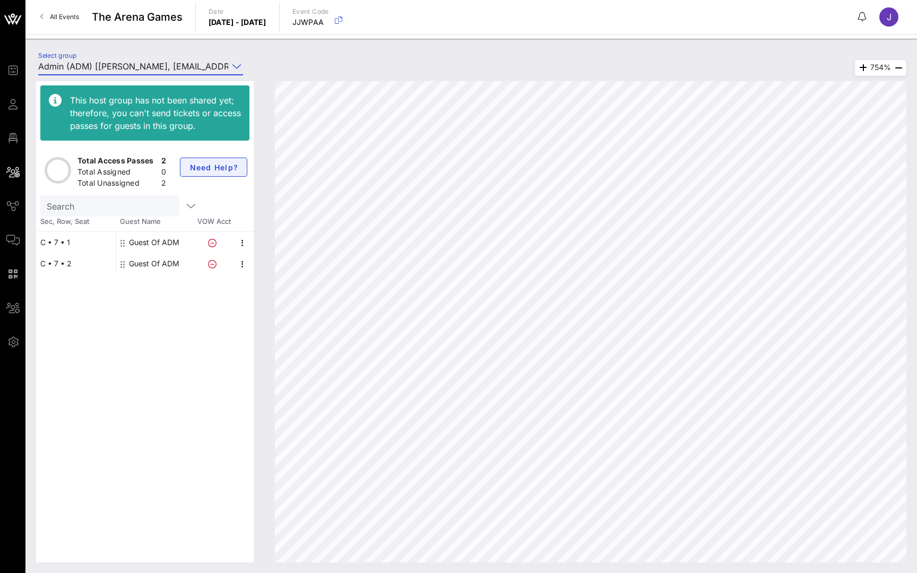
click at [206, 162] on button "Need Help?" at bounding box center [213, 167] width 67 height 19
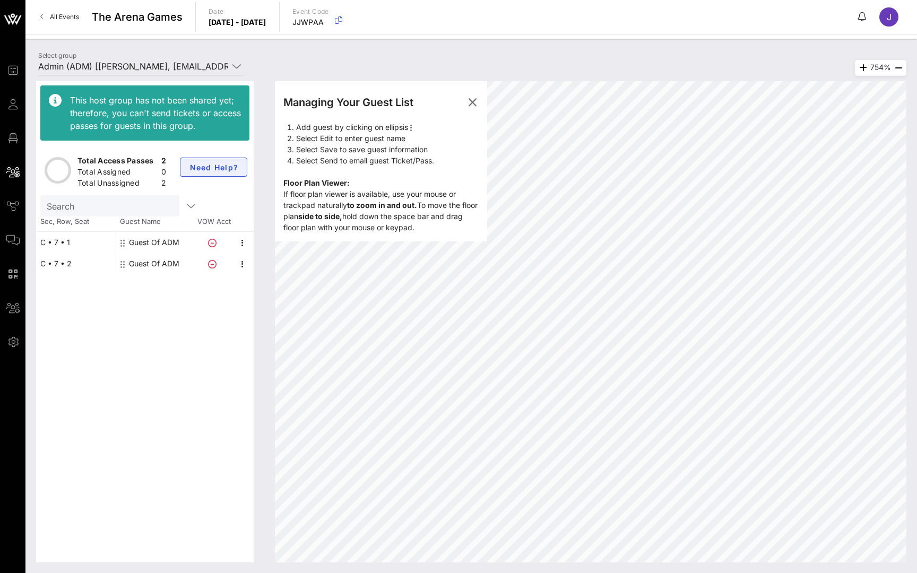
click at [226, 168] on span "Need Help?" at bounding box center [213, 167] width 49 height 9
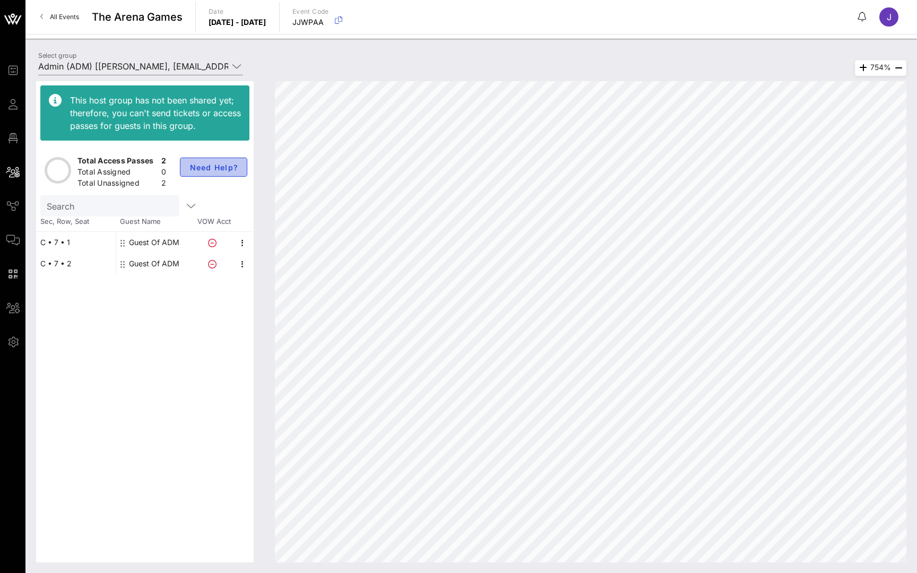
click at [226, 168] on span "Need Help?" at bounding box center [213, 167] width 49 height 9
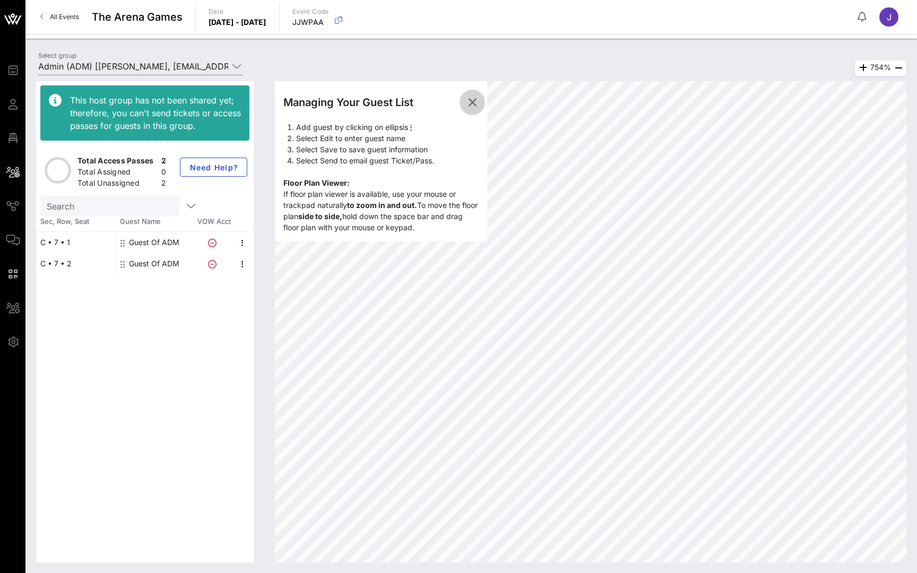
click at [475, 100] on icon "button" at bounding box center [472, 102] width 13 height 13
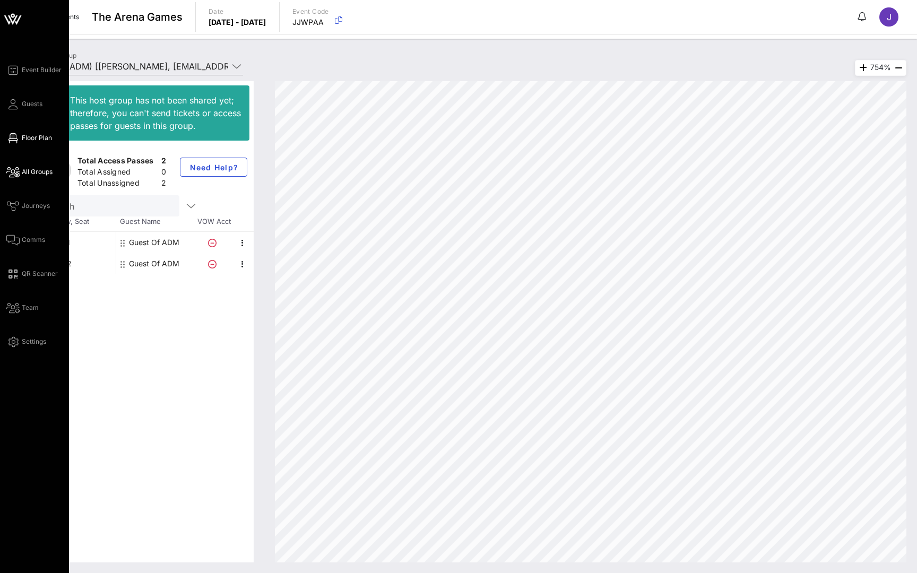
click at [18, 137] on icon at bounding box center [12, 138] width 13 height 2
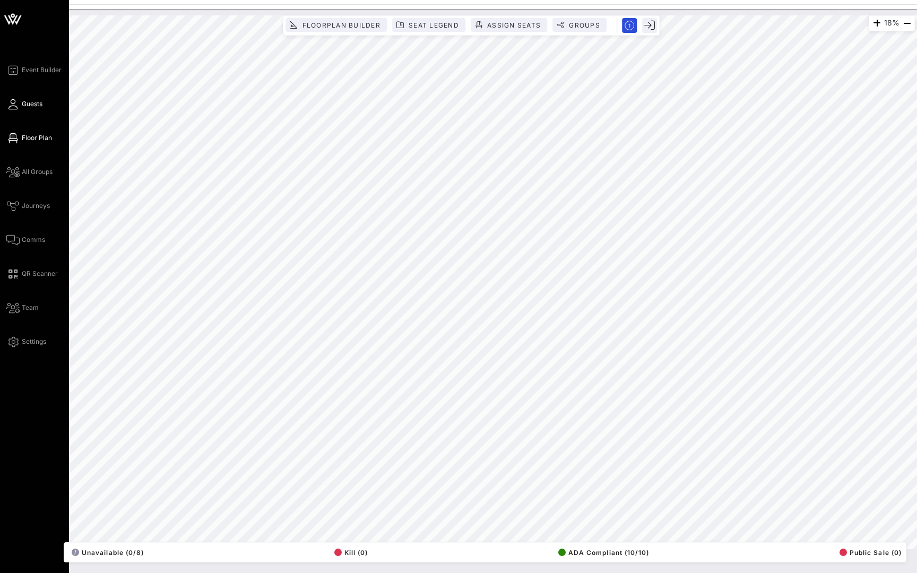
click at [32, 103] on span "Guests" at bounding box center [32, 104] width 21 height 10
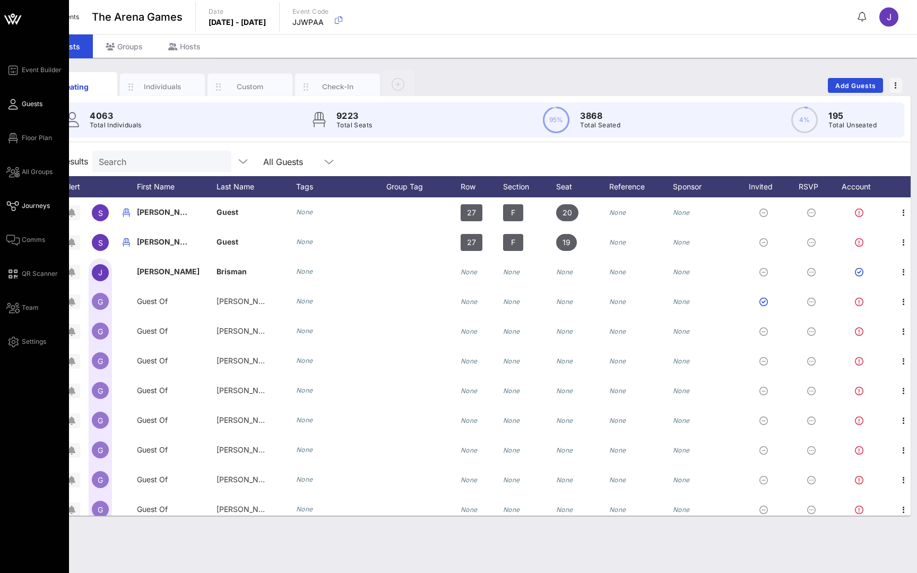
click at [18, 206] on icon at bounding box center [12, 206] width 13 height 2
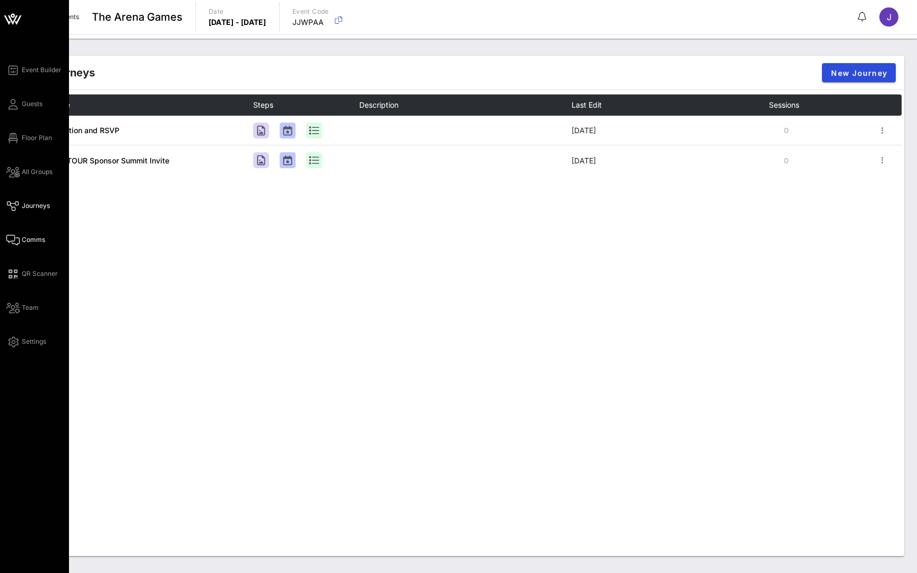
click at [16, 239] on icon at bounding box center [12, 240] width 13 height 2
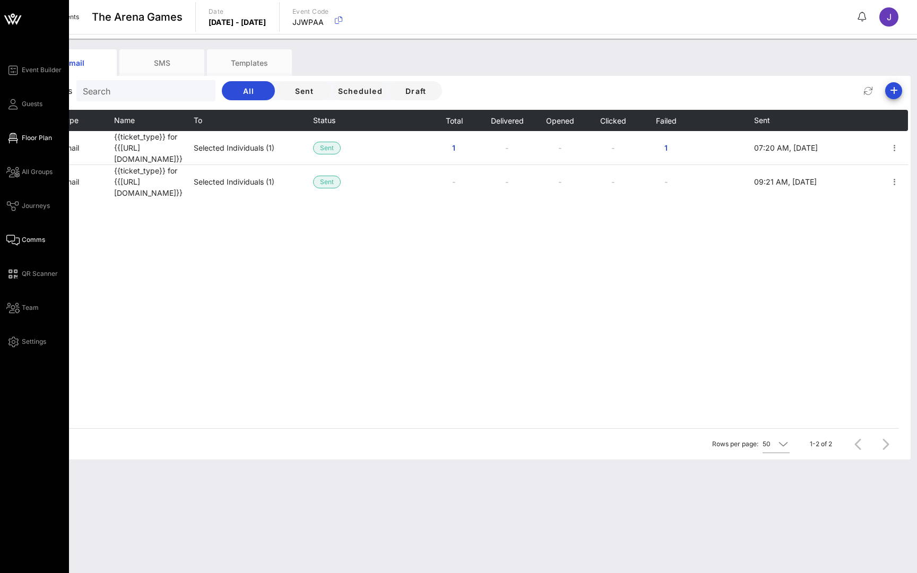
click at [26, 137] on span "Floor Plan" at bounding box center [37, 138] width 30 height 10
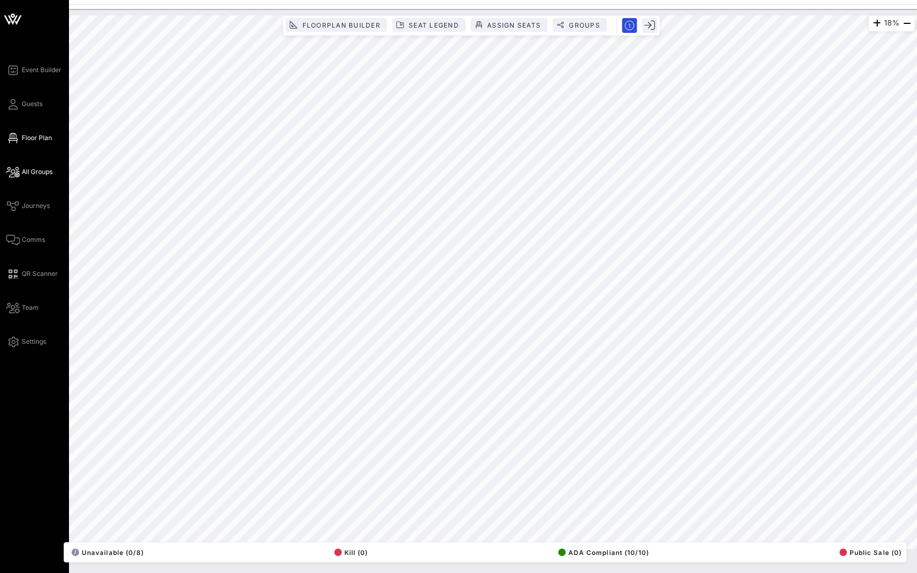
click at [18, 171] on icon at bounding box center [12, 172] width 13 height 2
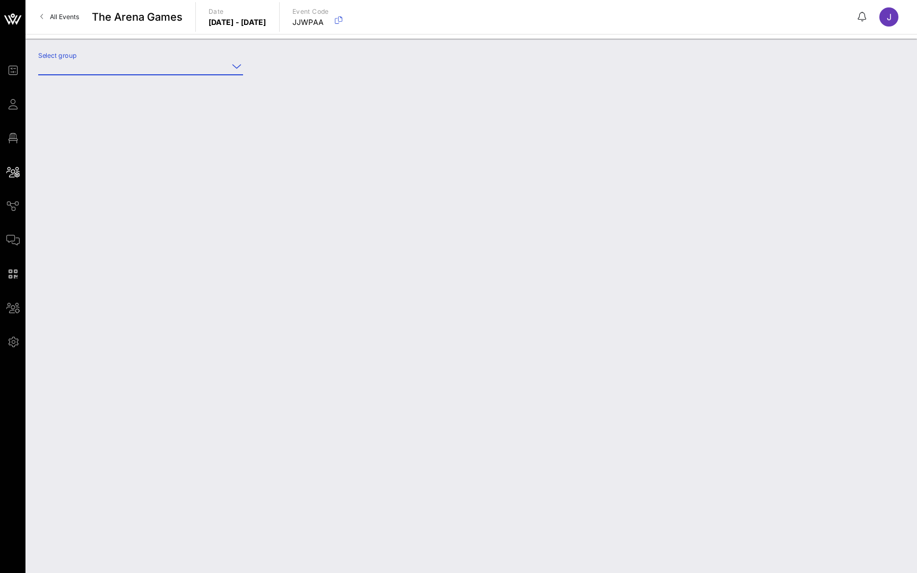
click at [186, 72] on input "Select group" at bounding box center [133, 66] width 190 height 17
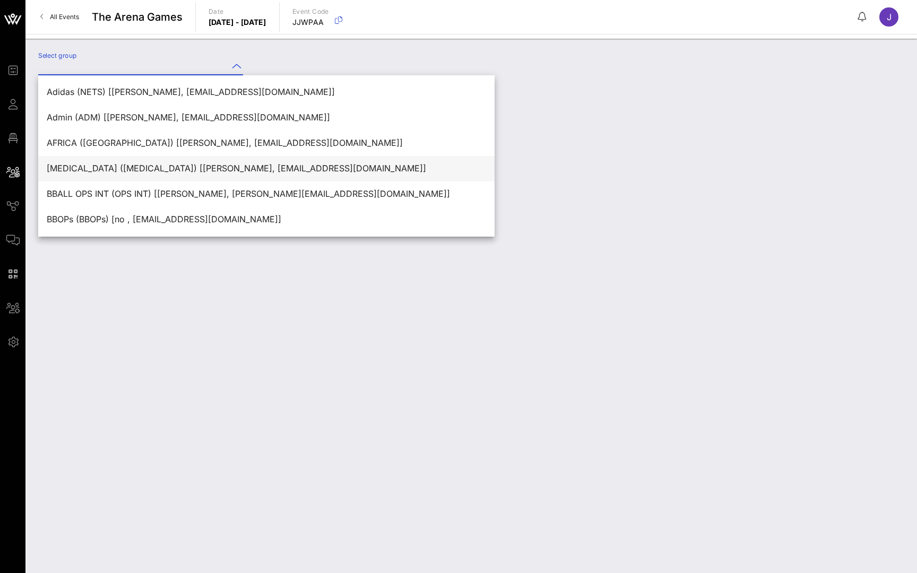
click at [165, 162] on div "BAL (BAL) [Taryn Jordan, tjordan@nba.com]" at bounding box center [266, 168] width 439 height 23
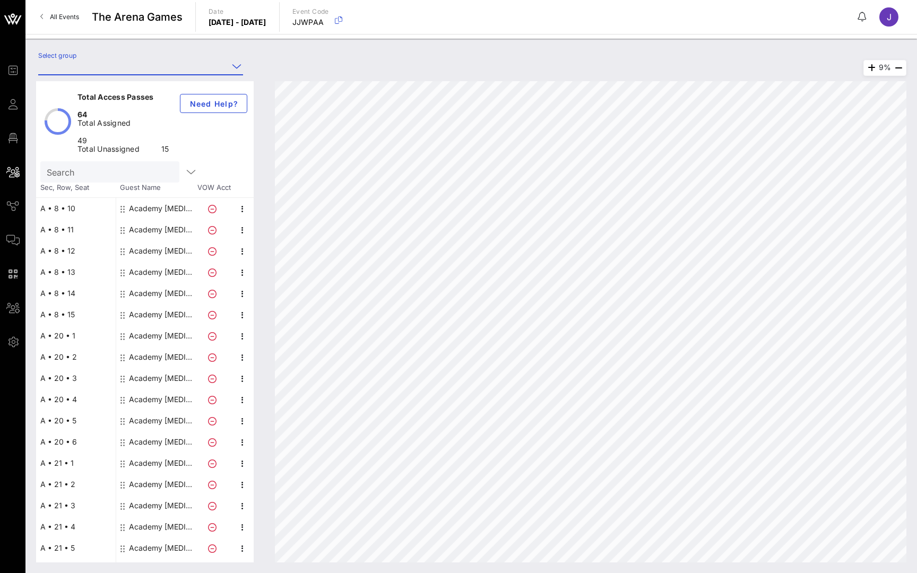
type input "BAL (BAL) [Taryn Jordan, tjordan@nba.com]"
click at [163, 206] on div "Academy BAL" at bounding box center [162, 208] width 67 height 21
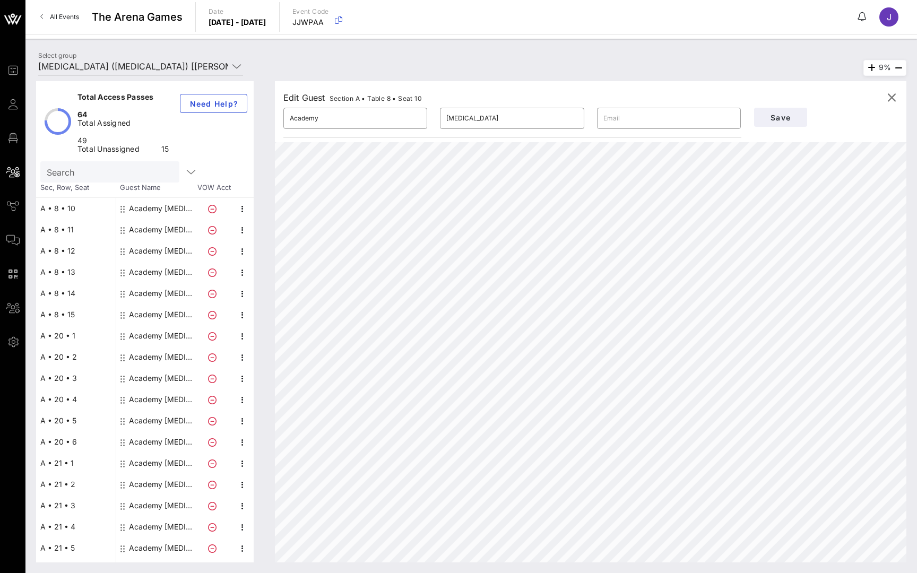
click at [162, 229] on div "Academy BAL" at bounding box center [162, 229] width 67 height 21
click at [162, 253] on div "Academy BAL" at bounding box center [162, 250] width 67 height 21
click at [162, 265] on div "Academy BAL" at bounding box center [162, 272] width 67 height 21
click at [786, 114] on span "Save" at bounding box center [781, 117] width 36 height 9
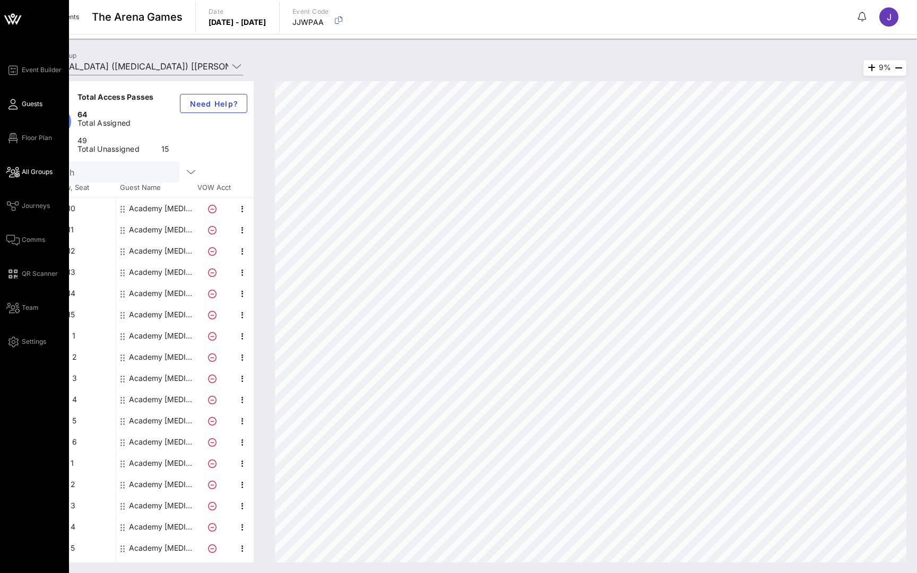
click at [34, 104] on span "Guests" at bounding box center [32, 104] width 21 height 10
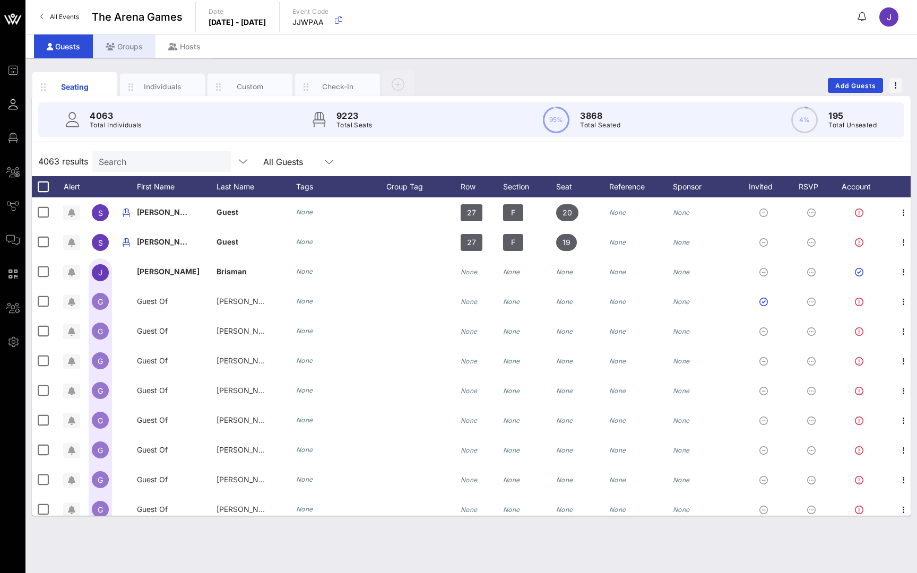
click at [131, 51] on div "Groups" at bounding box center [124, 46] width 63 height 24
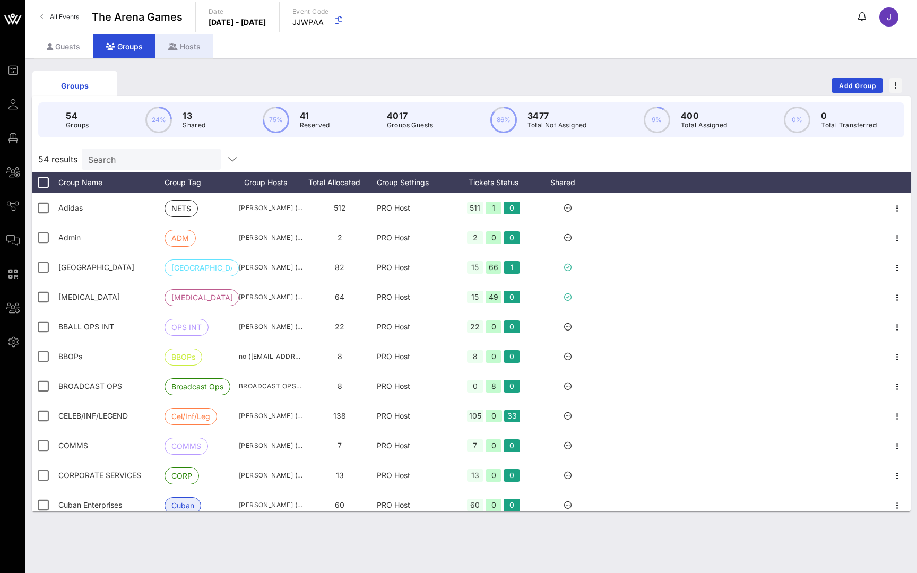
click at [188, 48] on div "Hosts" at bounding box center [184, 46] width 58 height 24
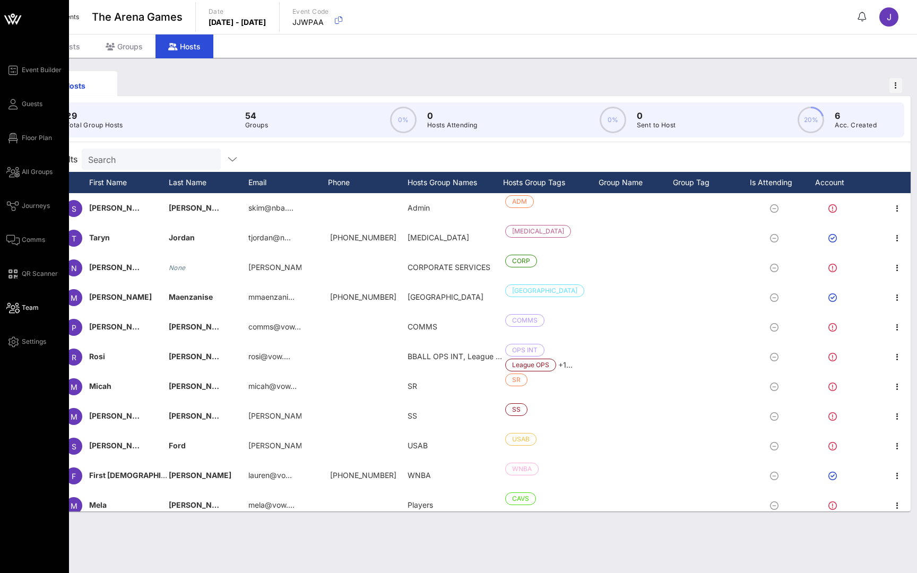
click at [25, 311] on span "Team" at bounding box center [30, 308] width 17 height 10
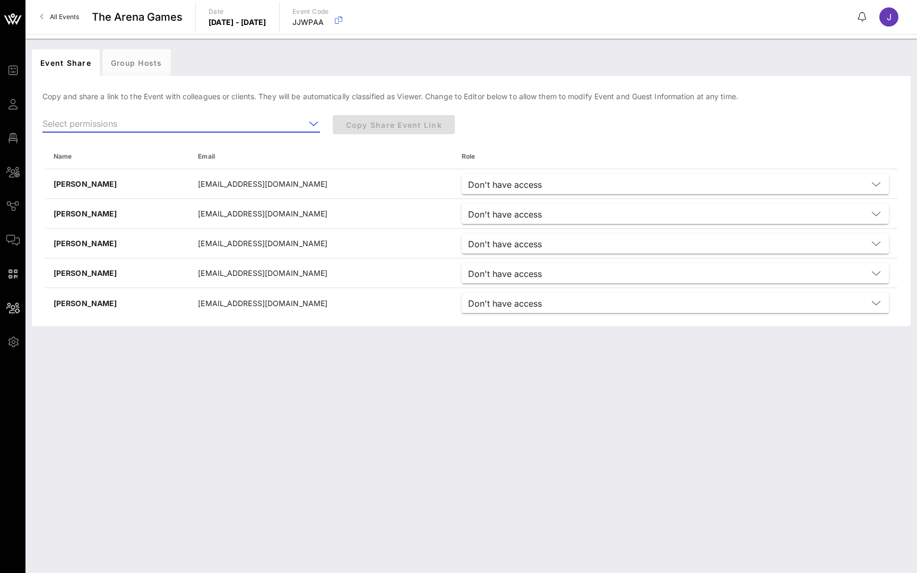
click at [174, 124] on input "text" at bounding box center [173, 123] width 263 height 17
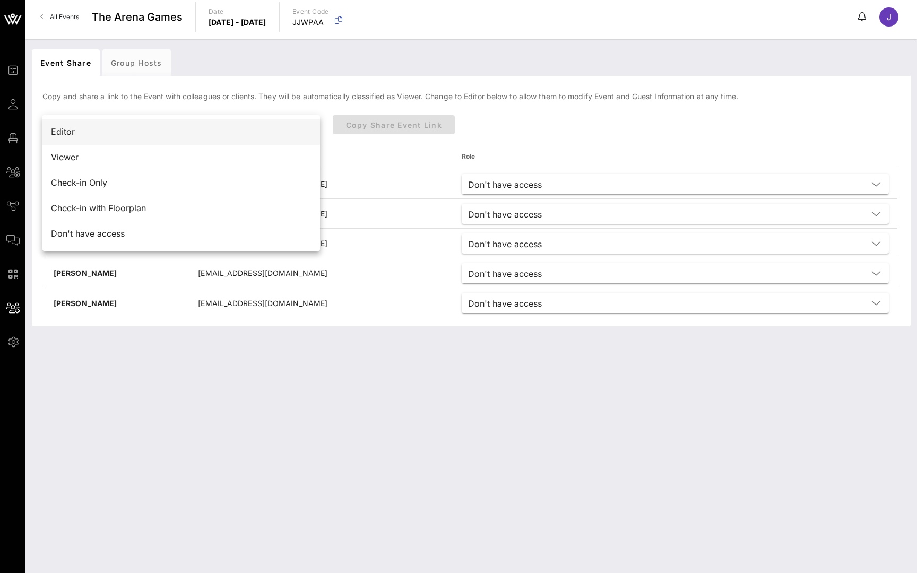
click at [83, 135] on div "Editor" at bounding box center [181, 132] width 261 height 10
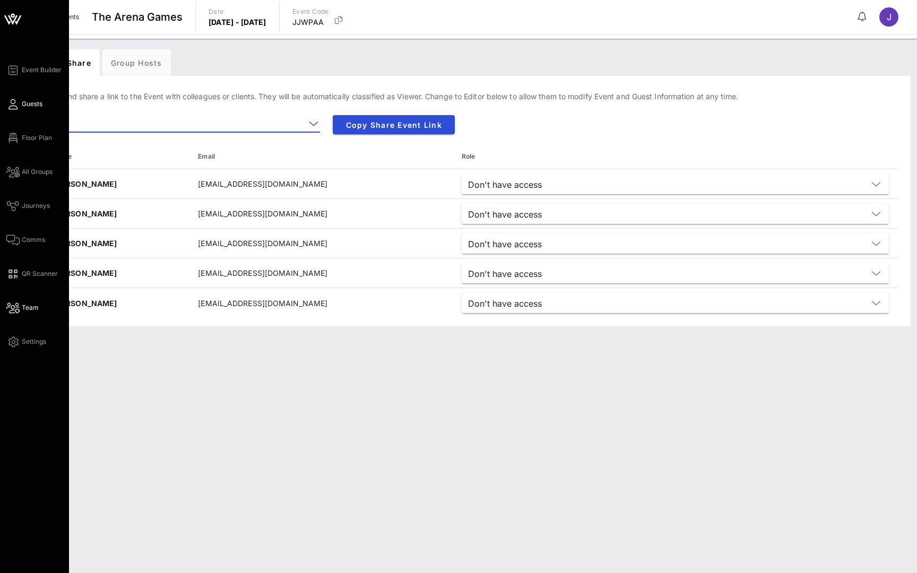
click at [16, 105] on icon at bounding box center [12, 104] width 13 height 2
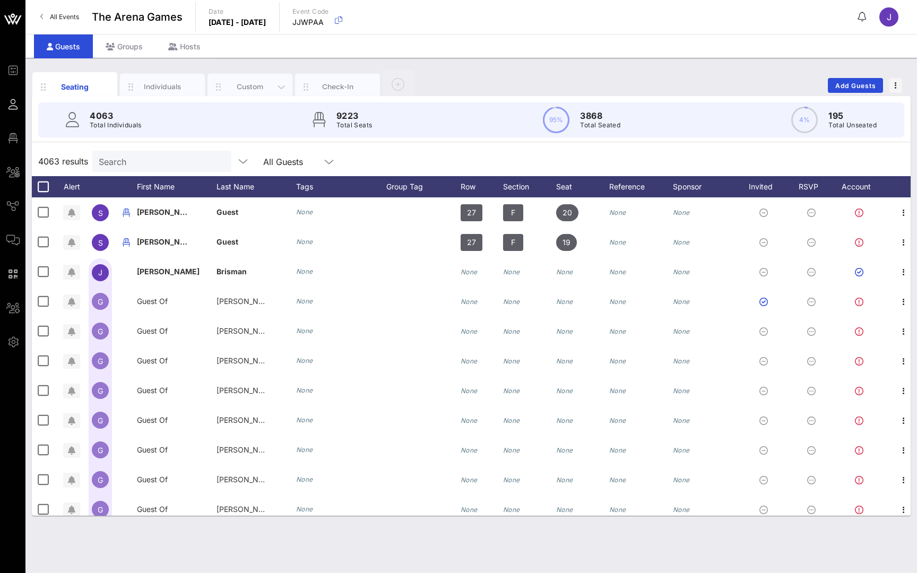
click at [252, 93] on div "Custom" at bounding box center [249, 87] width 85 height 27
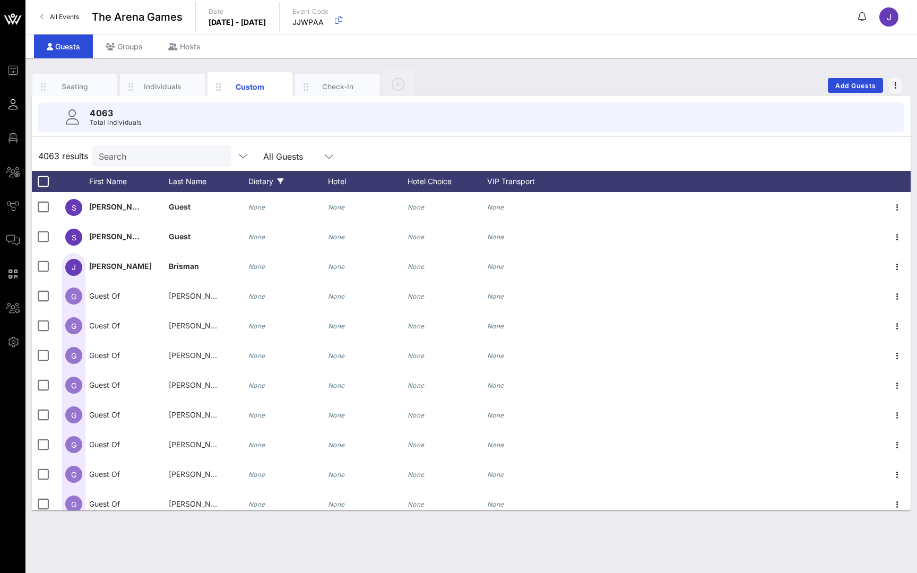
click at [266, 182] on div "Dietary" at bounding box center [288, 181] width 80 height 21
click at [264, 308] on div at bounding box center [261, 313] width 18 height 18
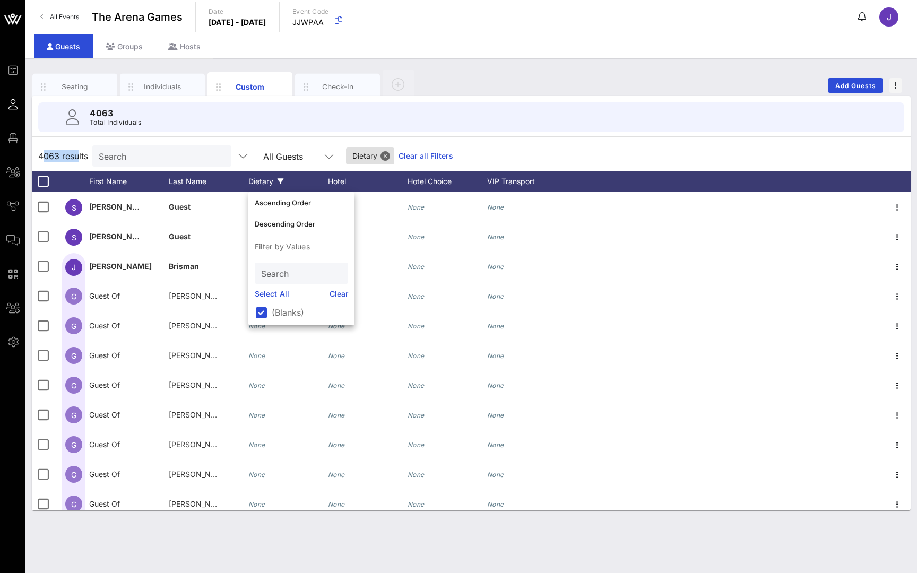
drag, startPoint x: 41, startPoint y: 153, endPoint x: 78, endPoint y: 157, distance: 36.9
click at [78, 157] on span "4063 results" at bounding box center [63, 156] width 50 height 13
click at [670, 62] on div "Seating Individuals Custom Check-In Add Guests 4063 Total Individuals 4063 resu…" at bounding box center [470, 315] width 891 height 515
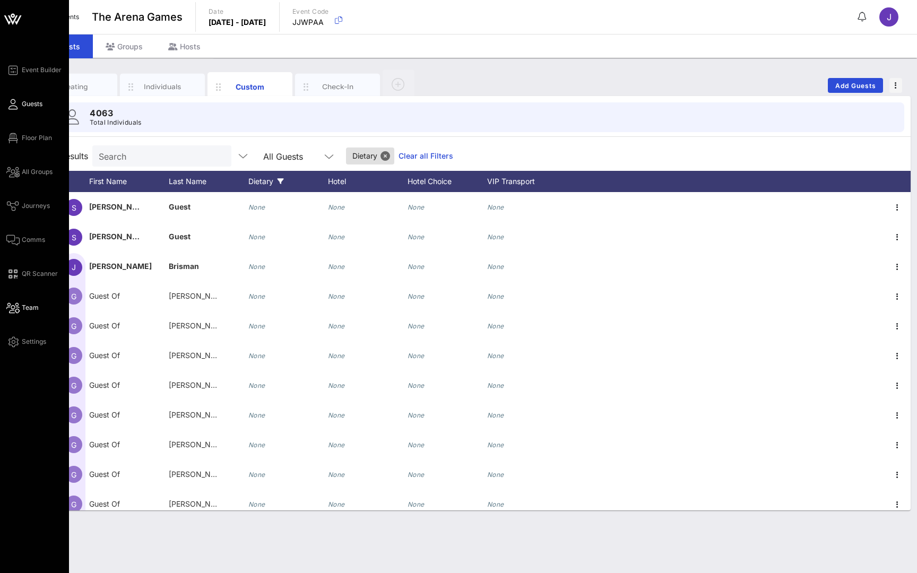
click at [23, 302] on link "Team" at bounding box center [22, 307] width 32 height 13
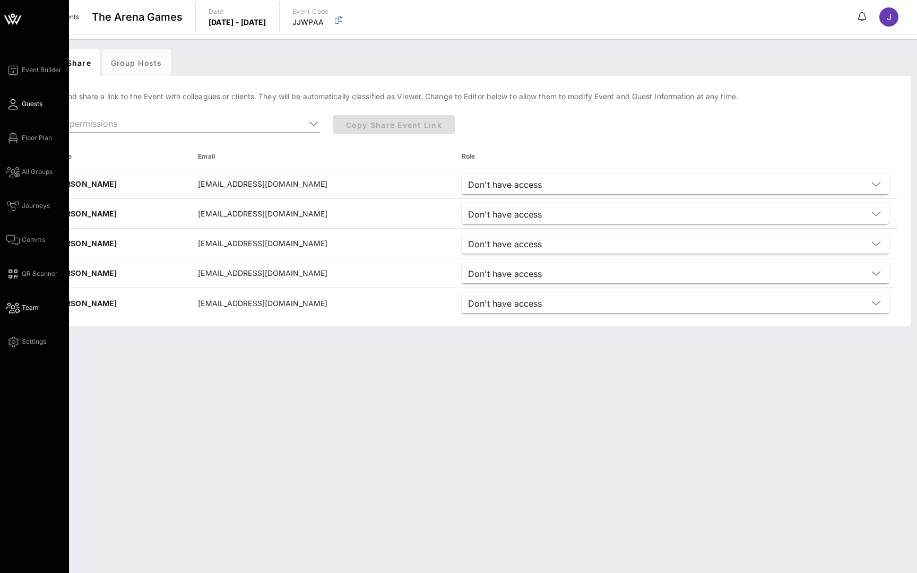
click at [16, 103] on icon at bounding box center [12, 104] width 13 height 2
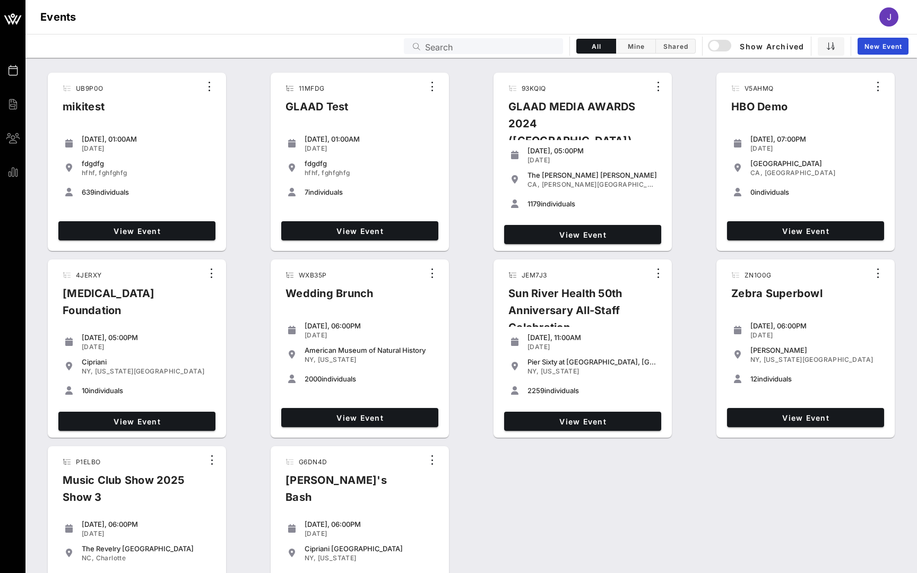
click at [534, 48] on input "Search" at bounding box center [491, 46] width 132 height 14
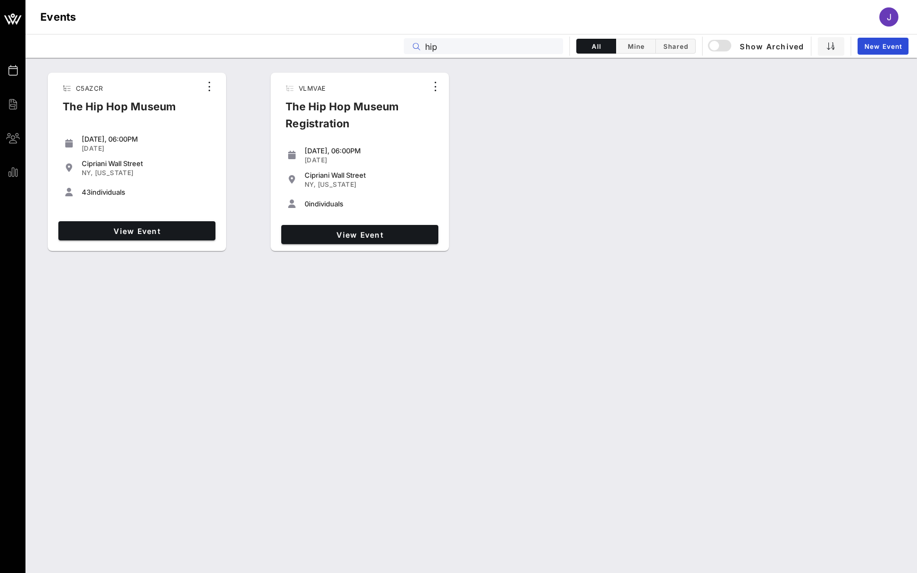
type input "hip"
drag, startPoint x: 128, startPoint y: 197, endPoint x: 158, endPoint y: 241, distance: 53.3
click at [158, 241] on div "View Event" at bounding box center [137, 231] width 166 height 28
click at [158, 232] on span "View Event" at bounding box center [137, 231] width 149 height 9
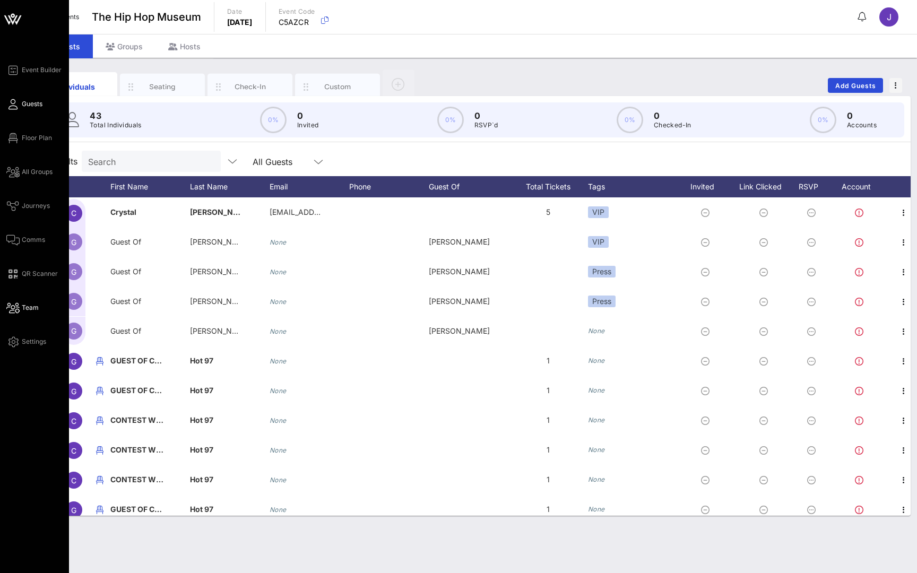
click at [27, 305] on span "Team" at bounding box center [30, 308] width 17 height 10
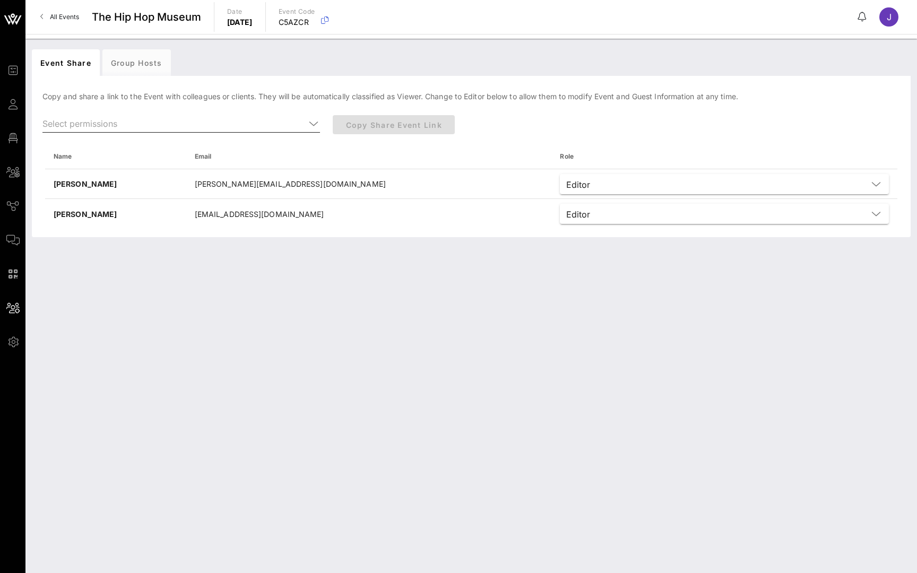
click at [182, 128] on input "text" at bounding box center [173, 123] width 263 height 17
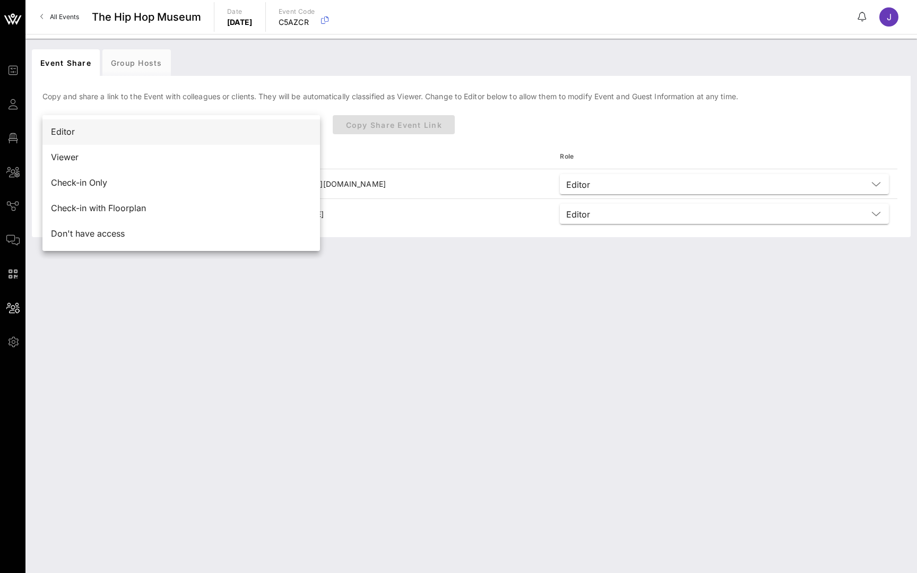
click at [169, 139] on div "Editor" at bounding box center [181, 131] width 261 height 23
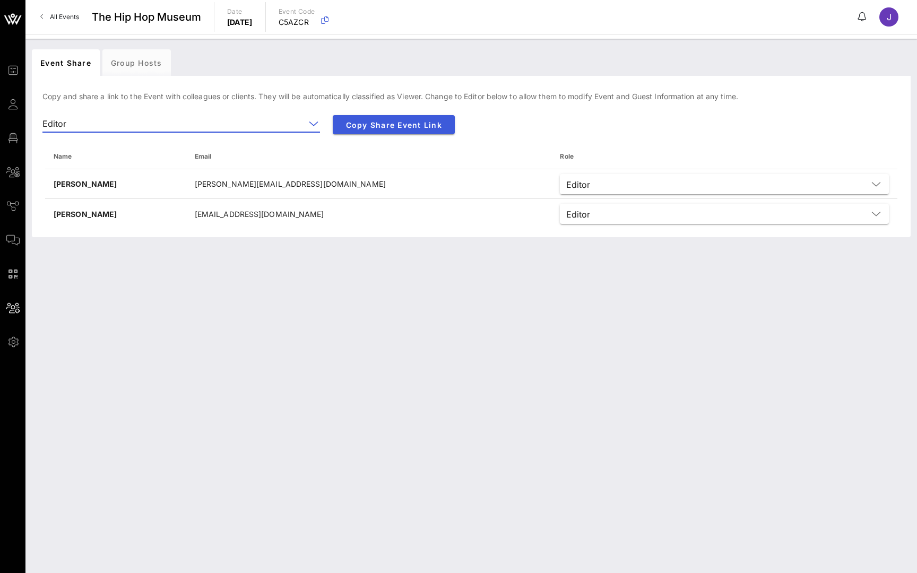
click at [411, 122] on span "Copy Share Event Link" at bounding box center [393, 124] width 105 height 9
drag, startPoint x: 530, startPoint y: 144, endPoint x: 239, endPoint y: 270, distance: 316.8
click at [239, 270] on div "Event Share Group Hosts Copy and share a link to the Event with colleagues or c…" at bounding box center [470, 306] width 891 height 534
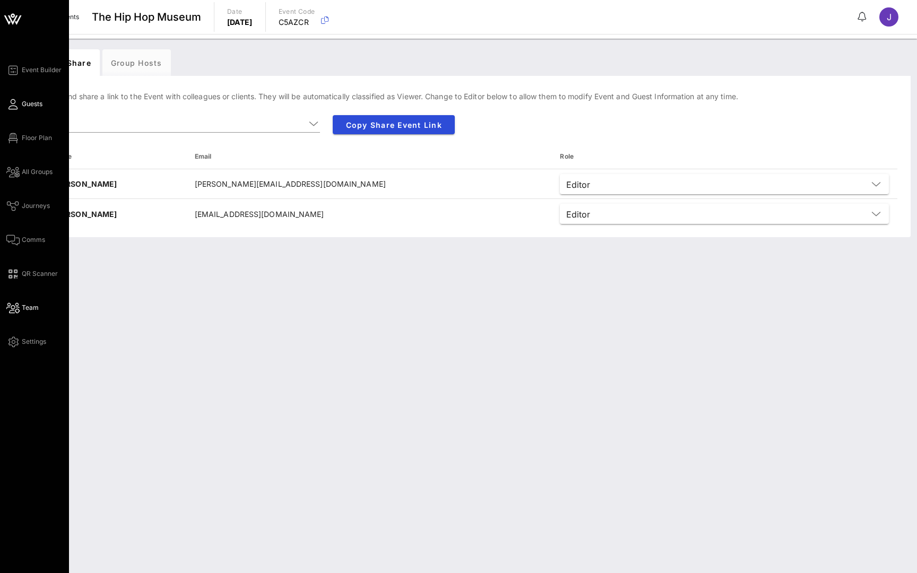
click at [31, 103] on span "Guests" at bounding box center [32, 104] width 21 height 10
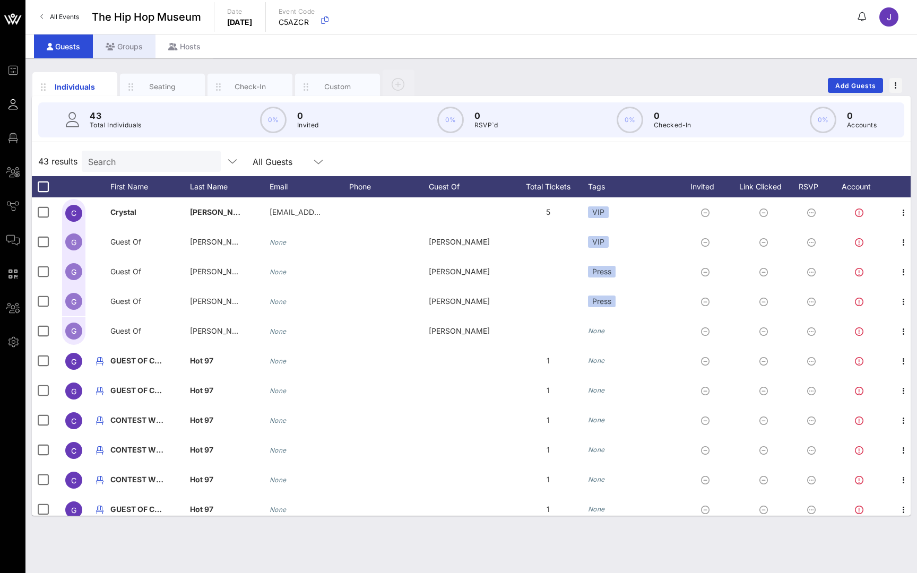
click at [128, 44] on div "Groups" at bounding box center [124, 46] width 63 height 24
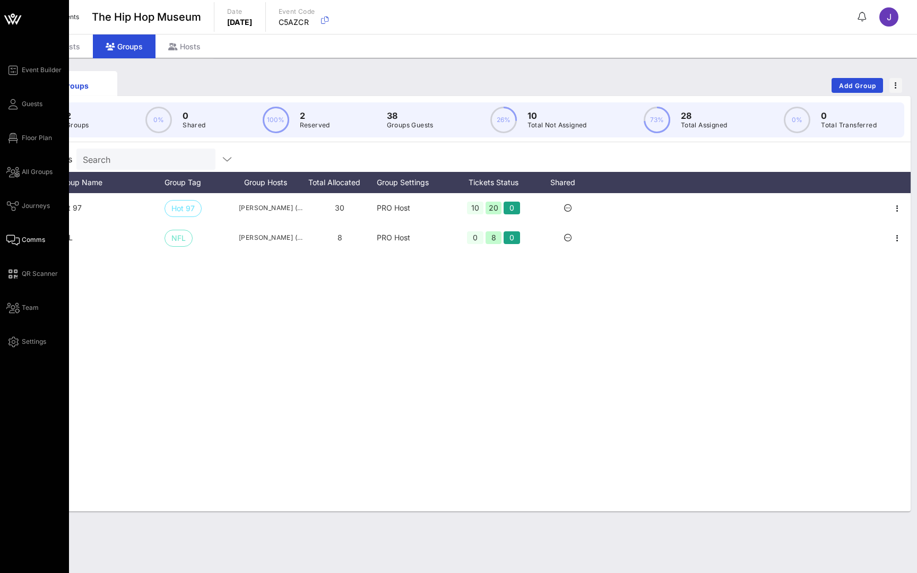
click at [26, 242] on span "Comms" at bounding box center [33, 240] width 23 height 10
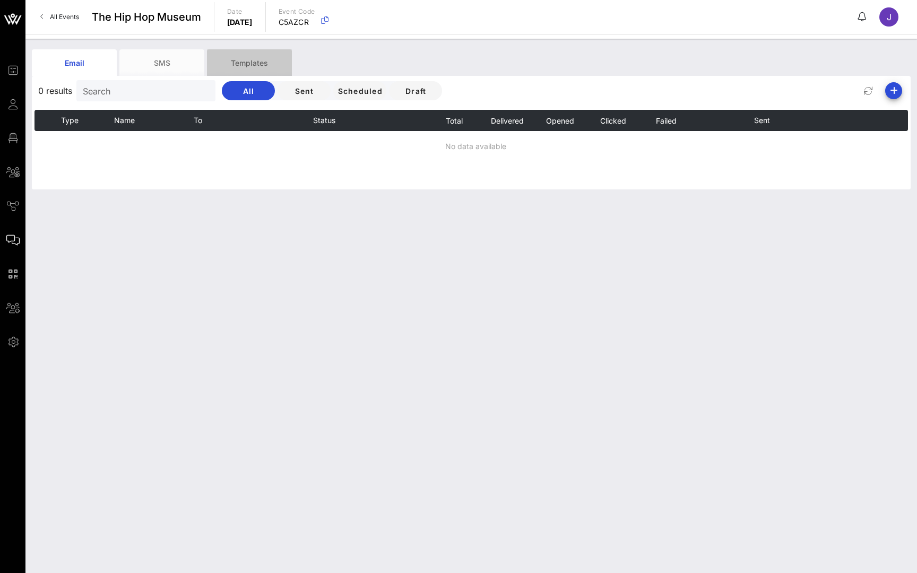
click at [278, 60] on div "Templates" at bounding box center [249, 62] width 85 height 27
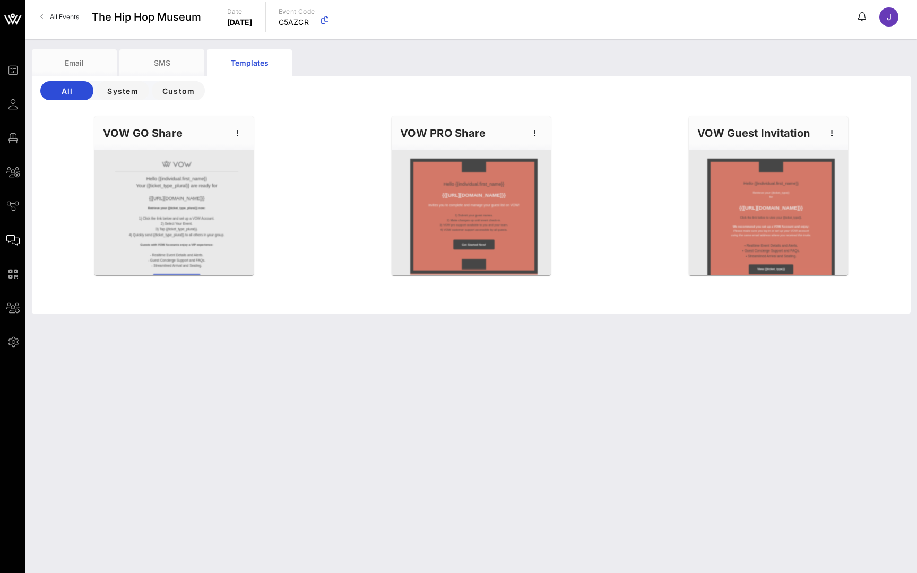
click at [488, 194] on div at bounding box center [471, 212] width 159 height 125
click at [535, 133] on icon "button" at bounding box center [534, 133] width 13 height 13
click at [545, 148] on div "Edit" at bounding box center [551, 151] width 27 height 8
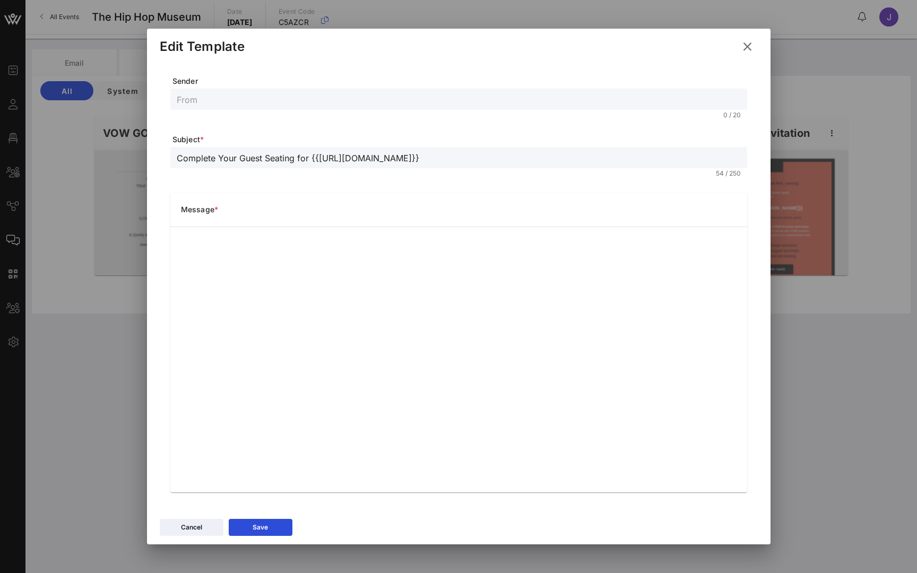
scroll to position [3, 0]
click at [750, 45] on icon at bounding box center [746, 47] width 15 height 14
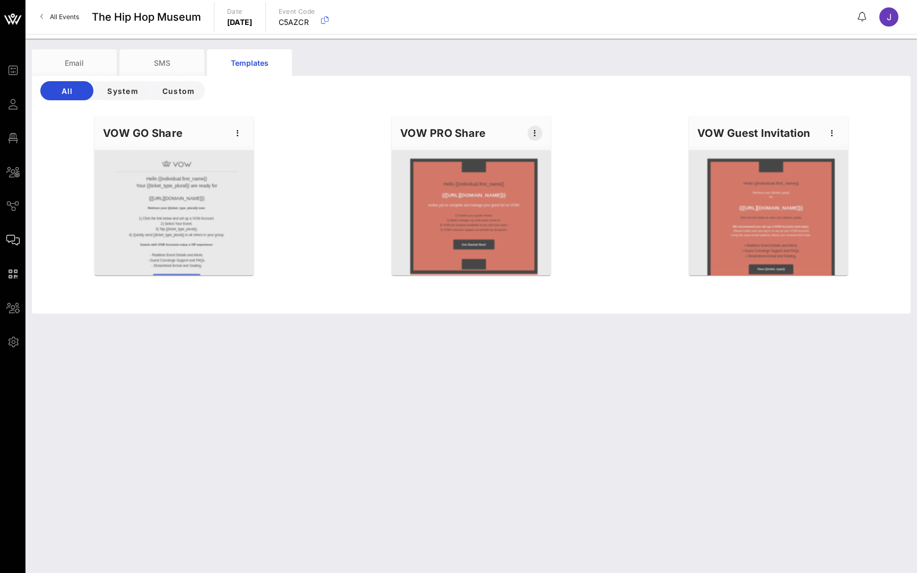
click at [534, 132] on icon "button" at bounding box center [534, 133] width 13 height 13
click at [548, 154] on div "Edit" at bounding box center [551, 151] width 27 height 8
type input "Complete Your Guest Seating for {{event_details.name}}"
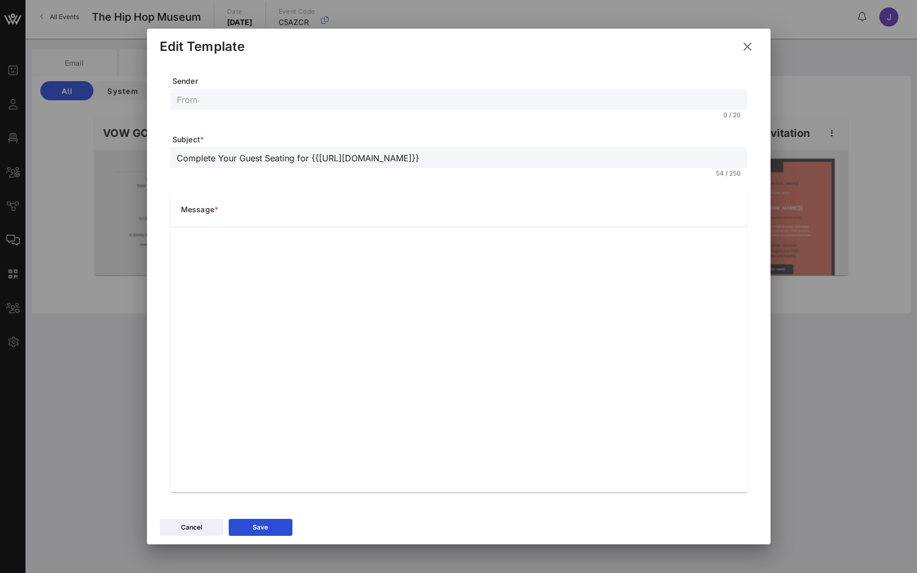
click at [473, 162] on input "Complete Your Guest Seating for {{event_details.name}}" at bounding box center [459, 158] width 564 height 14
click at [313, 159] on input "Complete Your Guest Seating for {{event_details.name}}" at bounding box center [459, 158] width 564 height 14
click at [745, 46] on icon at bounding box center [747, 46] width 18 height 16
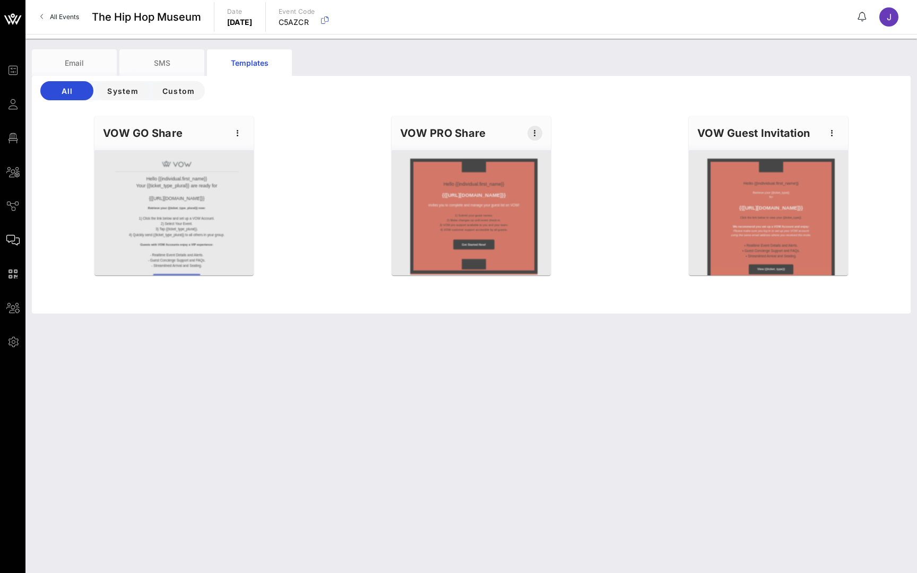
click at [539, 127] on icon "button" at bounding box center [534, 133] width 13 height 13
click at [696, 124] on div "VOW Guest Invitation" at bounding box center [768, 133] width 159 height 34
click at [837, 134] on icon "button" at bounding box center [832, 133] width 13 height 13
click at [842, 152] on div "Edit" at bounding box center [848, 151] width 27 height 8
type input "{{ticket_type}} for {{event_details.name}}"
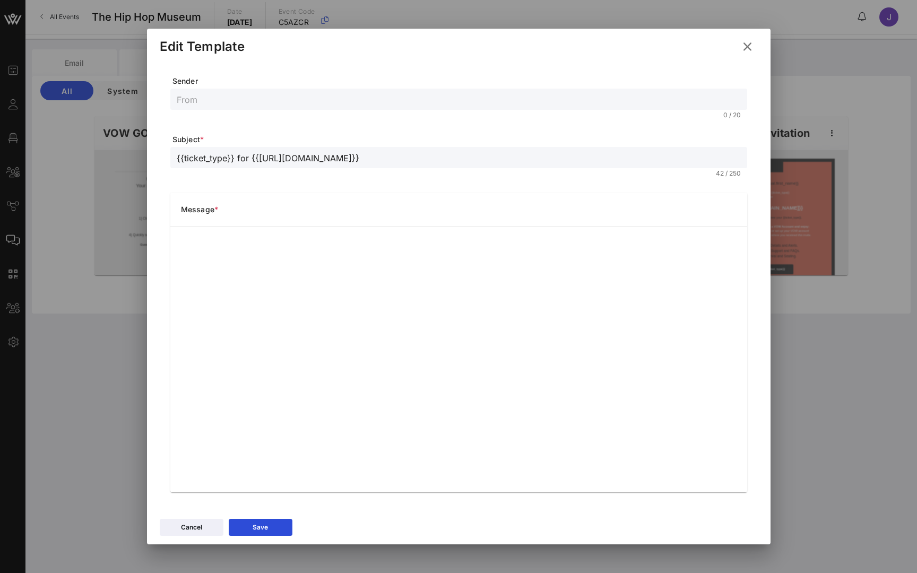
click at [748, 50] on icon at bounding box center [747, 46] width 19 height 19
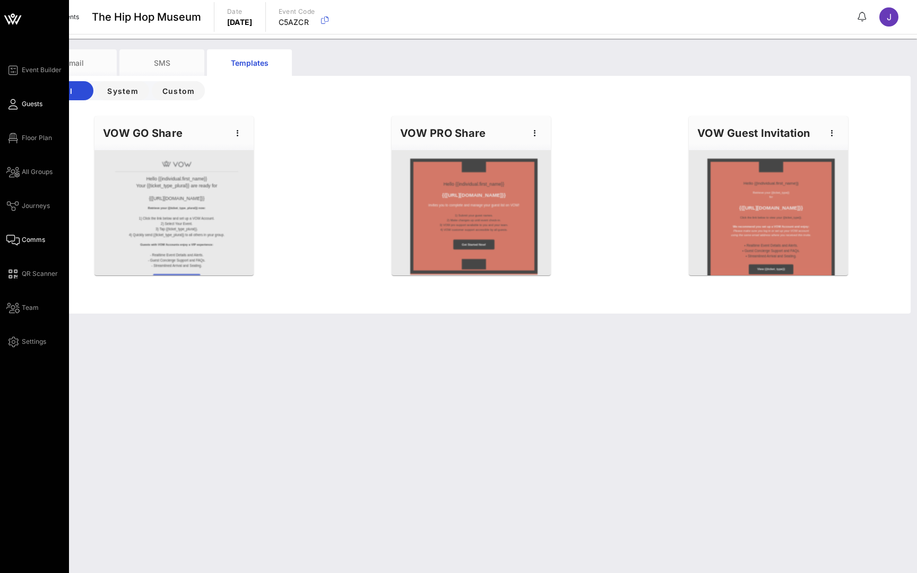
click at [24, 103] on span "Guests" at bounding box center [32, 104] width 21 height 10
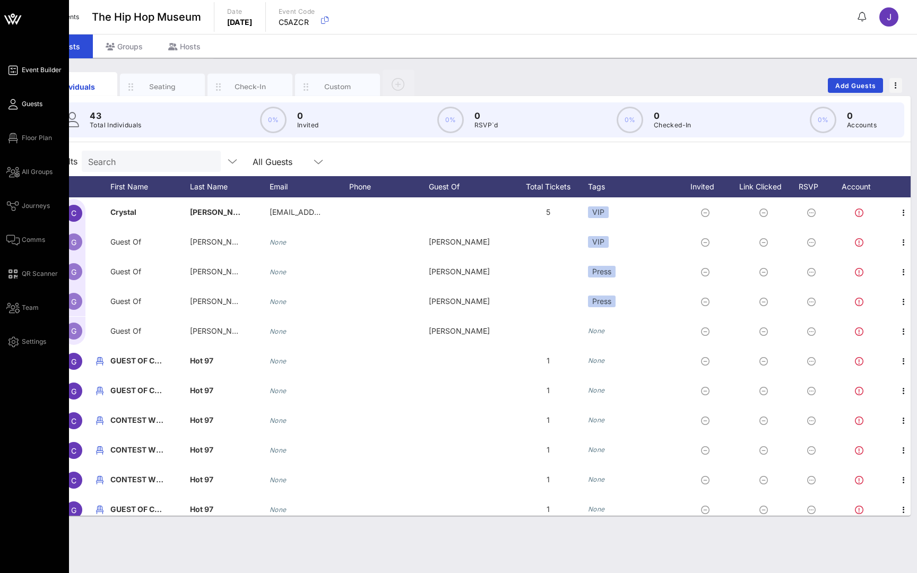
click at [16, 70] on icon at bounding box center [12, 71] width 13 height 2
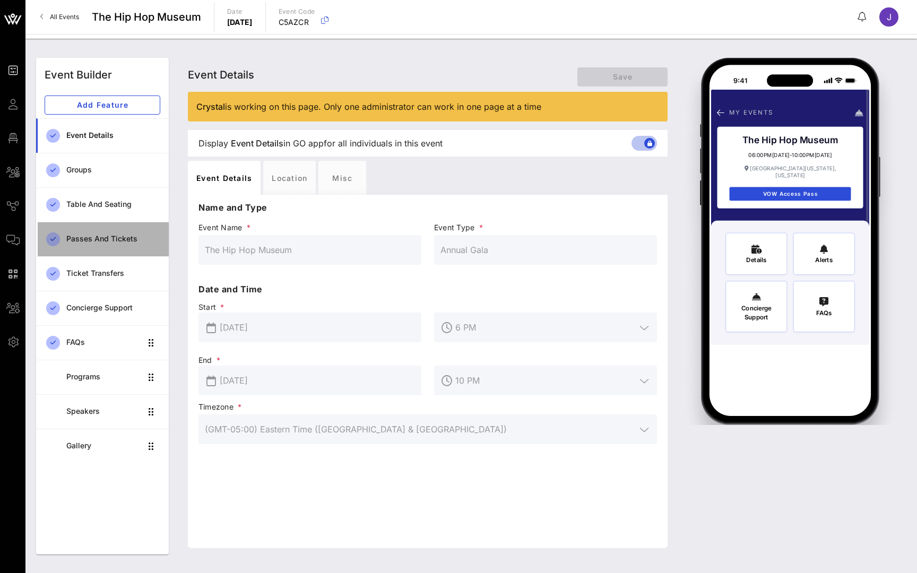
click at [115, 240] on div "Passes and Tickets" at bounding box center [113, 239] width 94 height 9
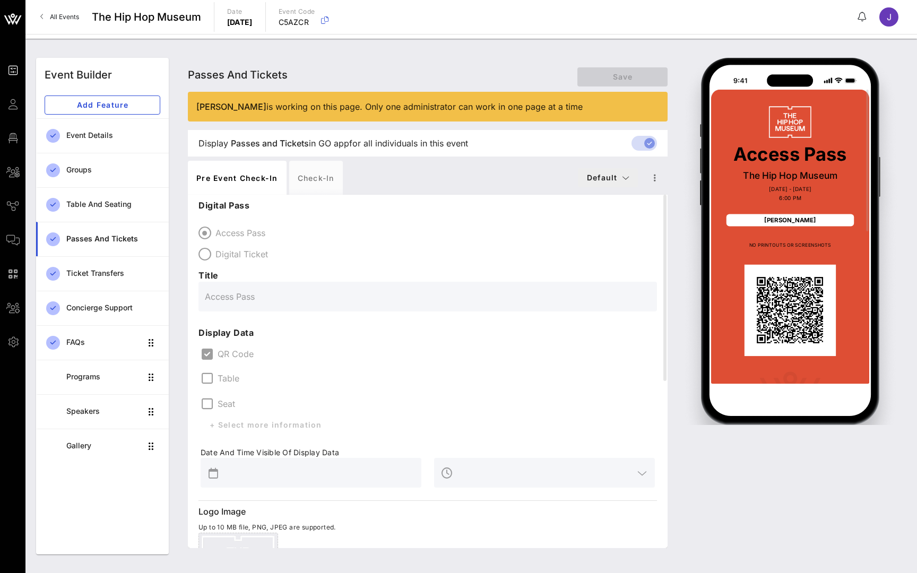
click at [622, 176] on icon "button" at bounding box center [626, 177] width 8 height 7
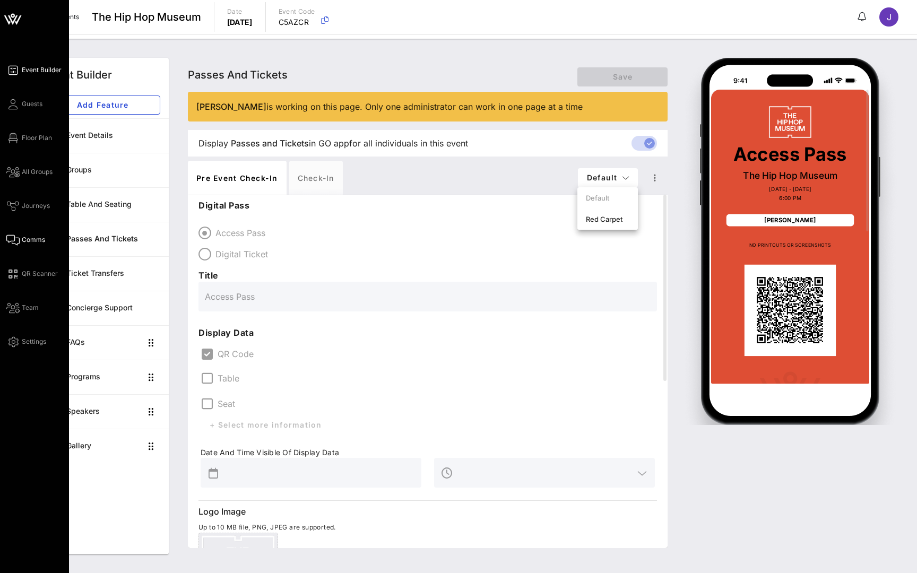
click at [39, 239] on span "Comms" at bounding box center [33, 240] width 23 height 10
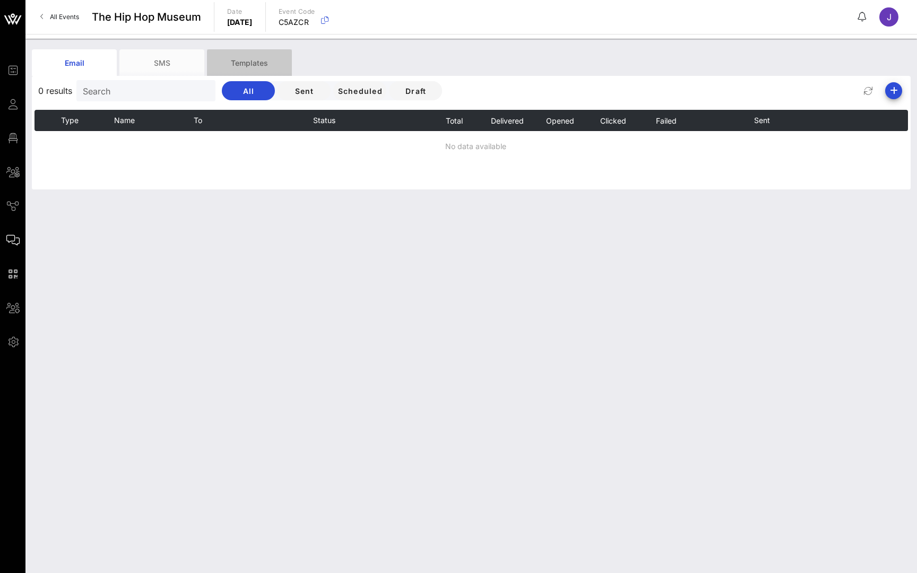
click at [247, 58] on div "Templates" at bounding box center [249, 62] width 85 height 27
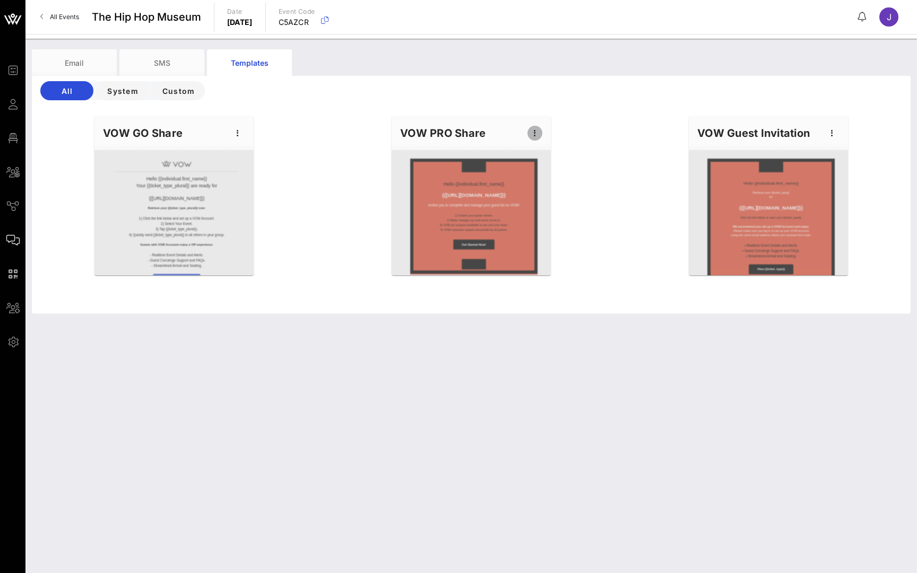
click at [536, 132] on icon "button" at bounding box center [534, 133] width 13 height 13
click at [549, 154] on div "Edit" at bounding box center [551, 151] width 27 height 8
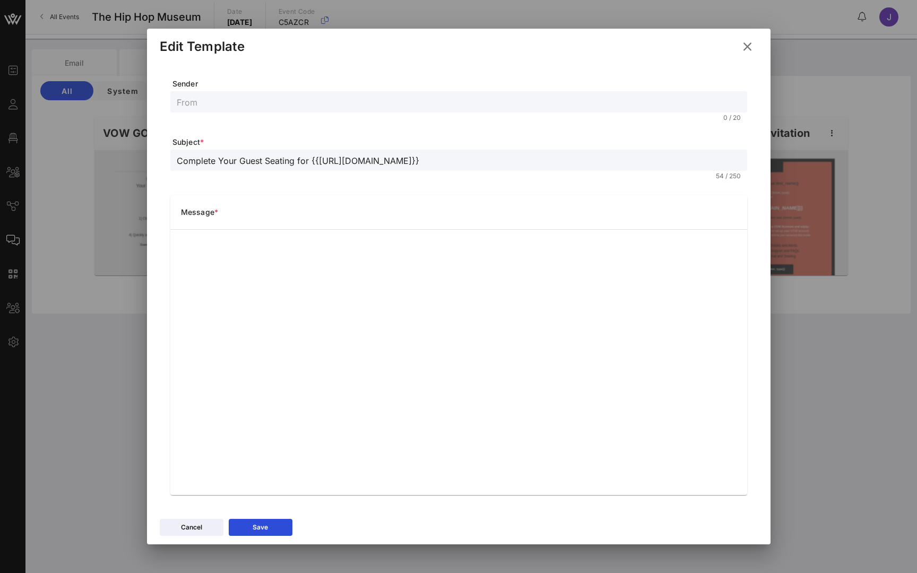
click at [763, 47] on div "Edit Template" at bounding box center [458, 45] width 623 height 33
click at [748, 46] on icon at bounding box center [747, 47] width 17 height 16
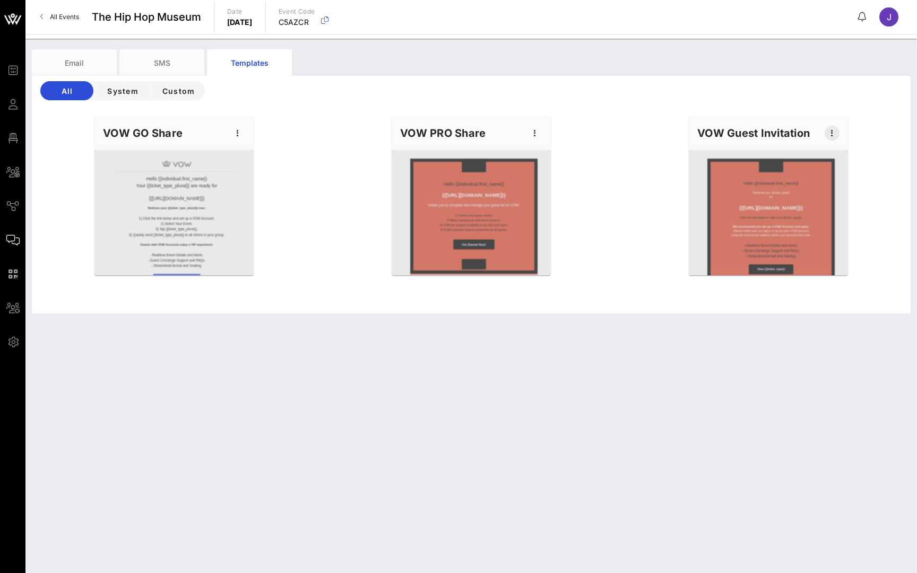
click at [831, 129] on icon "button" at bounding box center [832, 133] width 13 height 13
click at [847, 150] on div "Edit" at bounding box center [848, 151] width 27 height 8
type input "{{ticket_type}} for {{event_details.name}}"
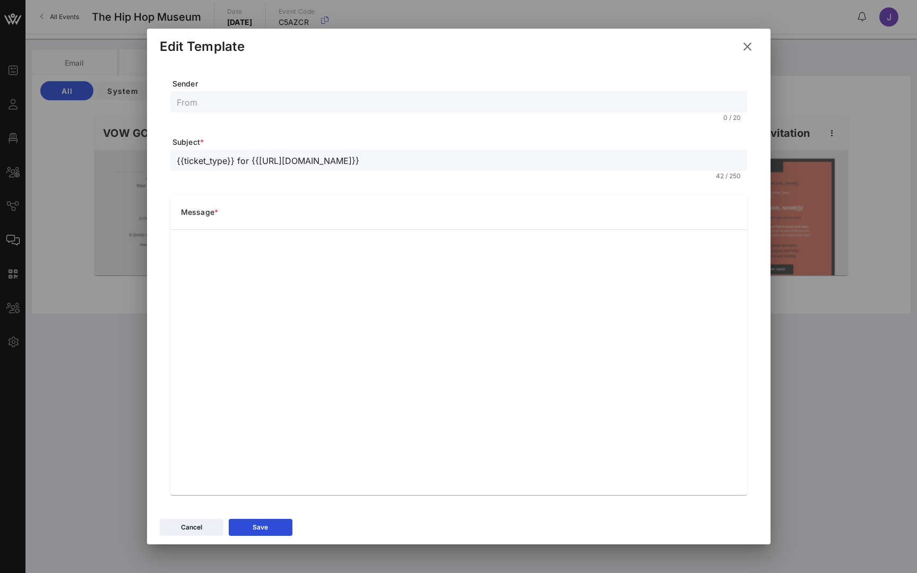
click at [747, 45] on icon at bounding box center [747, 46] width 16 height 15
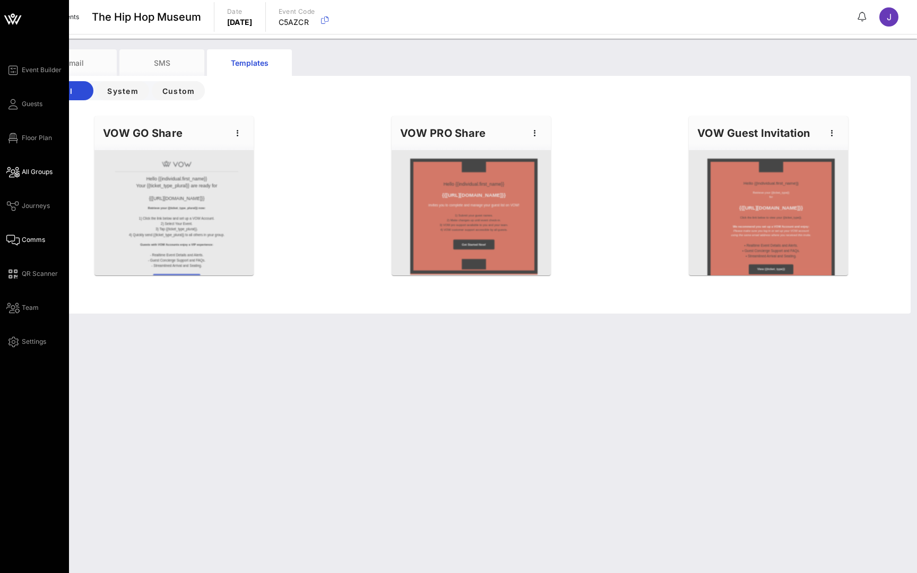
click at [26, 176] on span "All Groups" at bounding box center [37, 172] width 31 height 10
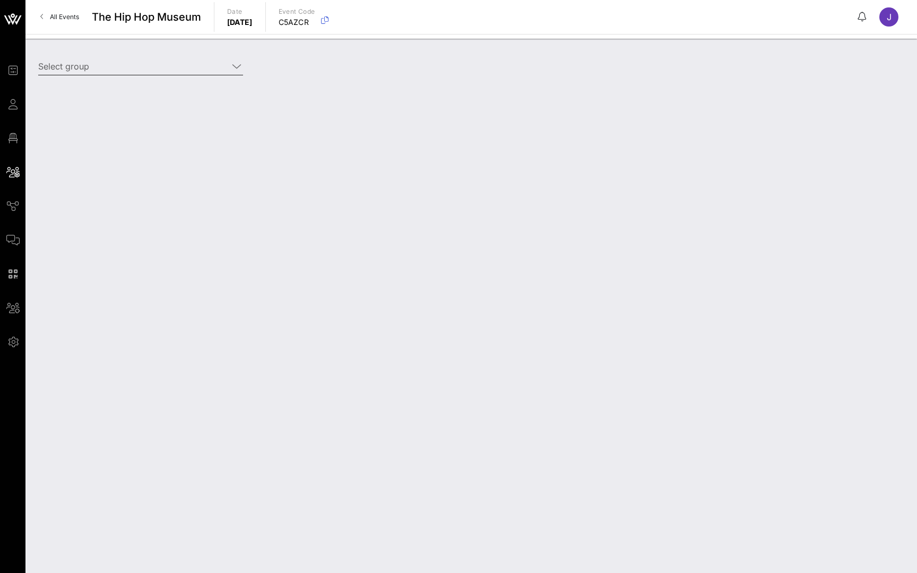
click at [245, 68] on div "Select group" at bounding box center [141, 68] width 218 height 35
click at [238, 67] on icon at bounding box center [237, 66] width 10 height 13
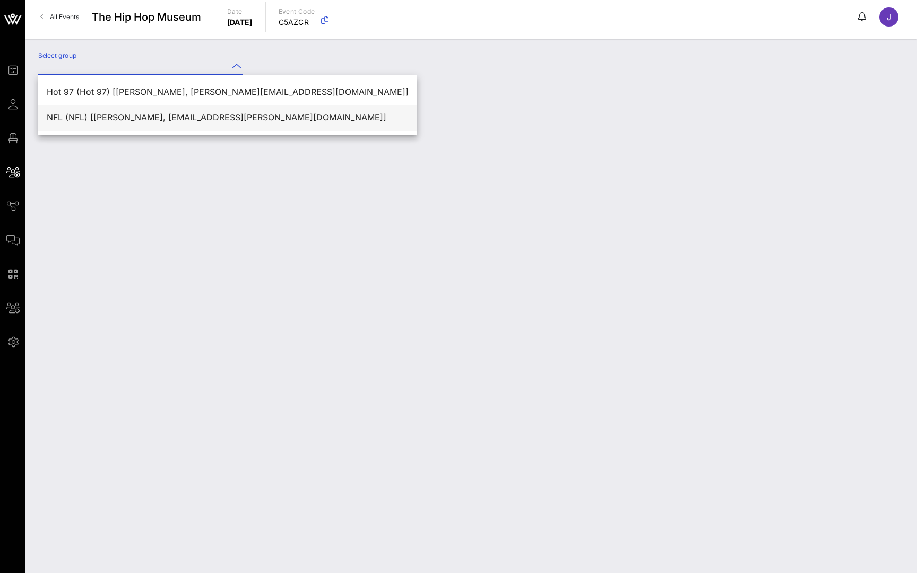
click at [229, 108] on div "NFL (NFL) [TRINITY MONTEIRO, trinity.monteiro@nfl.com]" at bounding box center [228, 117] width 362 height 23
type input "NFL (NFL) [TRINITY MONTEIRO, trinity.monteiro@nfl.com]"
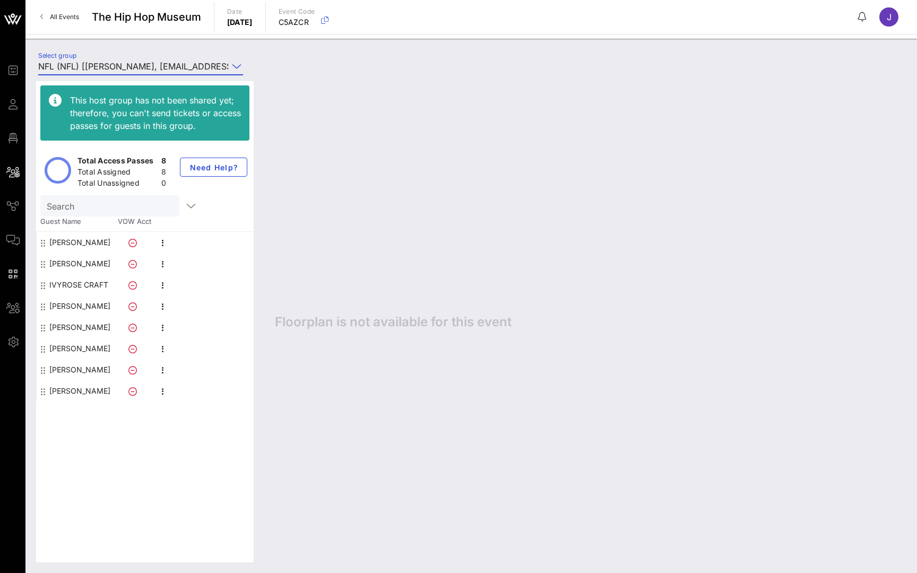
click at [99, 241] on div "ASHLEY SMITH" at bounding box center [79, 242] width 61 height 21
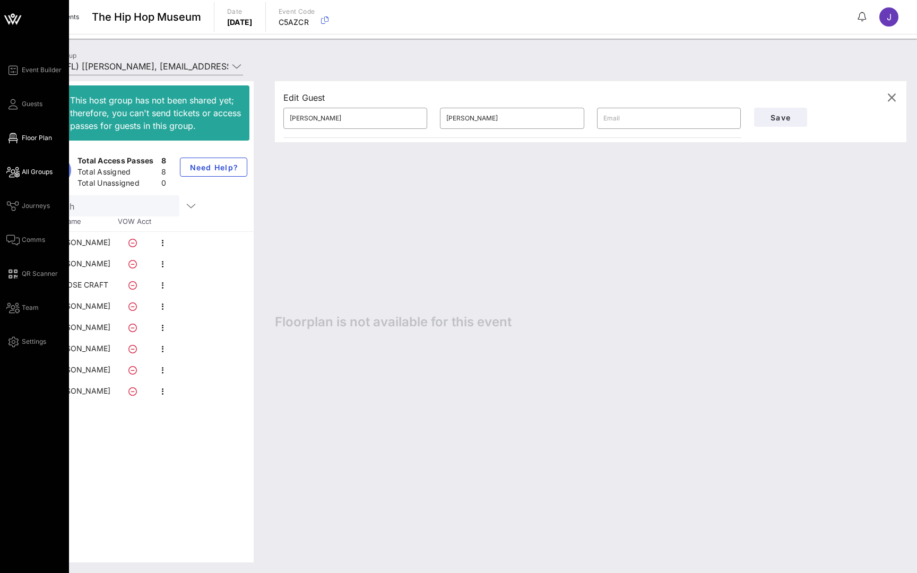
click at [33, 136] on span "Floor Plan" at bounding box center [37, 138] width 30 height 10
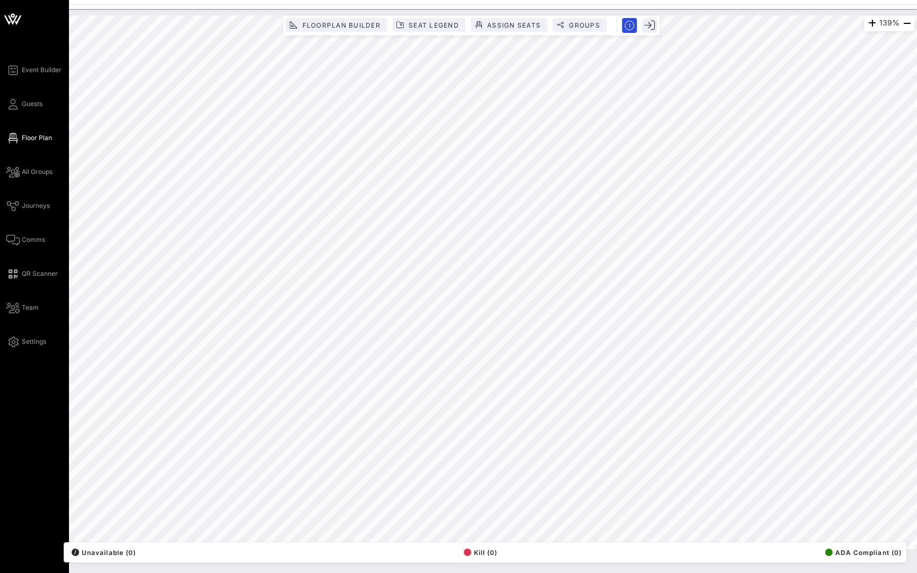
click at [35, 135] on span "Floor Plan" at bounding box center [37, 138] width 30 height 10
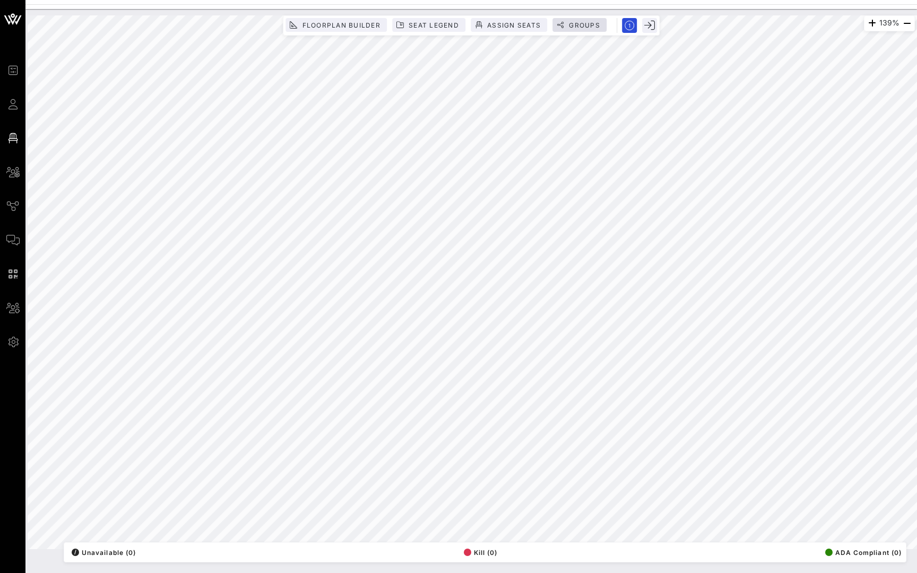
click at [583, 28] on span "Groups" at bounding box center [584, 25] width 32 height 8
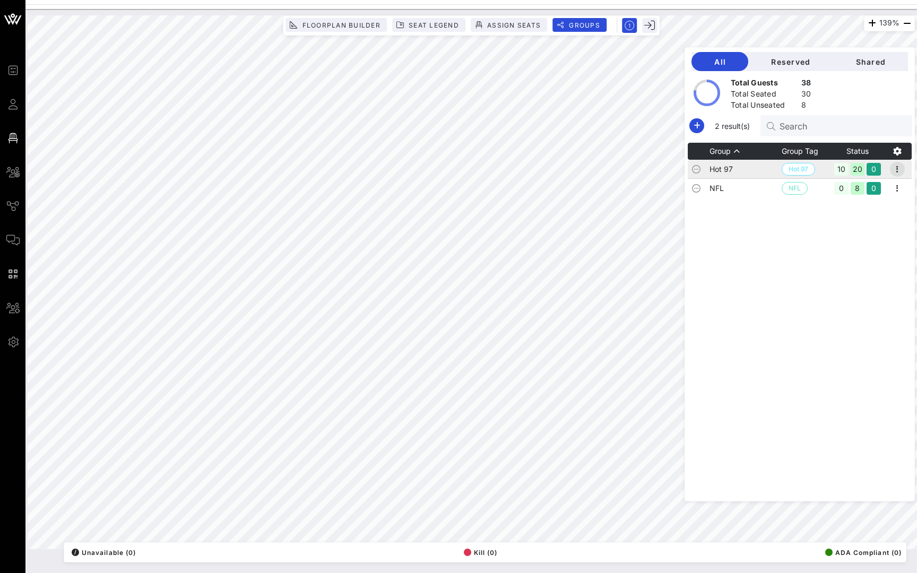
click at [900, 171] on icon "button" at bounding box center [897, 169] width 13 height 13
click at [878, 191] on div "Edit" at bounding box center [883, 187] width 33 height 8
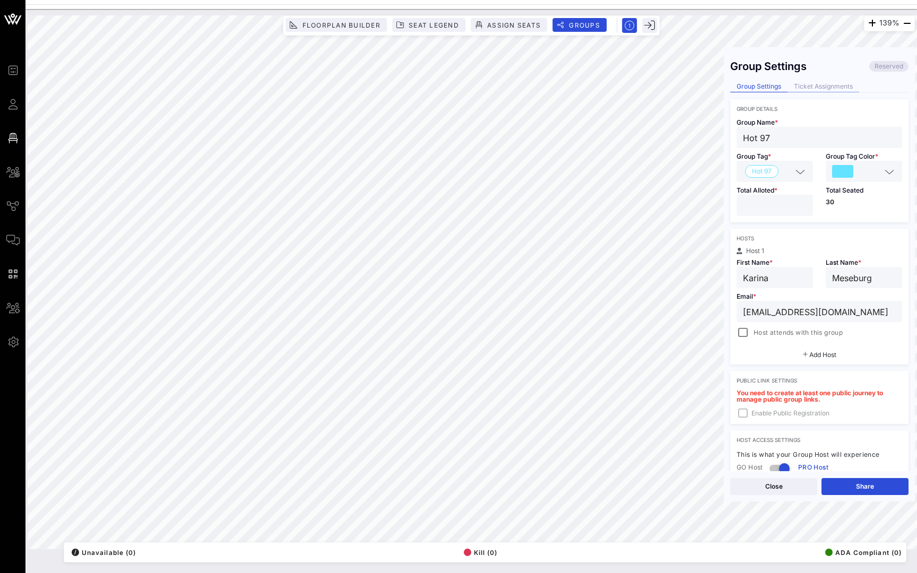
click at [835, 86] on div "Ticket Assignments" at bounding box center [823, 86] width 72 height 11
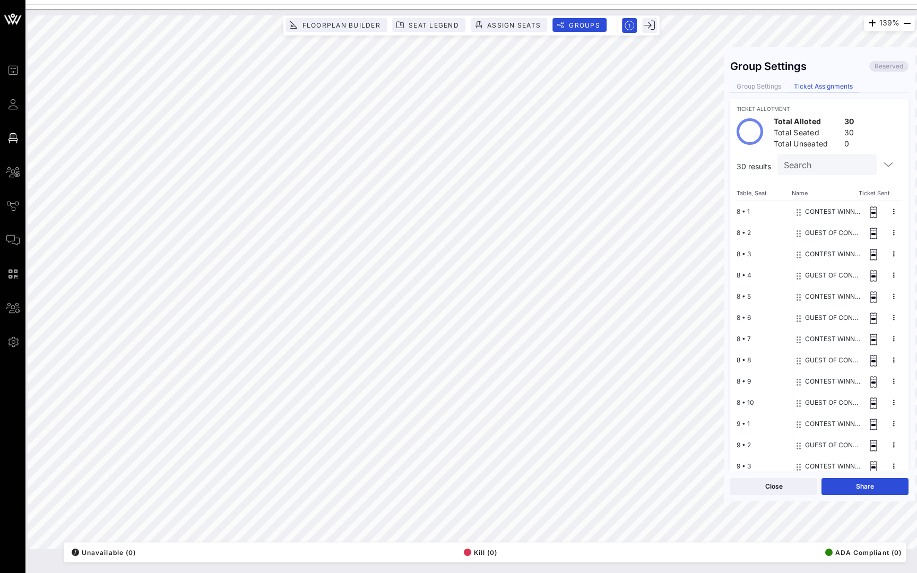
click at [766, 85] on div "Group Settings" at bounding box center [758, 86] width 57 height 11
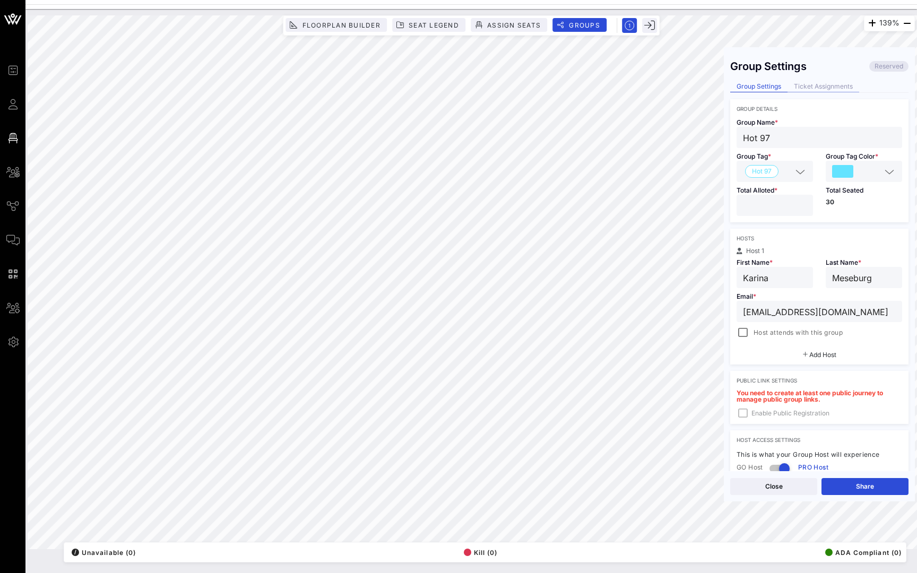
click at [818, 82] on div "Ticket Assignments" at bounding box center [823, 86] width 72 height 11
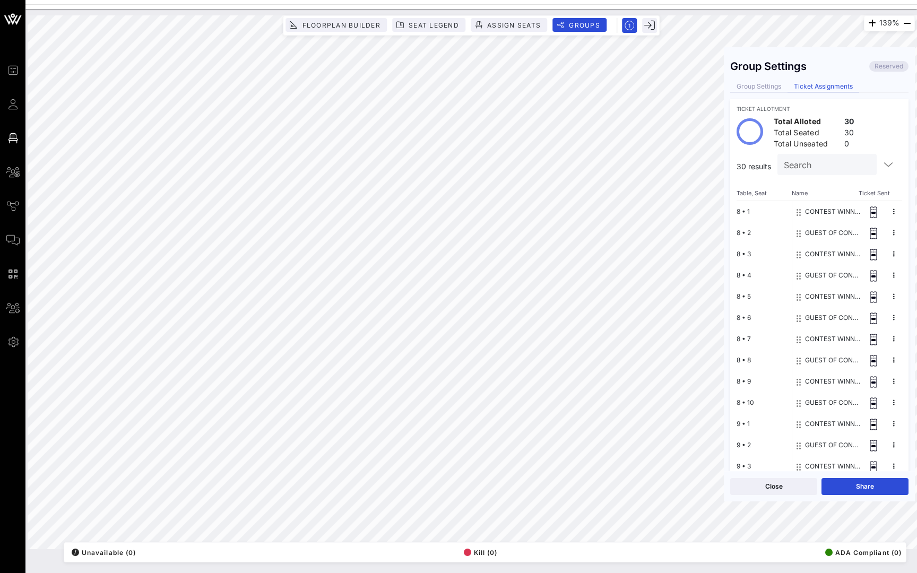
click at [766, 86] on div "Group Settings" at bounding box center [758, 86] width 57 height 11
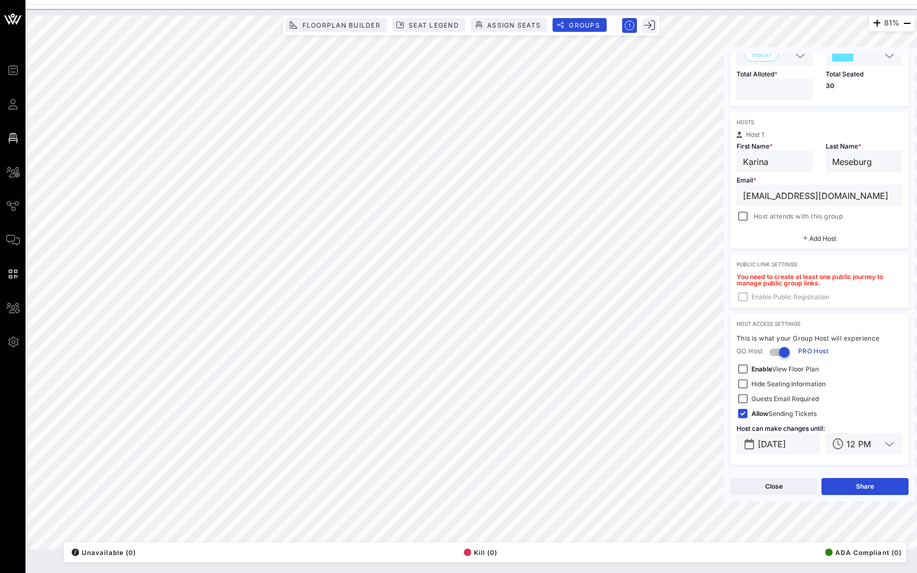
scroll to position [116, 0]
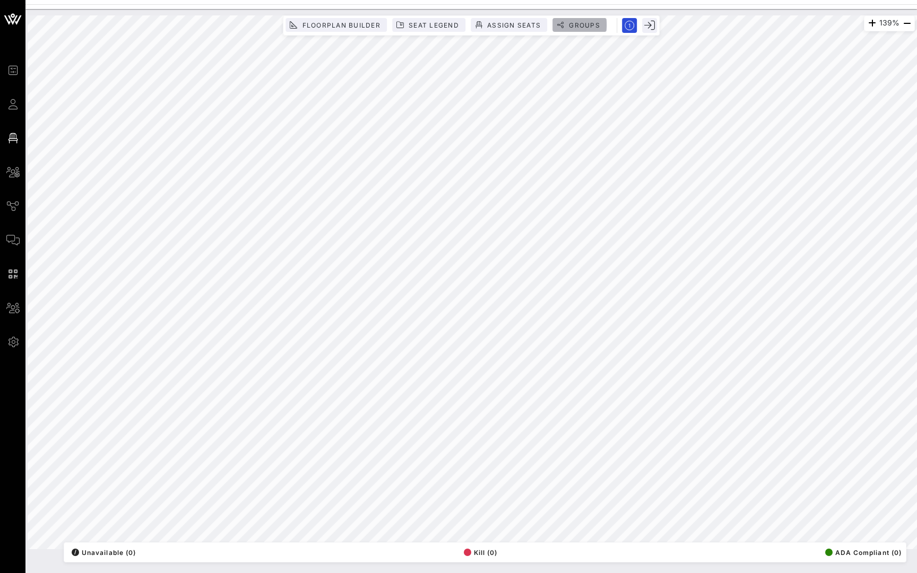
click at [585, 22] on span "Groups" at bounding box center [584, 25] width 32 height 8
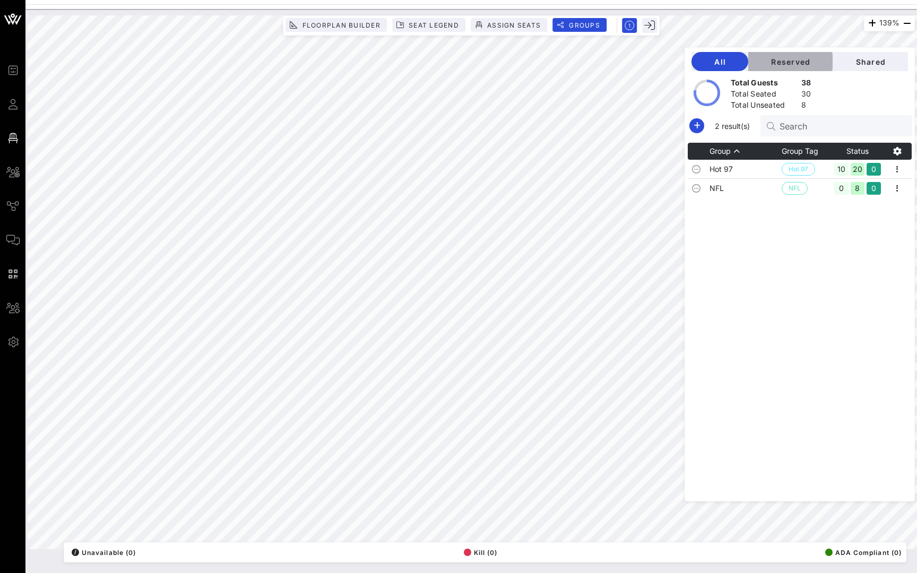
click at [802, 58] on span "Reserved" at bounding box center [790, 61] width 67 height 9
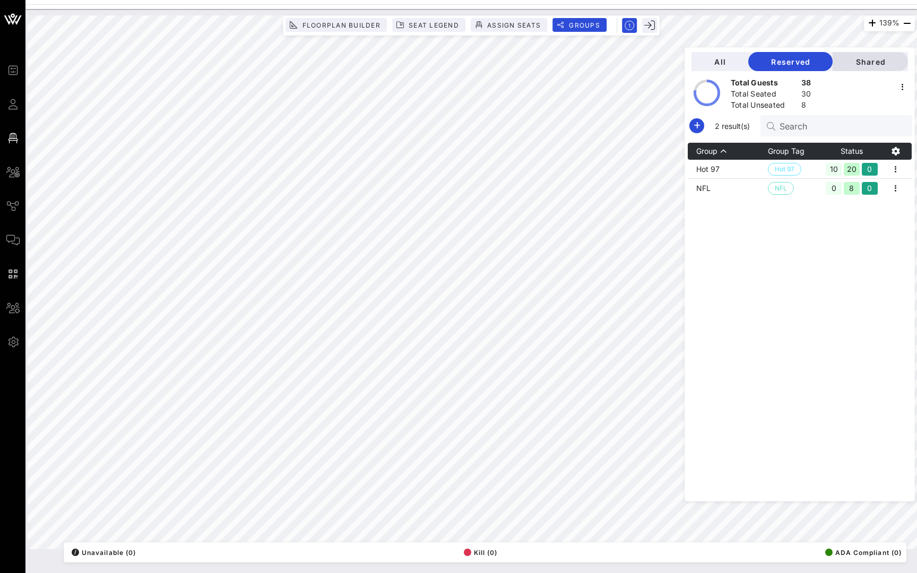
click at [863, 57] on span "Shared" at bounding box center [870, 61] width 58 height 9
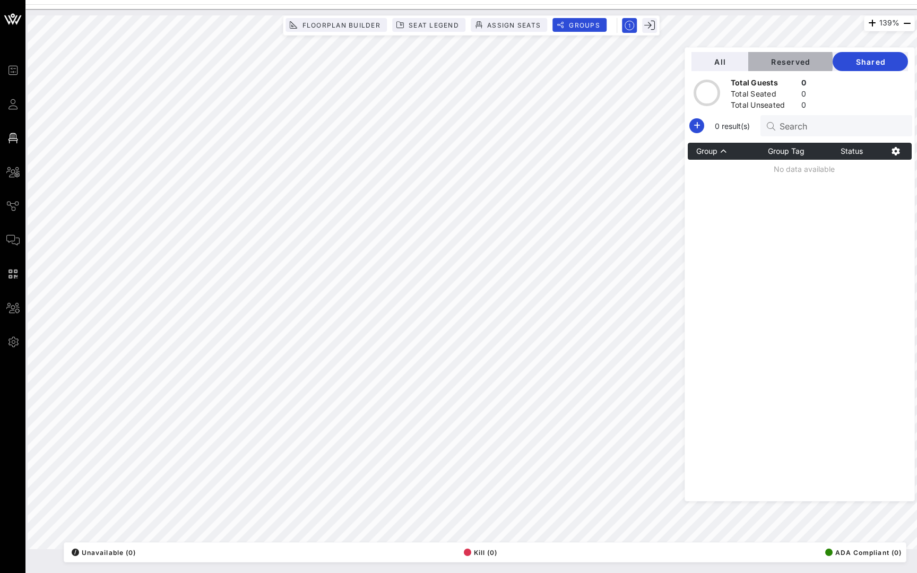
click at [773, 58] on span "Reserved" at bounding box center [790, 61] width 67 height 9
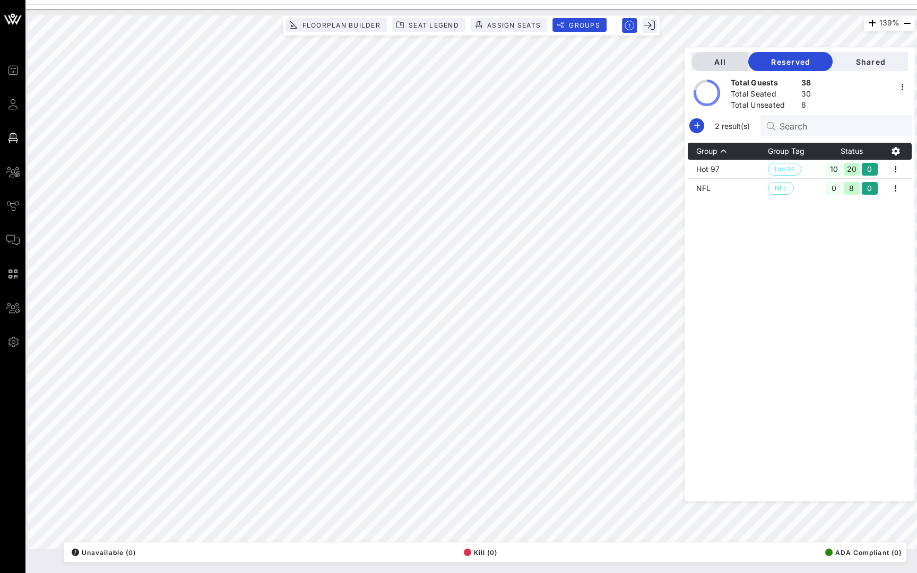
click at [722, 54] on button "All" at bounding box center [719, 61] width 57 height 19
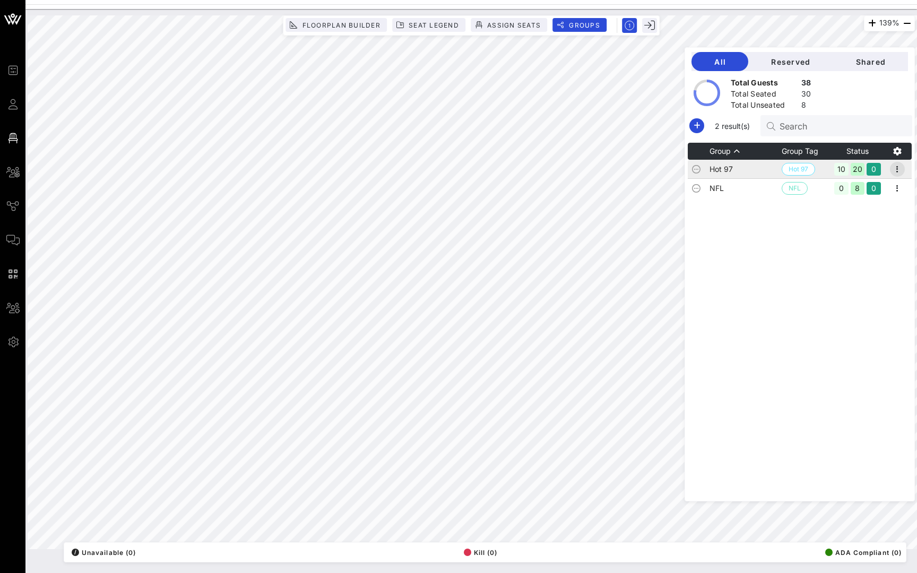
click at [899, 169] on icon "button" at bounding box center [897, 169] width 13 height 13
click at [894, 195] on div "Edit" at bounding box center [883, 187] width 33 height 17
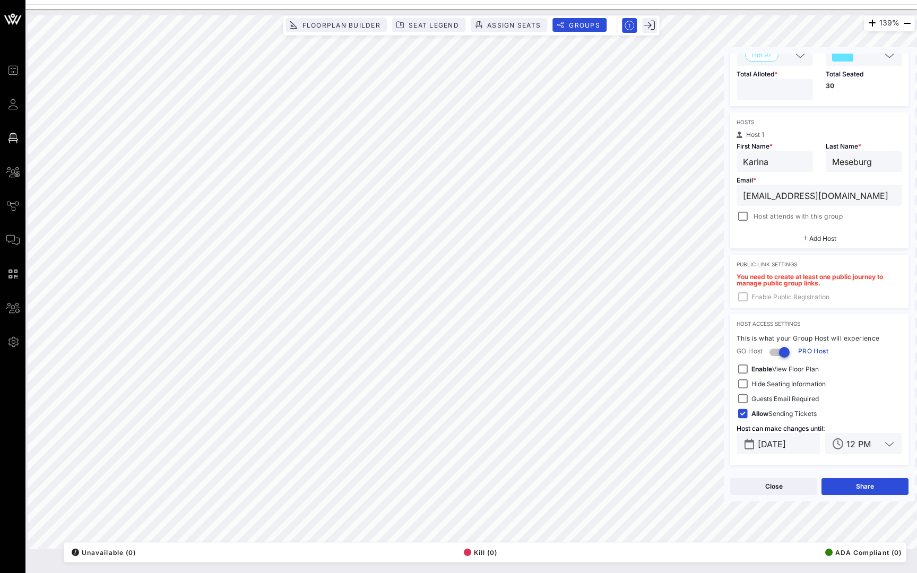
scroll to position [116, 0]
click at [501, 24] on span "Assign Seats" at bounding box center [514, 25] width 54 height 8
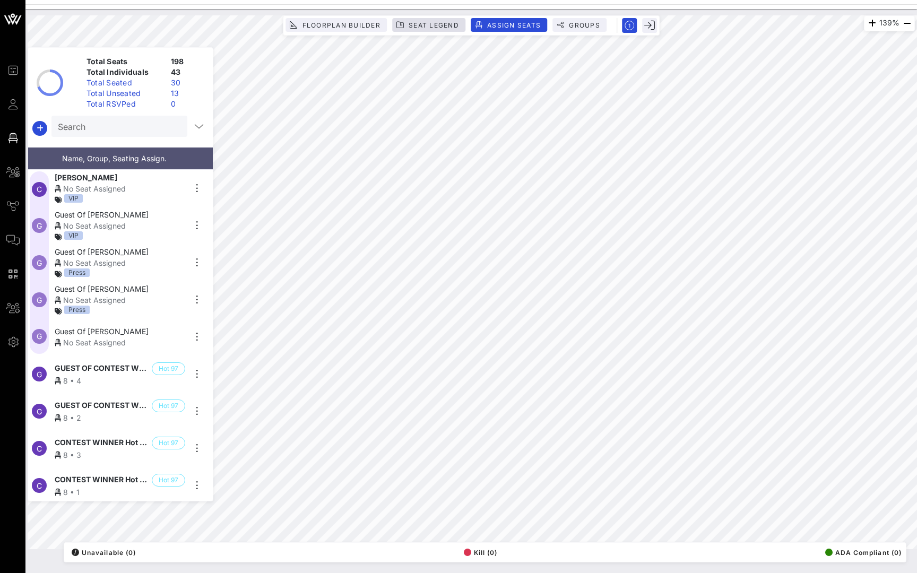
click at [436, 19] on button "Seat Legend" at bounding box center [428, 25] width 73 height 14
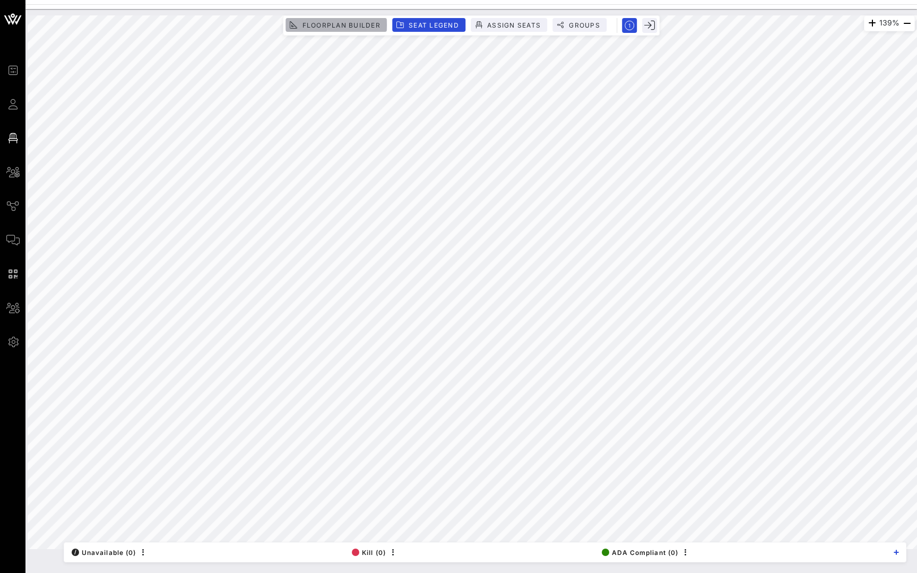
click at [351, 24] on span "Floorplan Builder" at bounding box center [340, 25] width 79 height 8
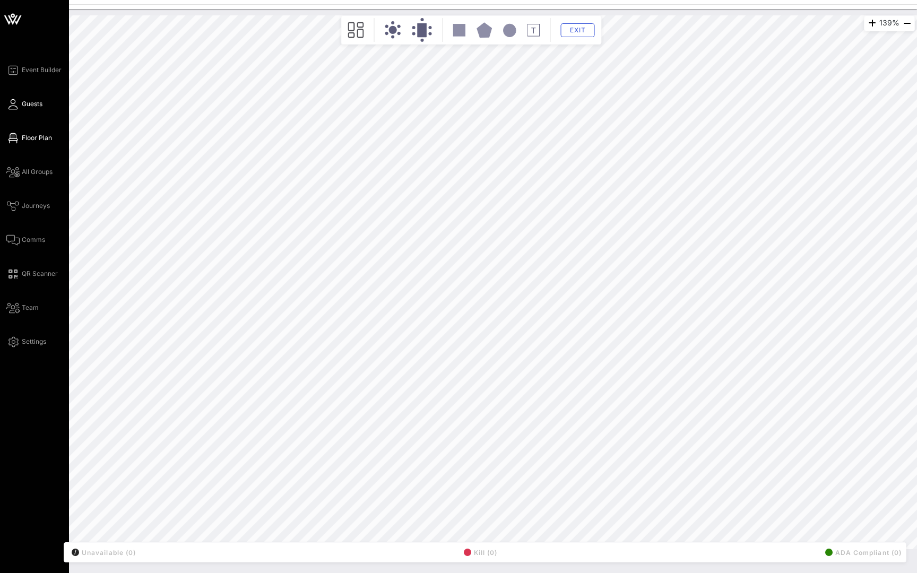
click at [16, 105] on icon at bounding box center [12, 104] width 13 height 2
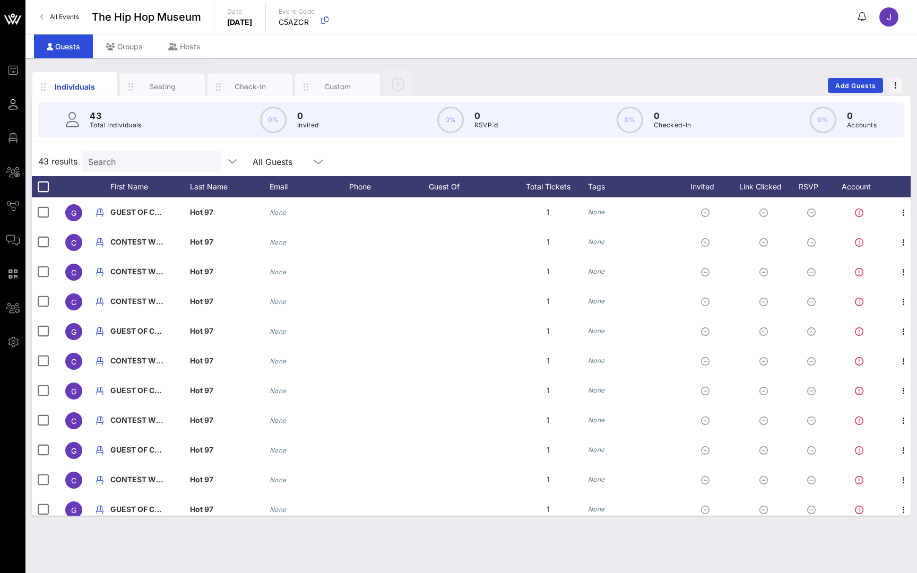
scroll to position [0, 1]
click at [168, 86] on div "Seating" at bounding box center [162, 87] width 47 height 10
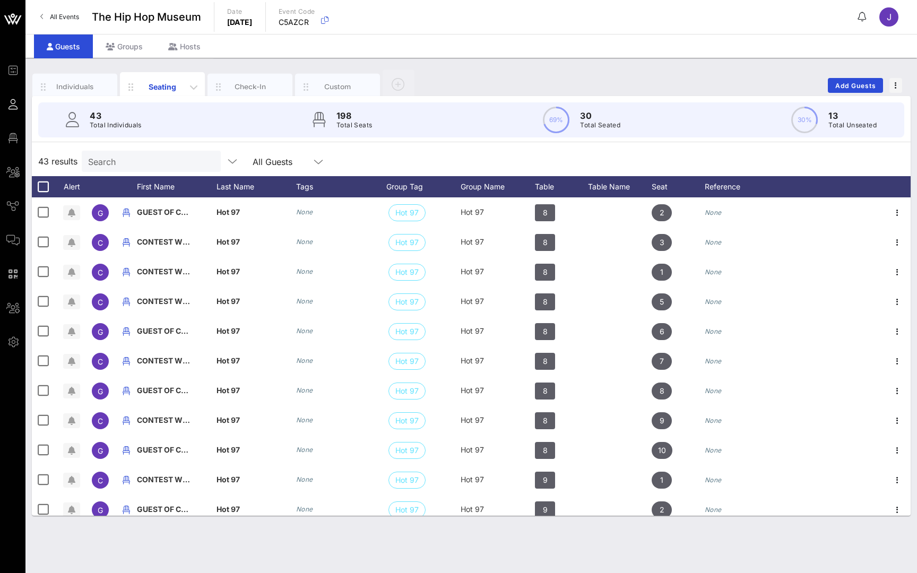
scroll to position [178, 0]
click at [259, 86] on div "Check-In" at bounding box center [250, 87] width 47 height 10
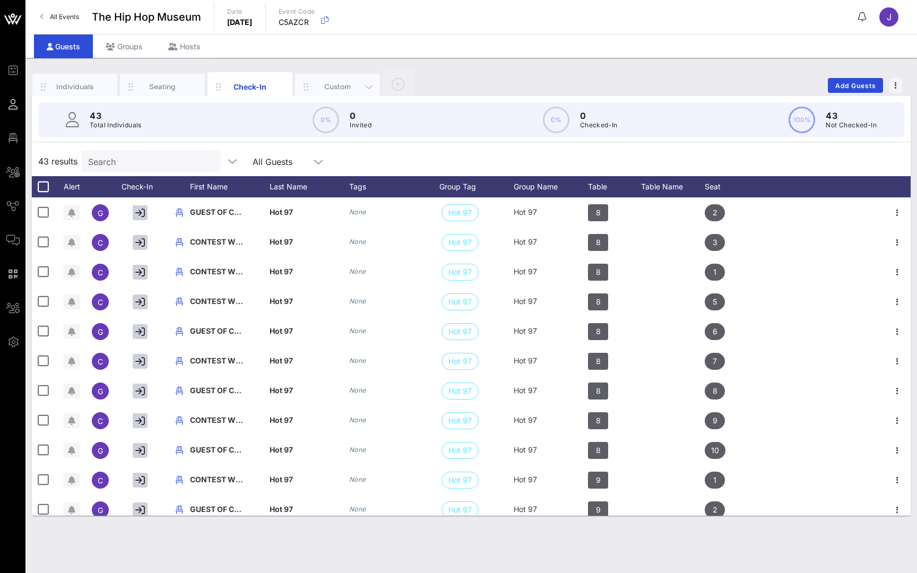
click at [336, 90] on div "Custom" at bounding box center [337, 87] width 47 height 10
